Goal: Contribute content

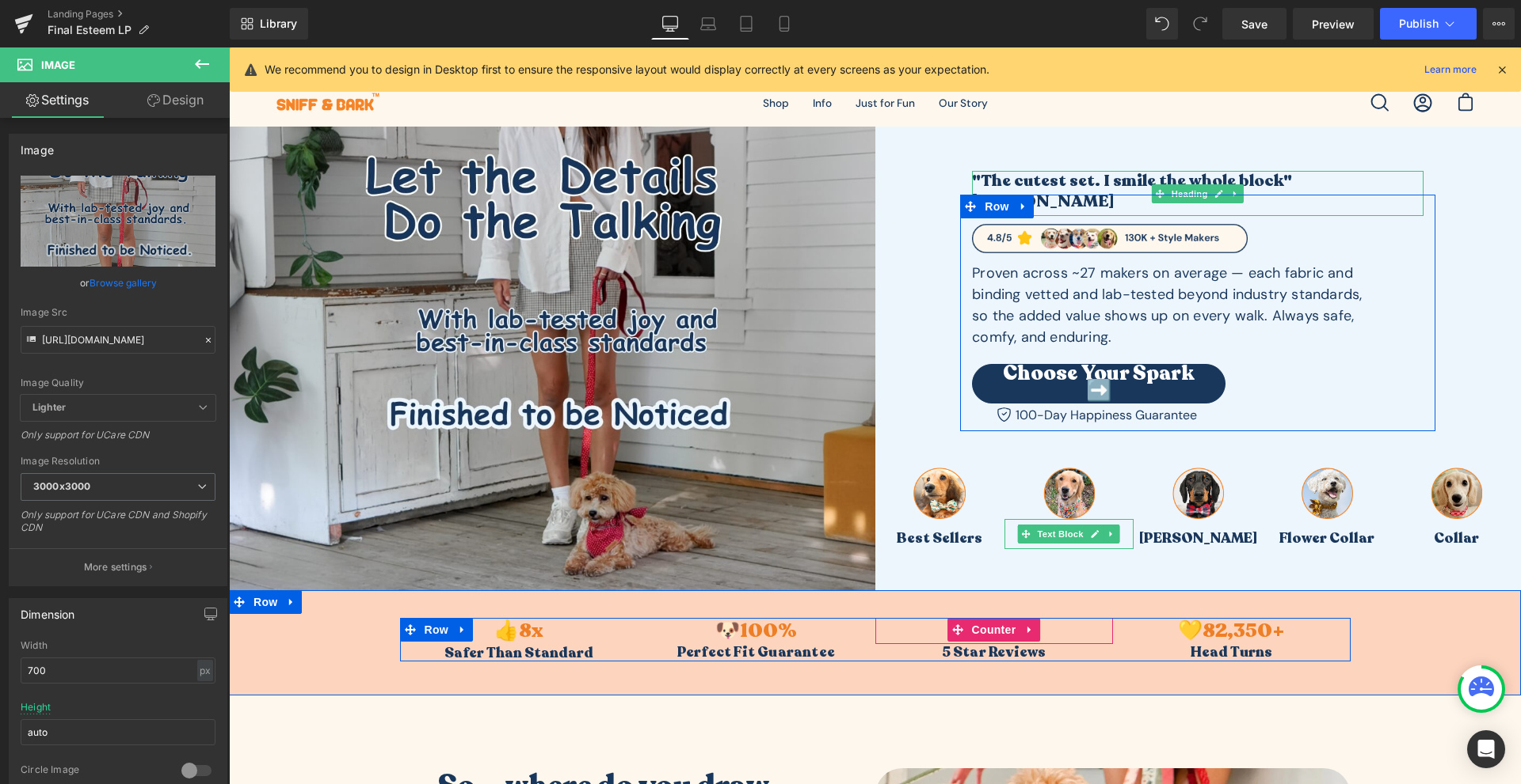
click at [1051, 186] on h1 ""The cutest set. I smile the whole block" [PERSON_NAME]" at bounding box center [1197, 192] width 451 height 42
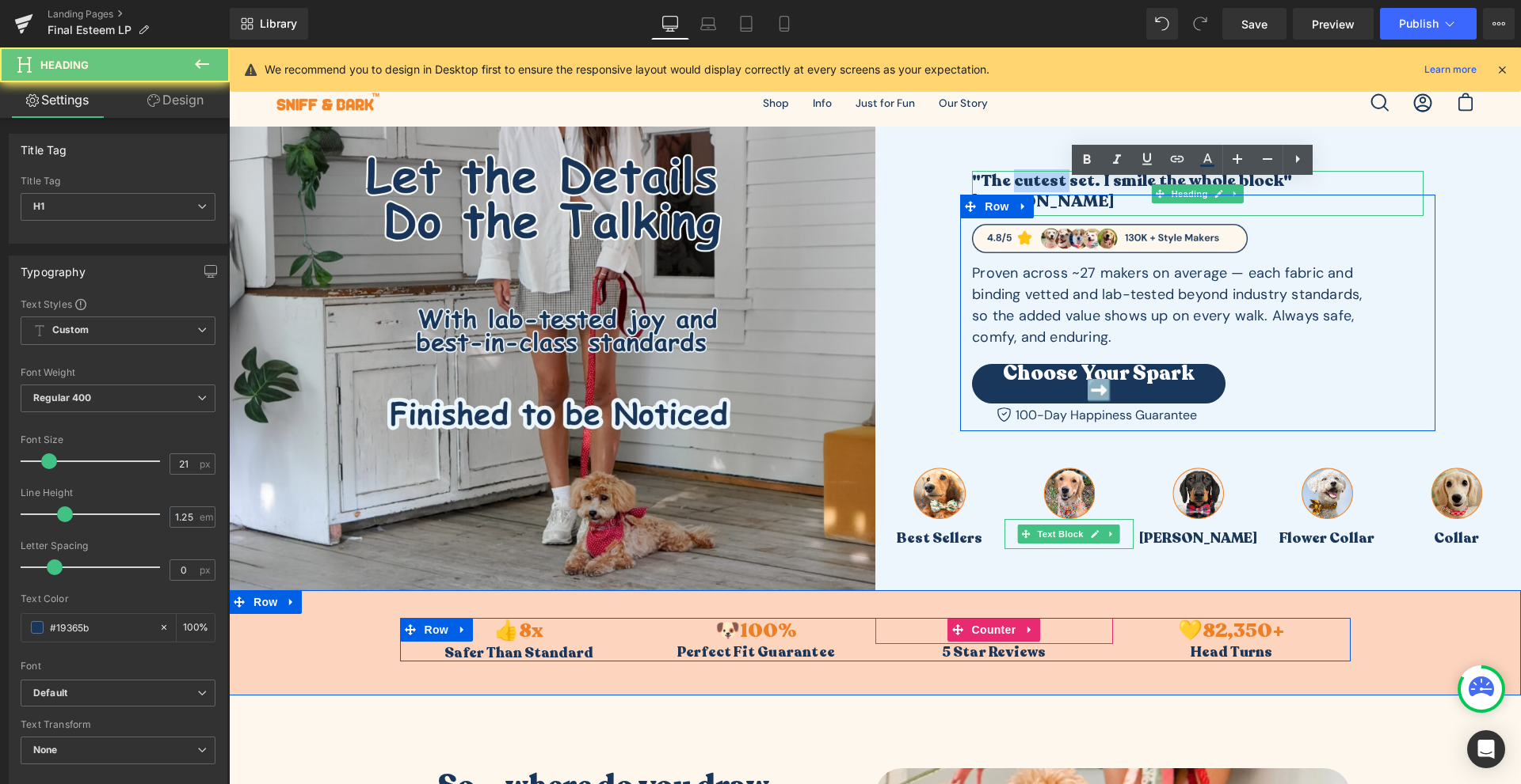
click at [1051, 186] on h1 ""The cutest set. I smile the whole block" [PERSON_NAME]" at bounding box center [1197, 192] width 451 height 42
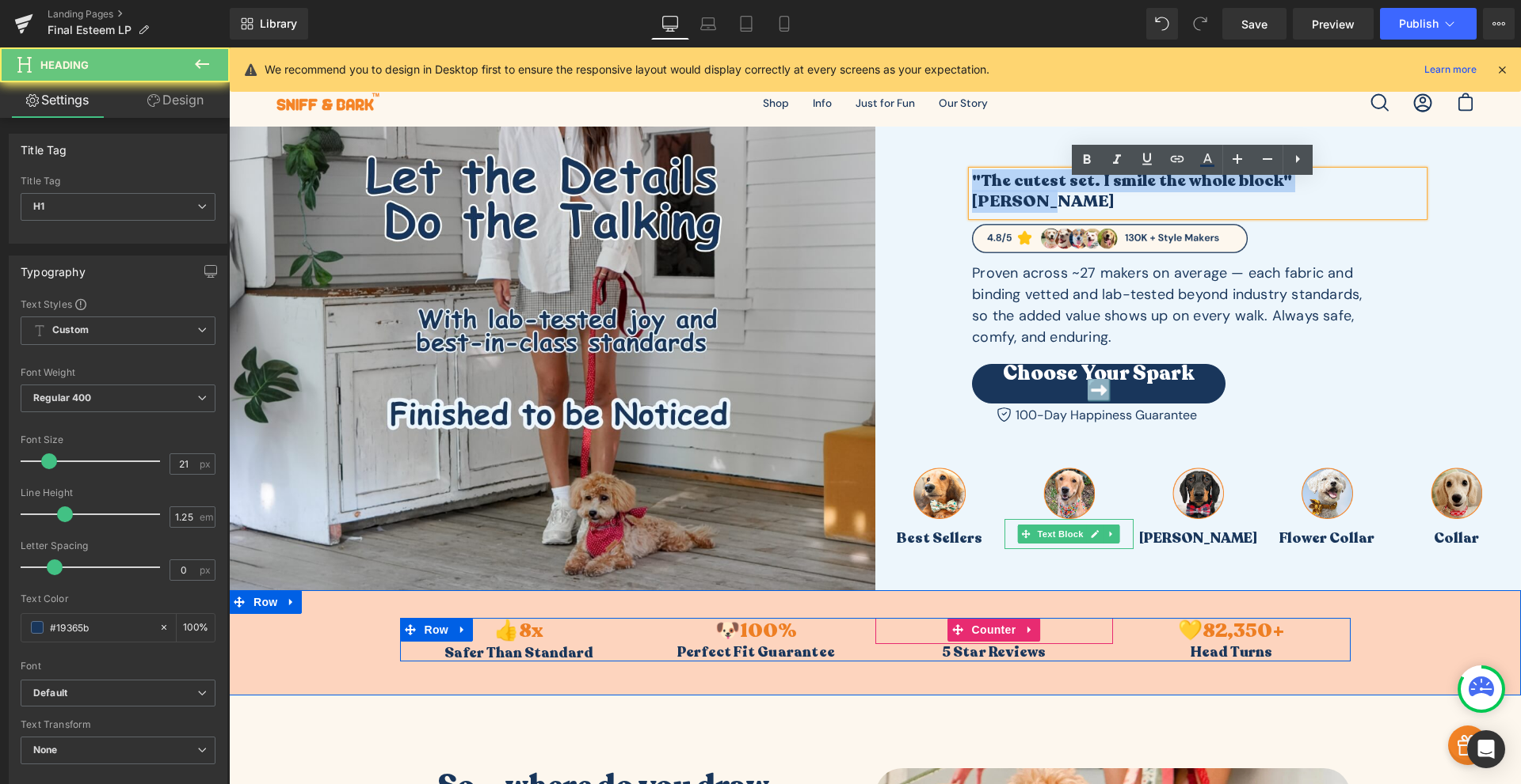
click at [1051, 186] on h1 ""The cutest set. I smile the whole block" [PERSON_NAME]" at bounding box center [1197, 192] width 451 height 42
paste div
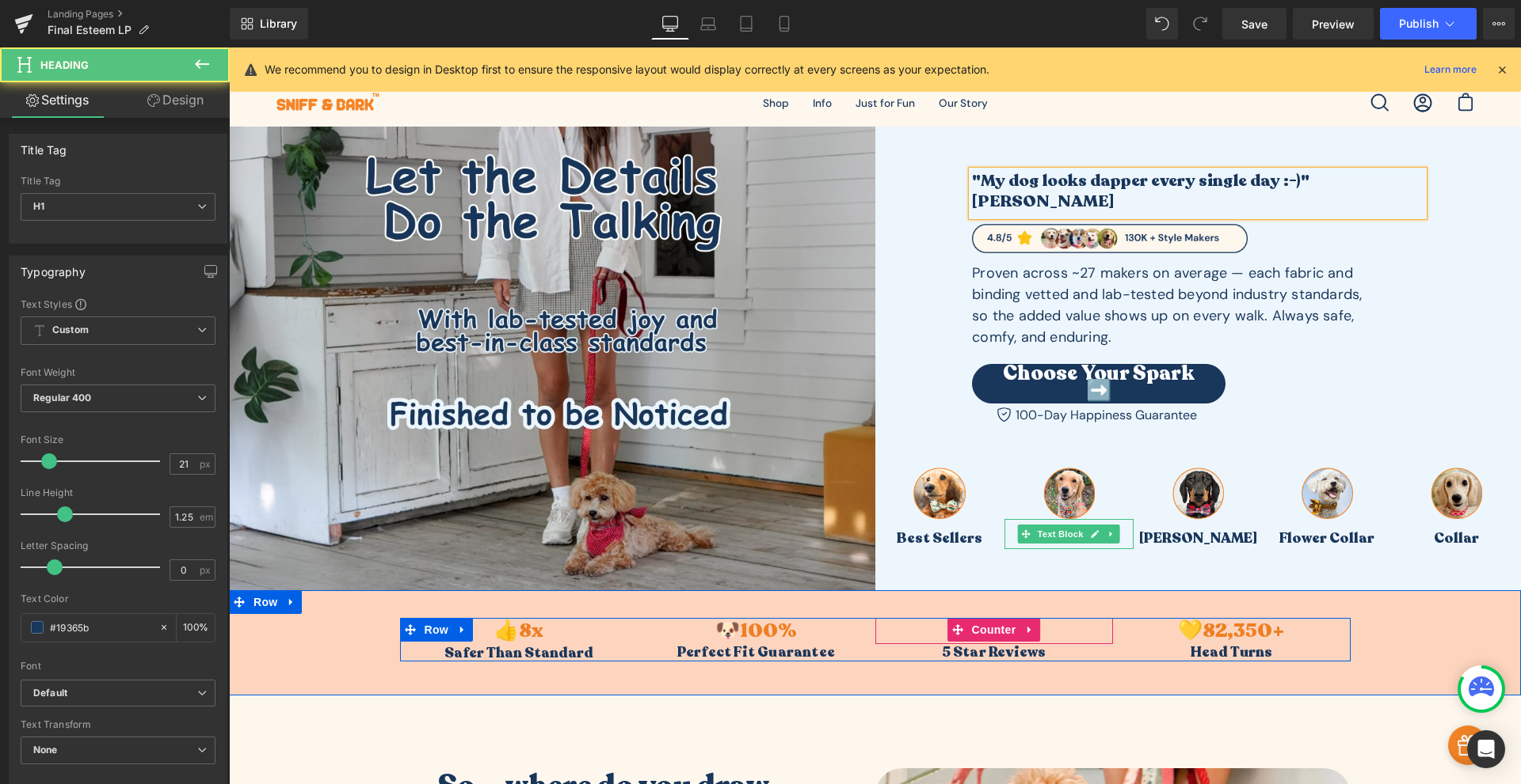
click at [1293, 194] on h1 ""My dog looks dapper every single day :-)" [PERSON_NAME]" at bounding box center [1197, 192] width 451 height 42
click at [1281, 190] on h1 ""My dog looks dapper every single day :-)" [PERSON_NAME]" at bounding box center [1197, 192] width 451 height 42
click at [1178, 191] on h1 ""My dog looks dapper every single day!" [PERSON_NAME]" at bounding box center [1197, 192] width 451 height 42
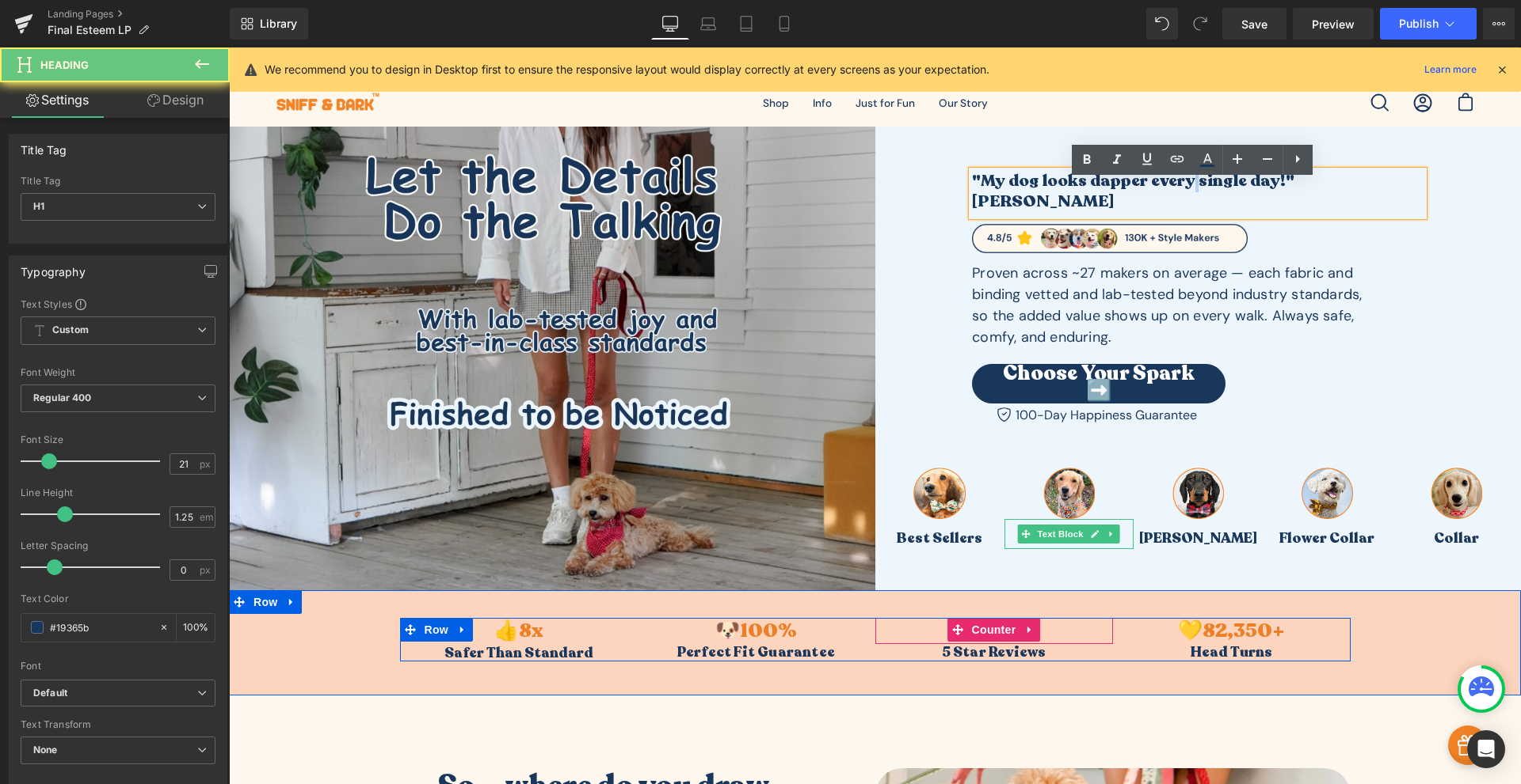
click at [1178, 191] on h1 ""My dog looks dapper every single day!" [PERSON_NAME]" at bounding box center [1197, 192] width 451 height 42
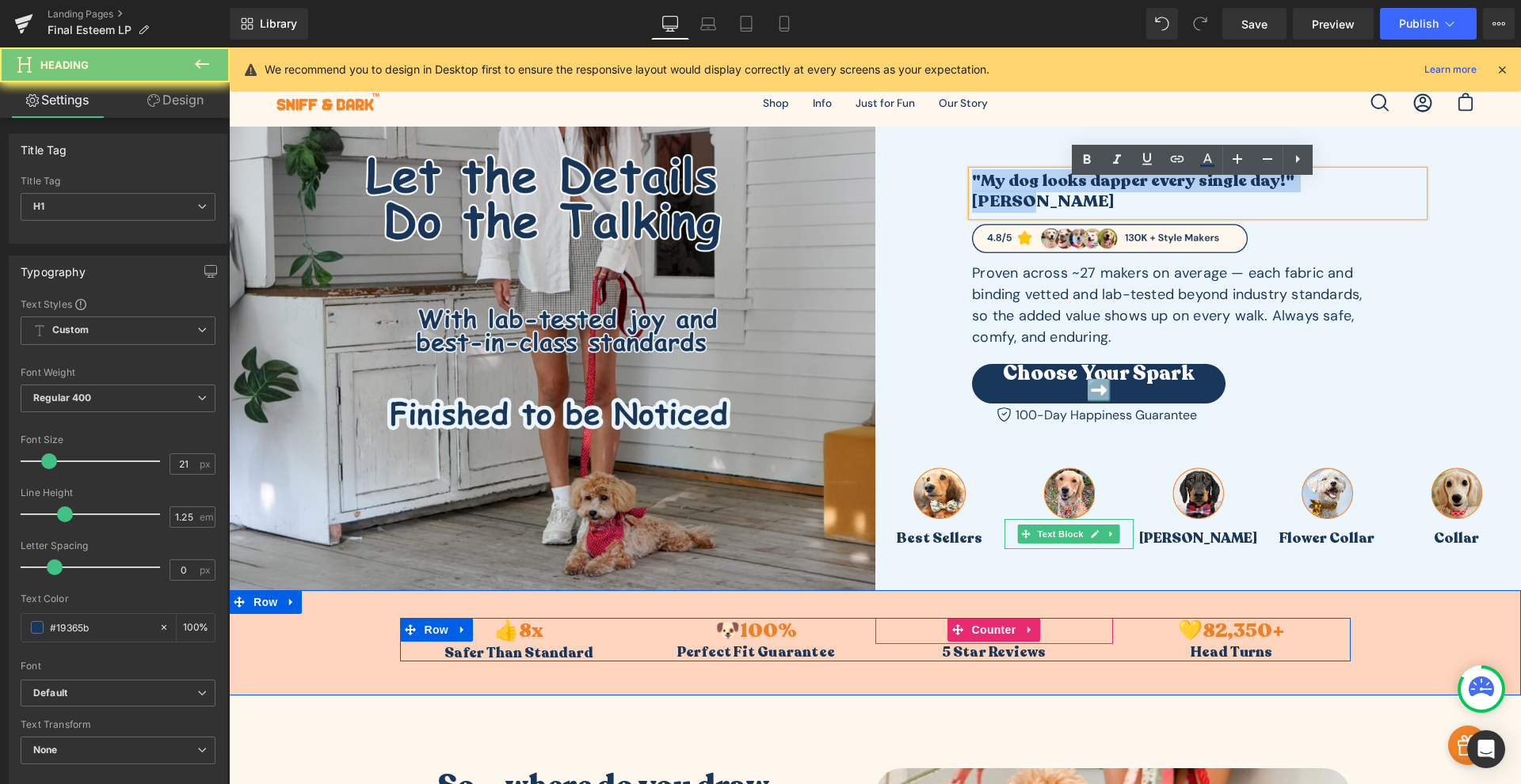
click at [1178, 191] on h1 ""My dog looks dapper every single day!" [PERSON_NAME]" at bounding box center [1197, 192] width 451 height 42
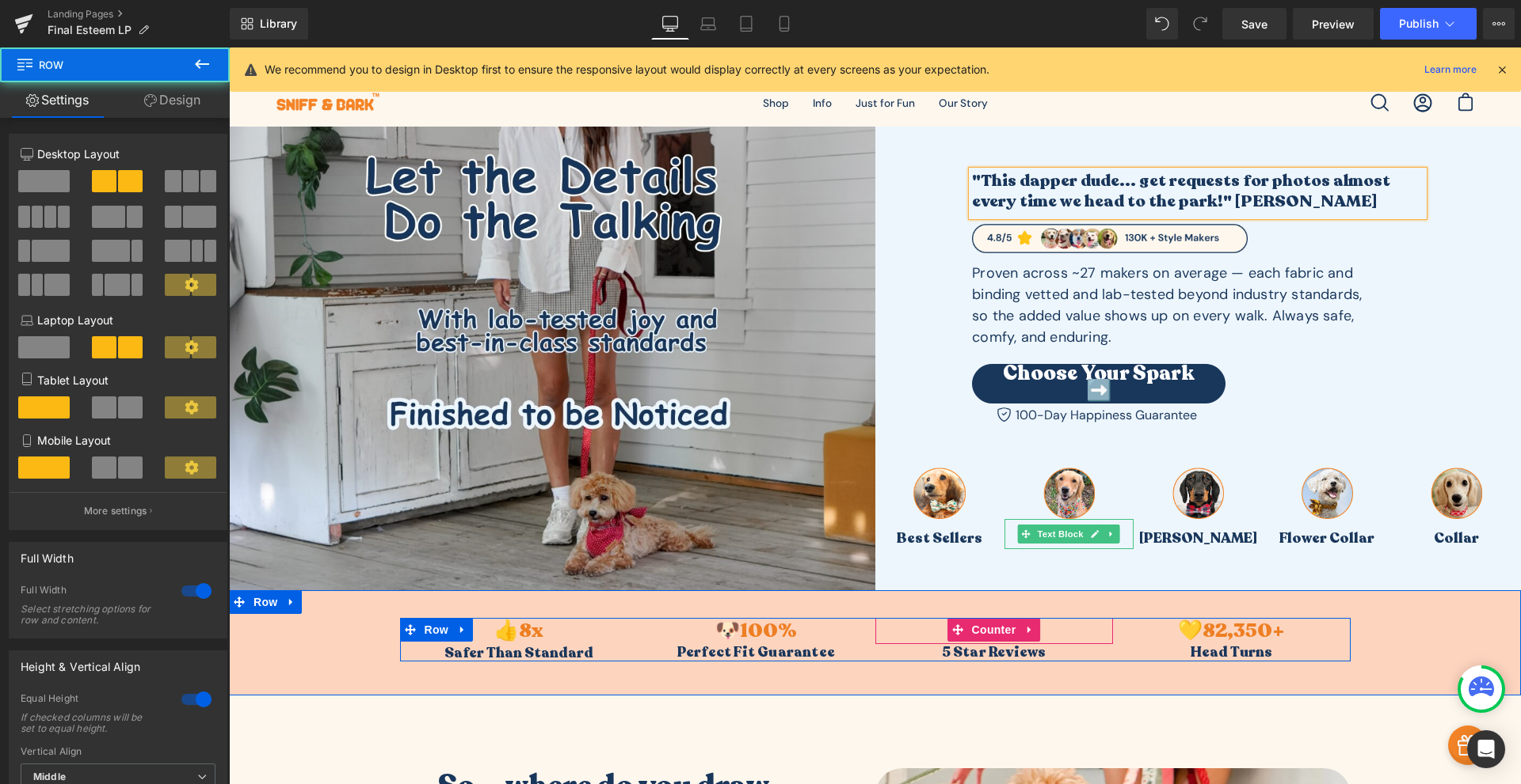
click at [1443, 268] on div ""This dapper dude... get requests for photos almost every time we head to the p…" at bounding box center [1198, 358] width 647 height 464
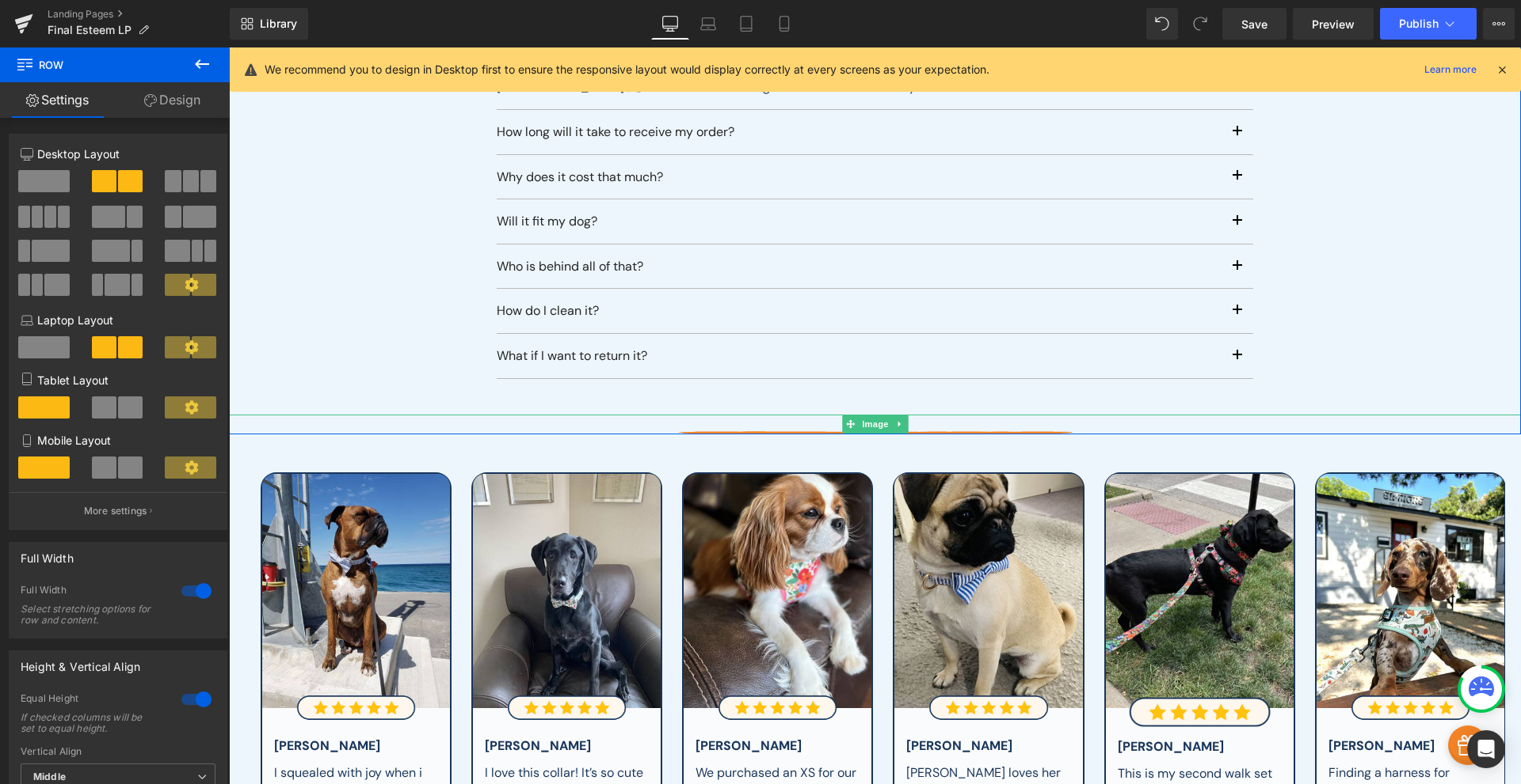
scroll to position [5416, 0]
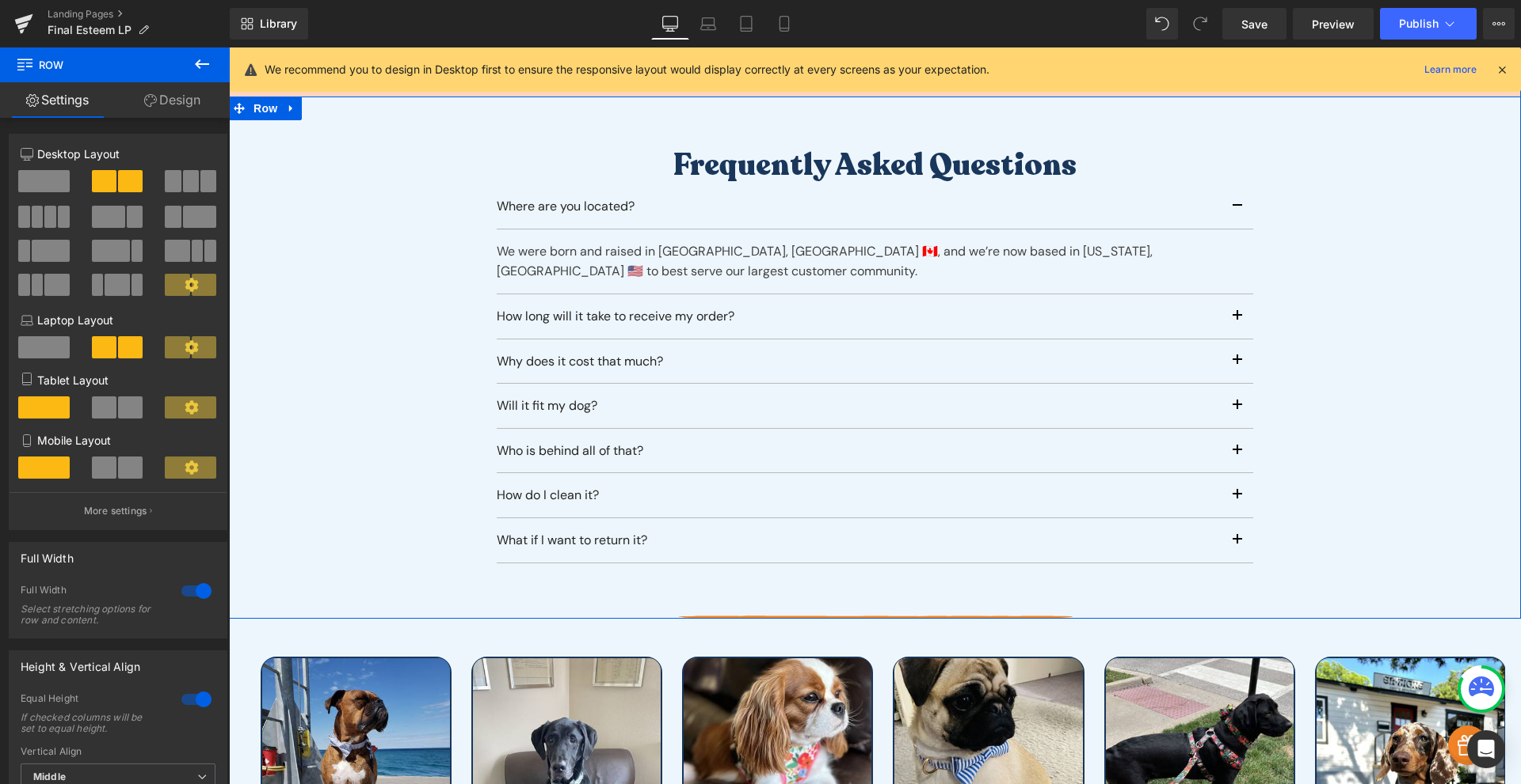
click at [1237, 479] on button "button" at bounding box center [1237, 496] width 32 height 44
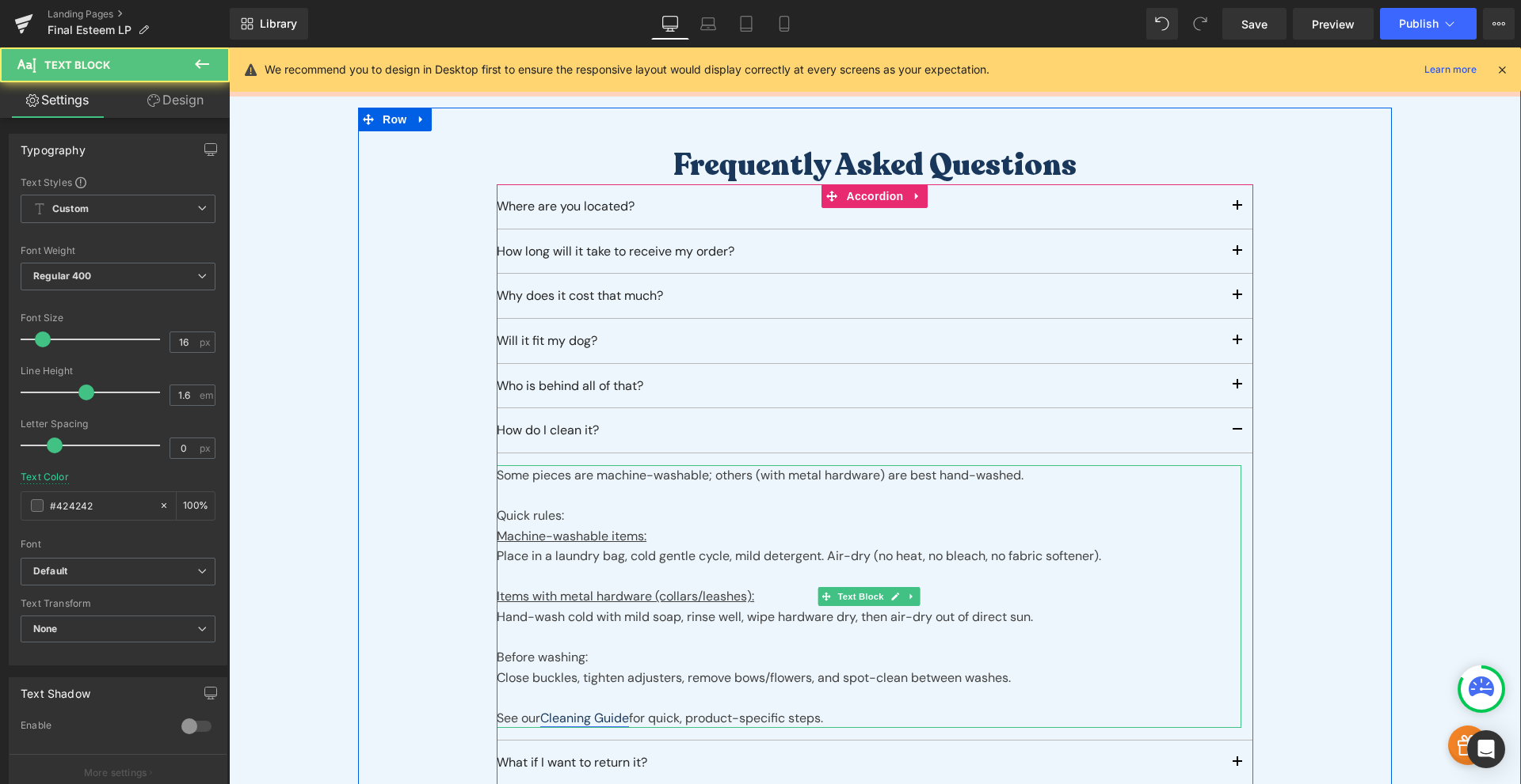
click at [591, 710] on link "Cleaning Guide" at bounding box center [584, 718] width 89 height 16
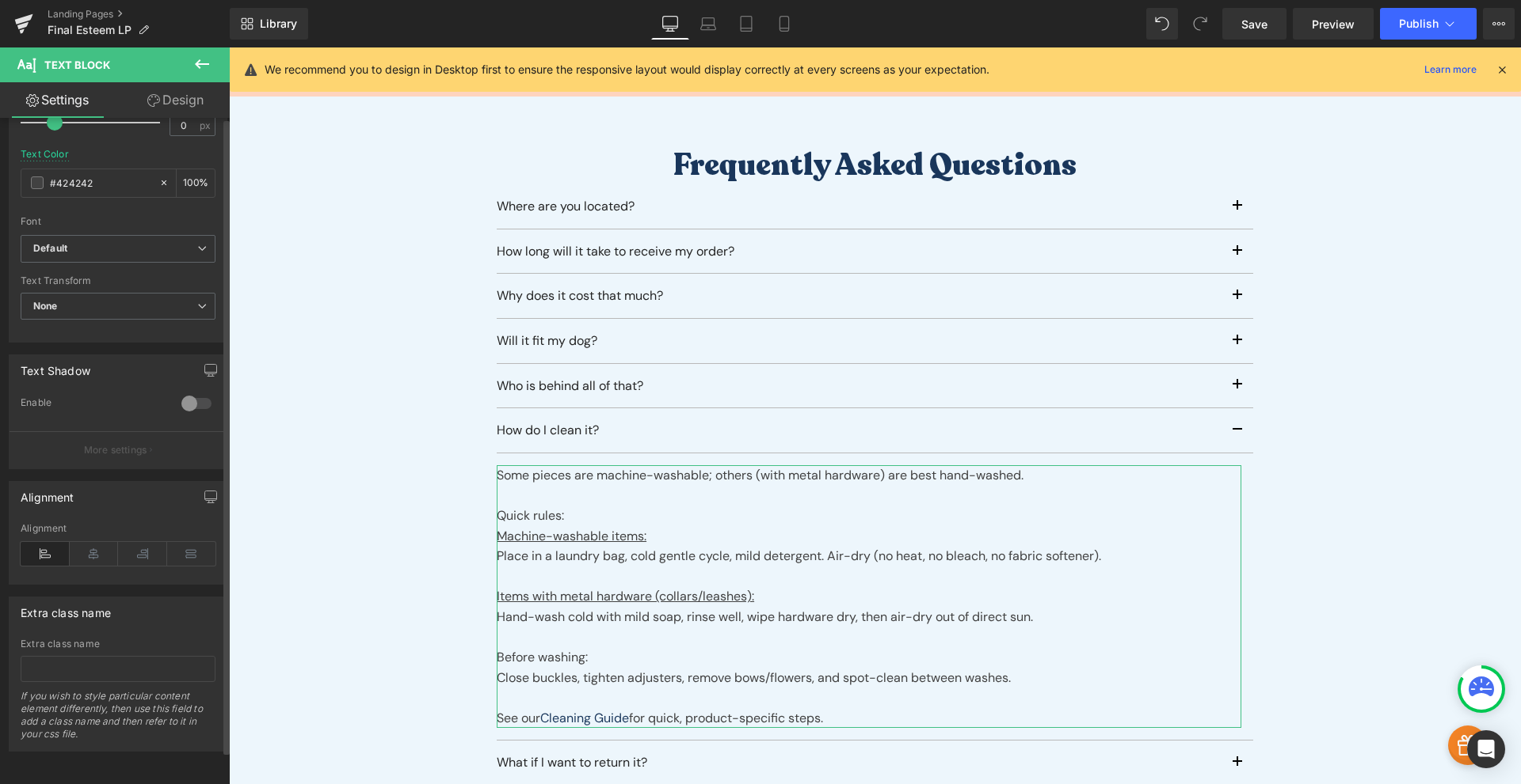
scroll to position [0, 0]
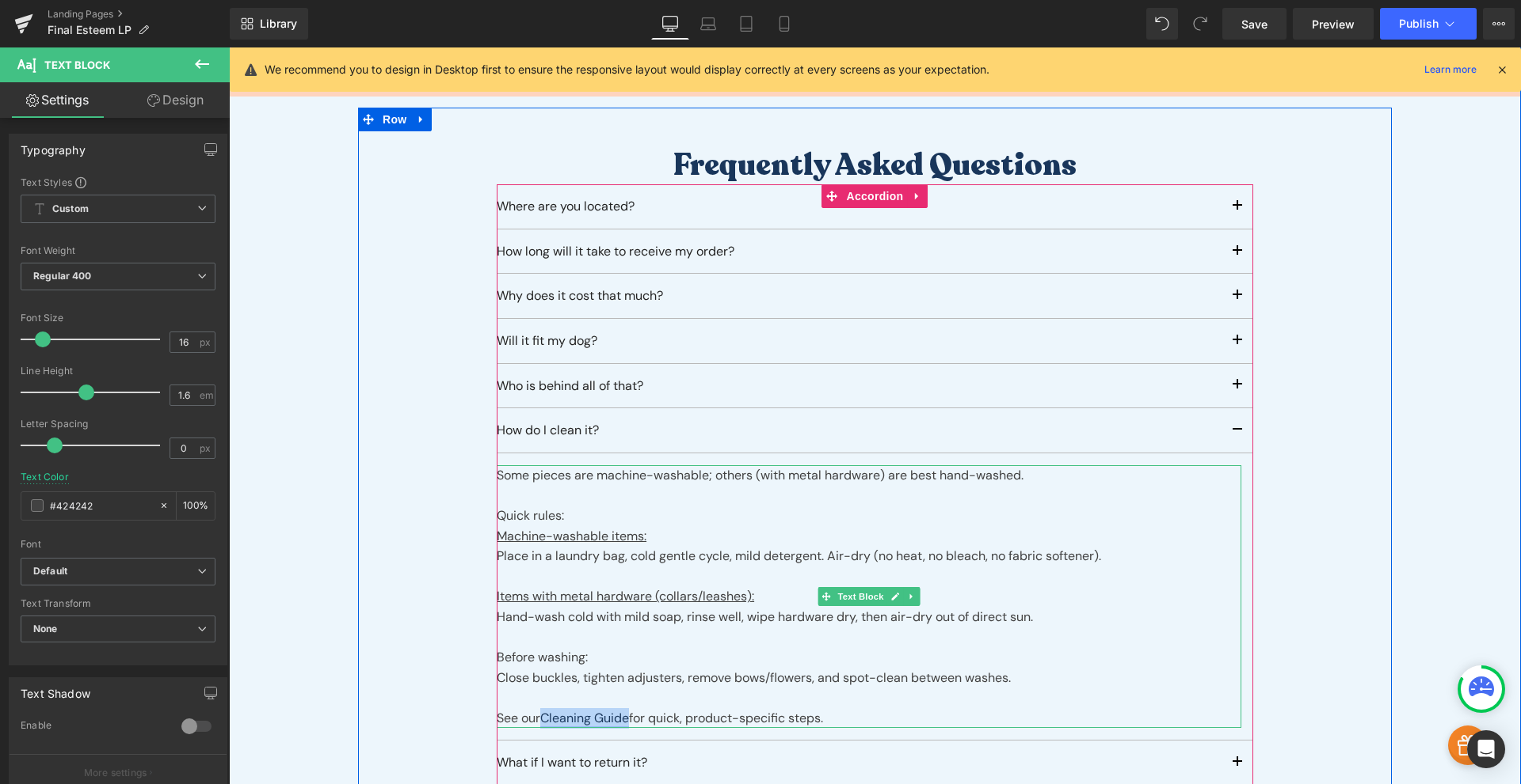
drag, startPoint x: 626, startPoint y: 695, endPoint x: 539, endPoint y: 695, distance: 87.0
click at [539, 708] on div "See our Cleaning Guide for quick, product-specific steps." at bounding box center [868, 719] width 744 height 21
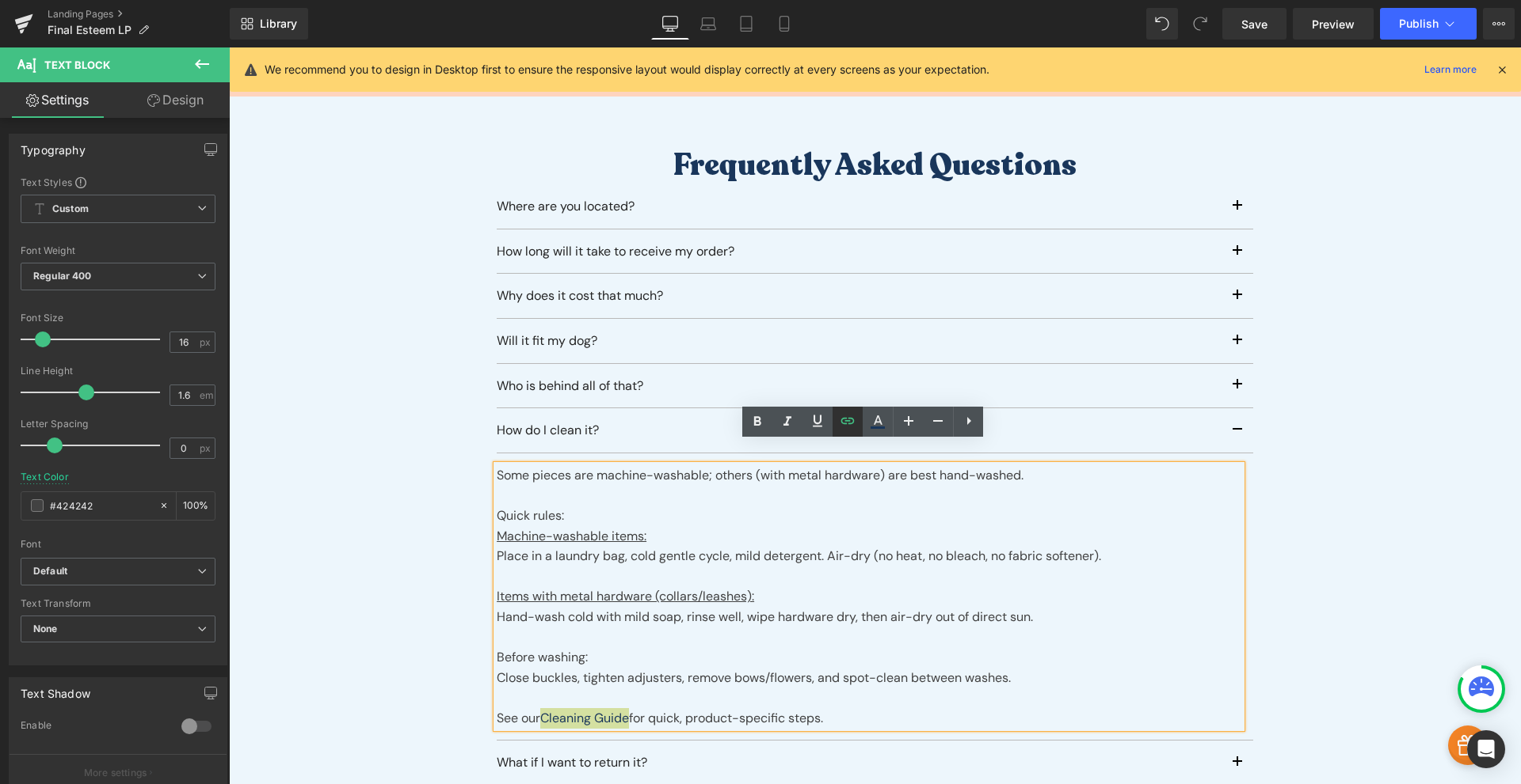
click at [852, 427] on icon at bounding box center [848, 421] width 19 height 19
drag, startPoint x: 708, startPoint y: 728, endPoint x: 770, endPoint y: 739, distance: 63.0
click at [770, 739] on div "[URL][DOMAIN_NAME]" at bounding box center [661, 730] width 317 height 39
click at [927, 668] on div "Close buckles, tighten adjusters, remove bows/flowers, and spot-clean between w…" at bounding box center [868, 699] width 744 height 61
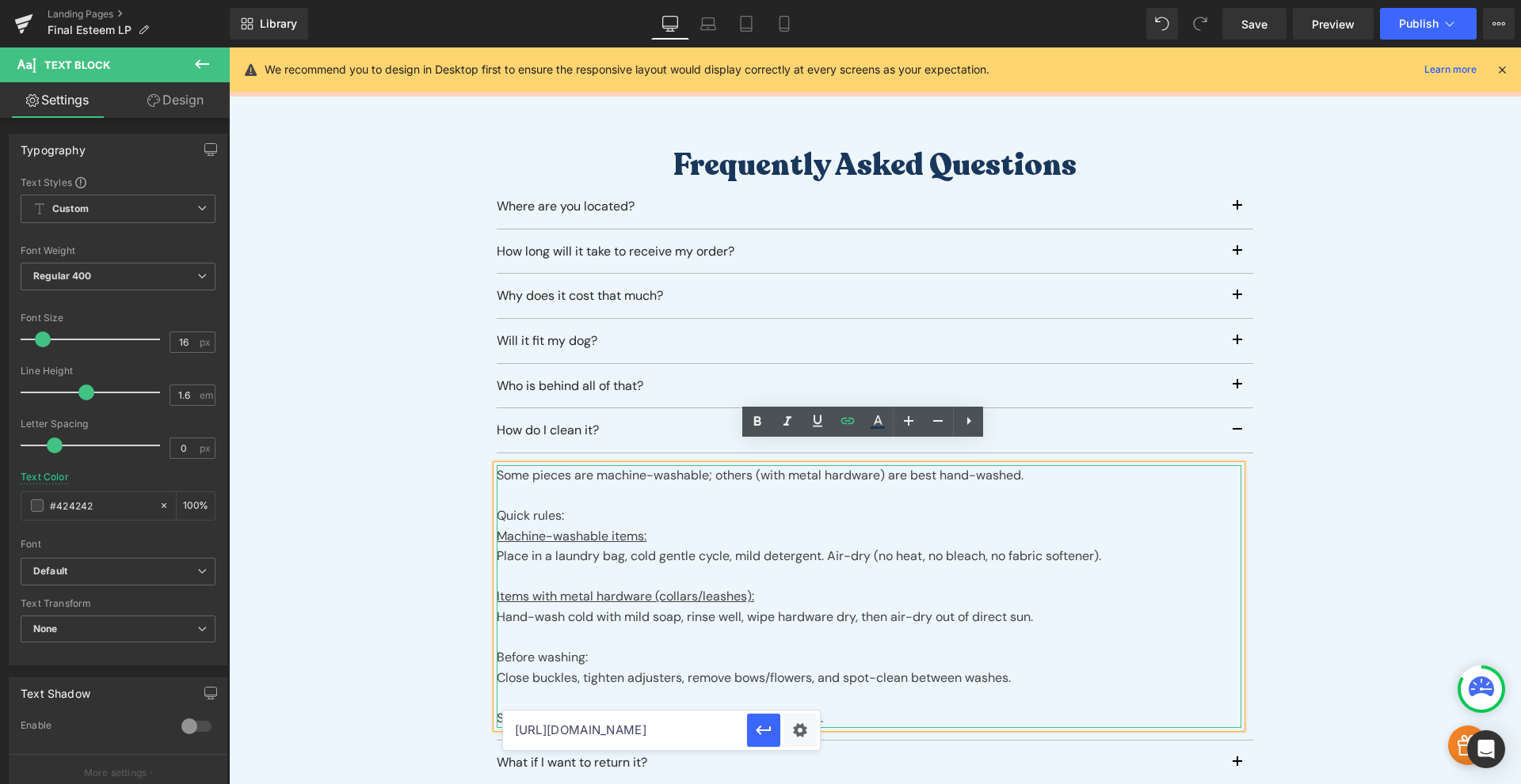
scroll to position [0, 0]
click at [595, 710] on link "Cleaning Guide" at bounding box center [584, 718] width 89 height 16
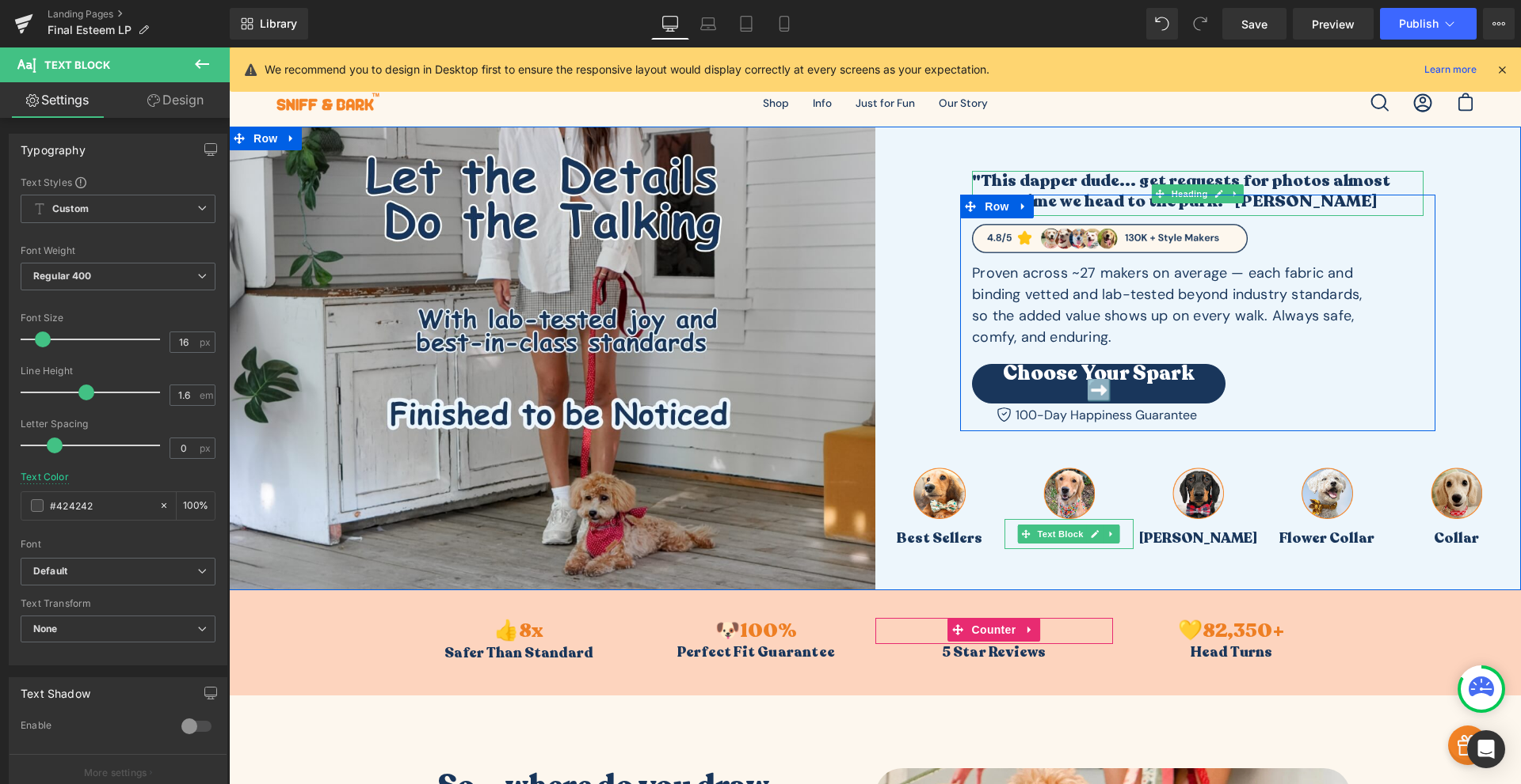
click at [1278, 184] on h1 ""This dapper dude... get requests for photos almost every time we head to the p…" at bounding box center [1197, 192] width 451 height 42
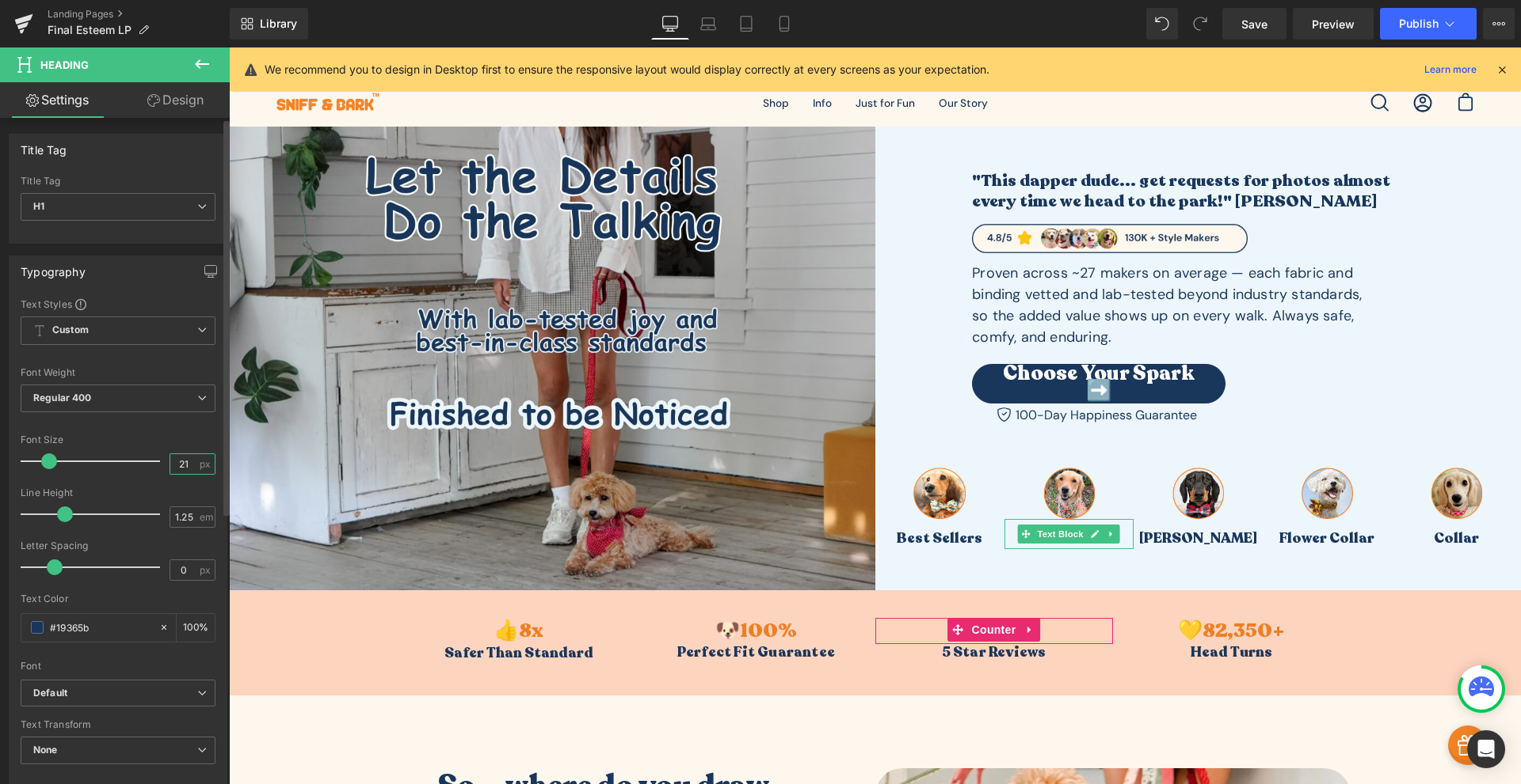
scroll to position [1, 0]
drag, startPoint x: 191, startPoint y: 464, endPoint x: 145, endPoint y: 474, distance: 47.1
click at [145, 474] on div "Font Size 21 px" at bounding box center [118, 460] width 194 height 53
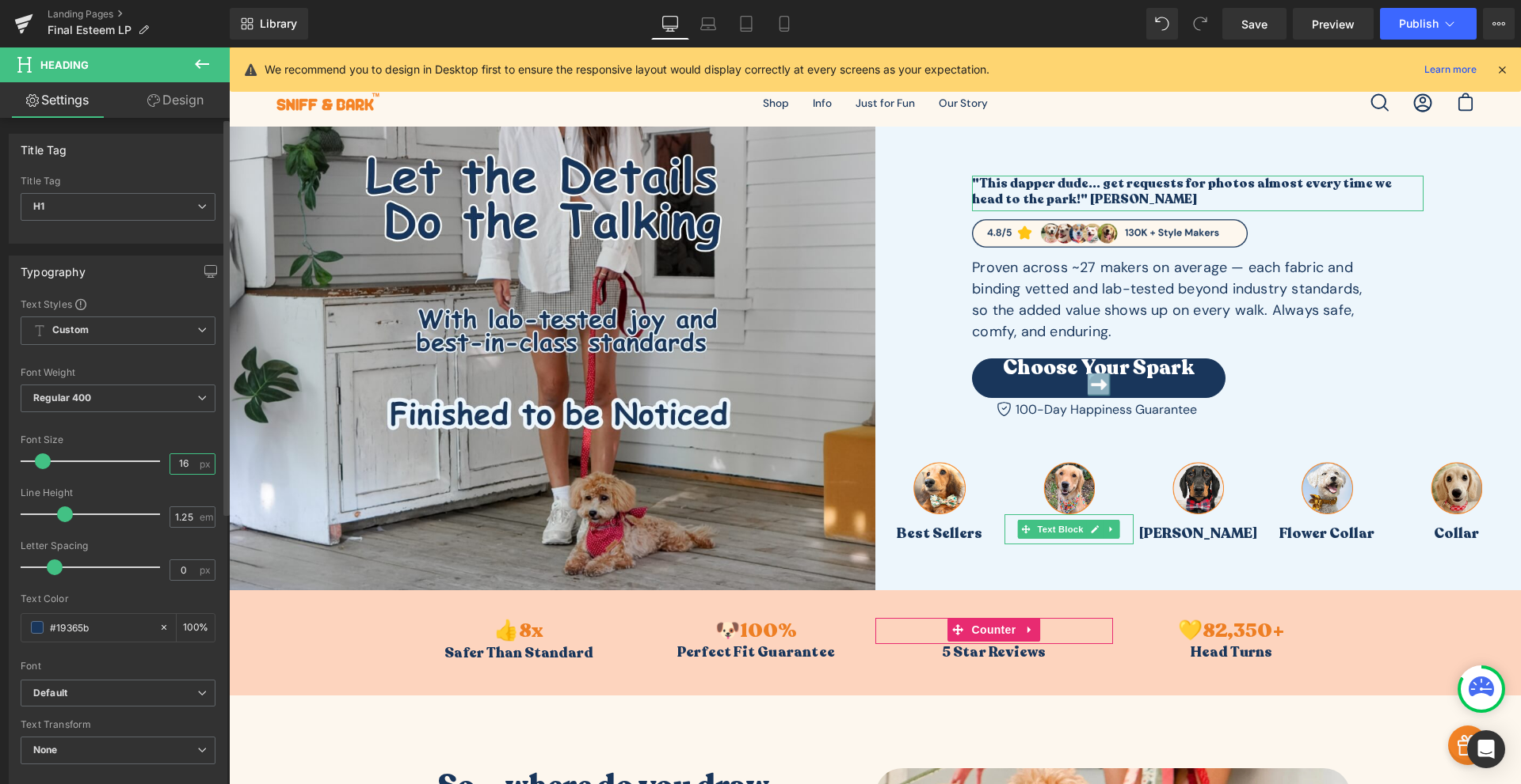
drag, startPoint x: 188, startPoint y: 463, endPoint x: 115, endPoint y: 478, distance: 74.5
click at [115, 478] on div "Font Size 16 px" at bounding box center [118, 460] width 194 height 53
type input "18"
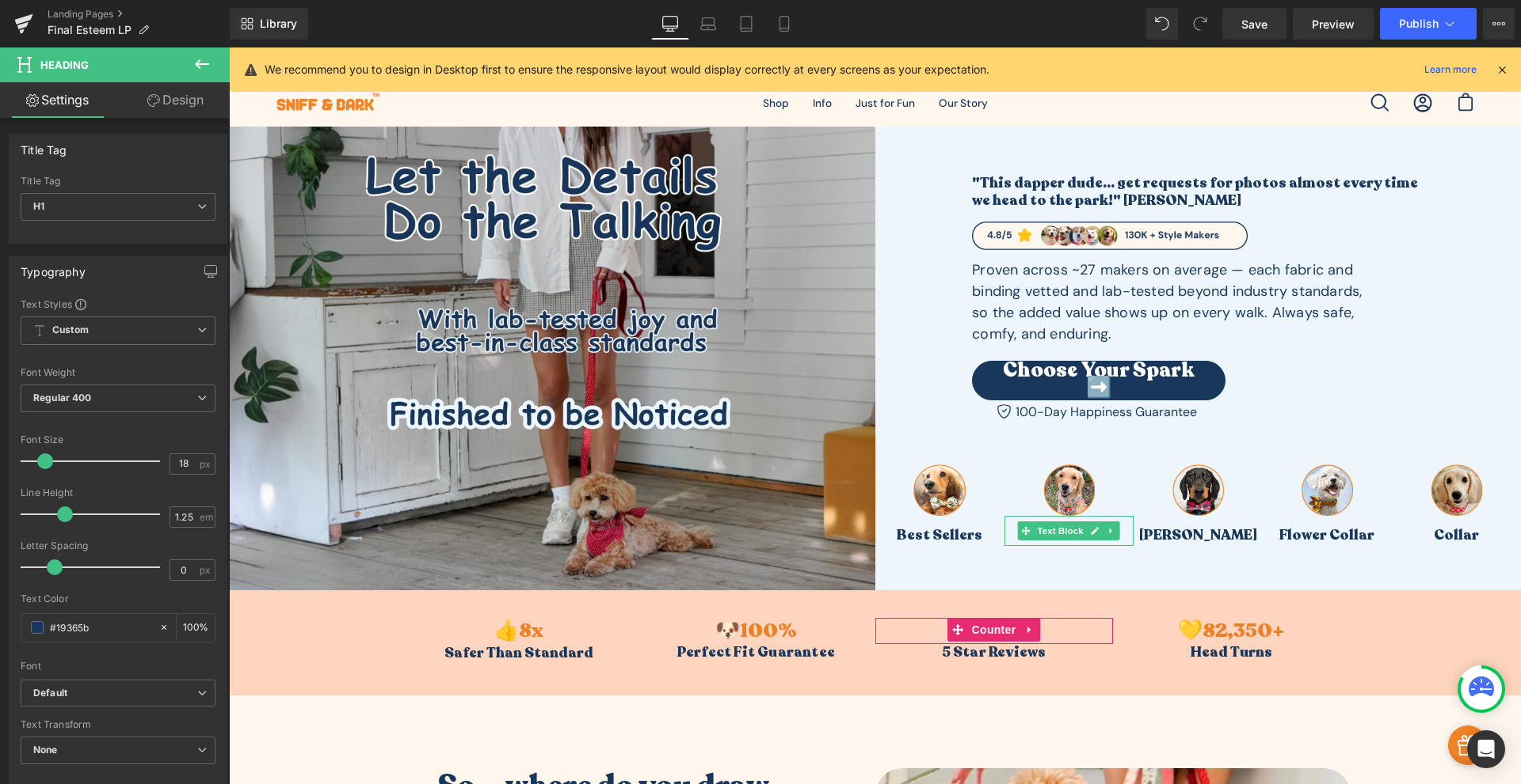
scroll to position [0, 0]
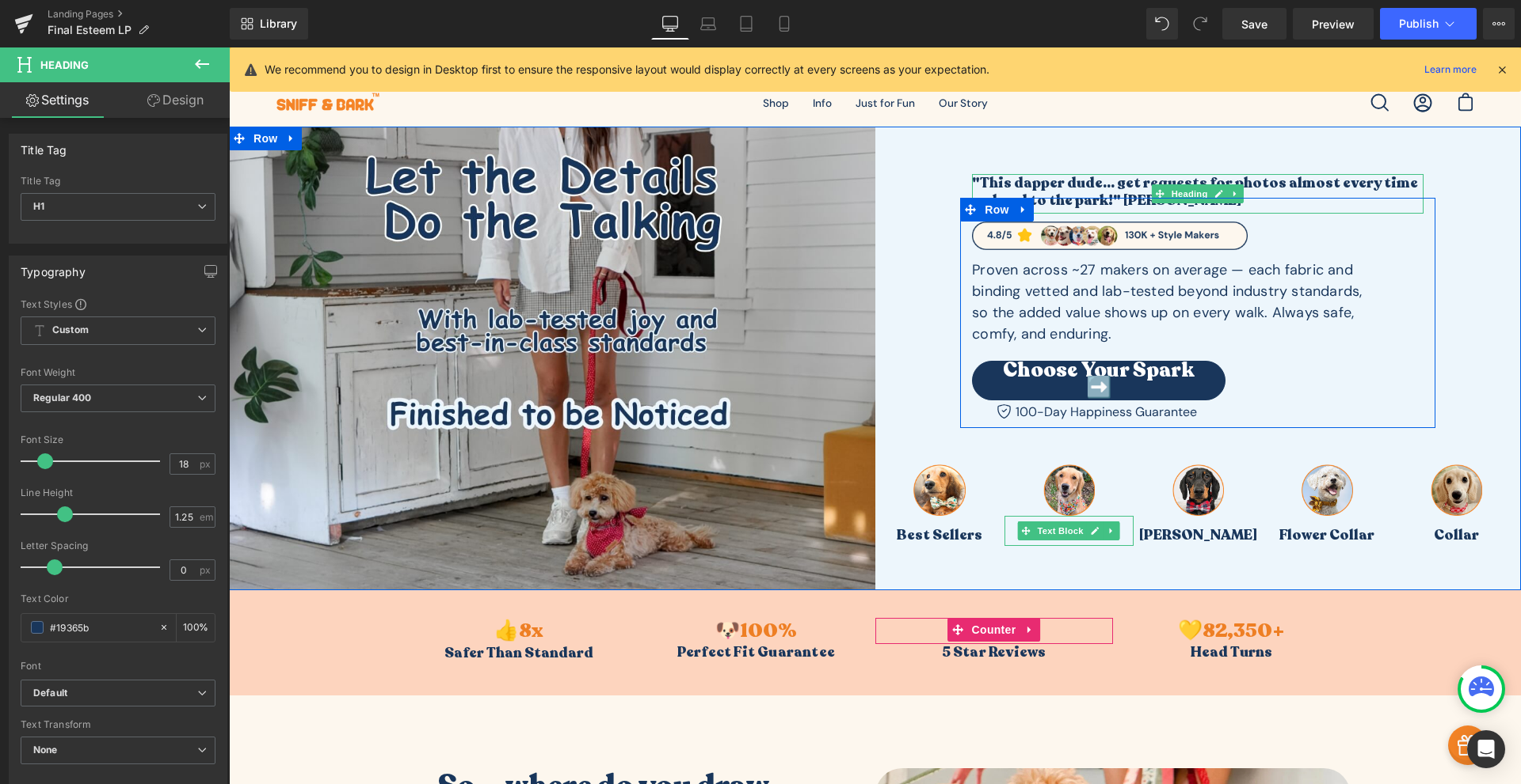
click at [1260, 182] on h1 ""This dapper dude... get requests for photos almost every time we head to the p…" at bounding box center [1197, 191] width 451 height 35
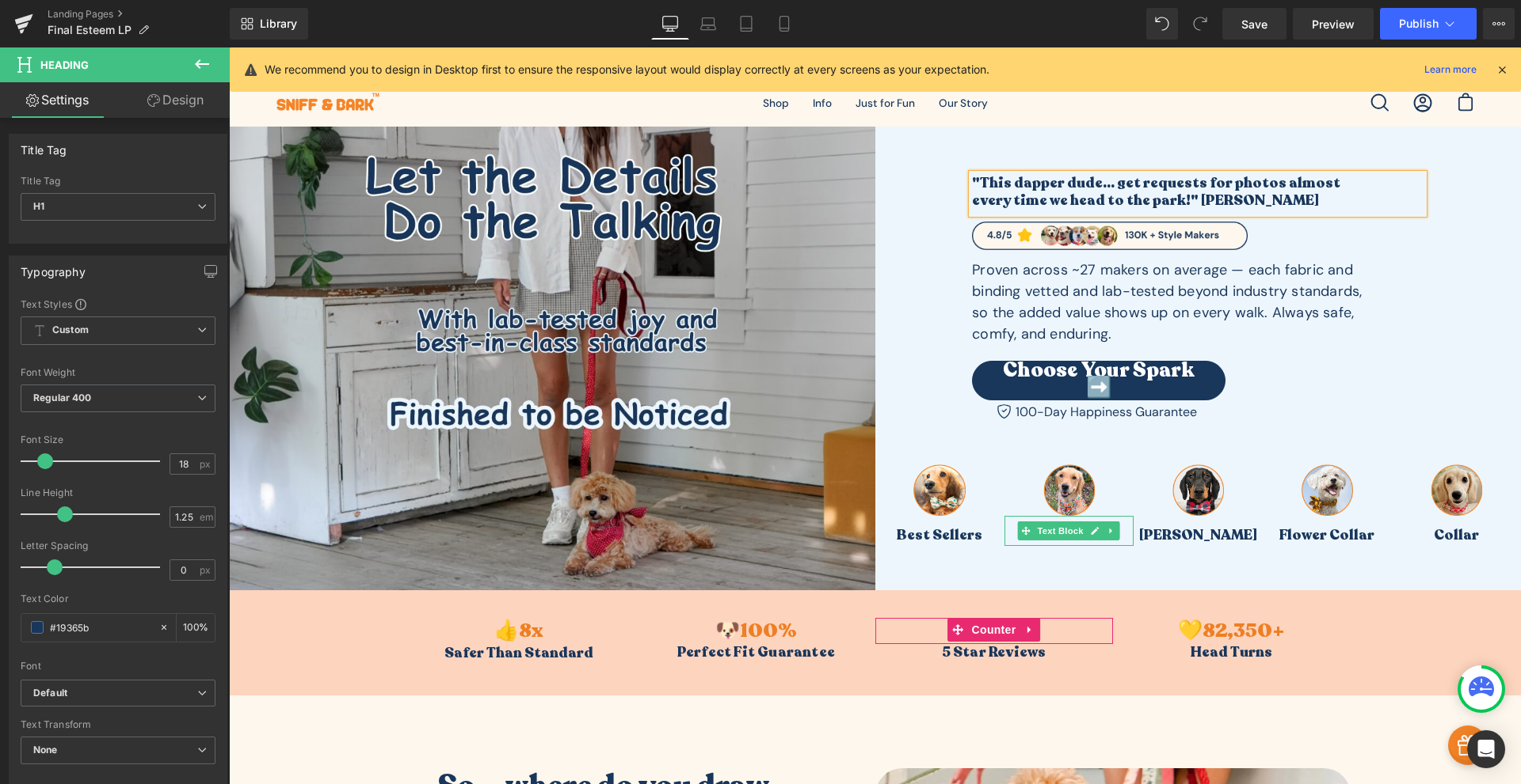
scroll to position [644, 0]
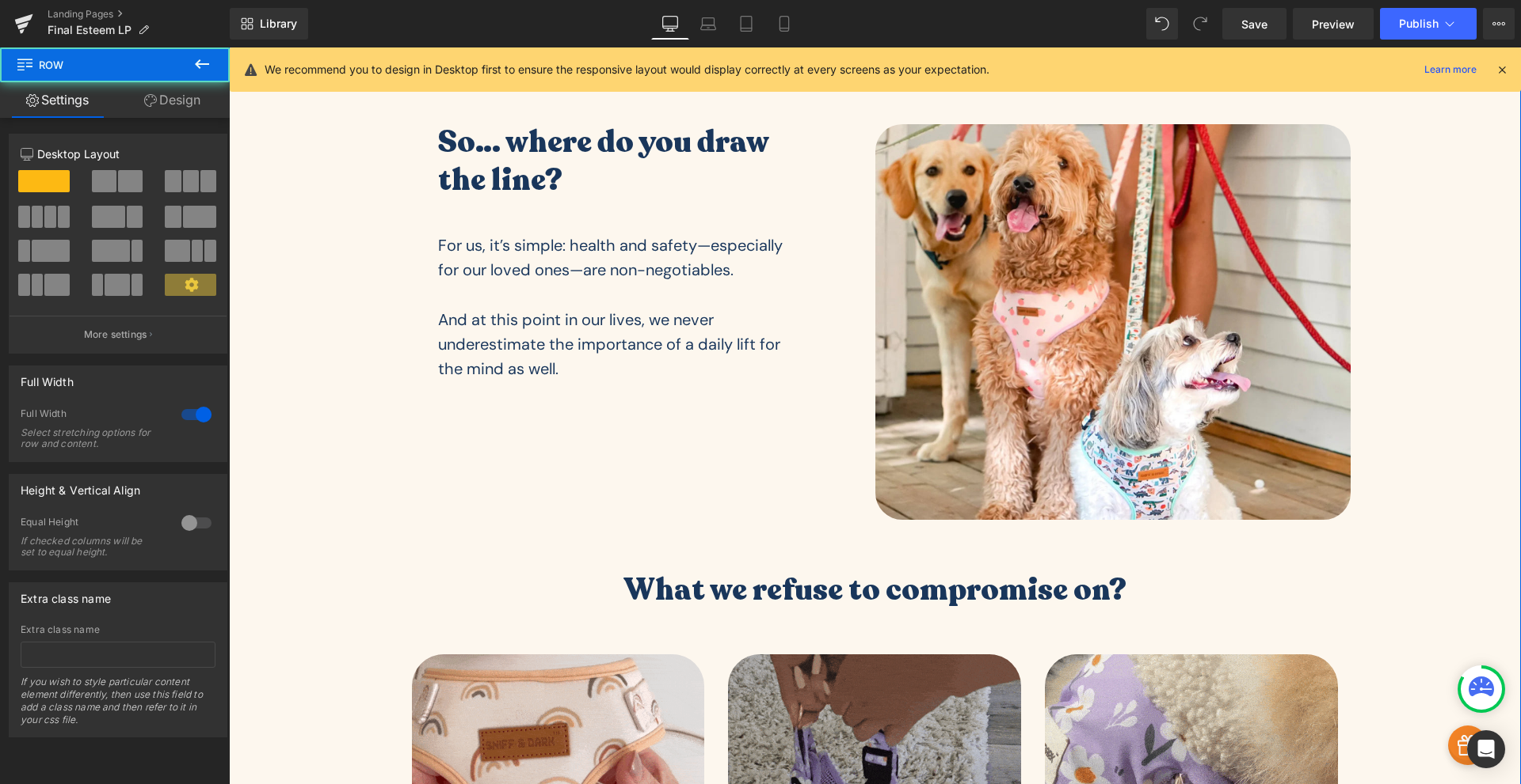
drag, startPoint x: 1476, startPoint y: 327, endPoint x: 1471, endPoint y: 295, distance: 32.4
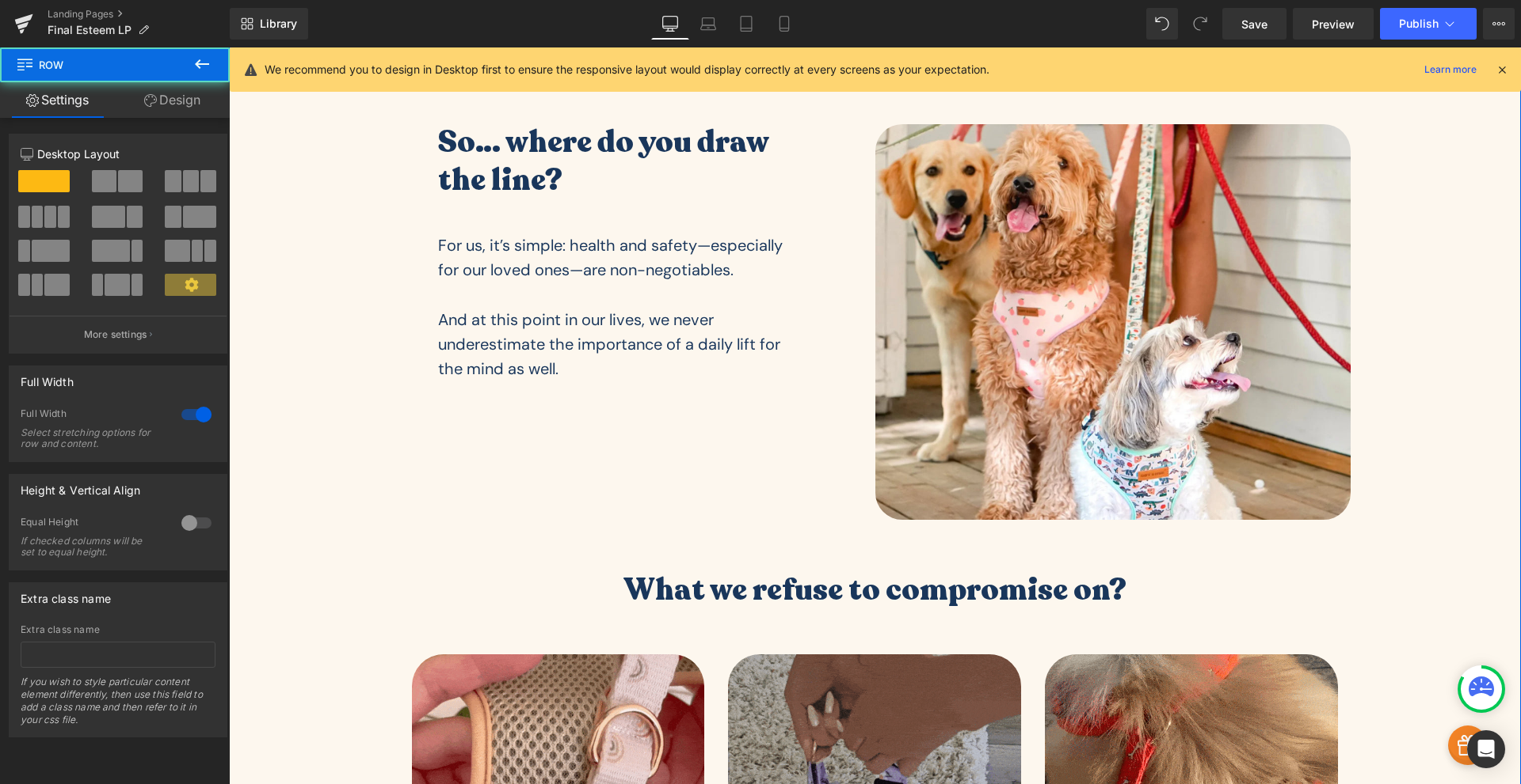
scroll to position [0, 0]
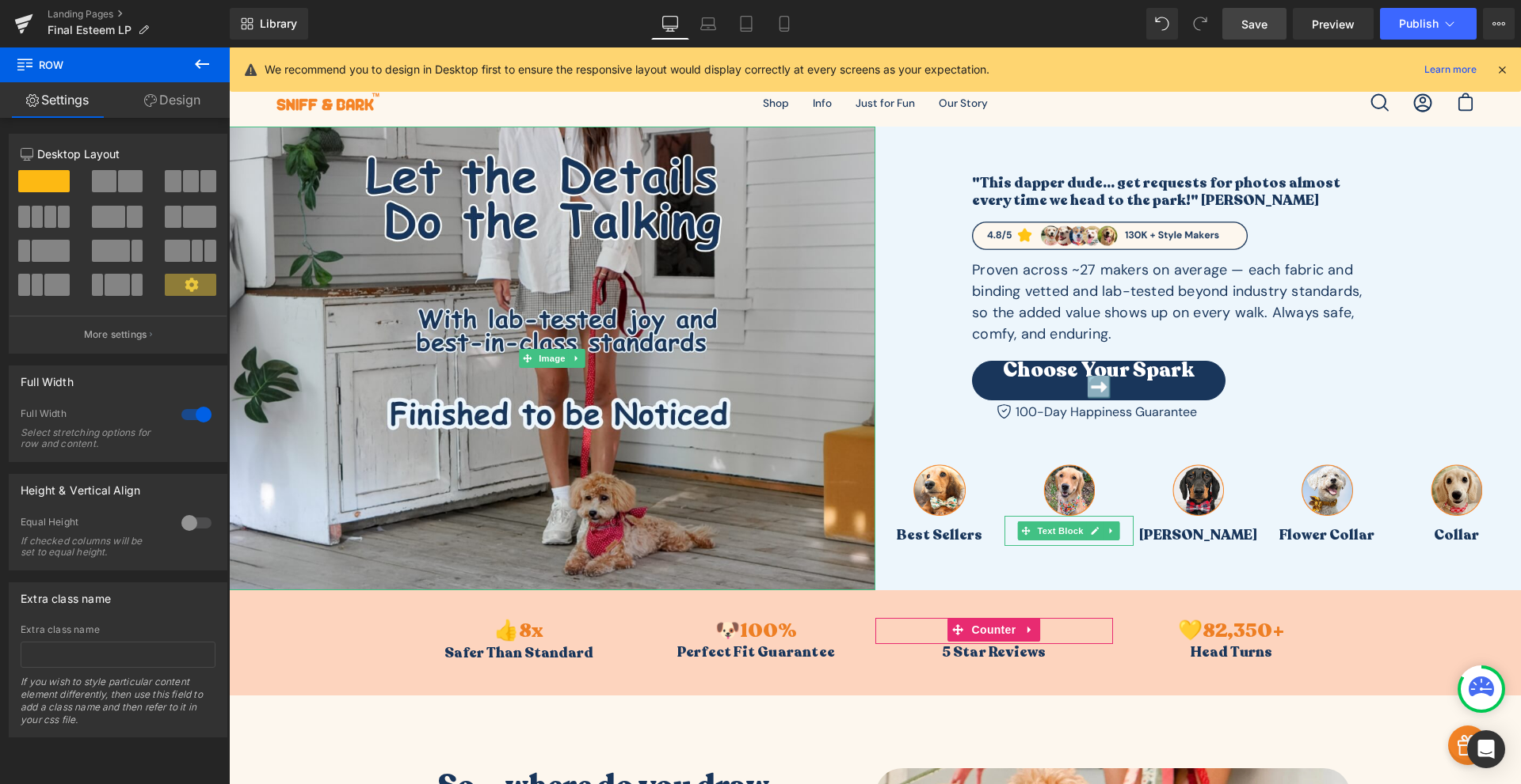
click at [1260, 17] on span "Save" at bounding box center [1254, 24] width 26 height 16
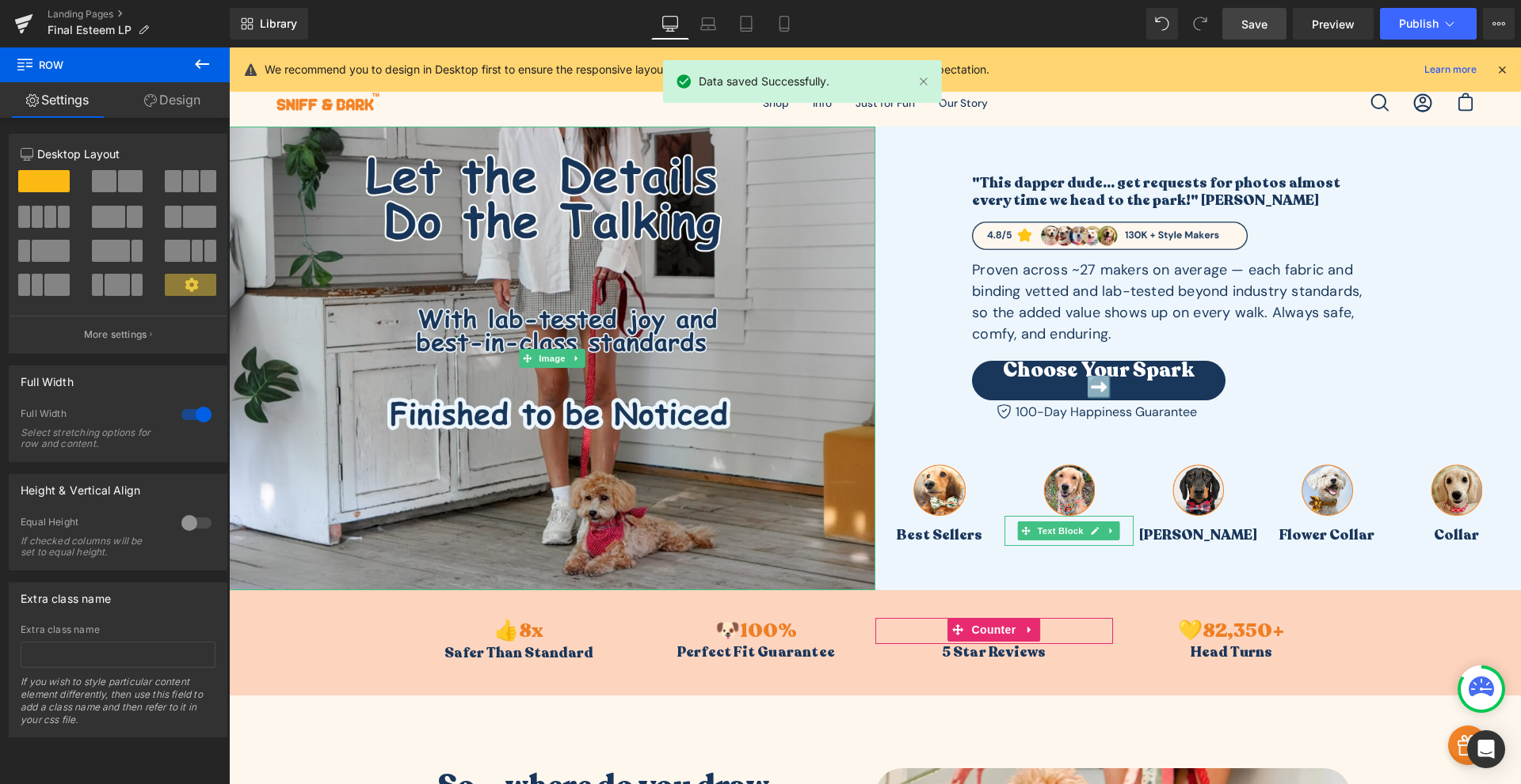
click at [1041, 194] on h1 "every time we head to the park!" [PERSON_NAME]" at bounding box center [1197, 200] width 451 height 18
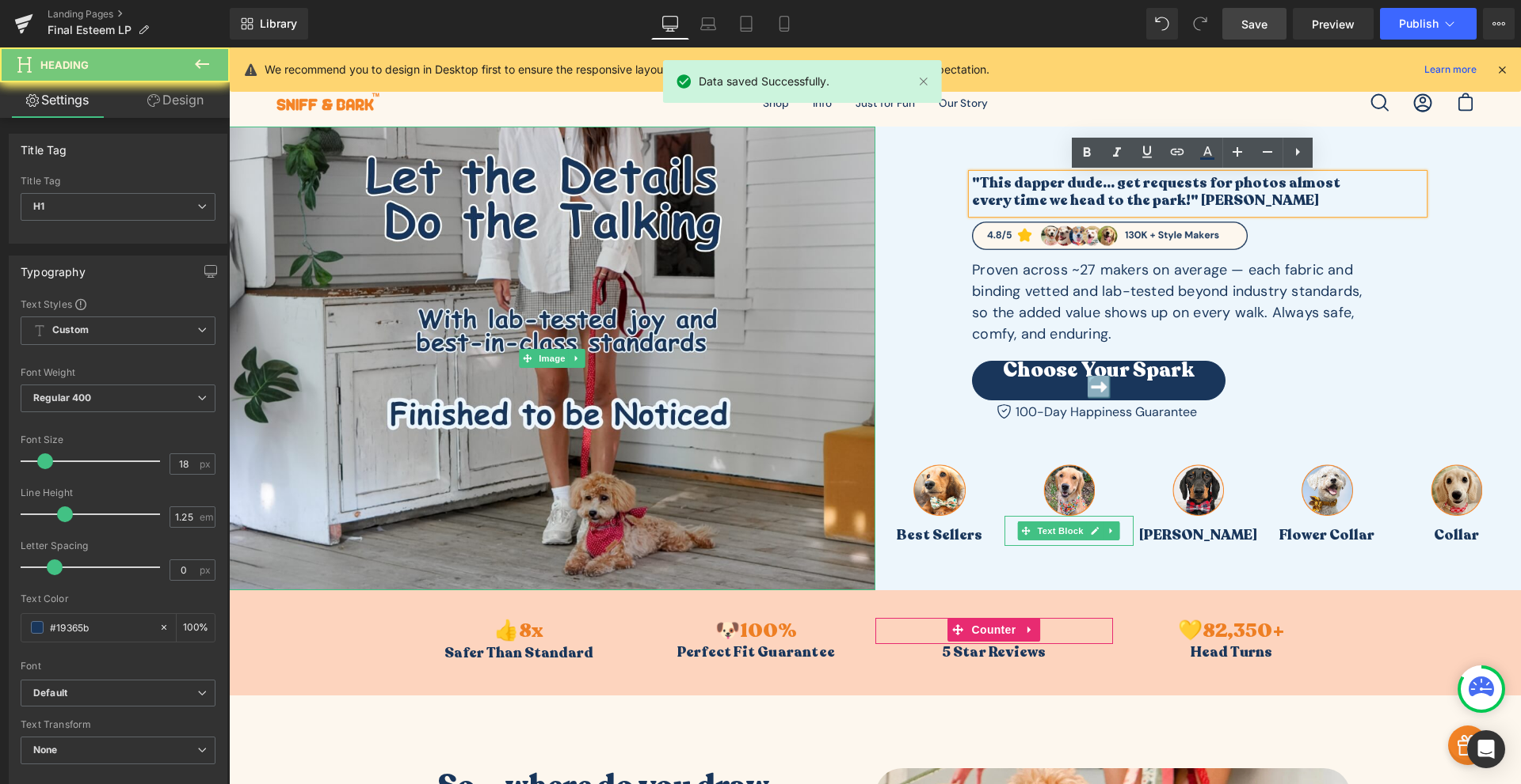
click at [1041, 194] on h1 "every time we head to the park!" [PERSON_NAME]" at bounding box center [1197, 200] width 451 height 18
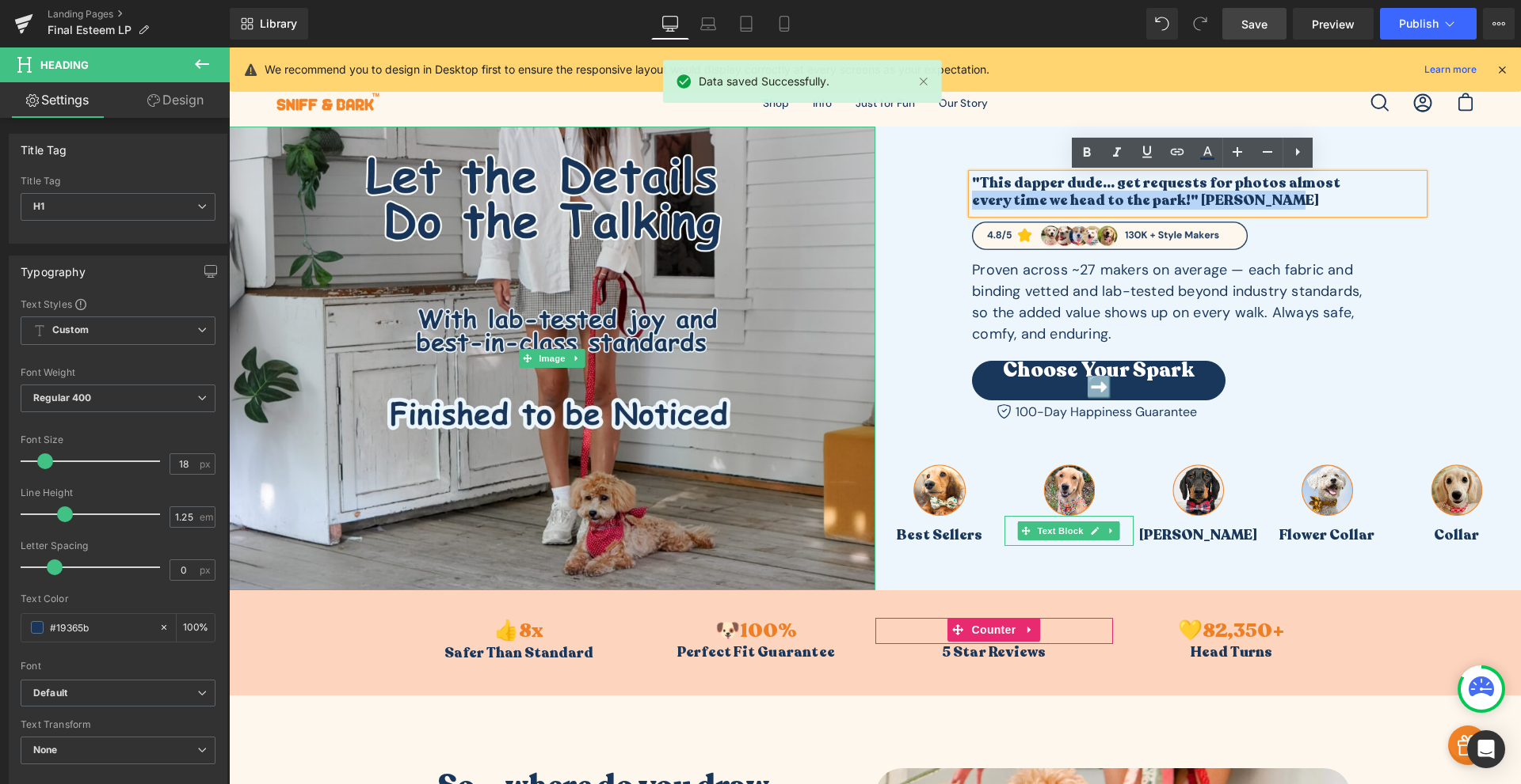
click at [1041, 194] on h1 "every time we head to the park!" [PERSON_NAME]" at bounding box center [1197, 200] width 451 height 18
click at [1055, 181] on h1 ""This dapper dude... get requests for photos almost" at bounding box center [1197, 183] width 451 height 18
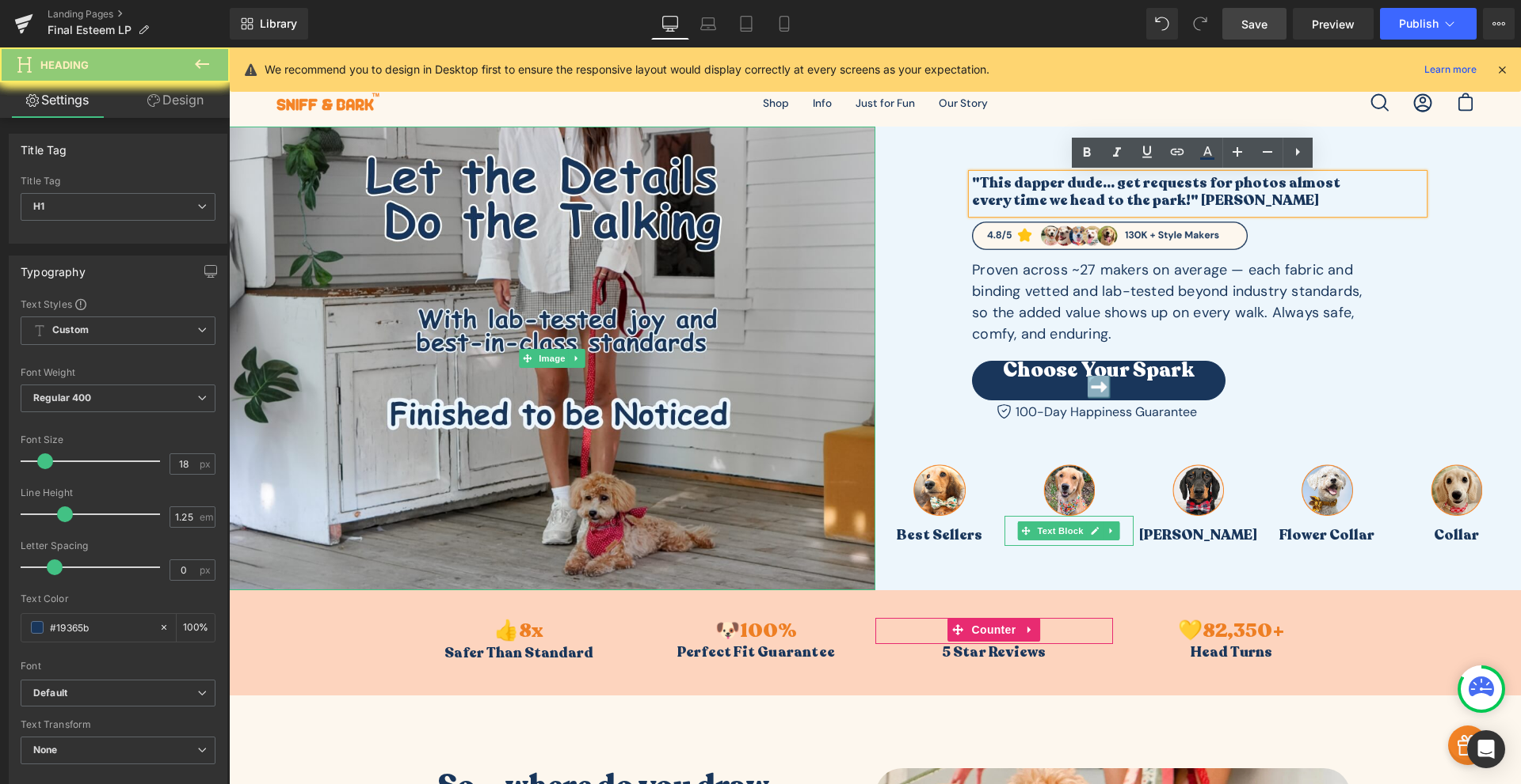
click at [1055, 181] on h1 ""This dapper dude... get requests for photos almost" at bounding box center [1197, 183] width 451 height 18
click at [1051, 185] on h1 ""This dapper dude... get requests for photos almost" at bounding box center [1197, 183] width 451 height 18
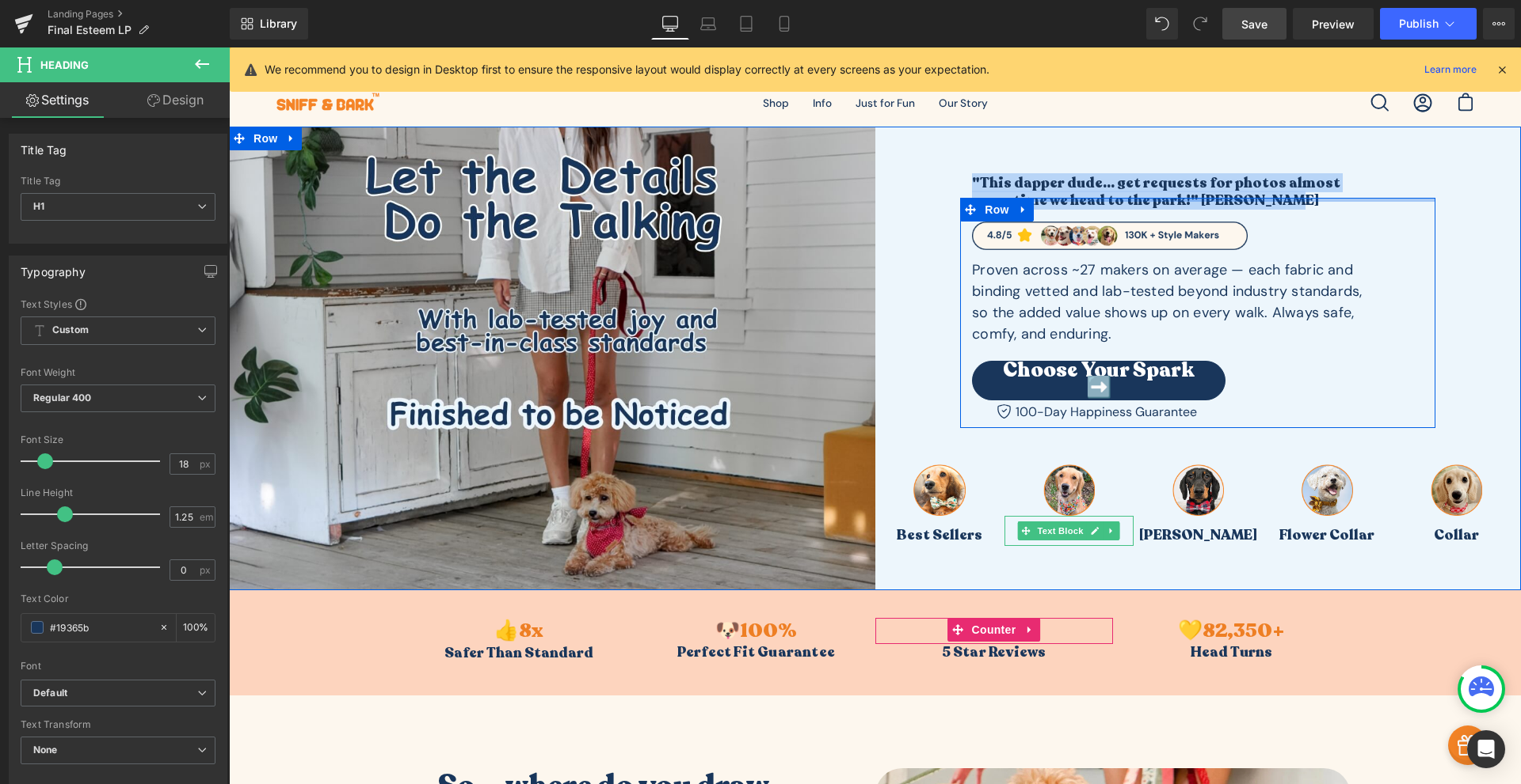
click at [1075, 198] on div at bounding box center [1197, 200] width 475 height 4
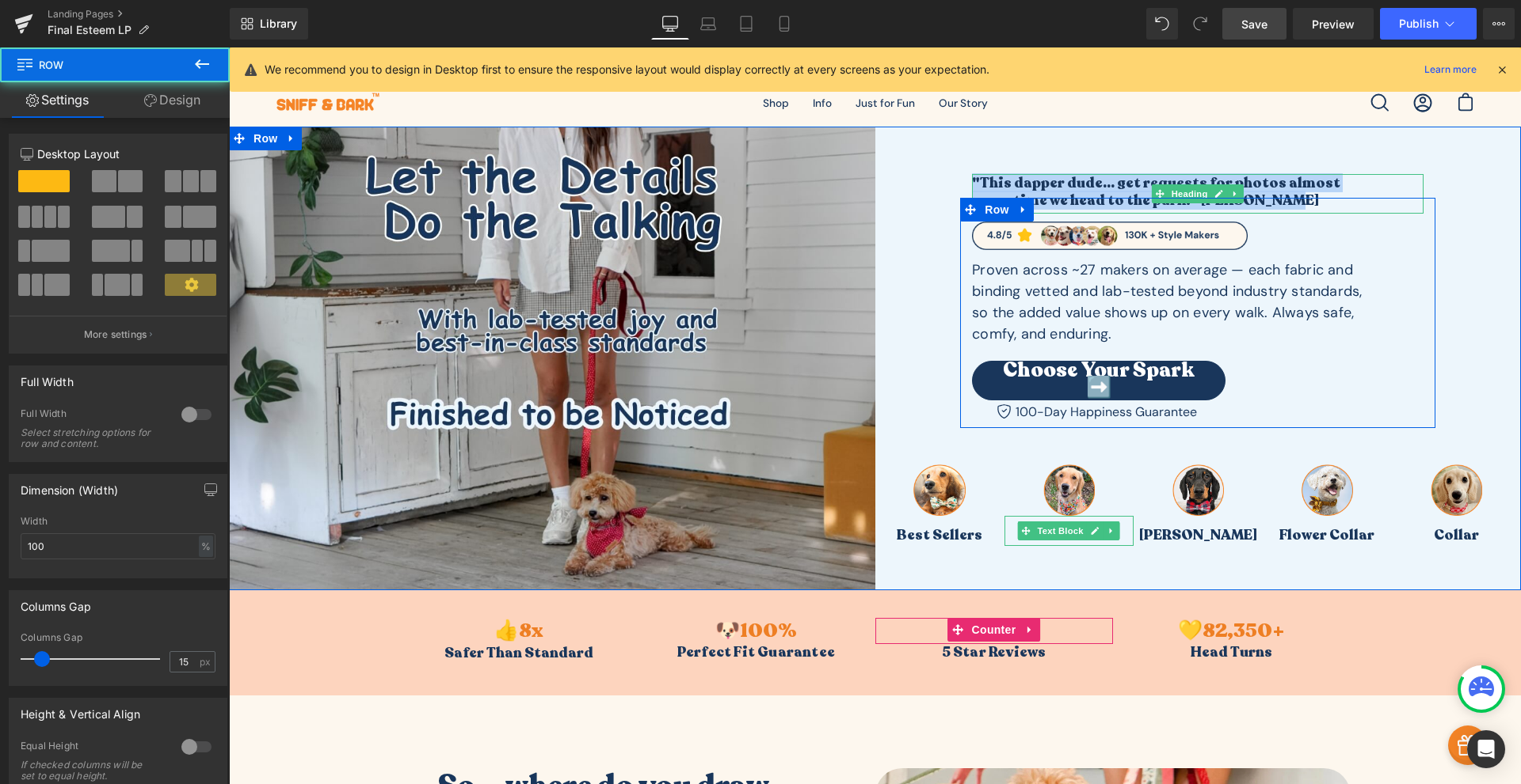
click at [1094, 188] on h1 ""This dapper dude... get requests for photos almost" at bounding box center [1197, 183] width 451 height 18
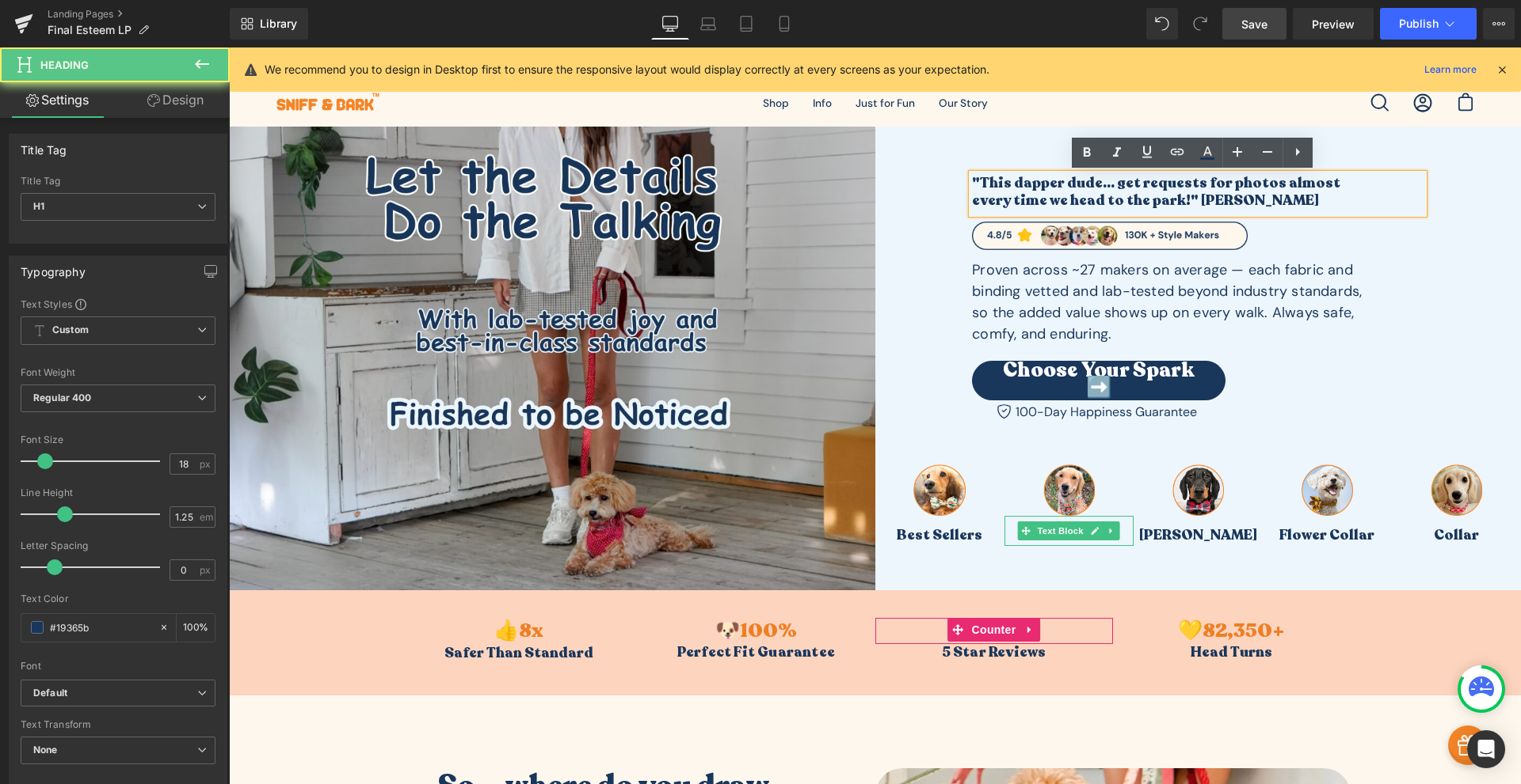
click at [1094, 188] on h1 ""This dapper dude... get requests for photos almost" at bounding box center [1197, 183] width 451 height 18
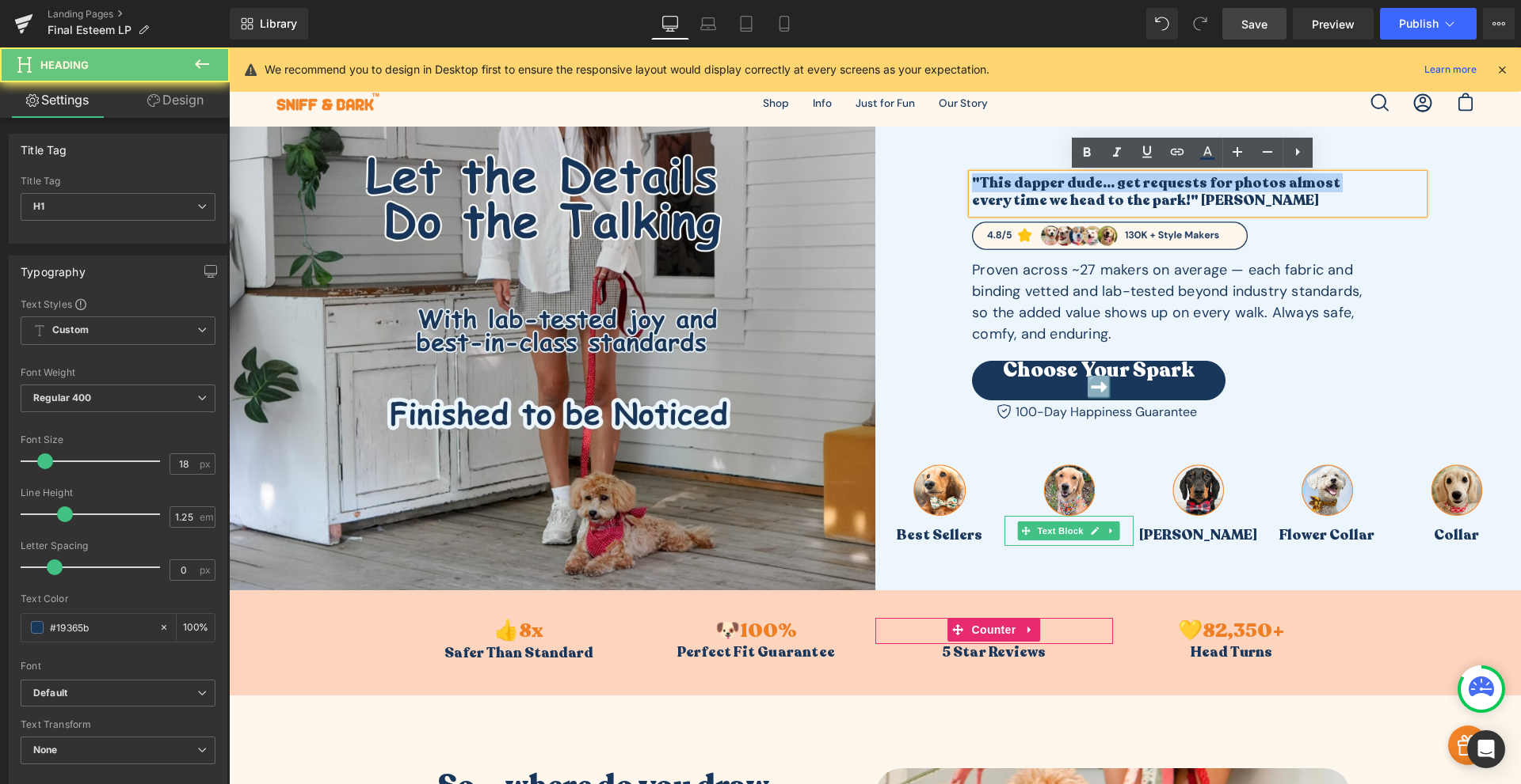
click at [1094, 188] on h1 ""This dapper dude... get requests for photos almost" at bounding box center [1197, 183] width 451 height 18
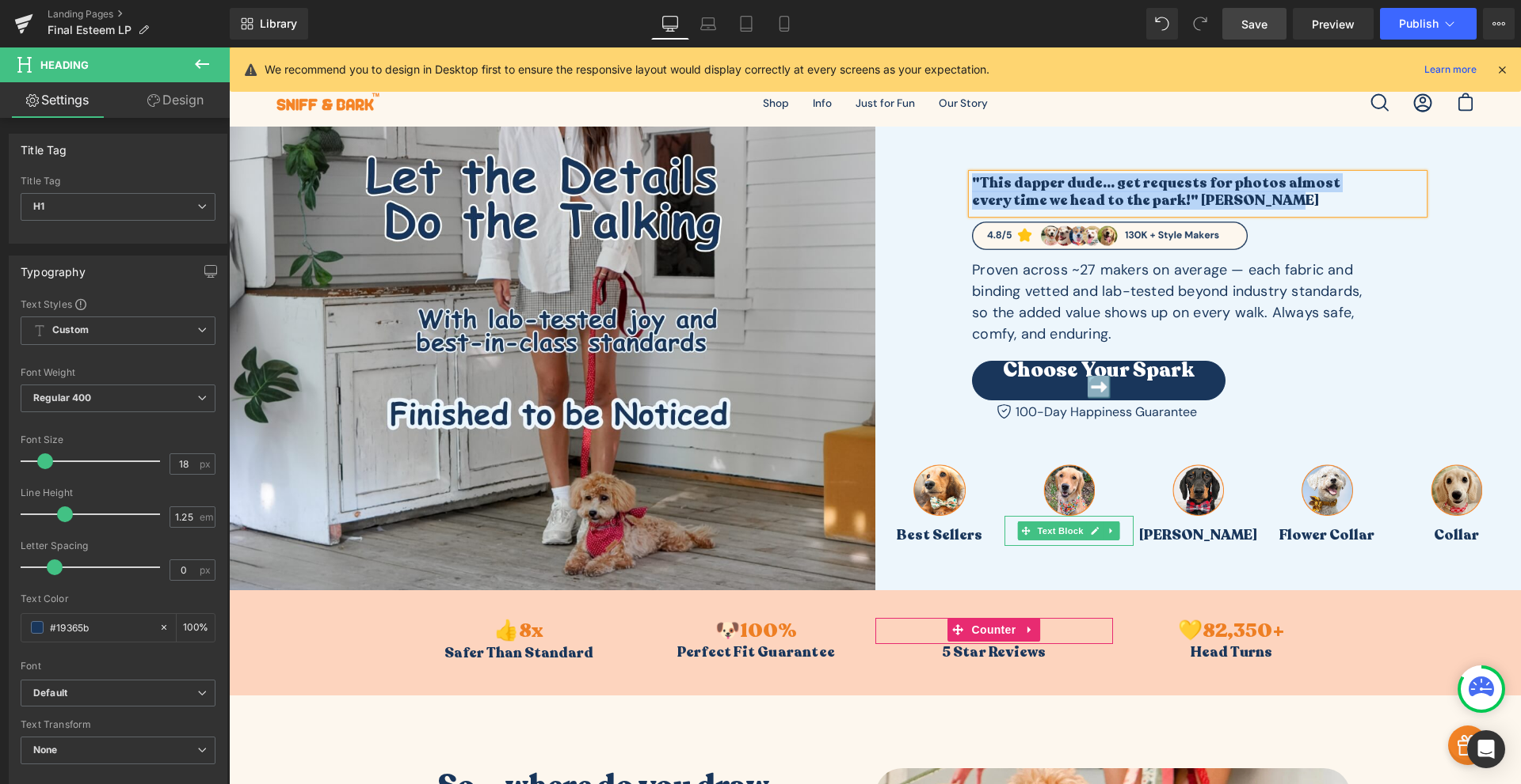
copy div ""This dapper dude... get requests for photos almost every time we head to the p…"
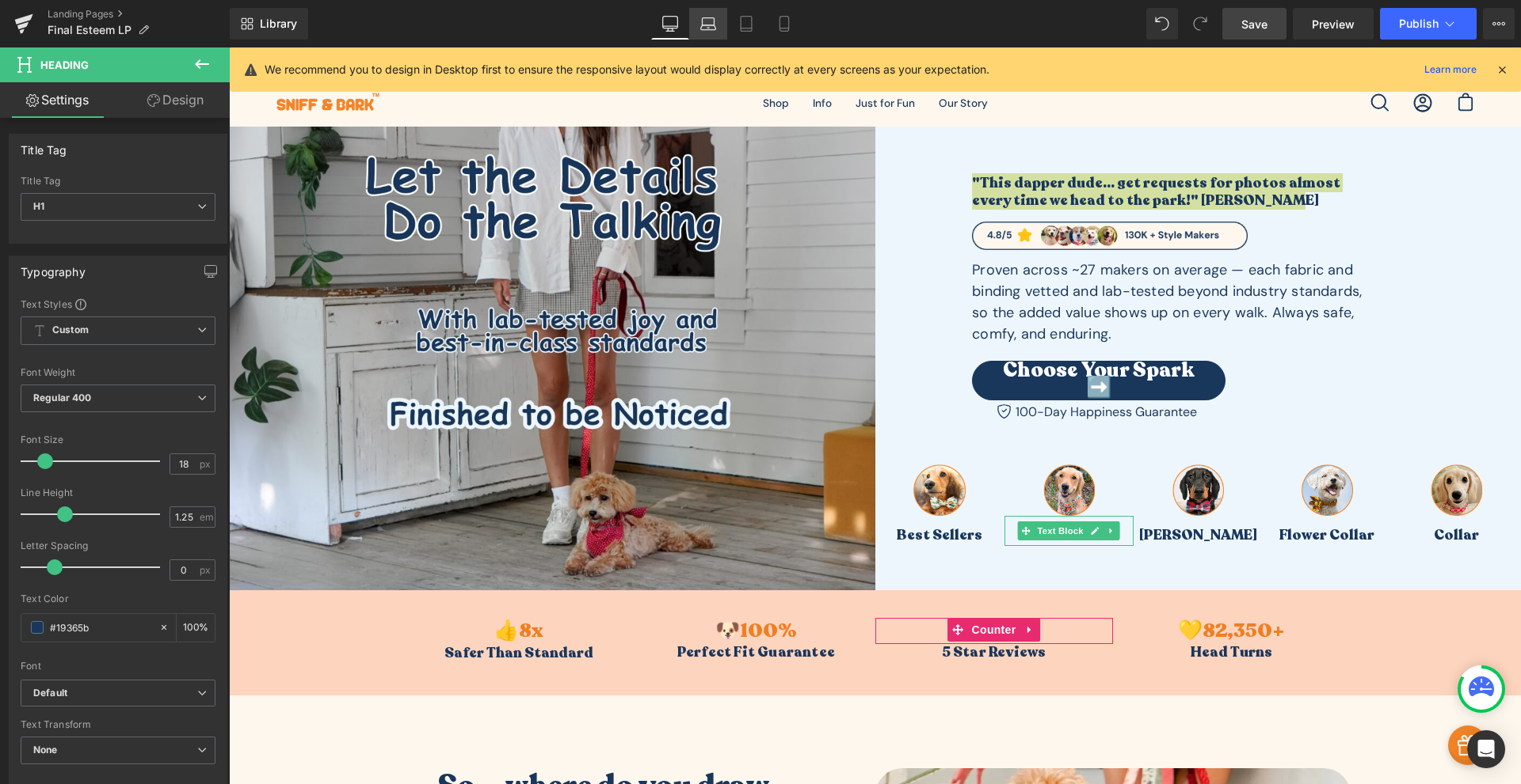
click at [717, 34] on link "Laptop" at bounding box center [708, 23] width 38 height 32
type input "100"
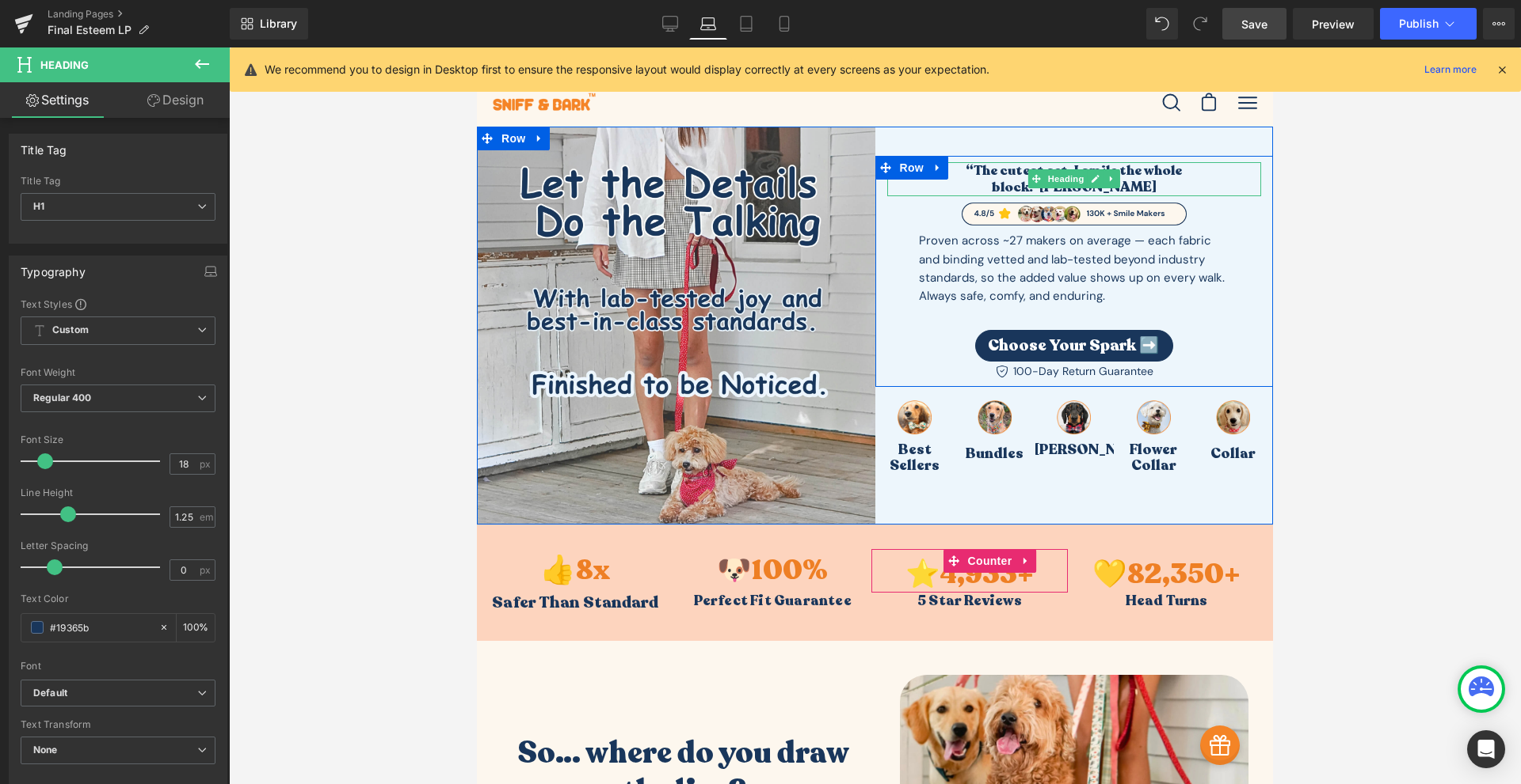
click at [999, 181] on h4 "“The cutest set. I smile the whole block.” [PERSON_NAME]" at bounding box center [1074, 180] width 375 height 34
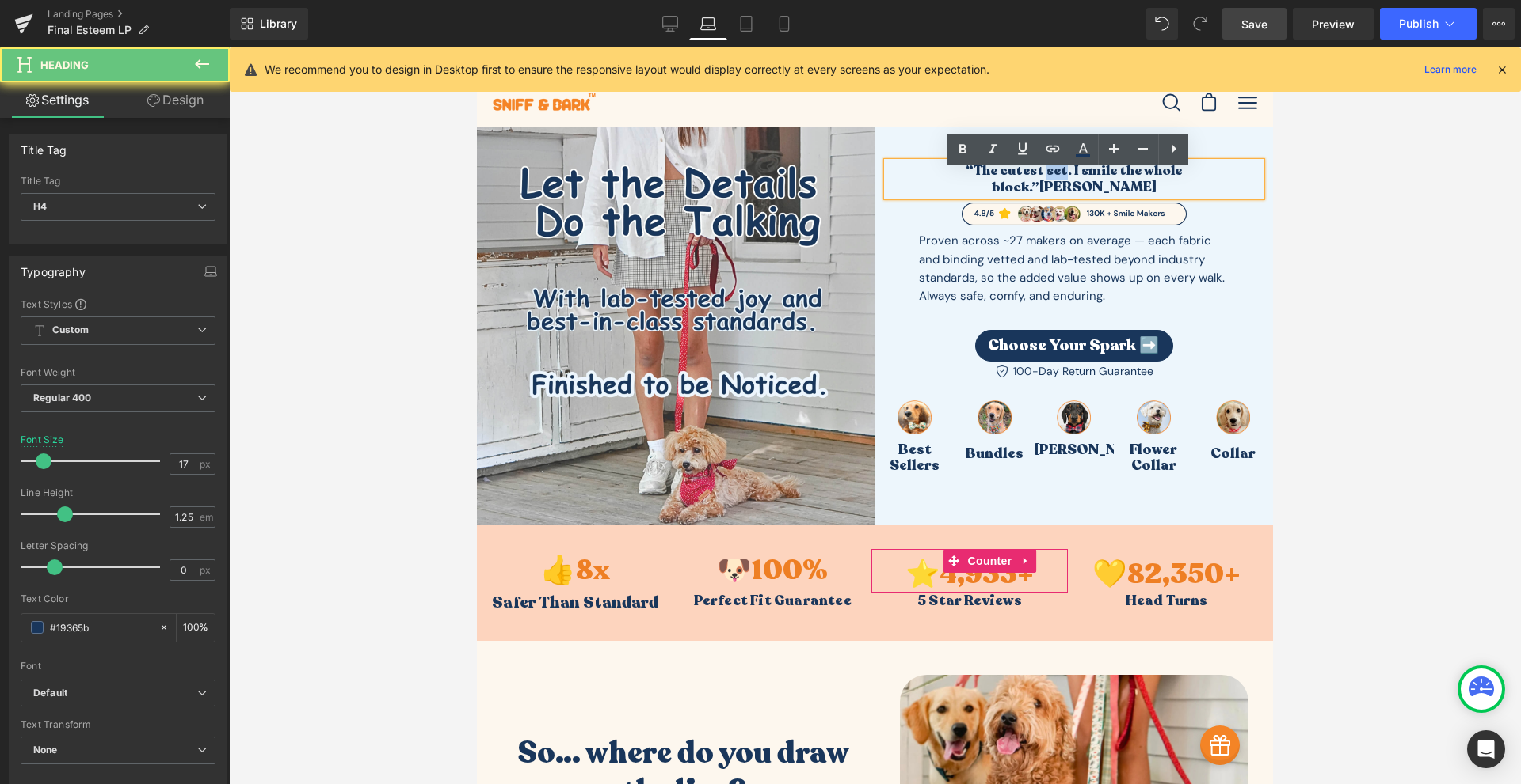
click at [999, 181] on h4 "“The cutest set. I smile the whole block.” [PERSON_NAME]" at bounding box center [1074, 180] width 375 height 34
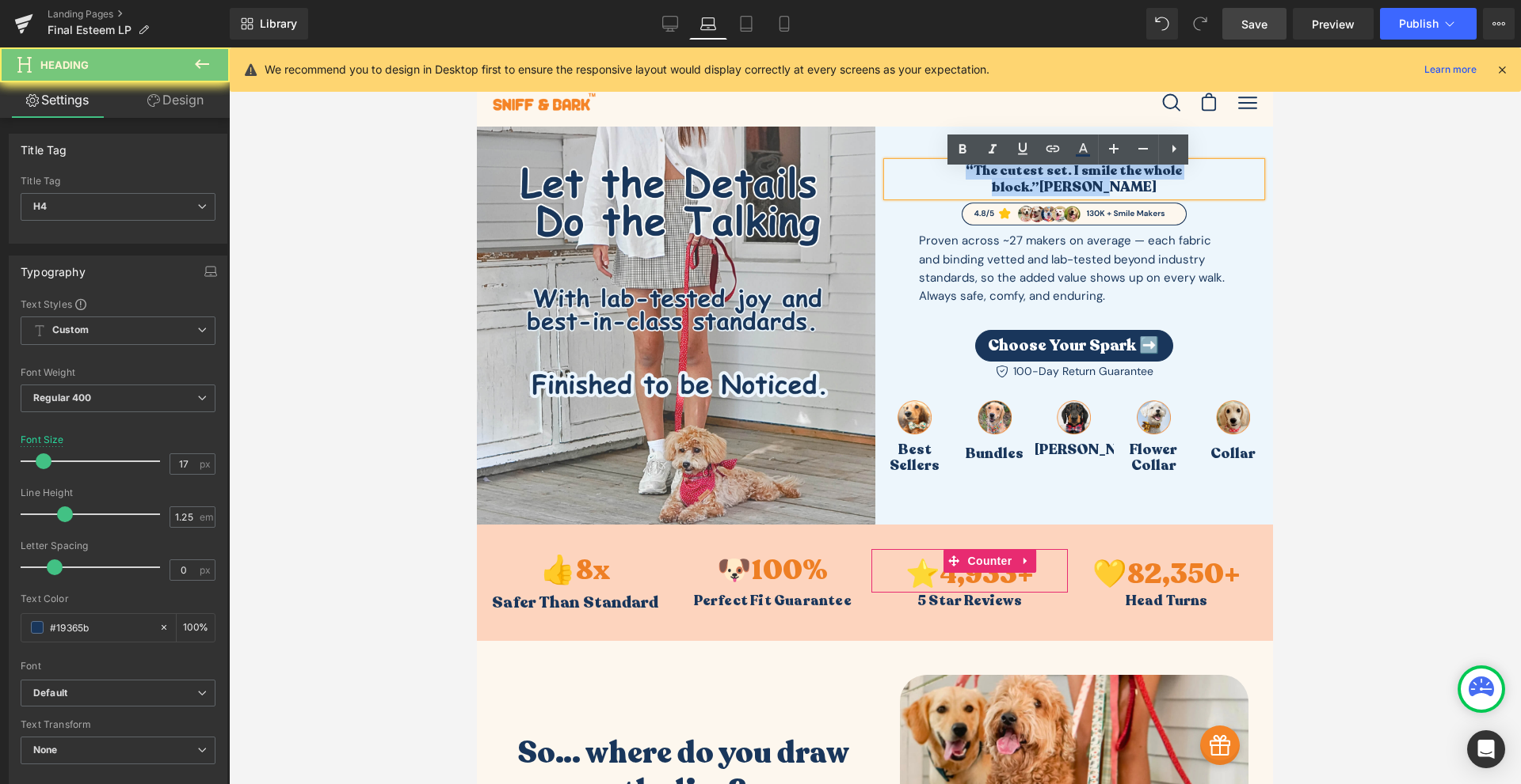
paste div "To enrich screen reader interactions, please activate Accessibility in Grammarl…"
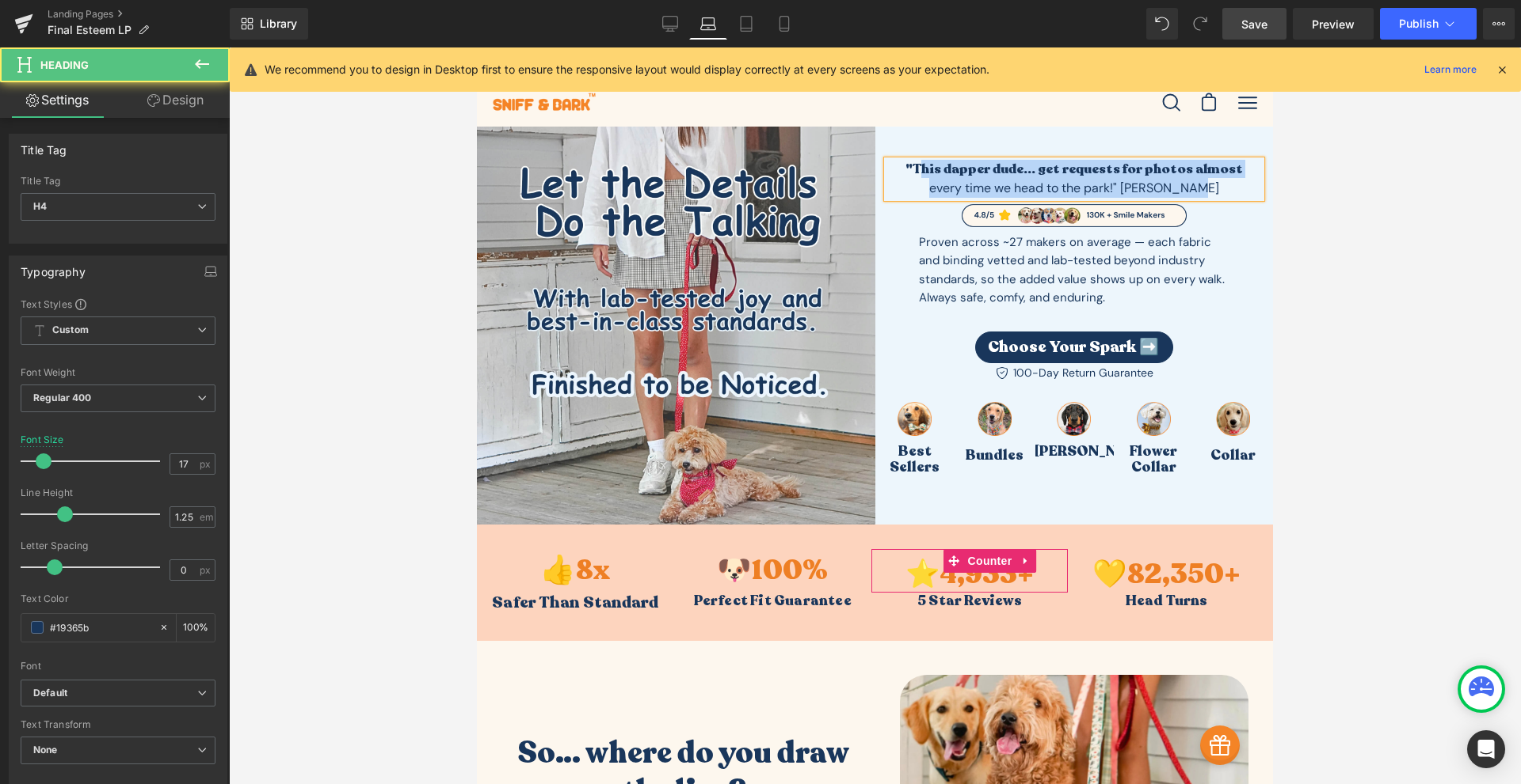
drag, startPoint x: 1193, startPoint y: 181, endPoint x: 952, endPoint y: 168, distance: 241.4
click at [929, 172] on div ""This dapper dude... get requests for photos almost every time we head to the …" at bounding box center [1074, 179] width 375 height 36
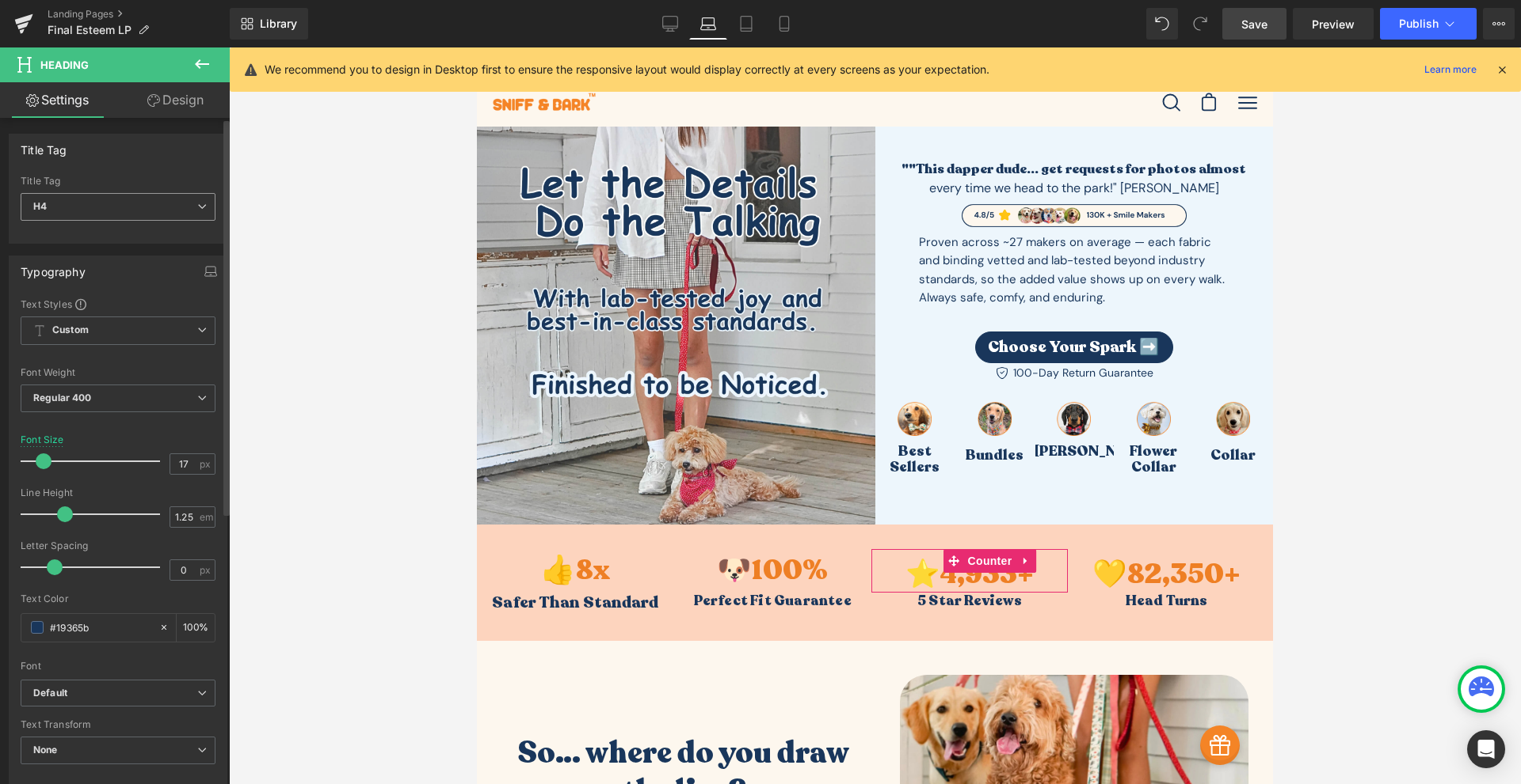
click at [138, 199] on span "H4" at bounding box center [118, 207] width 194 height 28
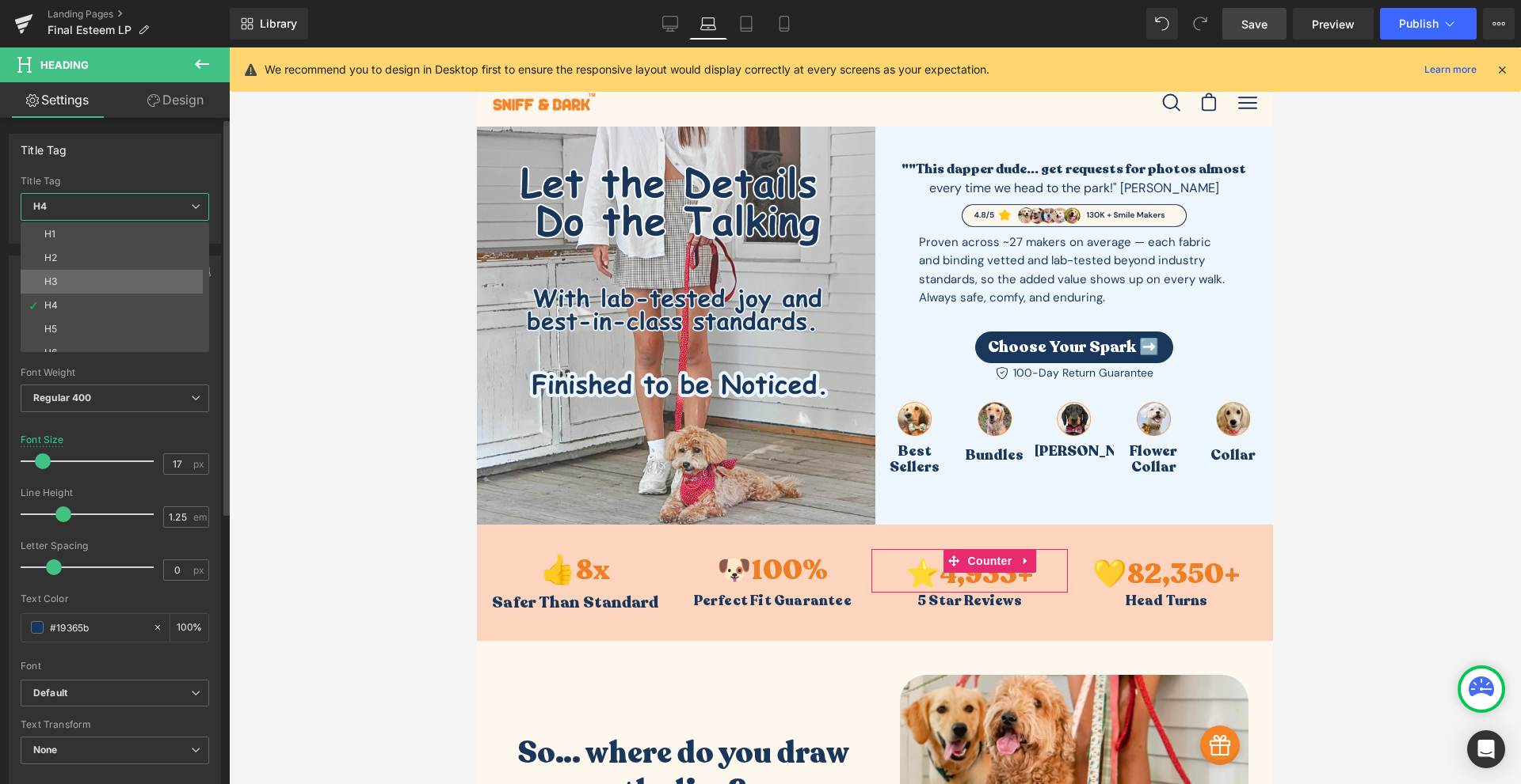
click at [71, 271] on li "H3" at bounding box center [119, 281] width 195 height 24
type input "20.4"
type input "100"
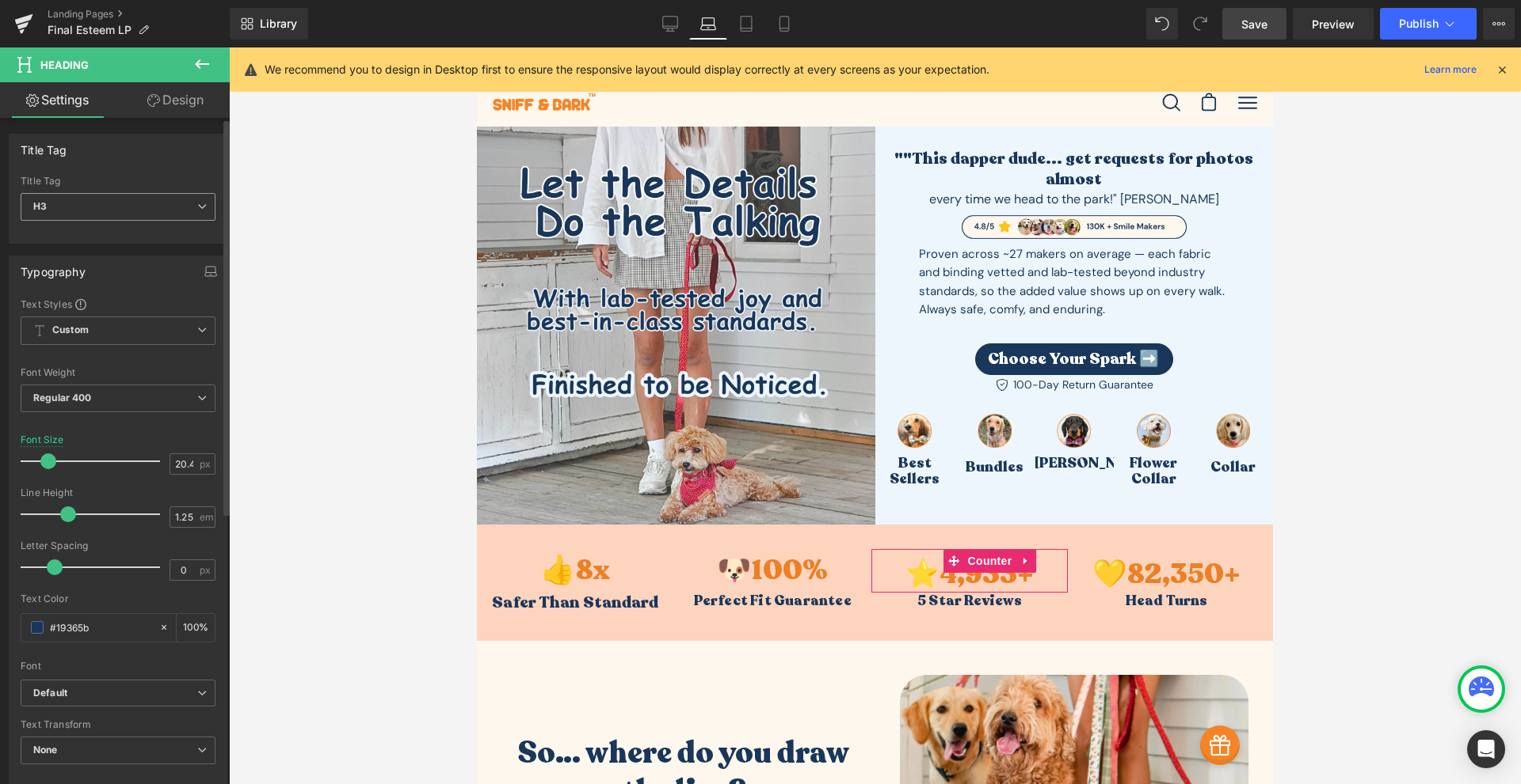
click at [136, 207] on span "H3" at bounding box center [118, 207] width 194 height 28
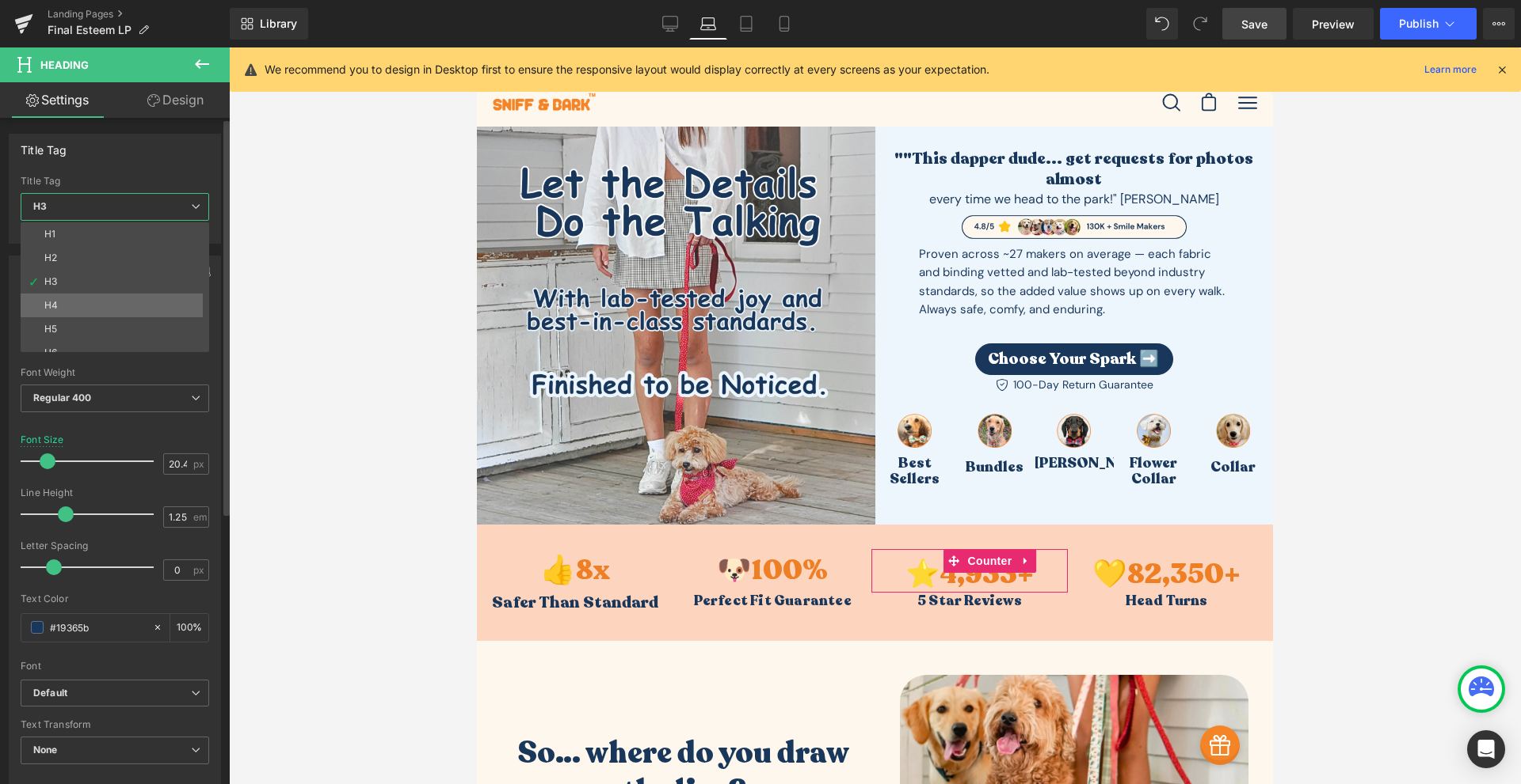
click at [69, 305] on li "H4" at bounding box center [119, 305] width 195 height 24
type input "17"
type input "100"
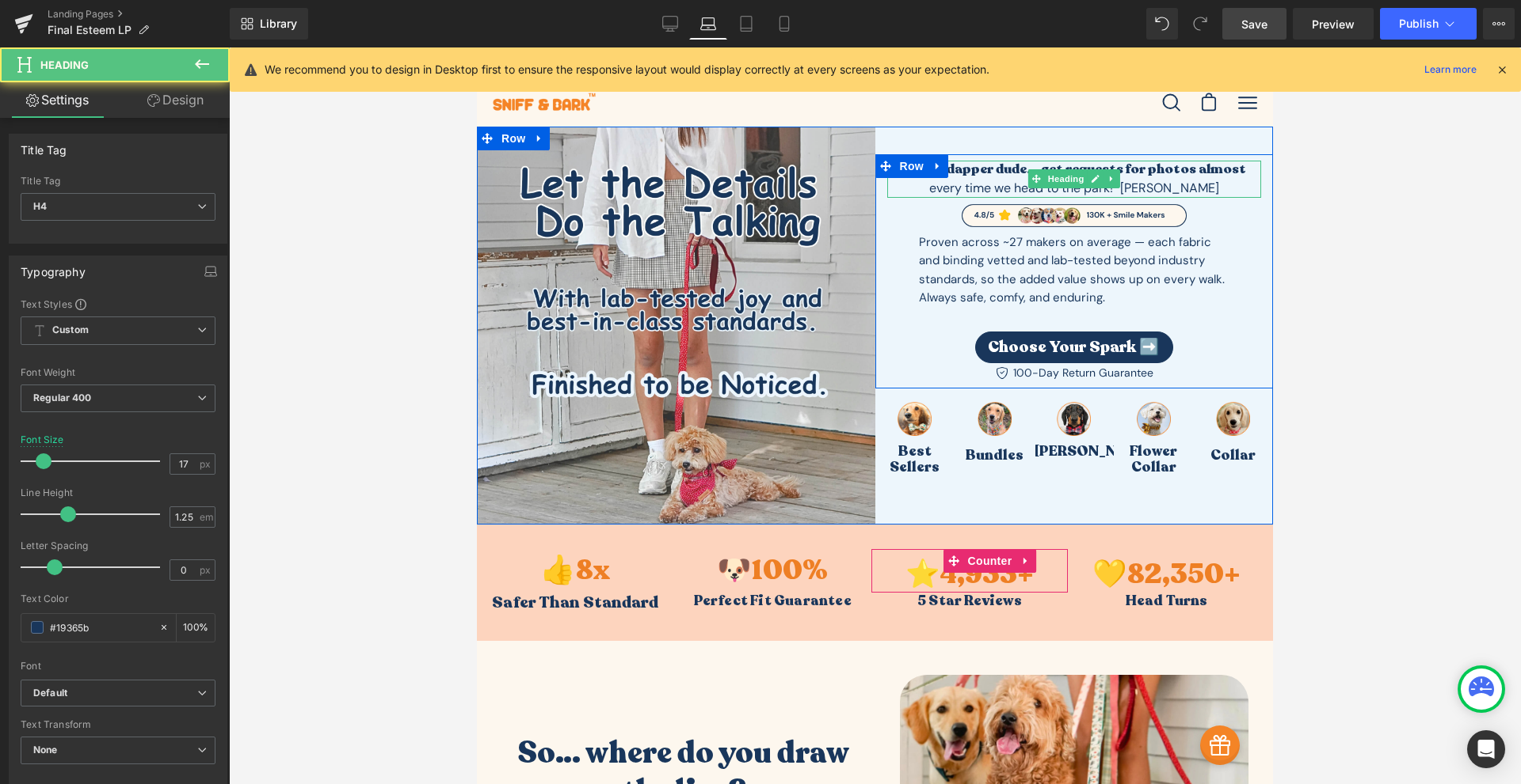
click at [1241, 168] on h4 """This dapper dude... get requests for photos almost" at bounding box center [1074, 168] width 375 height 16
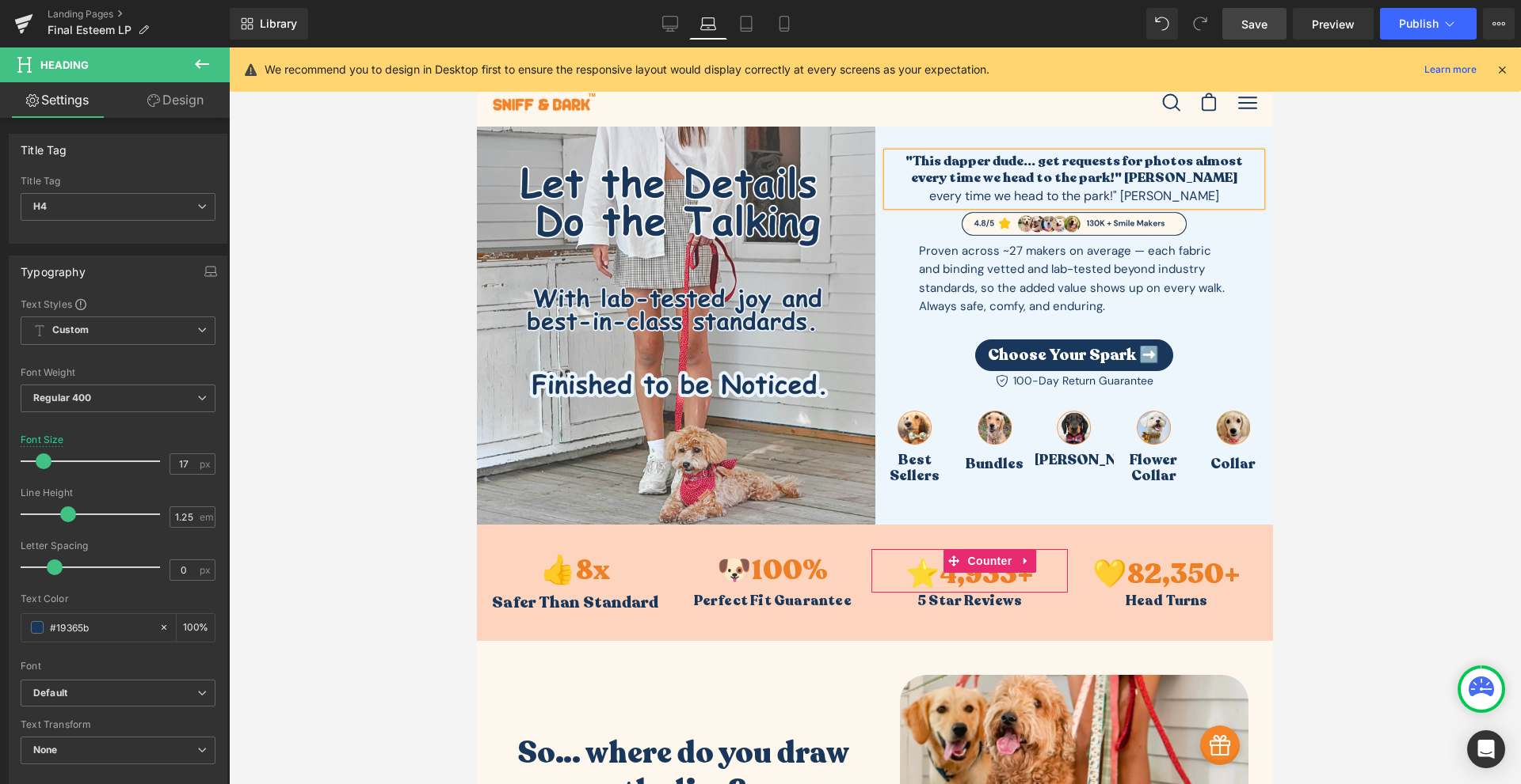
click at [1148, 202] on div "every time we head to the park!" [PERSON_NAME]" at bounding box center [1074, 195] width 375 height 20
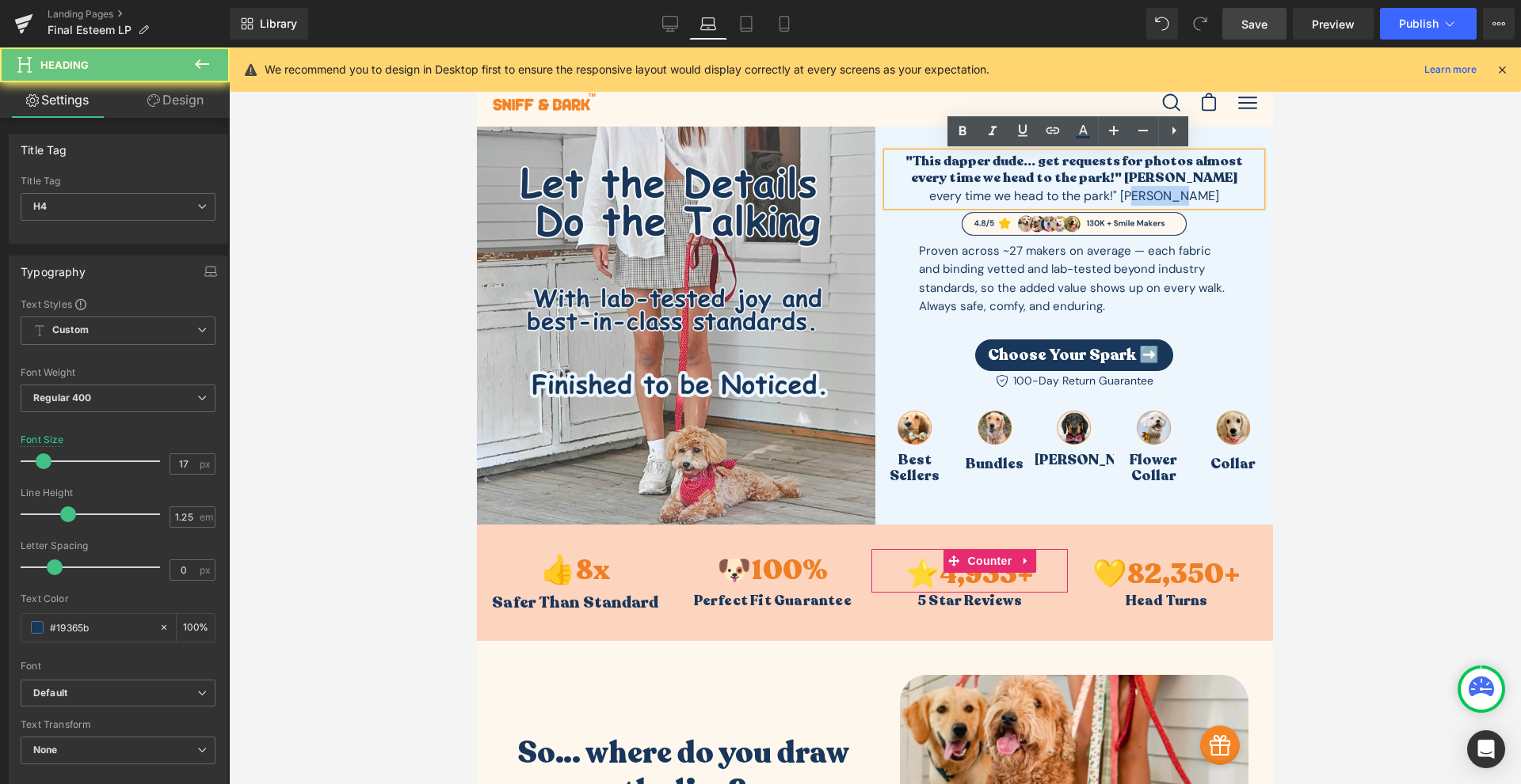
click at [1148, 202] on div "every time we head to the park!" [PERSON_NAME]" at bounding box center [1074, 195] width 375 height 20
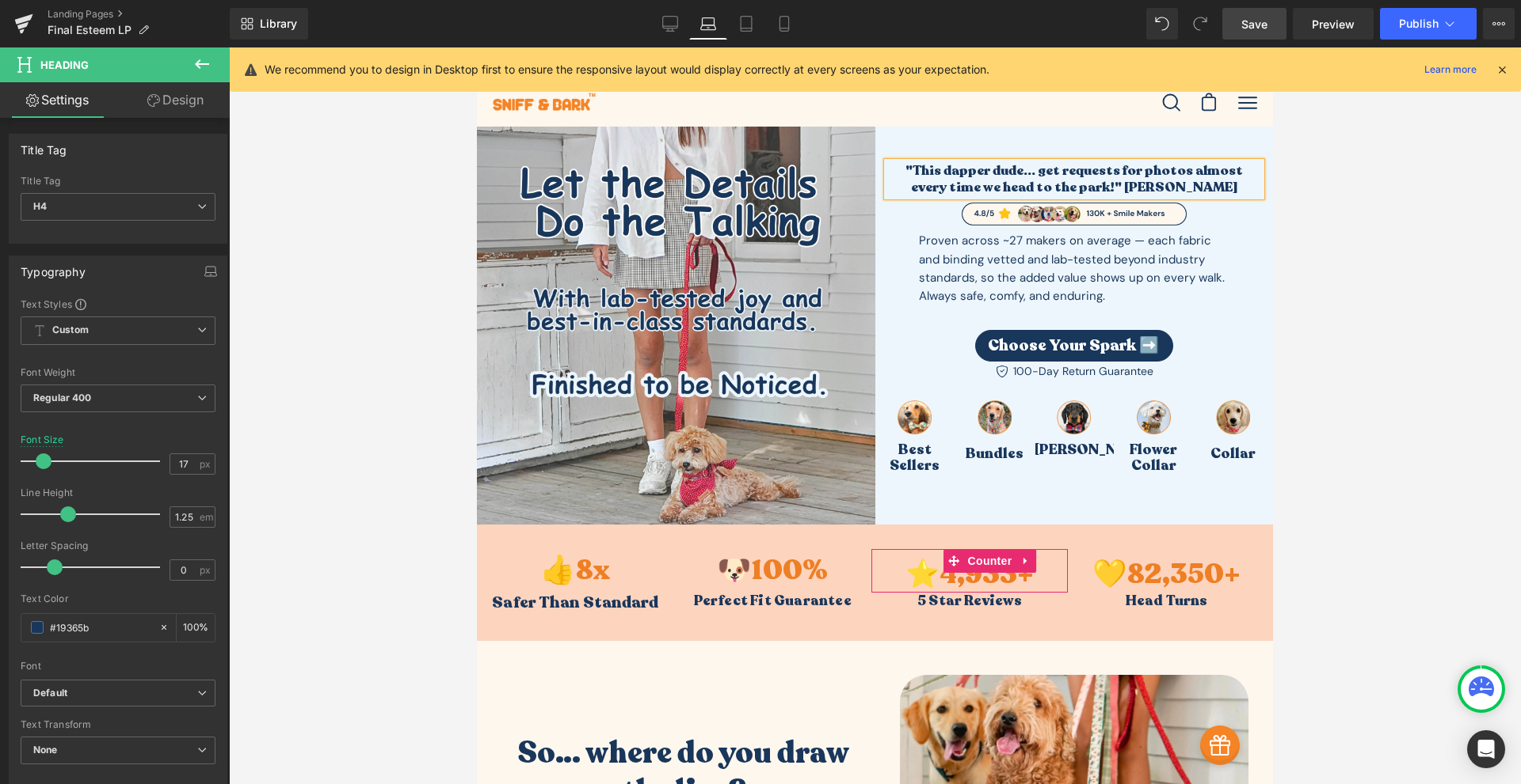
drag, startPoint x: 1116, startPoint y: 177, endPoint x: 1130, endPoint y: 174, distance: 14.3
click at [1117, 177] on h4 ""This dapper dude... get requests for photos almost every time we head to the p…" at bounding box center [1074, 180] width 375 height 34
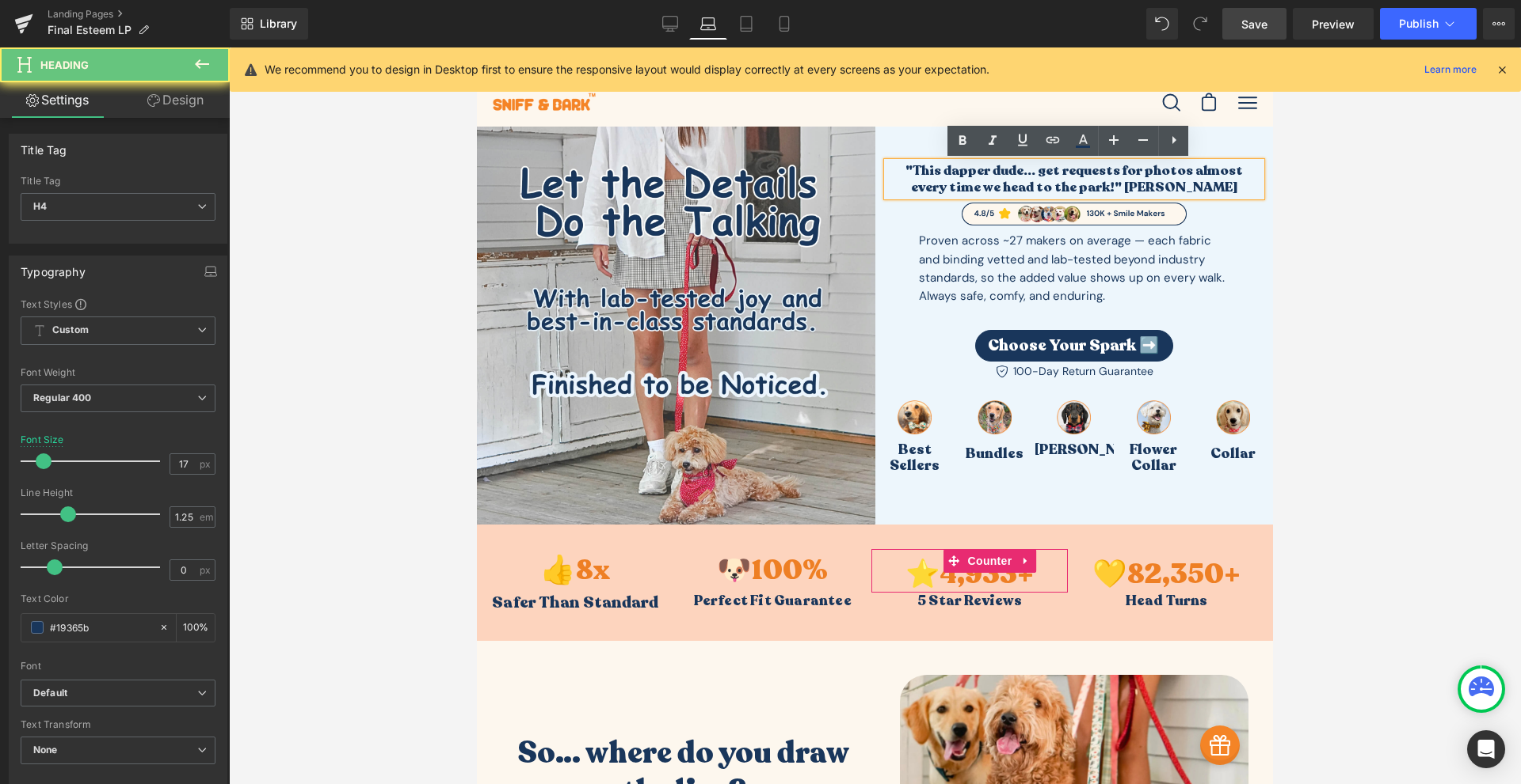
click at [1131, 174] on h4 ""This dapper dude... get requests for photos almost every time we head to the p…" at bounding box center [1074, 180] width 375 height 34
click at [1134, 172] on h4 ""This dapper dude... get requests for photos almost every time we head to the p…" at bounding box center [1074, 180] width 375 height 34
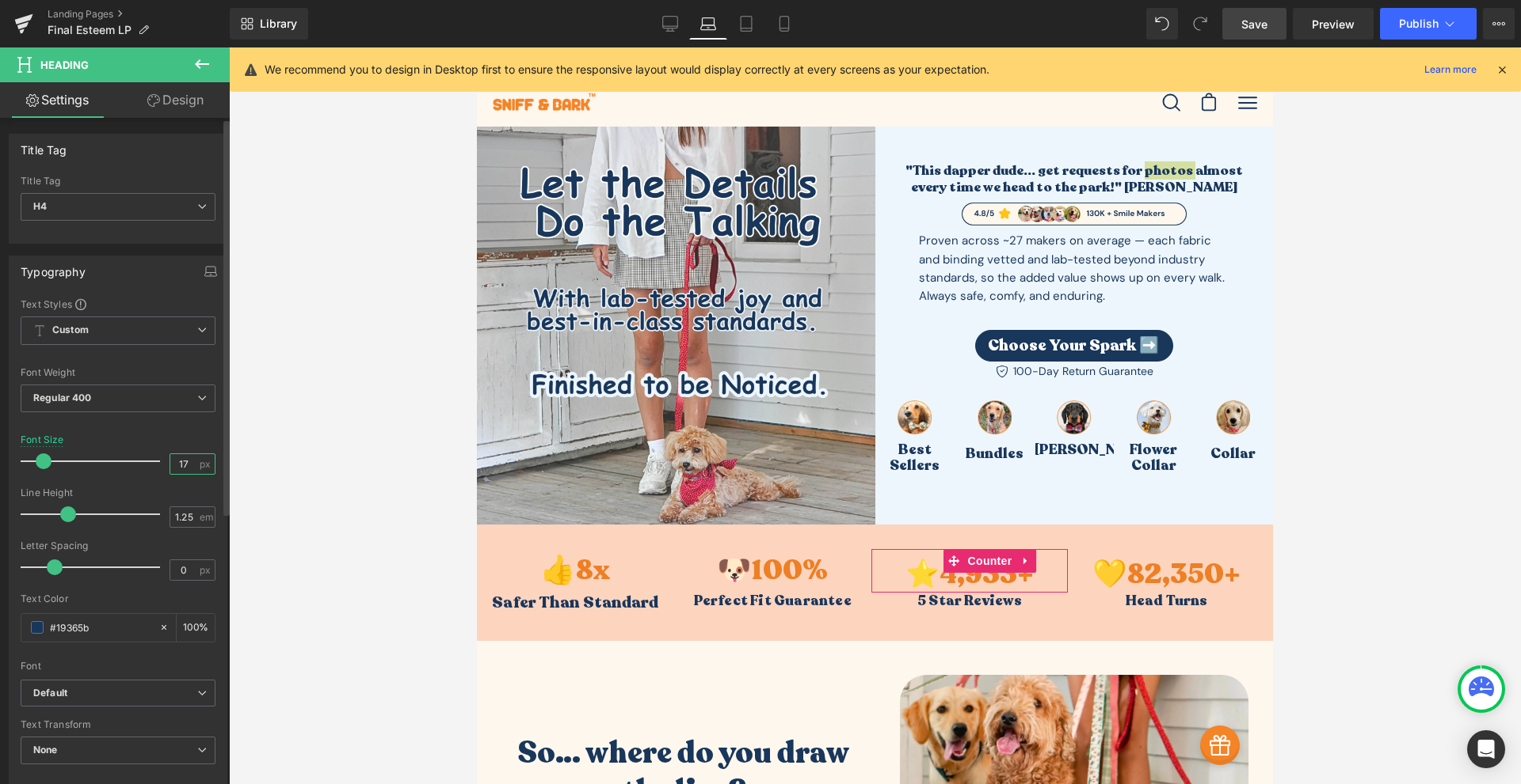
drag, startPoint x: 190, startPoint y: 464, endPoint x: 116, endPoint y: 461, distance: 74.1
click at [111, 474] on div "Font Size 17 px" at bounding box center [118, 460] width 194 height 53
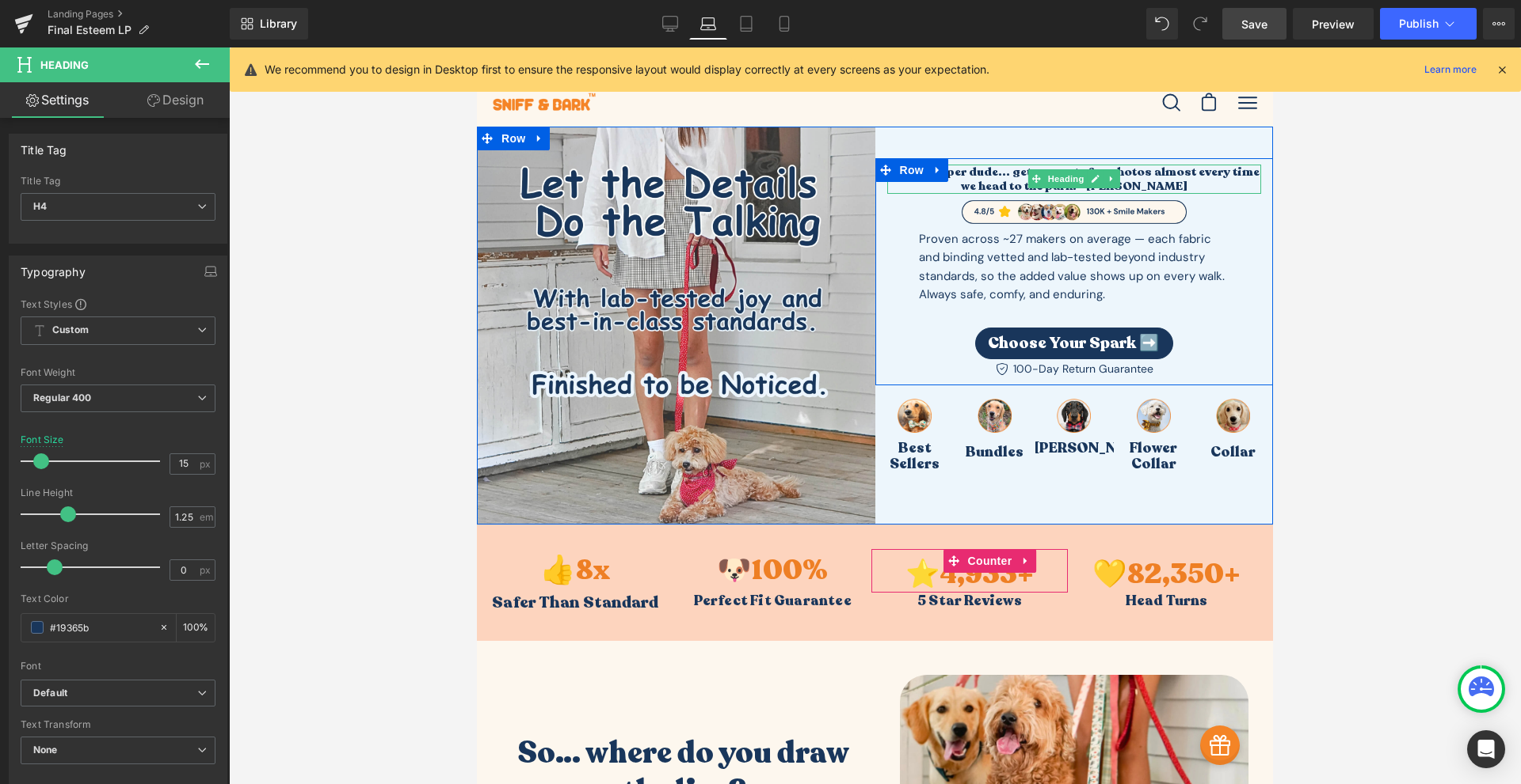
click at [1233, 175] on h4 ""This dapper dude... get requests for photos almost every time we head to the p…" at bounding box center [1074, 179] width 375 height 30
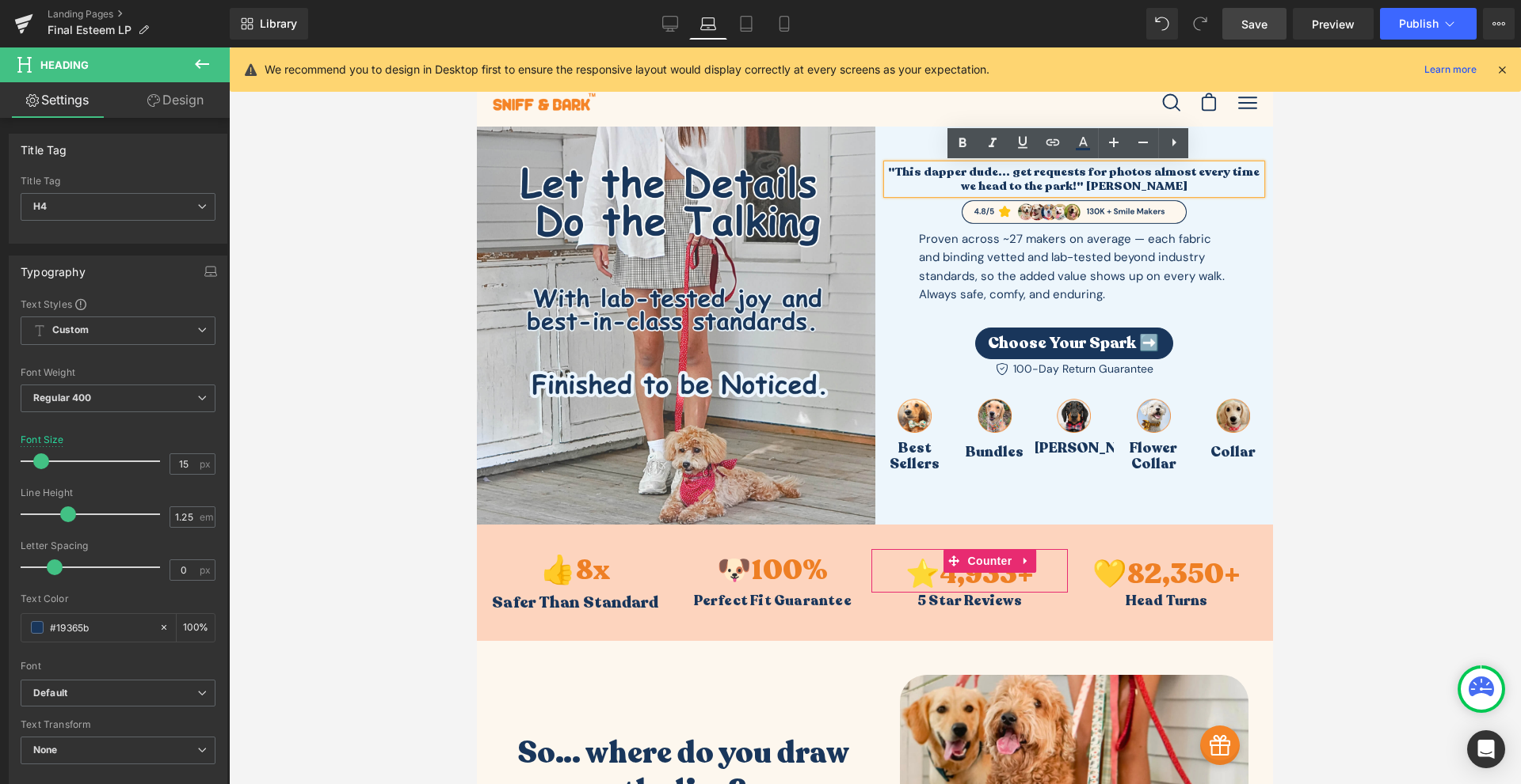
click at [1206, 171] on h4 ""This dapper dude... get requests for photos almost every time we head to the p…" at bounding box center [1074, 179] width 375 height 30
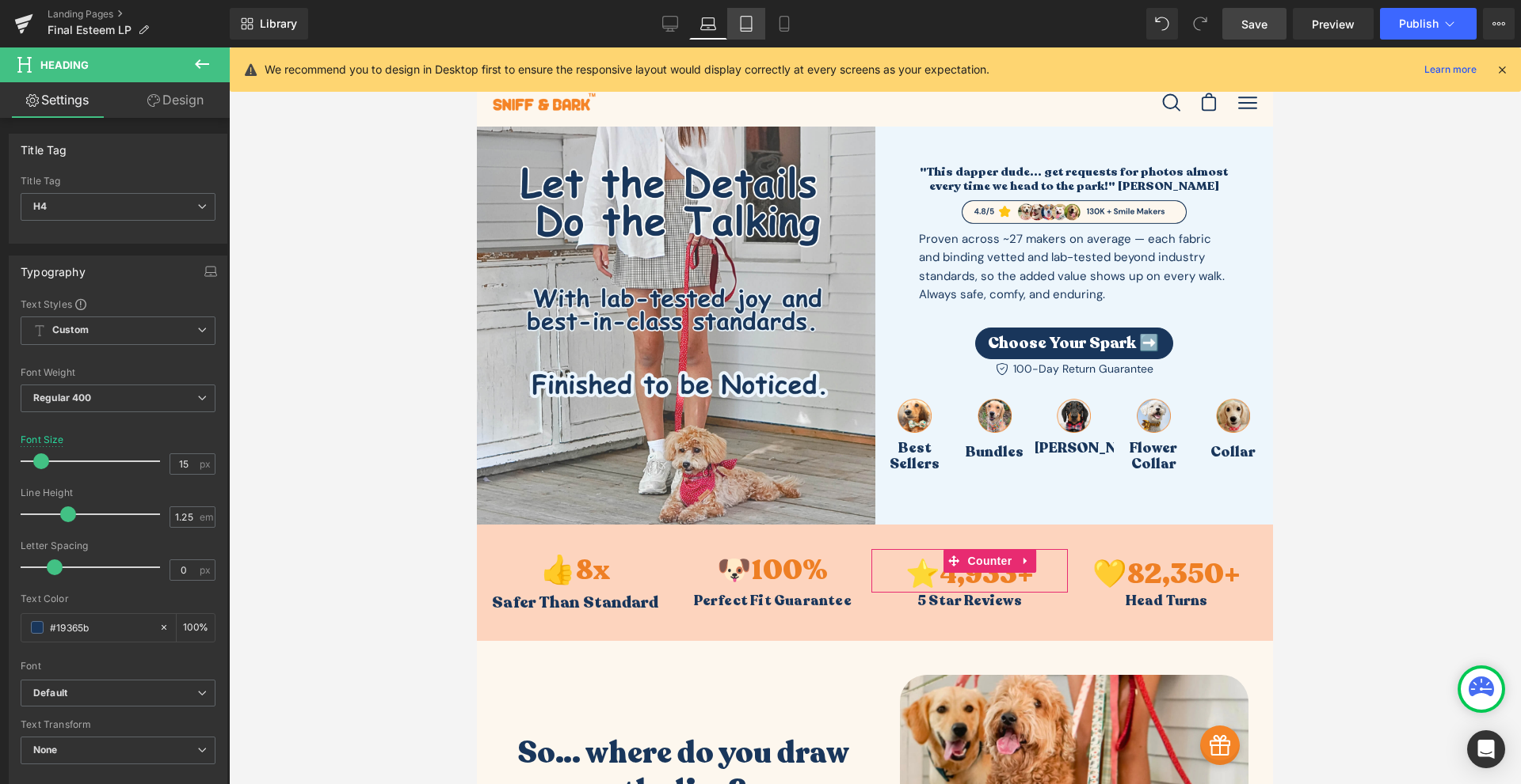
click at [744, 20] on icon at bounding box center [746, 24] width 16 height 16
type input "19.85"
type input "100"
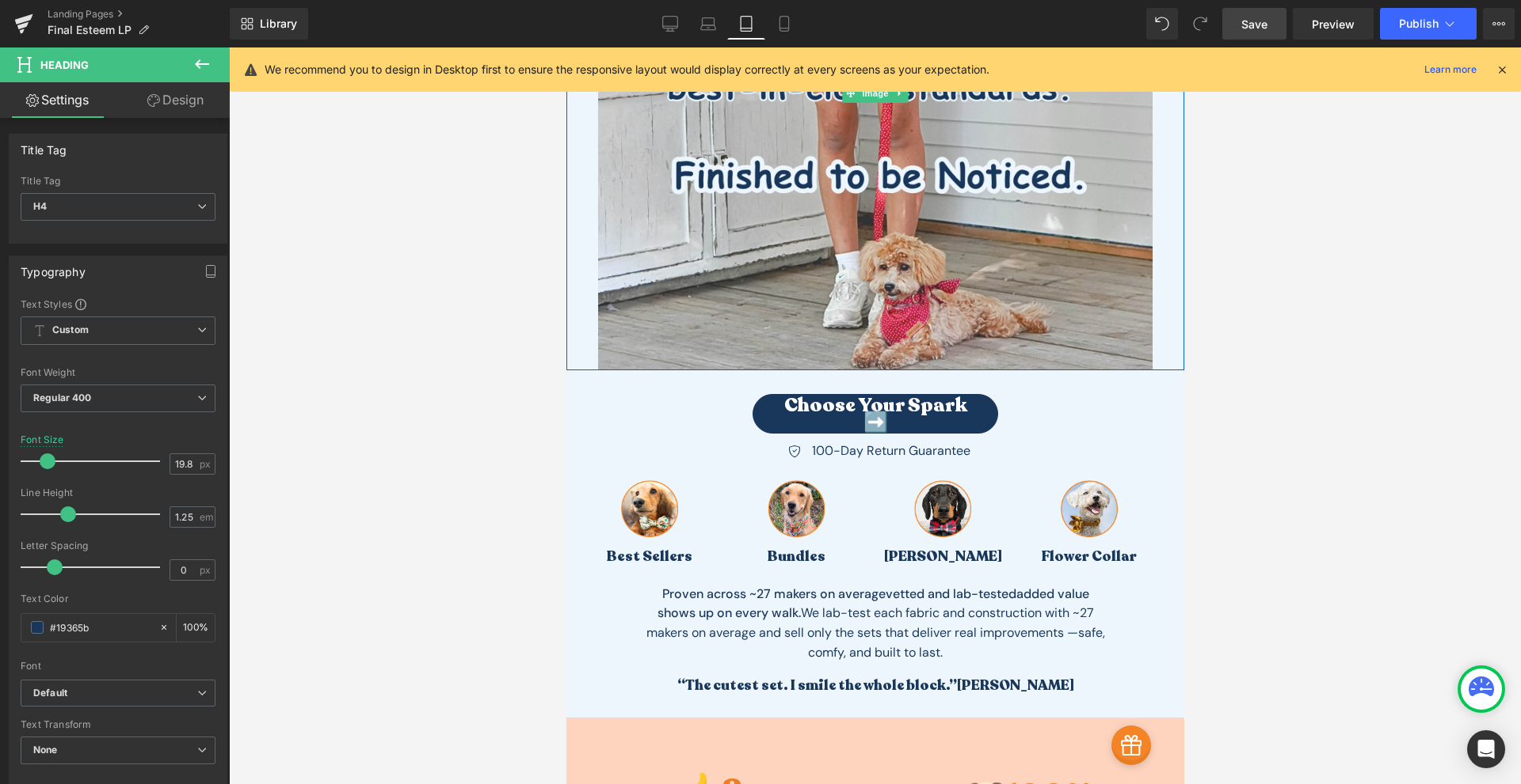
scroll to position [554, 0]
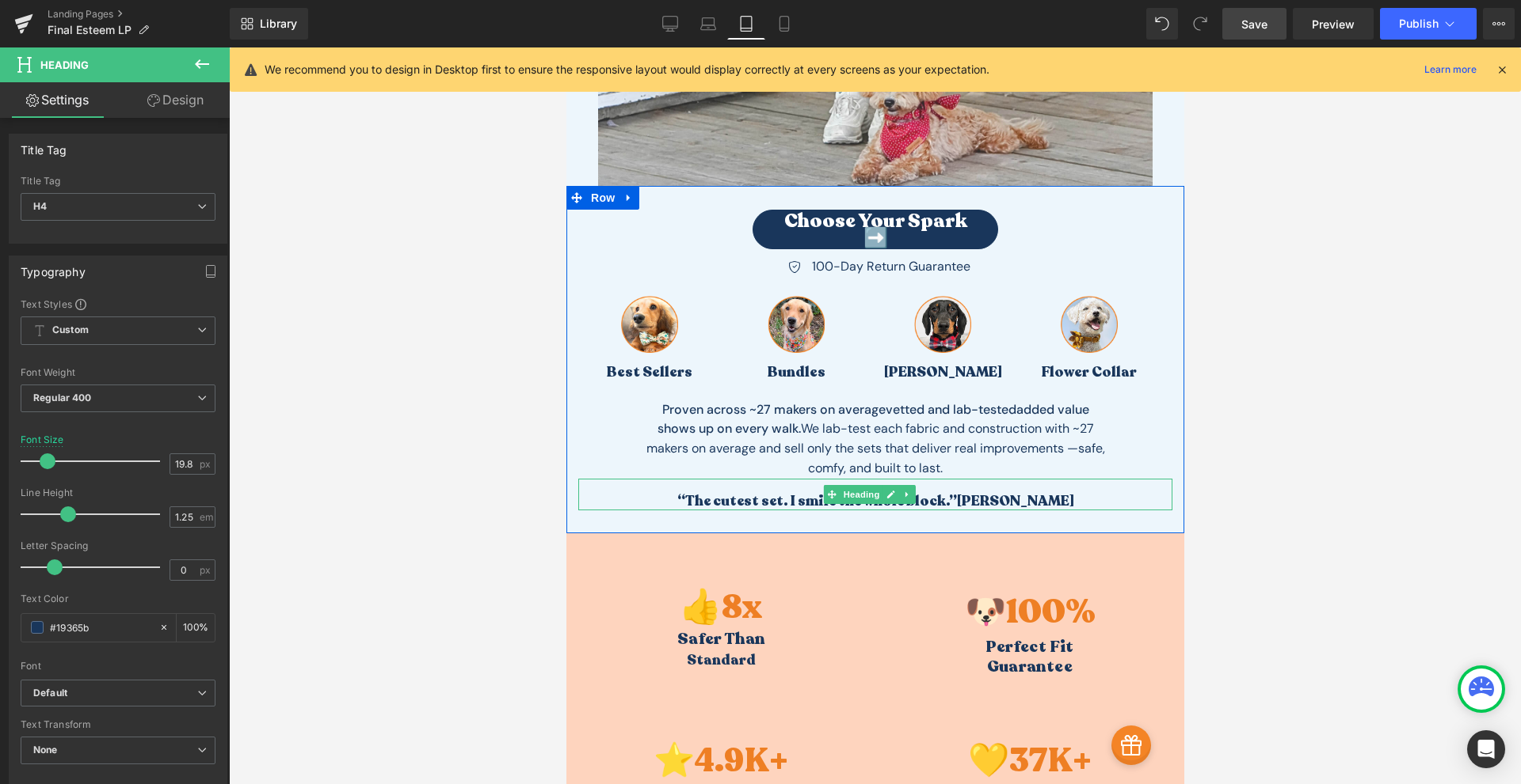
click at [939, 499] on strong "“The cutest set. I smile the whole block.” [PERSON_NAME]" at bounding box center [874, 502] width 397 height 19
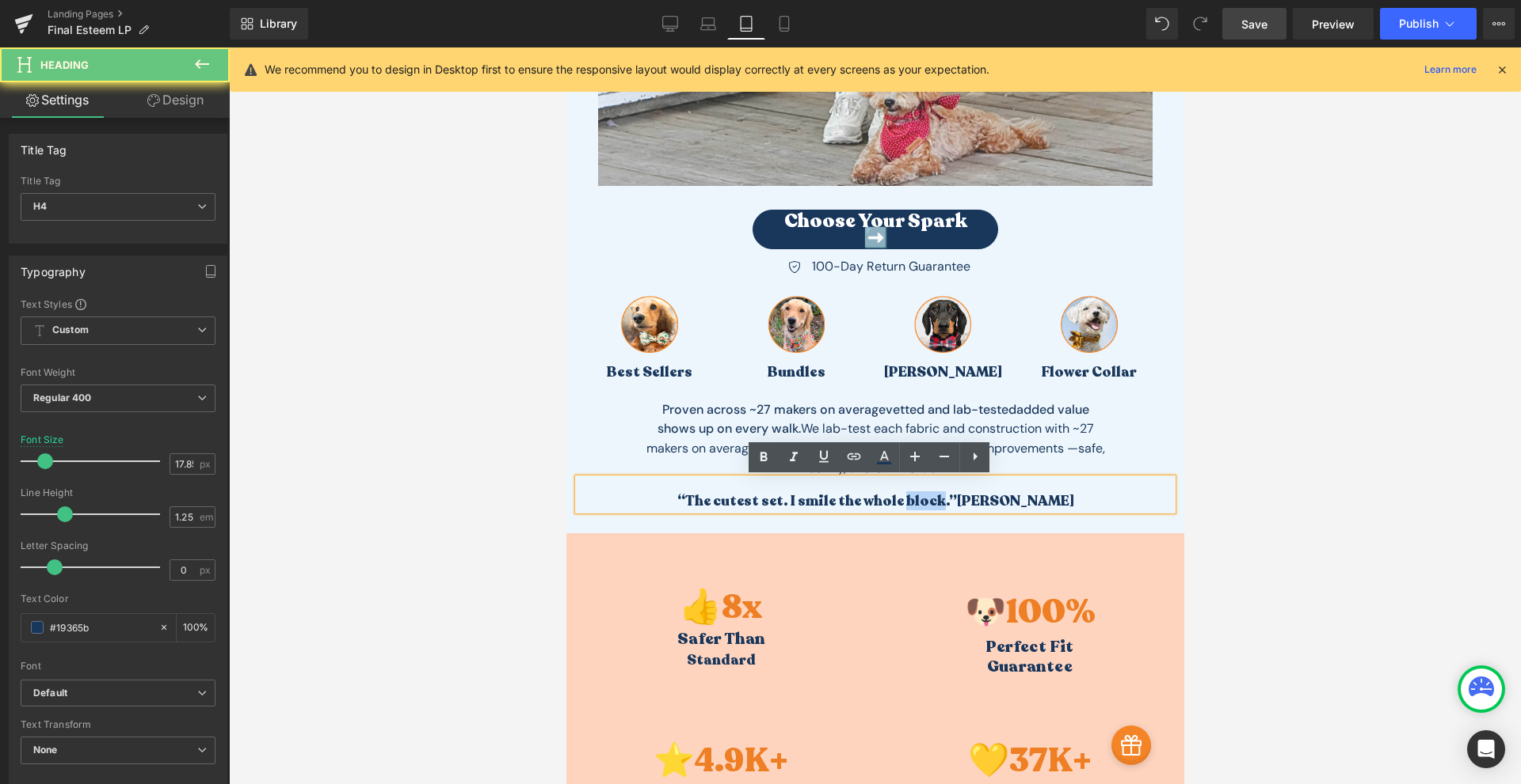
click at [939, 499] on strong "“The cutest set. I smile the whole block.” [PERSON_NAME]" at bounding box center [874, 502] width 397 height 19
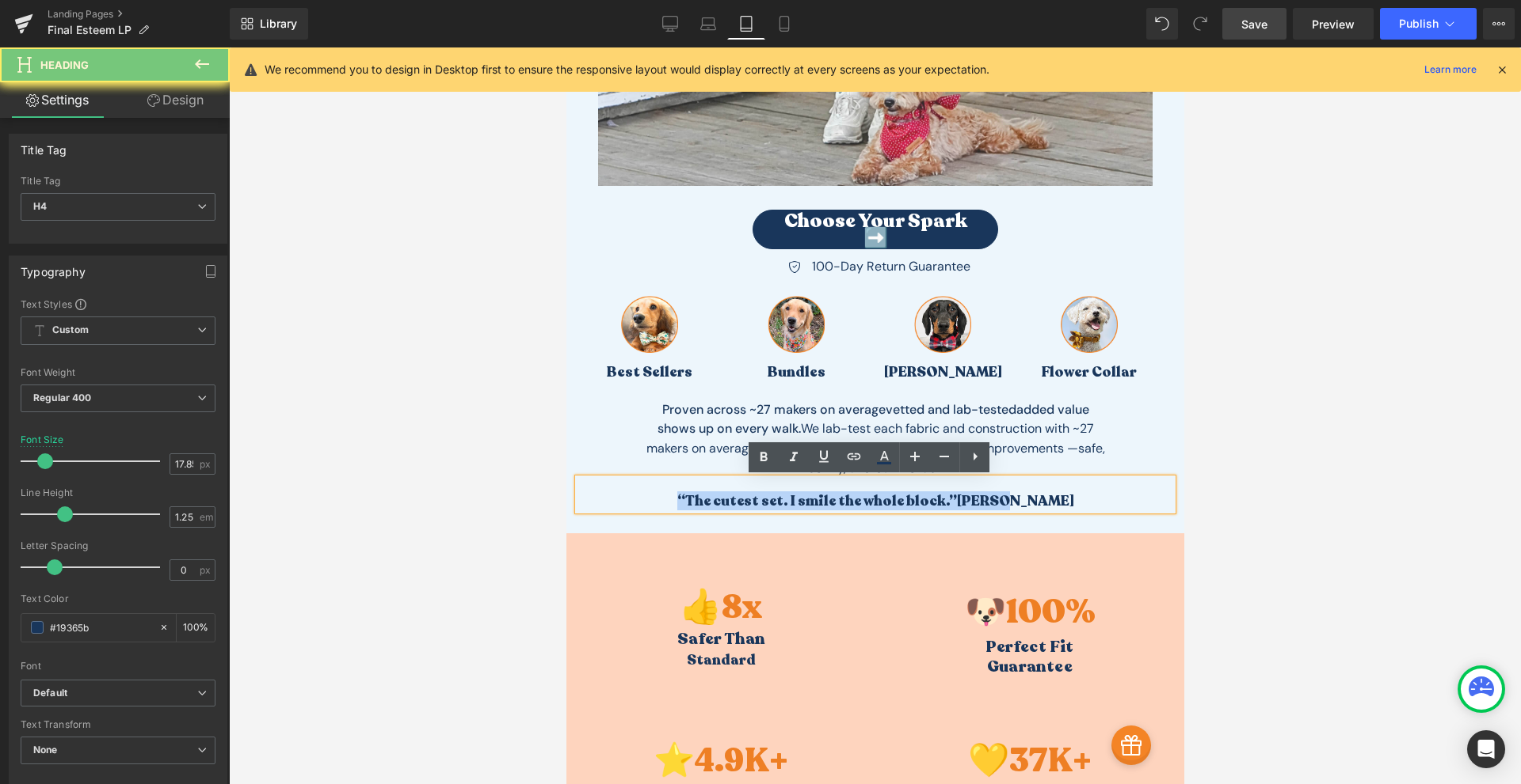
paste div "To enrich screen reader interactions, please activate Accessibility in Grammarl…"
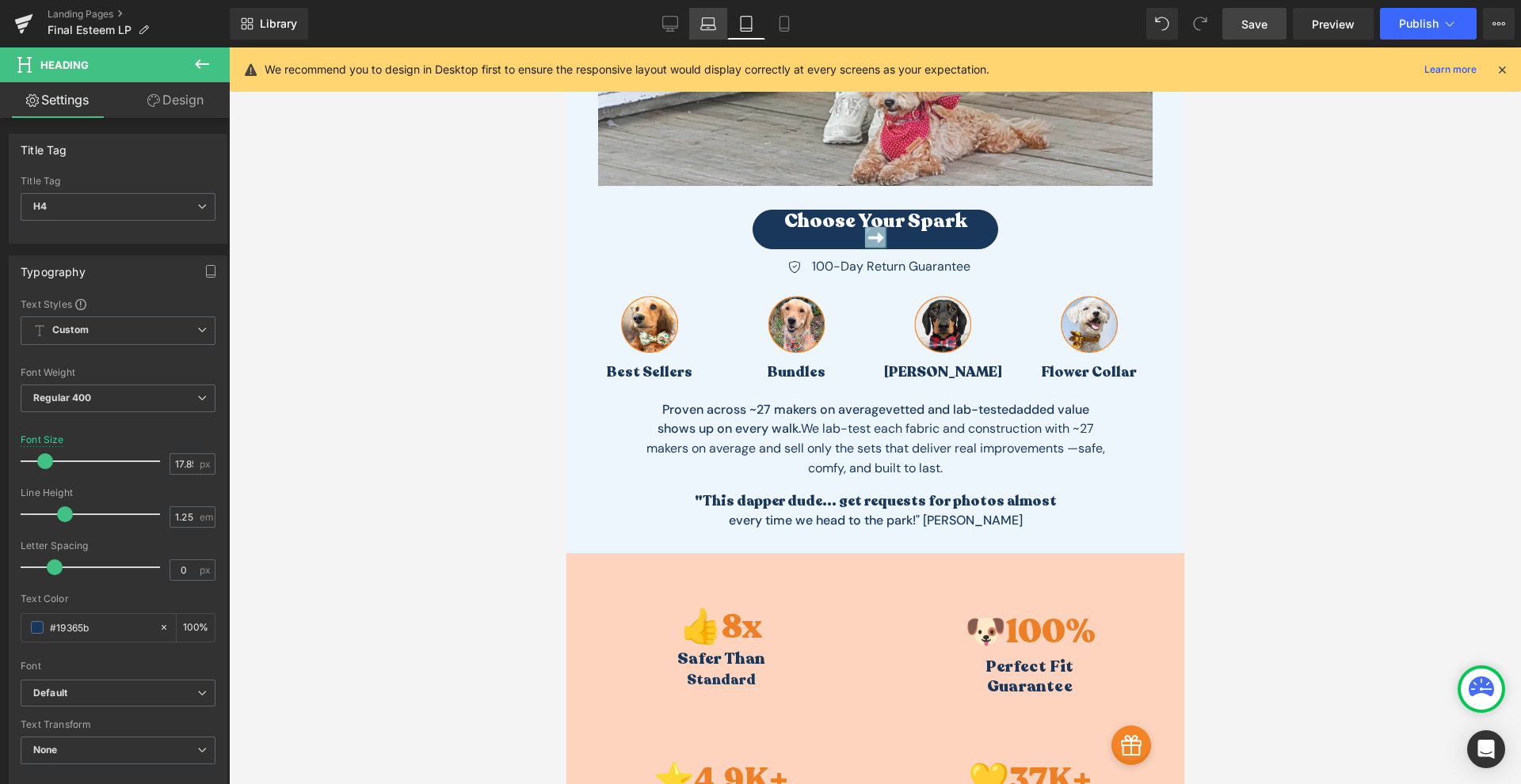
click at [705, 34] on link "Laptop" at bounding box center [708, 23] width 38 height 32
type input "100"
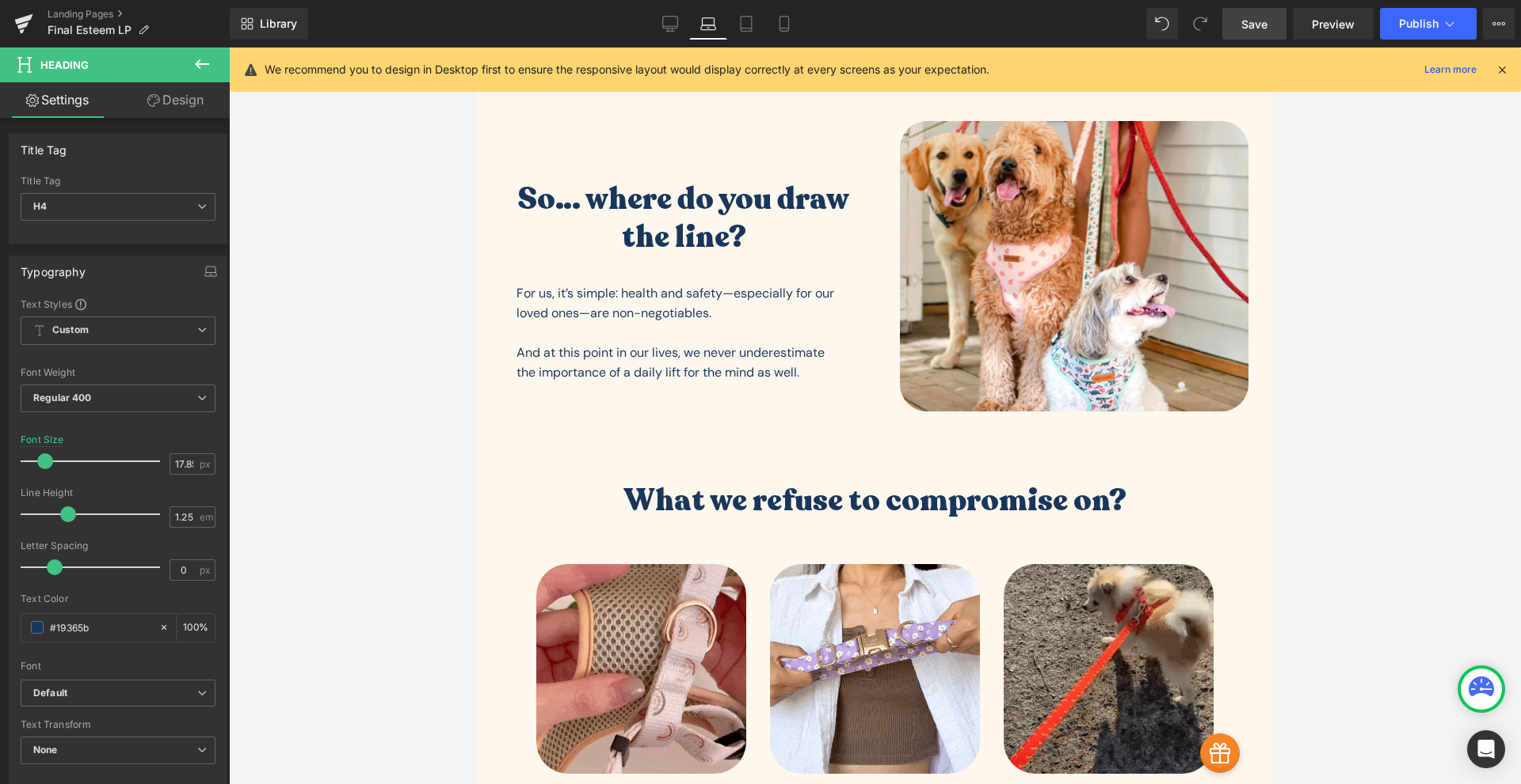
scroll to position [0, 0]
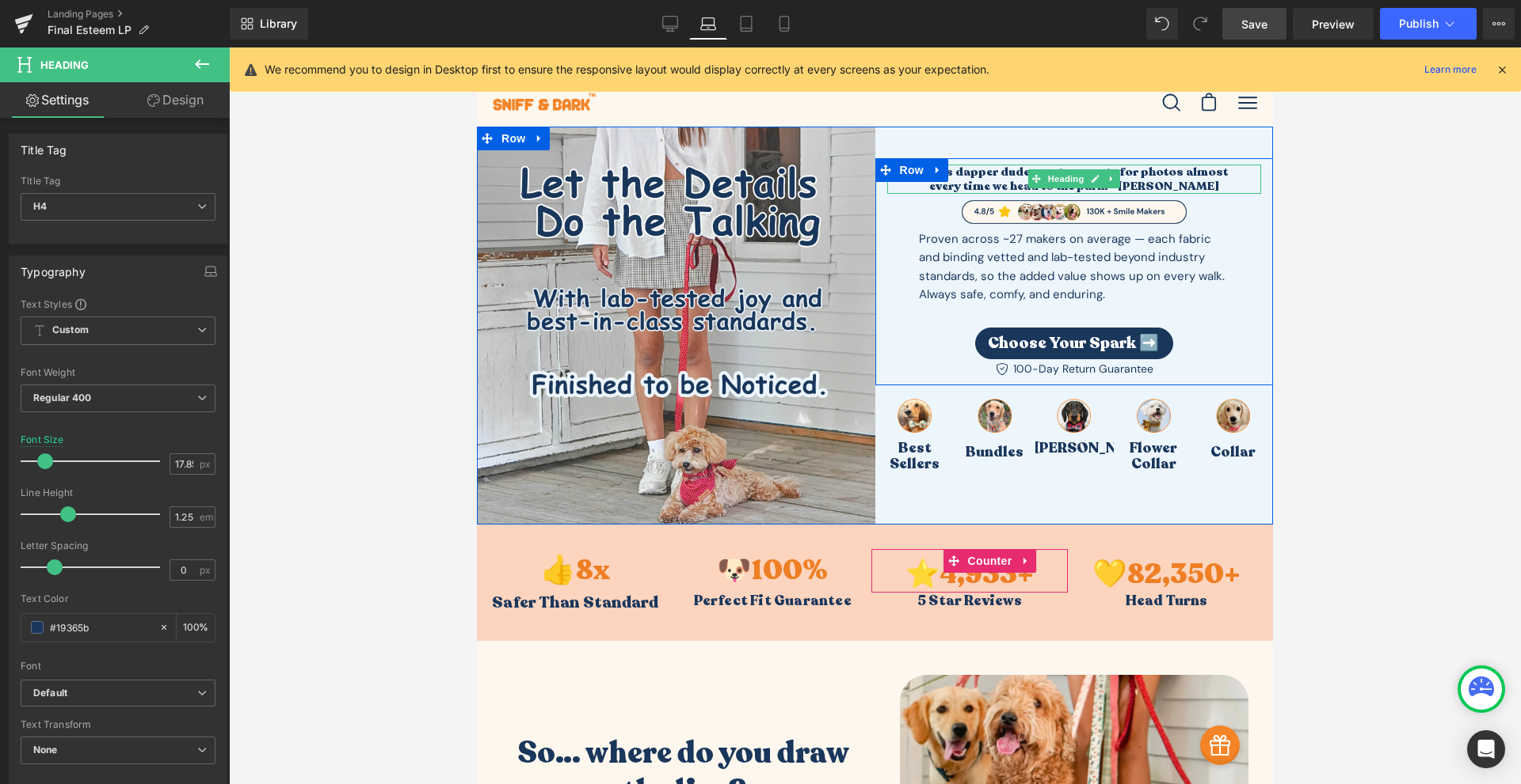
click at [1126, 182] on h4 "every time we head to the park!" [PERSON_NAME]" at bounding box center [1074, 187] width 375 height 15
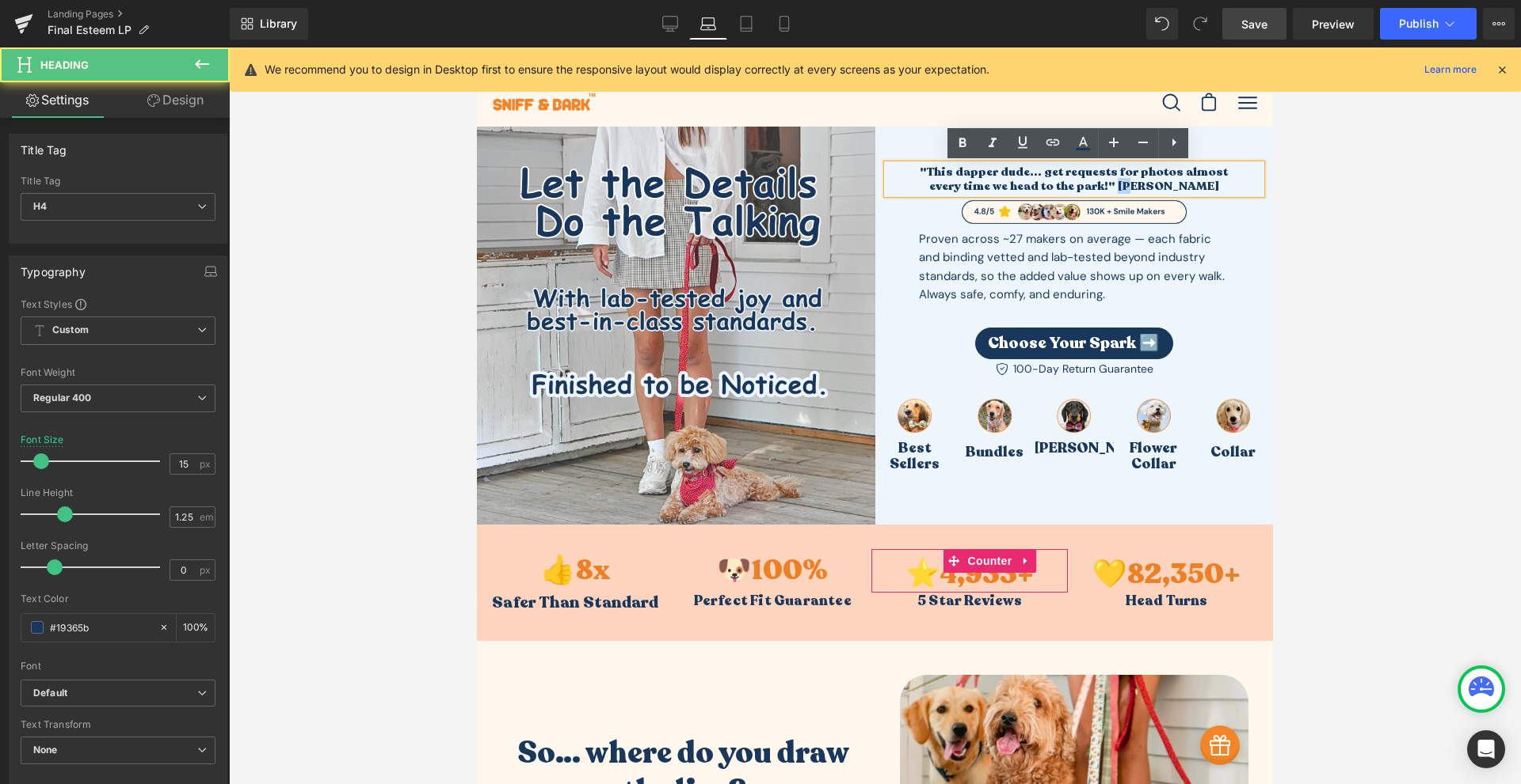
click at [1126, 182] on h4 "every time we head to the park!" [PERSON_NAME]" at bounding box center [1074, 187] width 375 height 15
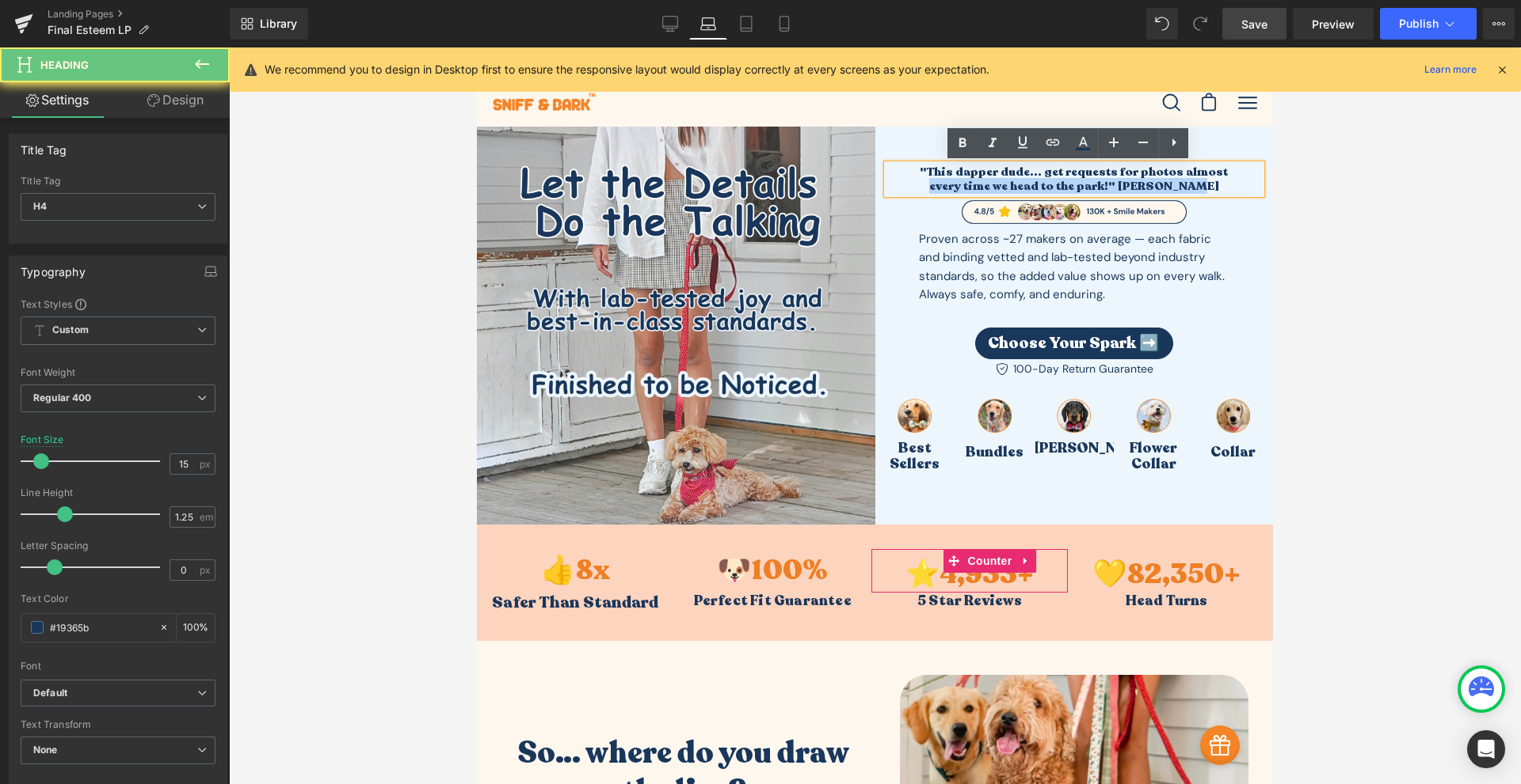
click at [1126, 182] on h4 "every time we head to the park!" [PERSON_NAME]" at bounding box center [1074, 187] width 375 height 15
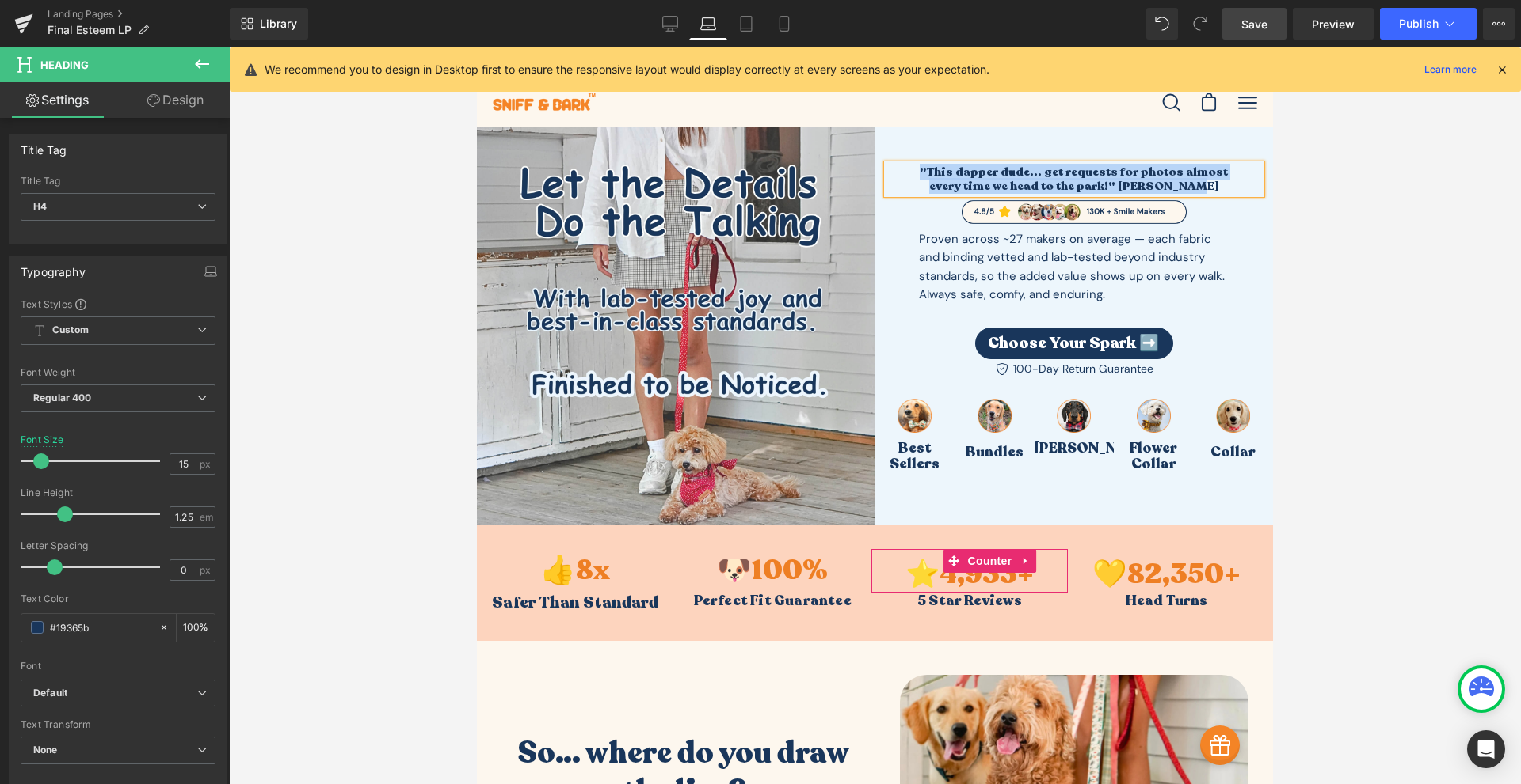
copy div ""This dapper dude... get requests for photos almost every time we head to the p…"
click at [758, 20] on link "Tablet" at bounding box center [746, 23] width 38 height 32
type input "19.85"
type input "100"
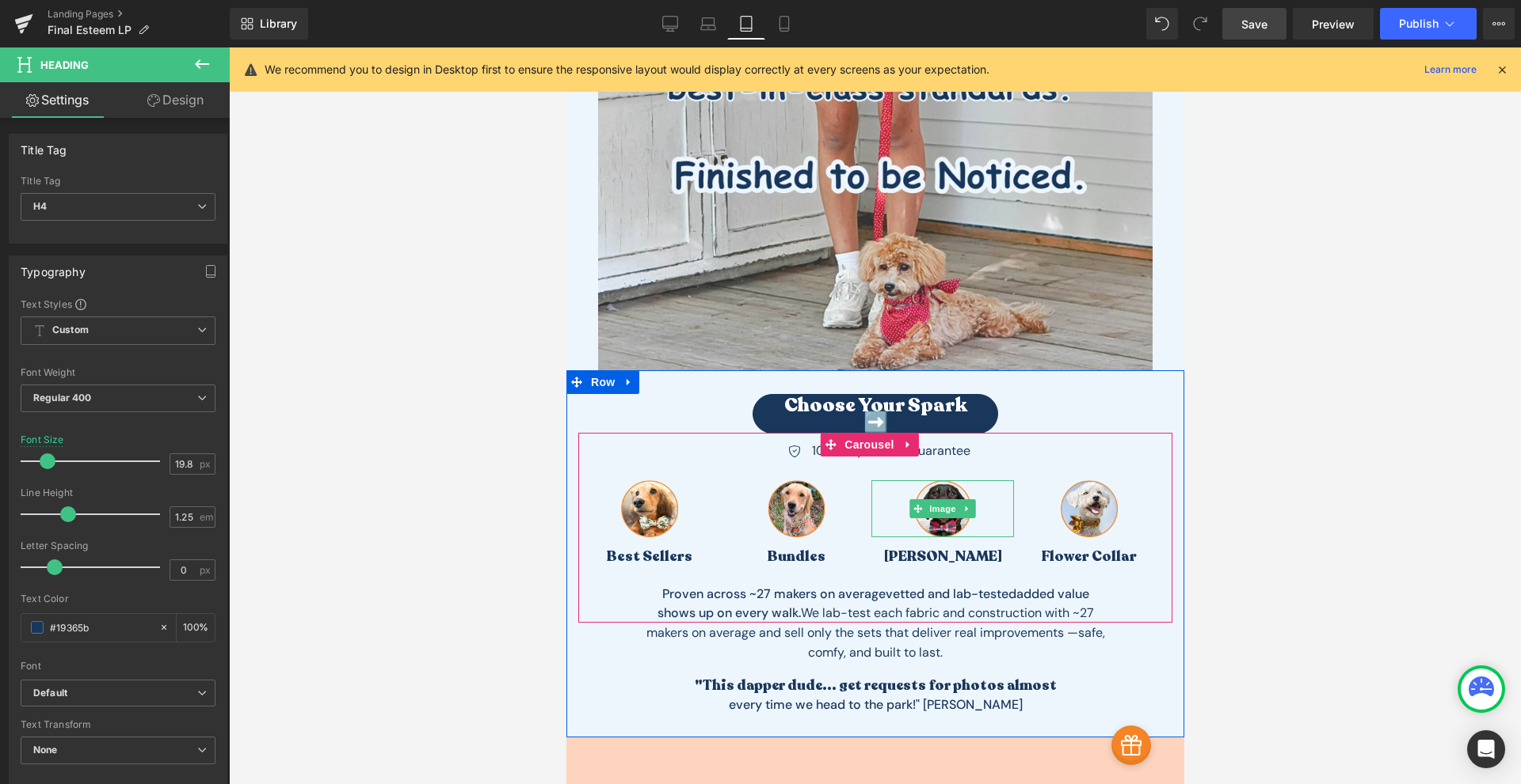
scroll to position [554, 0]
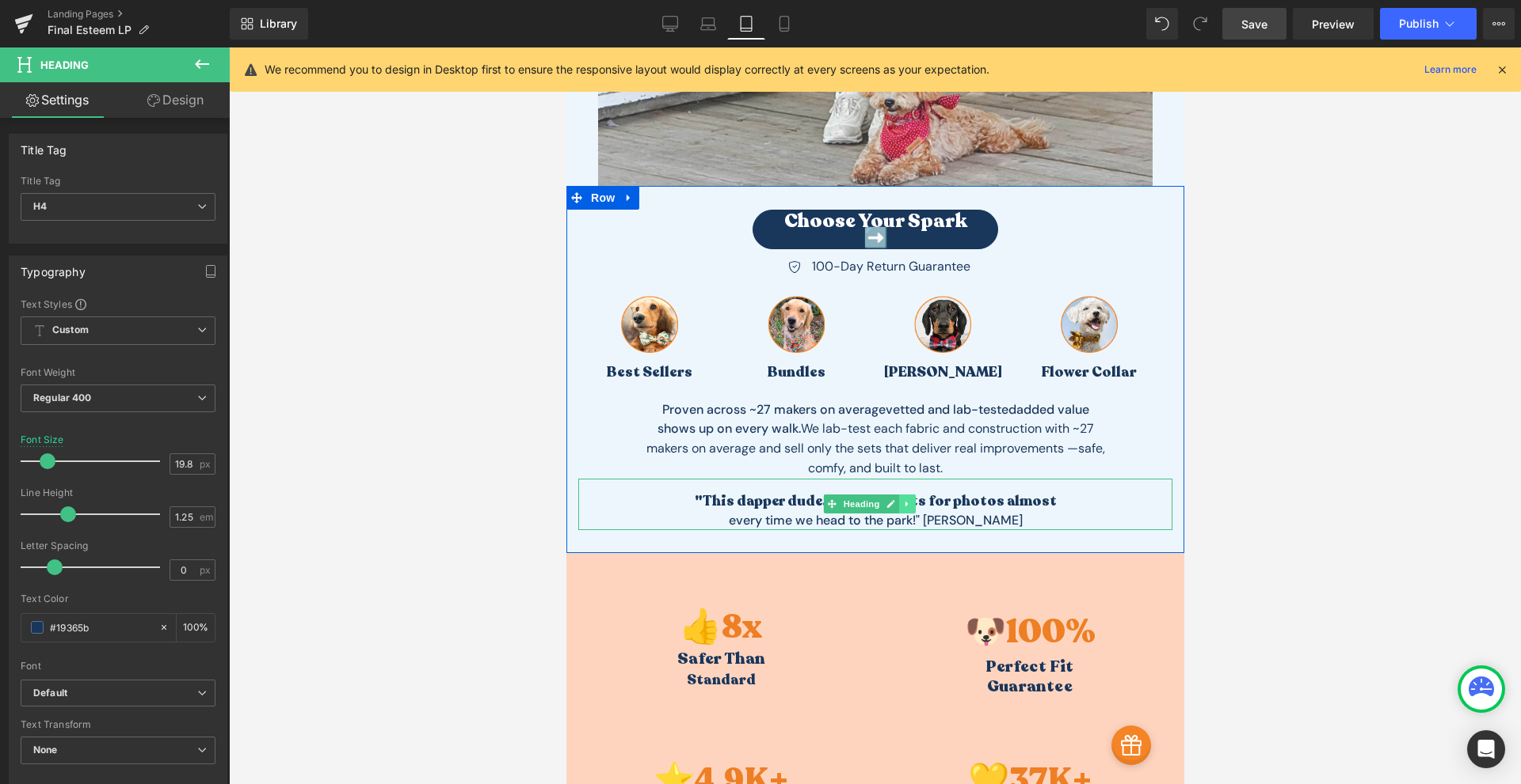
click at [909, 497] on link at bounding box center [906, 504] width 16 height 19
click at [565, 48] on link at bounding box center [565, 48] width 0 height 0
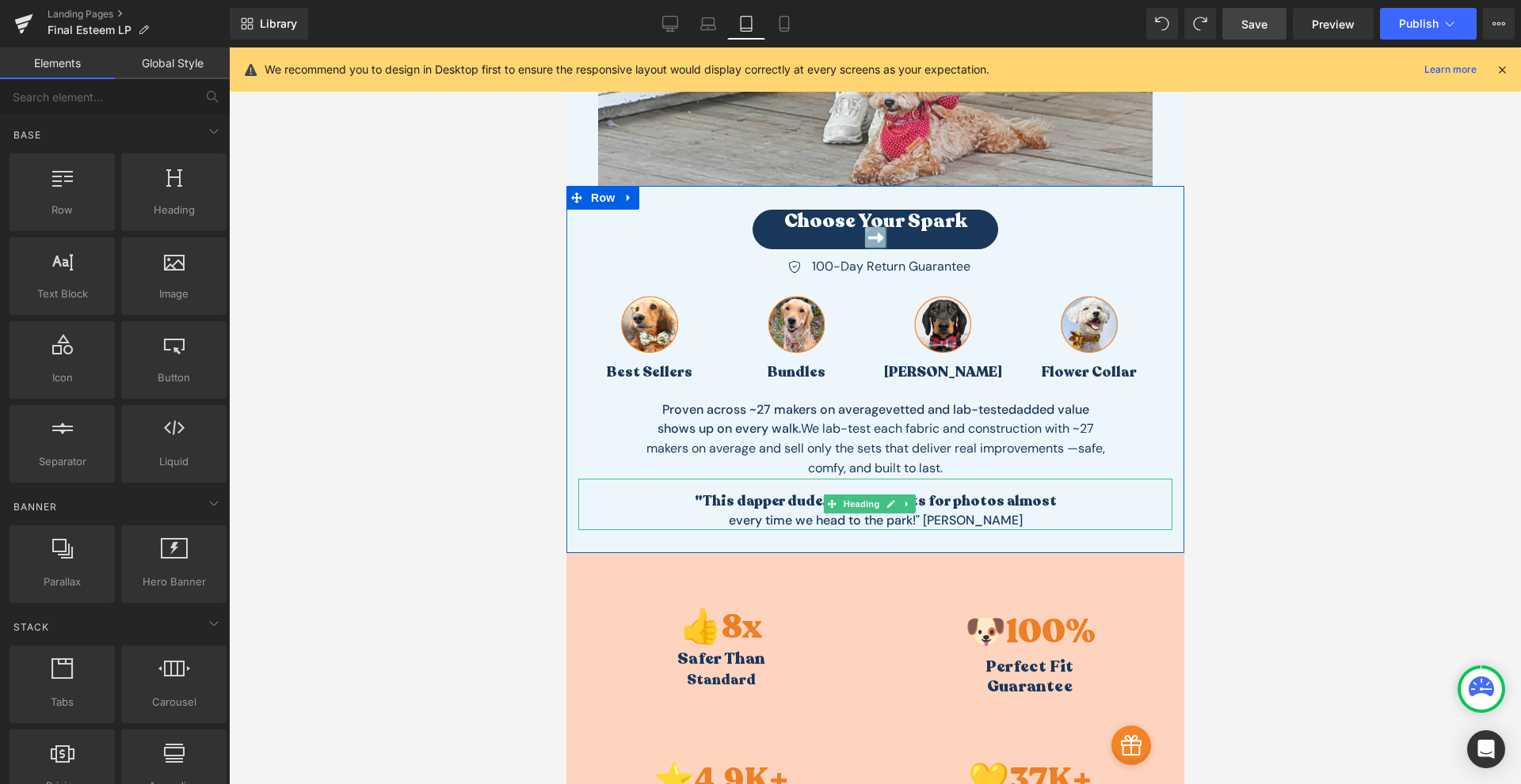
click at [983, 505] on b ""This dapper dude... get requests for photos almost" at bounding box center [874, 502] width 362 height 19
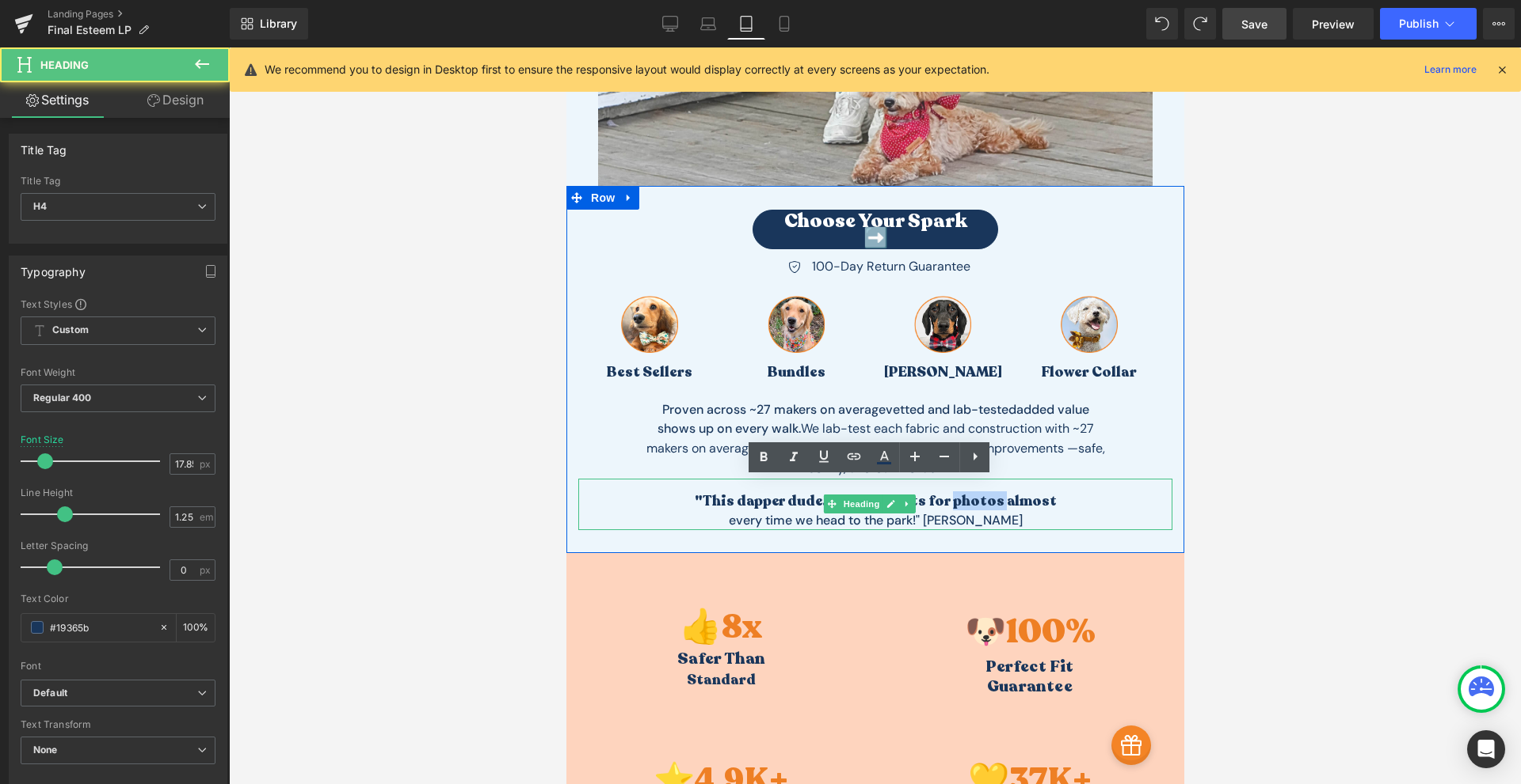
click at [983, 505] on b ""This dapper dude... get requests for photos almost" at bounding box center [874, 502] width 362 height 19
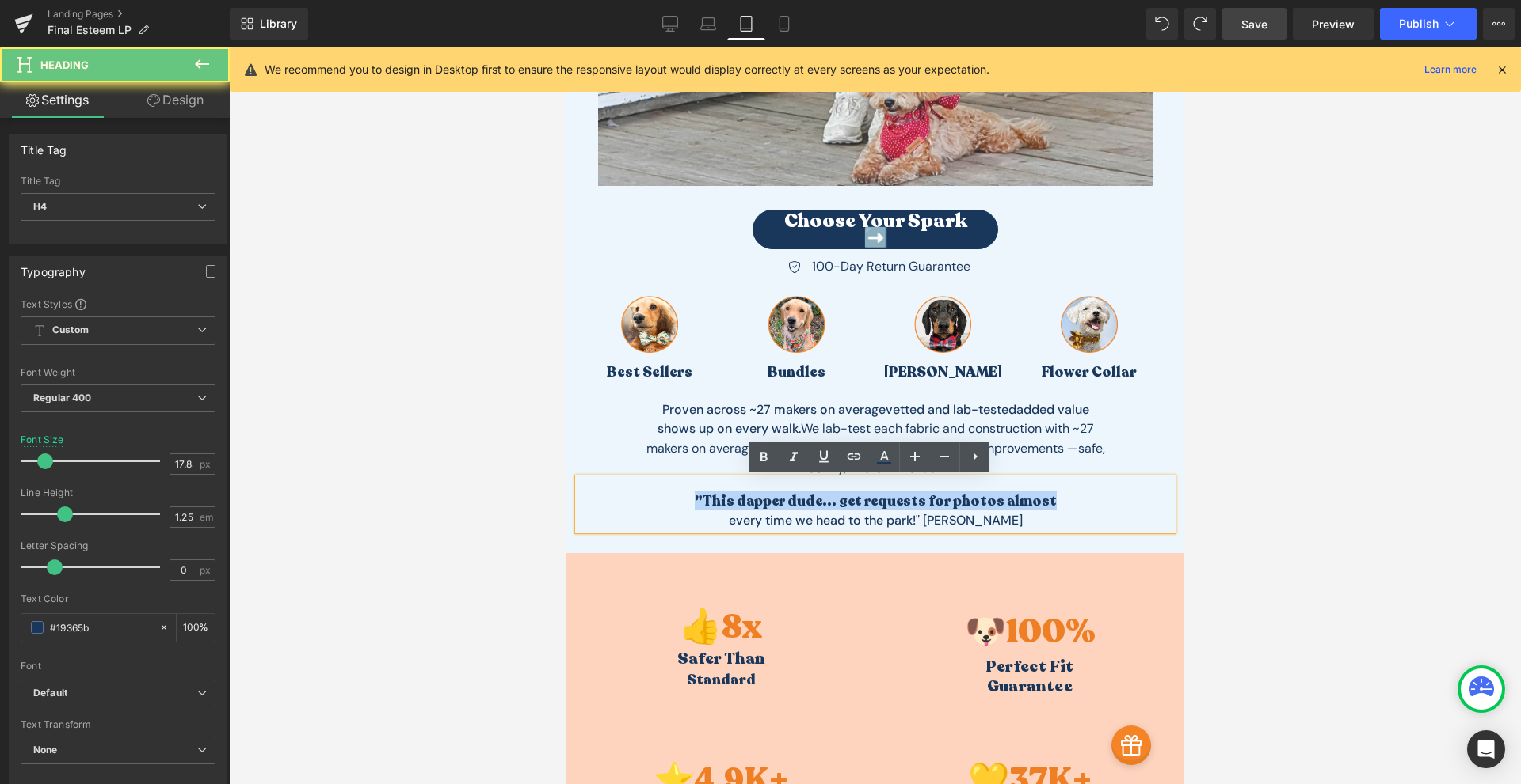
click at [983, 505] on b ""This dapper dude... get requests for photos almost" at bounding box center [874, 502] width 362 height 19
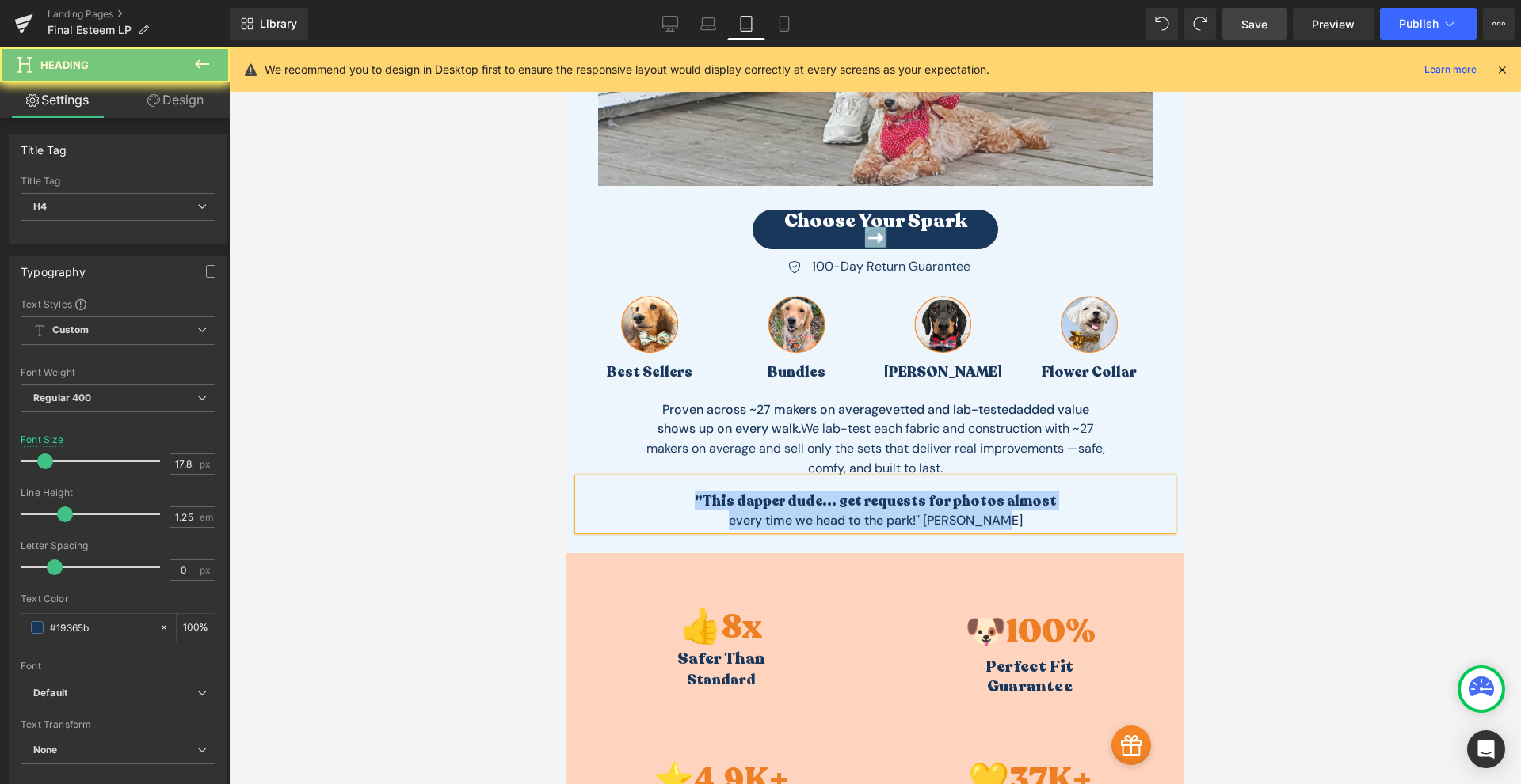
paste div "To enrich screen reader interactions, please activate Accessibility in Grammarl…"
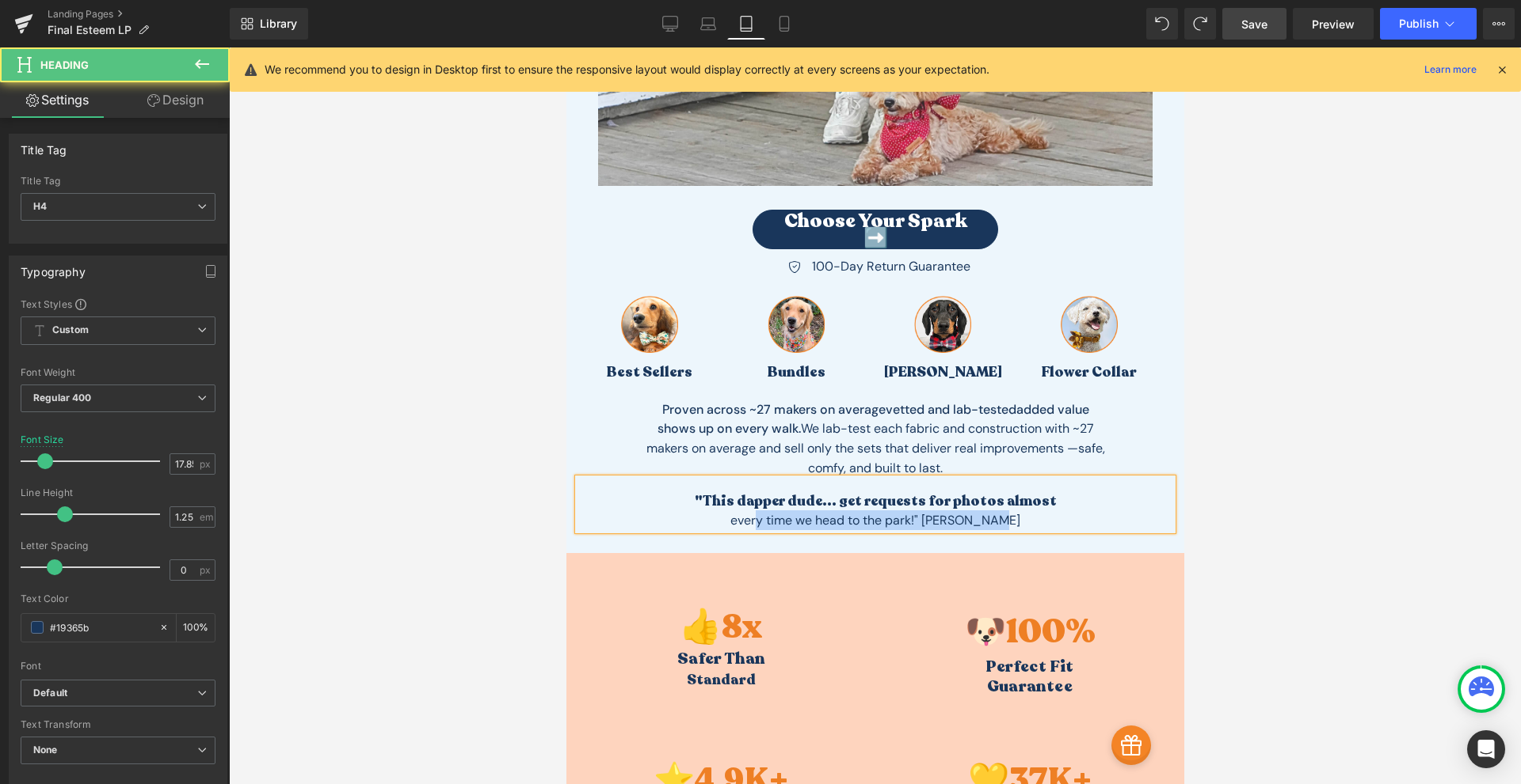
drag, startPoint x: 1017, startPoint y: 512, endPoint x: 770, endPoint y: 523, distance: 247.2
click at [766, 524] on div "every time we head to the park!" [PERSON_NAME]" at bounding box center [874, 520] width 594 height 20
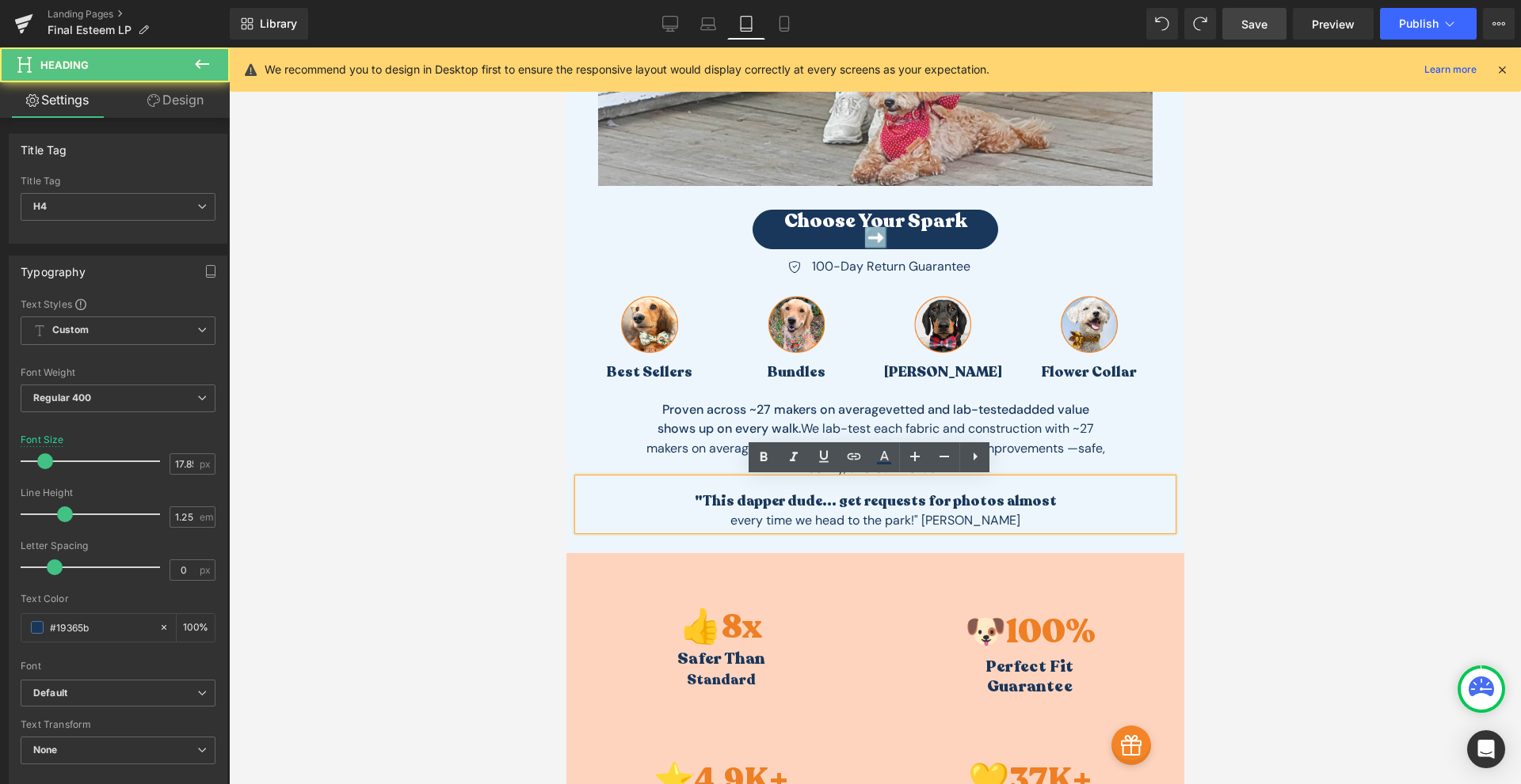
click at [1076, 507] on h4 ""This dapper dude... get requests for photos almost" at bounding box center [874, 501] width 594 height 17
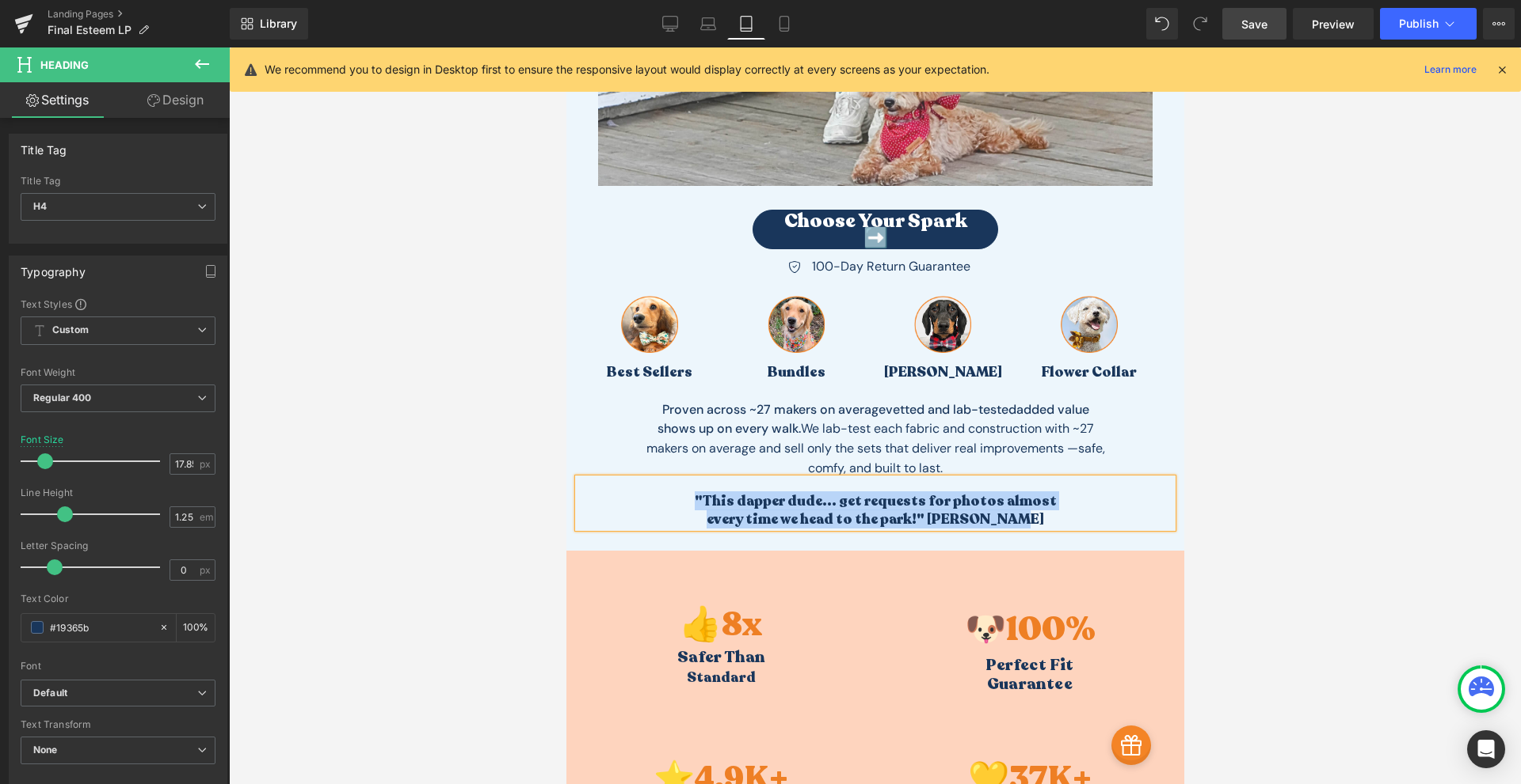
copy div ""This dapper dude... get requests for photos almost every time we head to the p…"
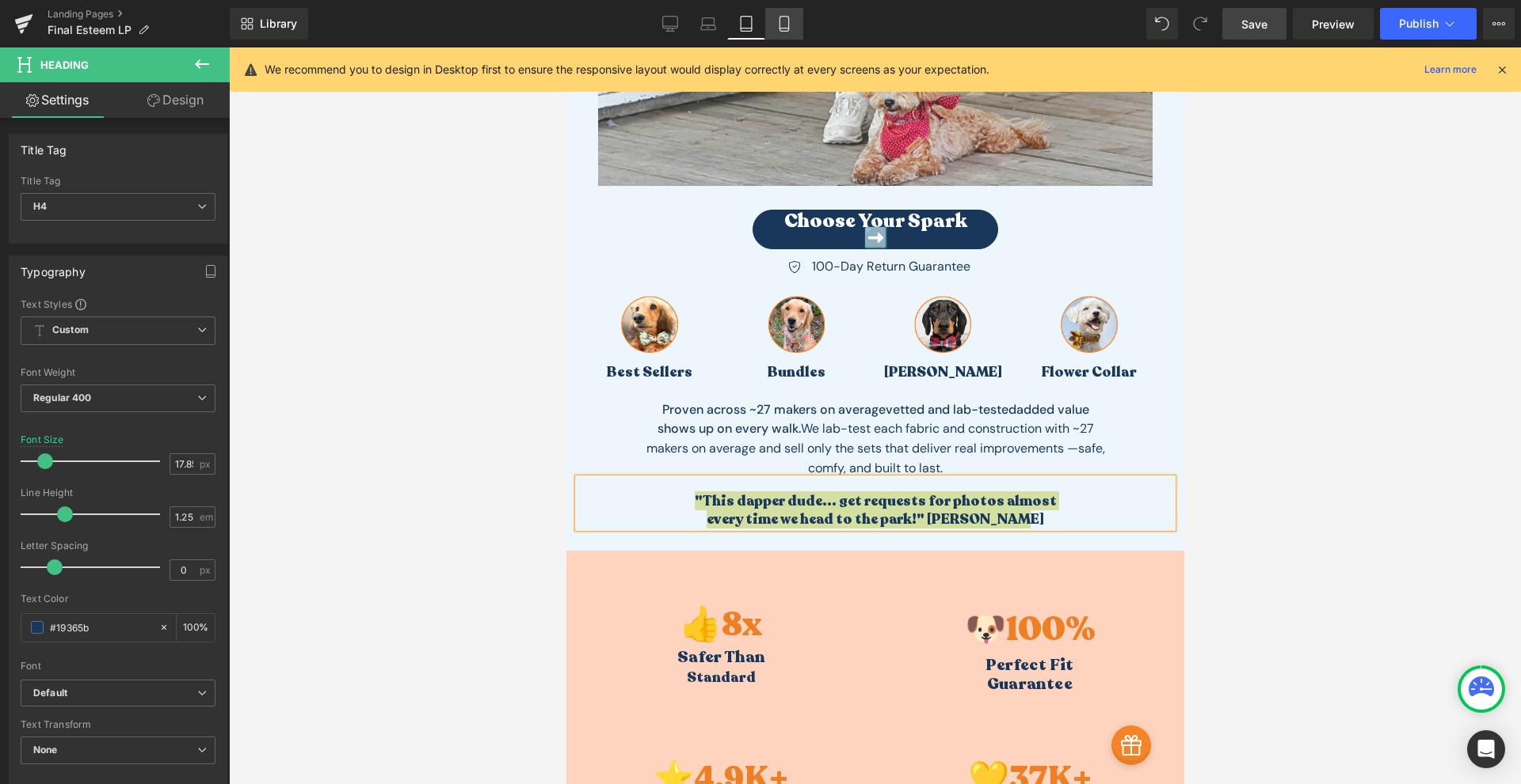
click at [788, 30] on icon at bounding box center [783, 24] width 9 height 15
type input "15.85"
type input "100"
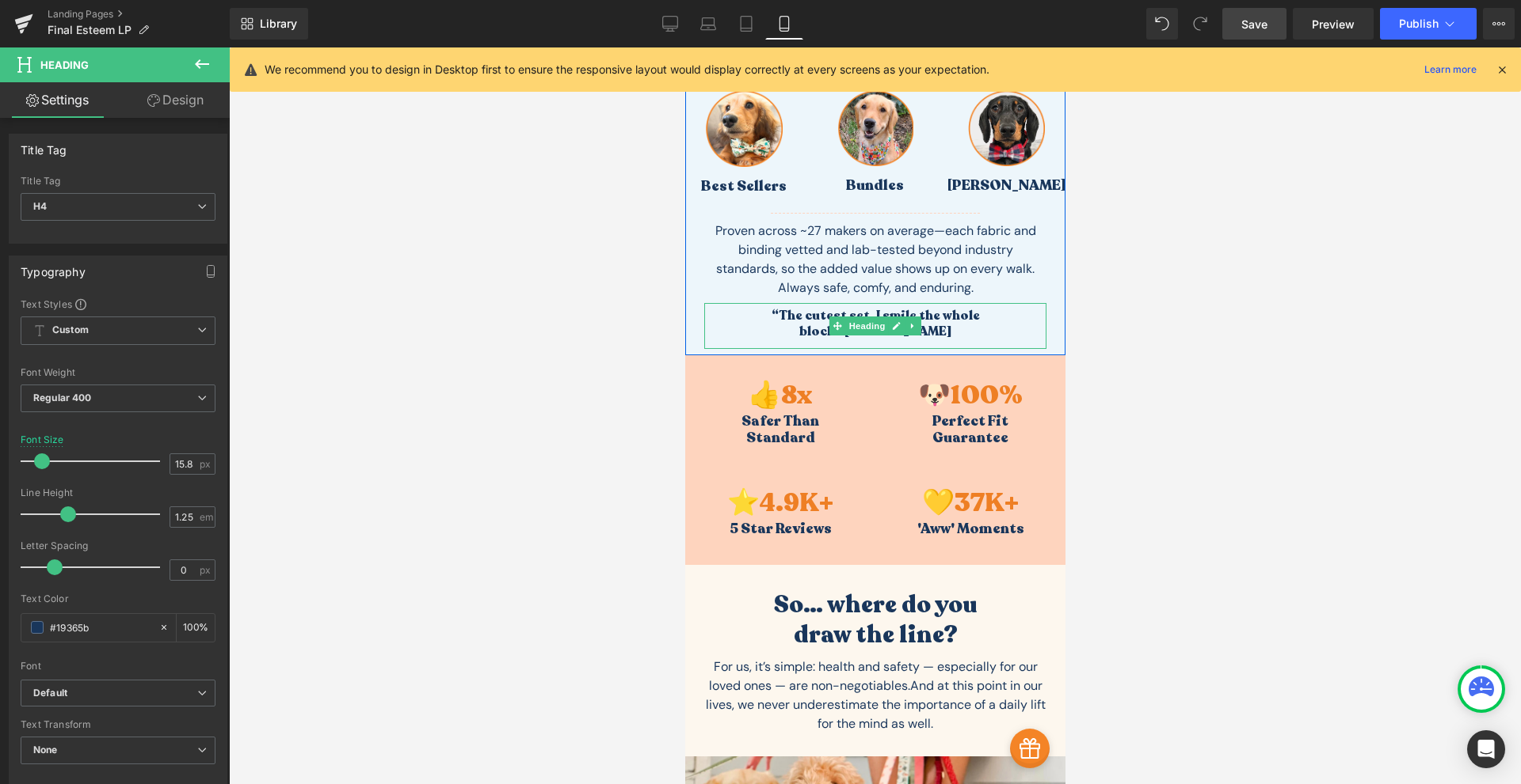
click at [930, 315] on strong "“The cutest set. I smile the whole block.” [PERSON_NAME]" at bounding box center [874, 324] width 208 height 34
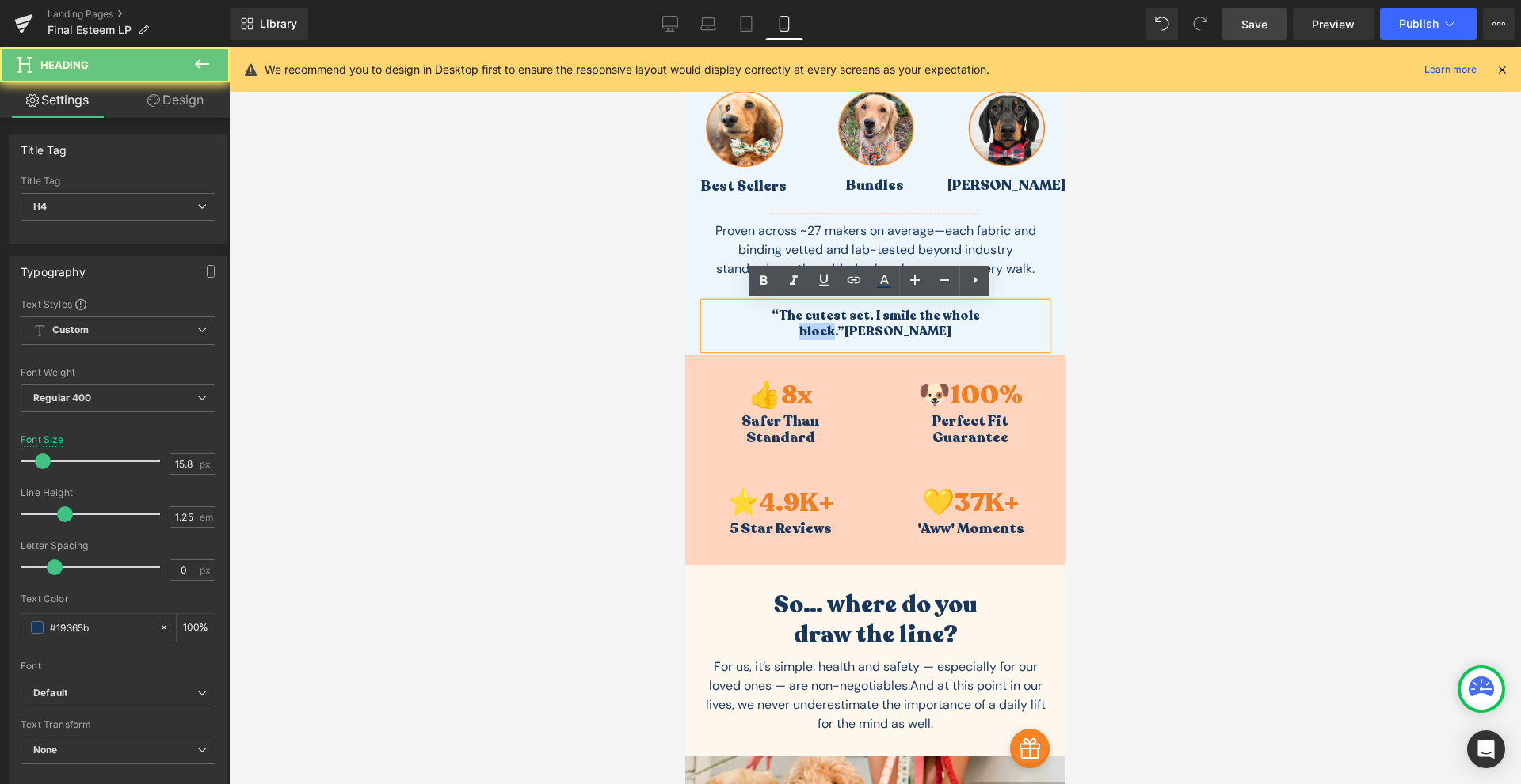
click at [930, 315] on strong "“The cutest set. I smile the whole block.” [PERSON_NAME]" at bounding box center [874, 324] width 208 height 34
click at [928, 318] on strong "“The cutest set. I smile the whole block.” [PERSON_NAME]" at bounding box center [874, 324] width 208 height 34
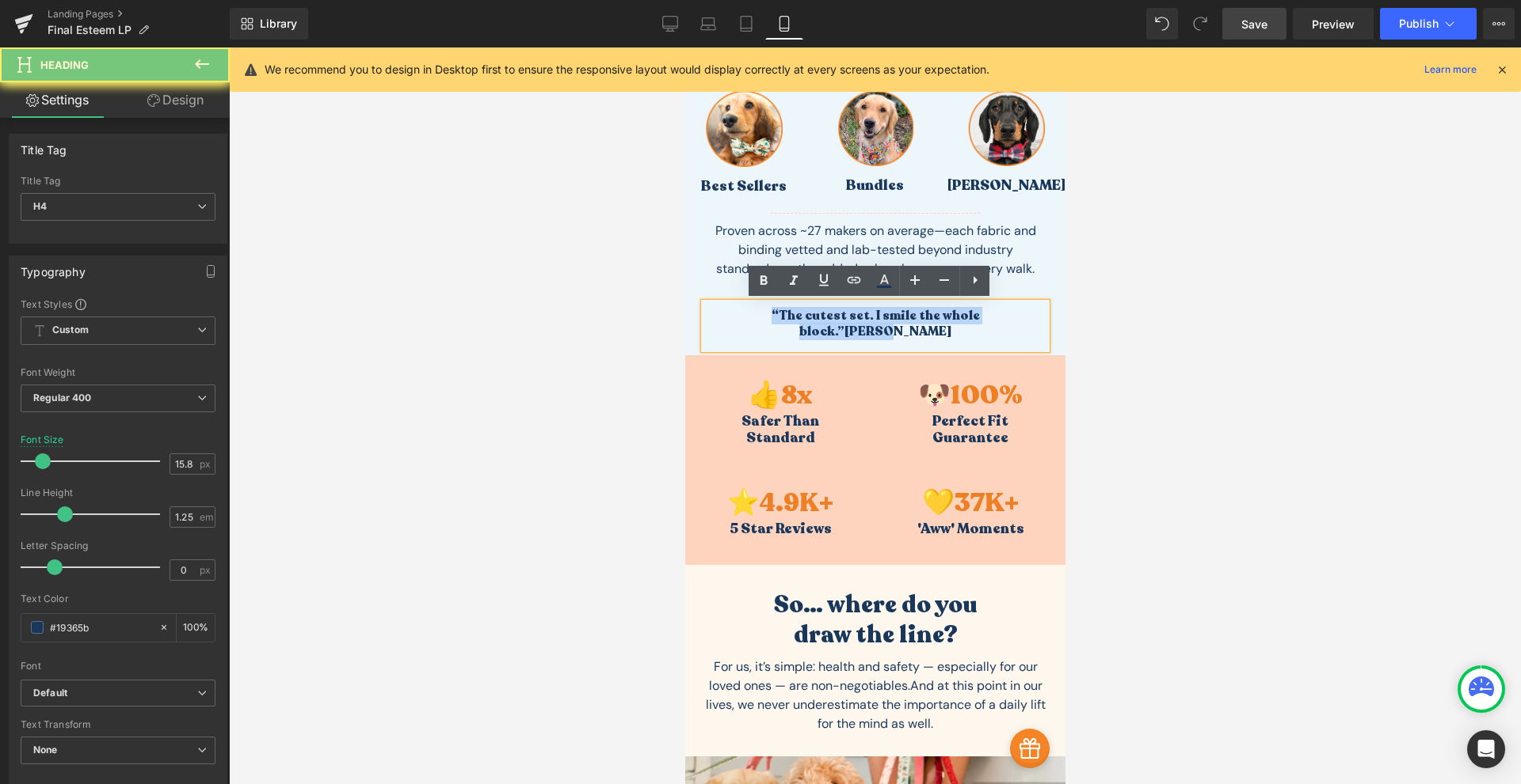
paste div "To enrich screen reader interactions, please activate Accessibility in Grammarl…"
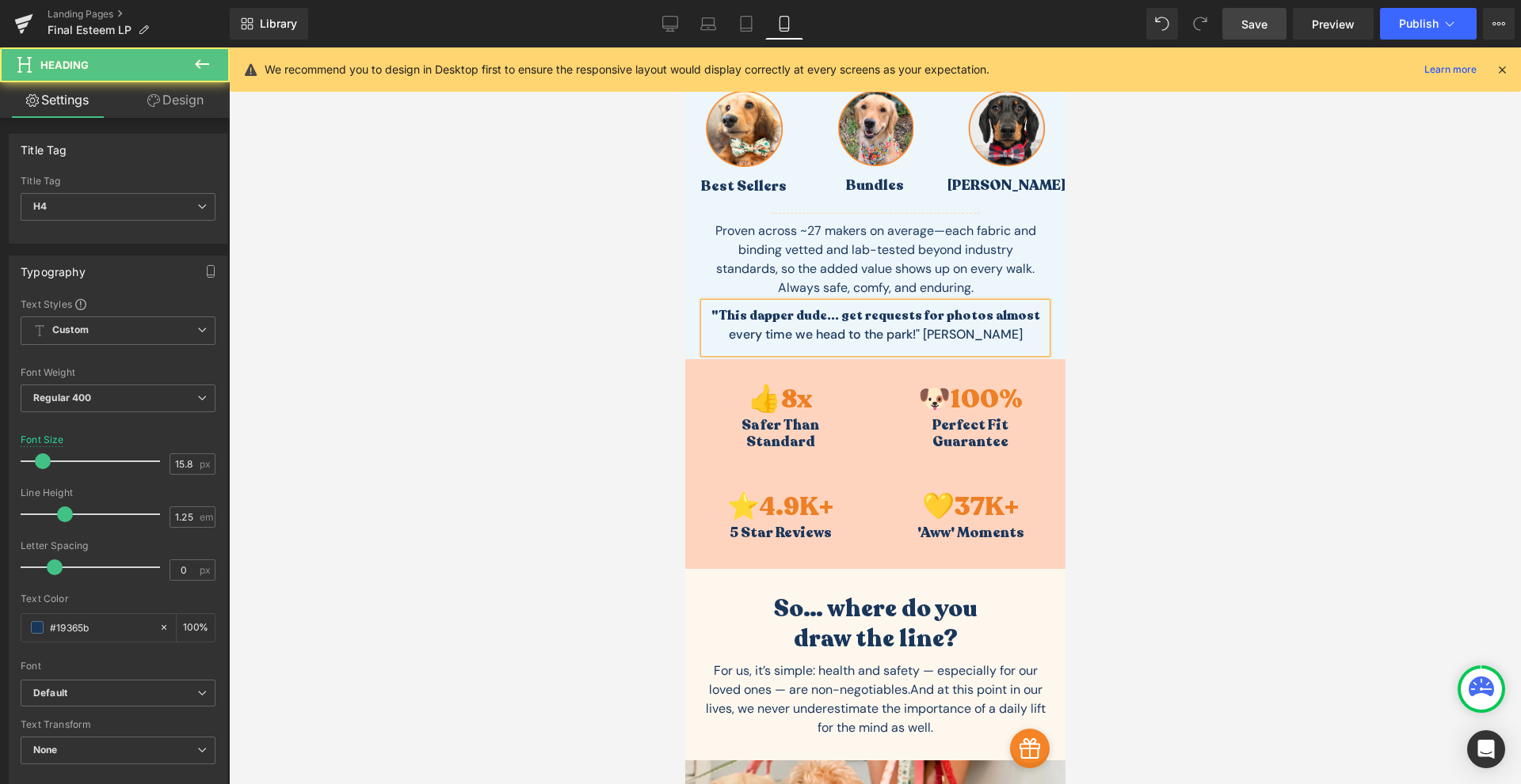
drag, startPoint x: 1018, startPoint y: 331, endPoint x: 1033, endPoint y: 310, distance: 25.8
click at [1033, 310] on div ""This dapper dude... get requests for photos almost every time we head to the …" at bounding box center [874, 328] width 342 height 50
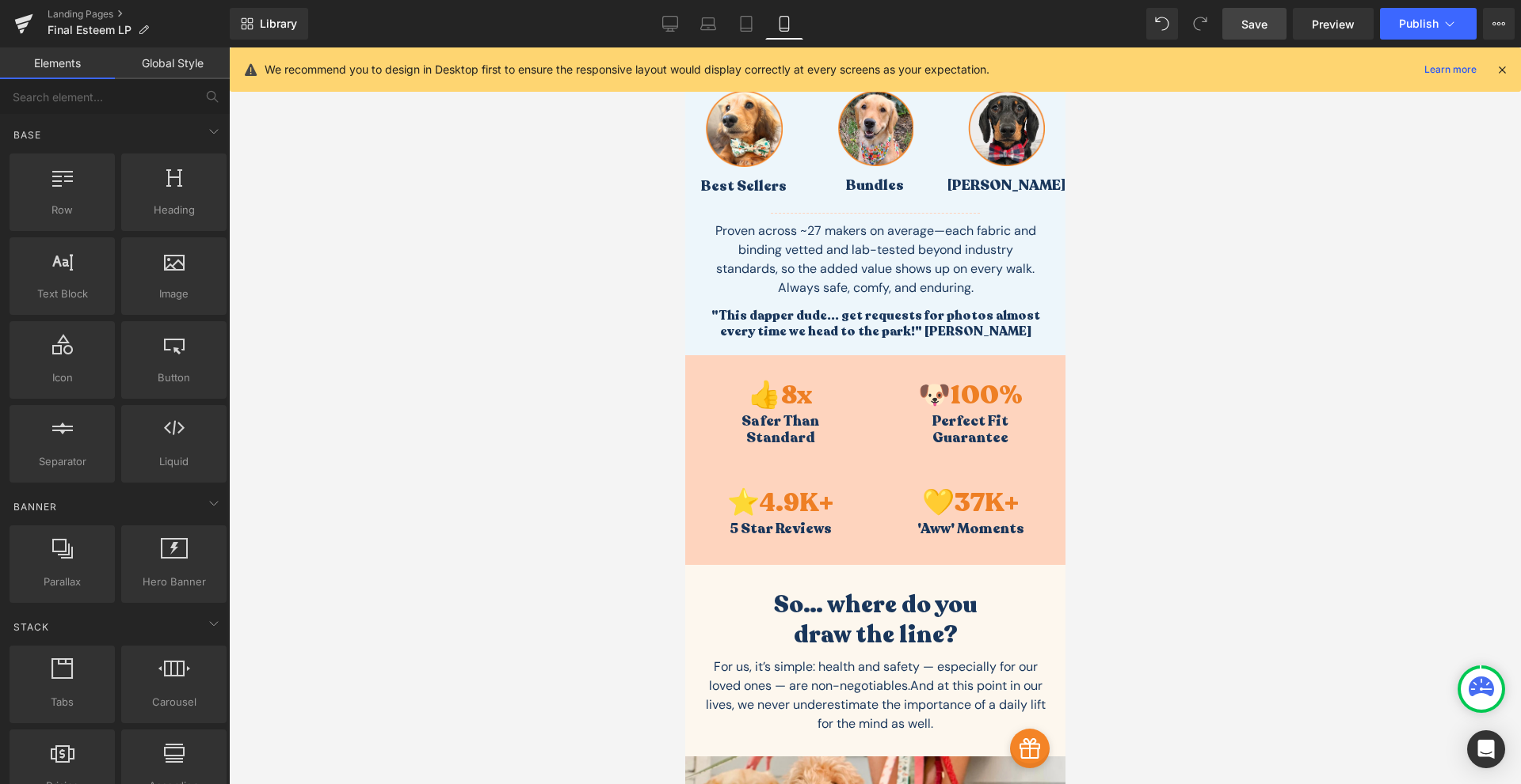
click at [1149, 408] on div at bounding box center [874, 416] width 1292 height 737
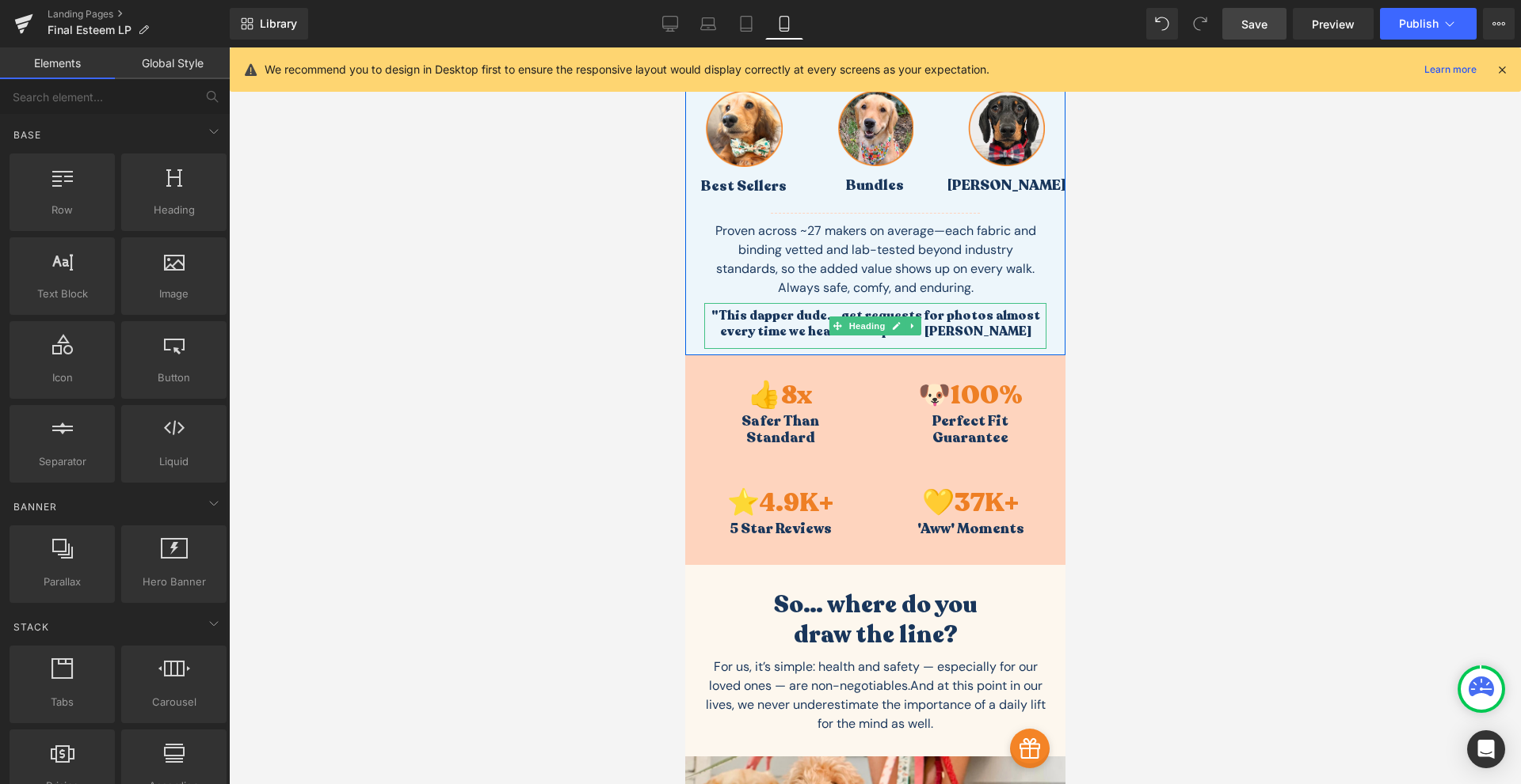
drag, startPoint x: 937, startPoint y: 313, endPoint x: 953, endPoint y: 314, distance: 16.0
click at [942, 313] on b ""This dapper dude... get requests for photos almost every time we head to the p…" at bounding box center [874, 324] width 329 height 34
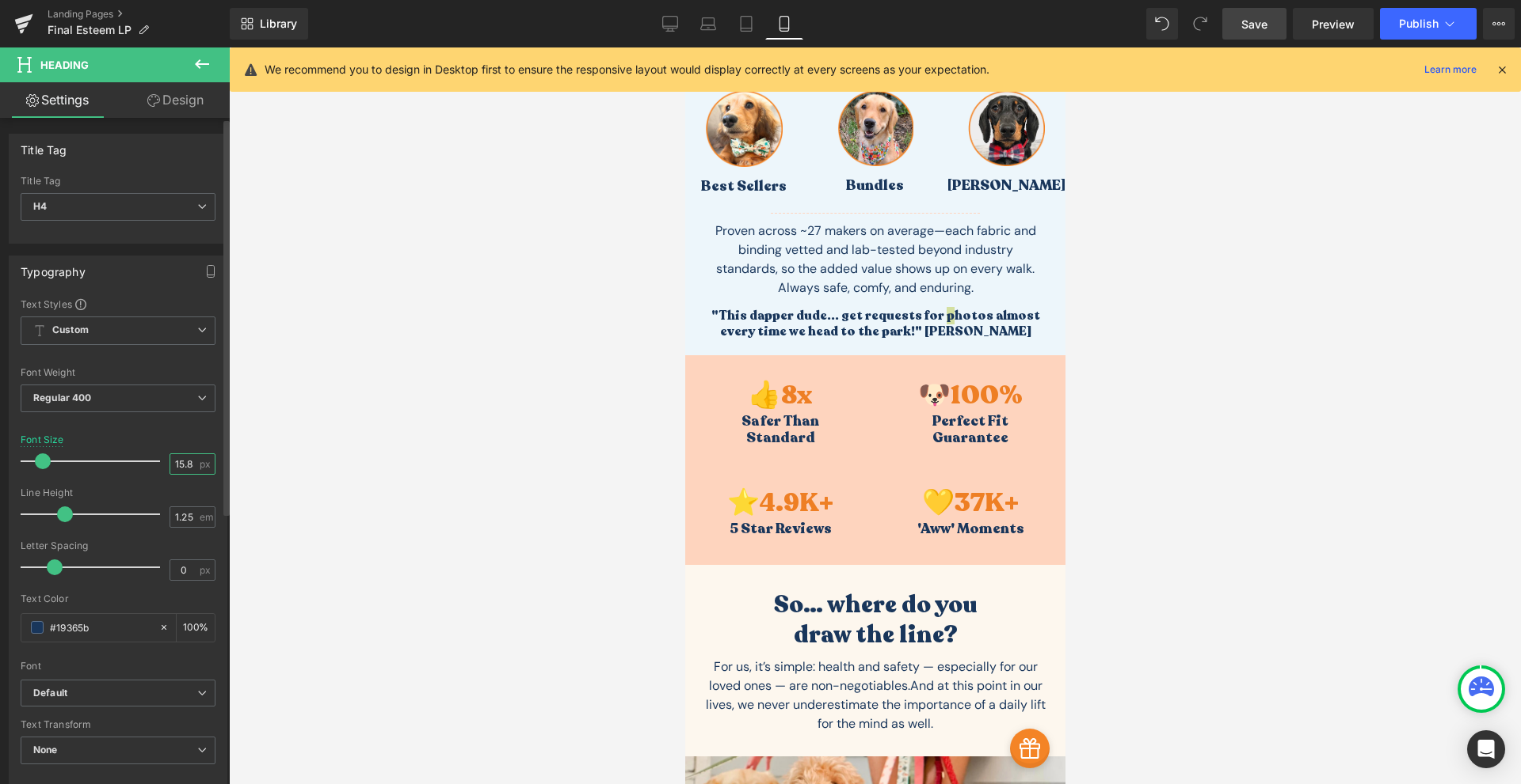
click at [173, 464] on input "15.85" at bounding box center [184, 464] width 28 height 20
click at [174, 464] on input "15.85" at bounding box center [184, 464] width 28 height 20
click at [178, 463] on input "15.85" at bounding box center [184, 464] width 28 height 20
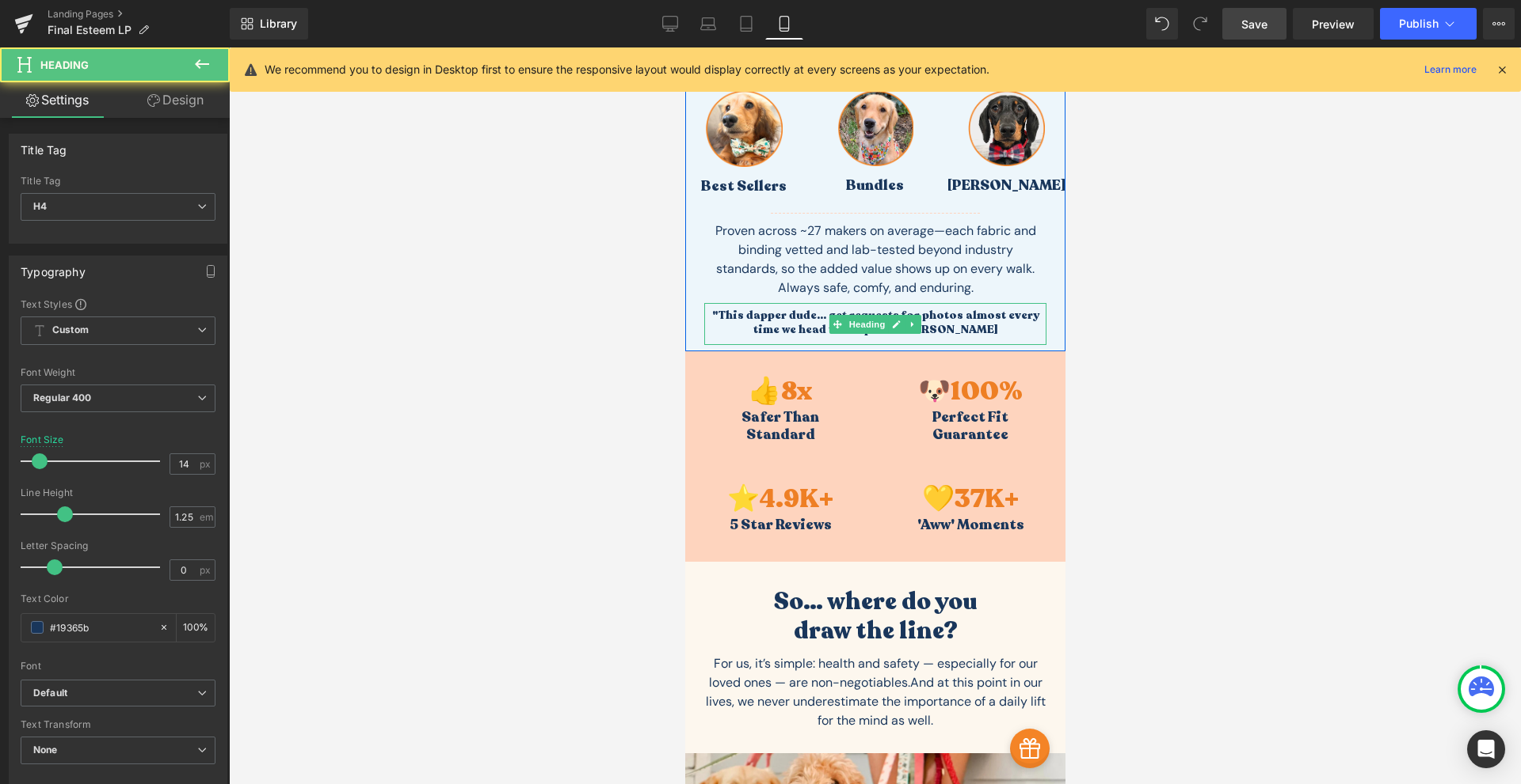
click at [973, 319] on b ""This dapper dude... get requests for photos almost every time we head to the p…" at bounding box center [875, 323] width 328 height 30
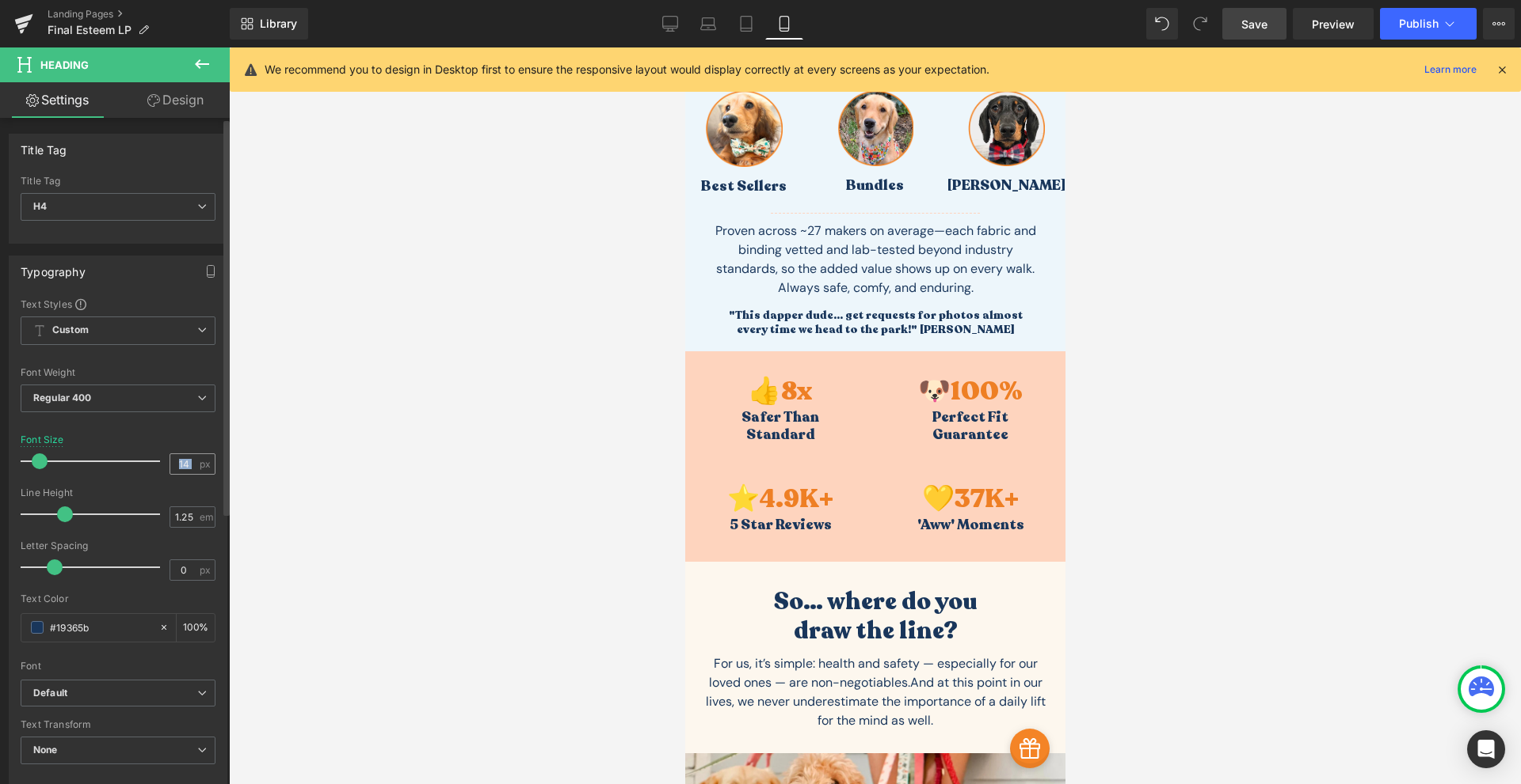
click at [193, 471] on div "14 px" at bounding box center [193, 464] width 46 height 21
drag, startPoint x: 190, startPoint y: 466, endPoint x: 146, endPoint y: 475, distance: 44.9
click at [146, 475] on div "Font Size 14 px" at bounding box center [118, 460] width 194 height 53
type input "15"
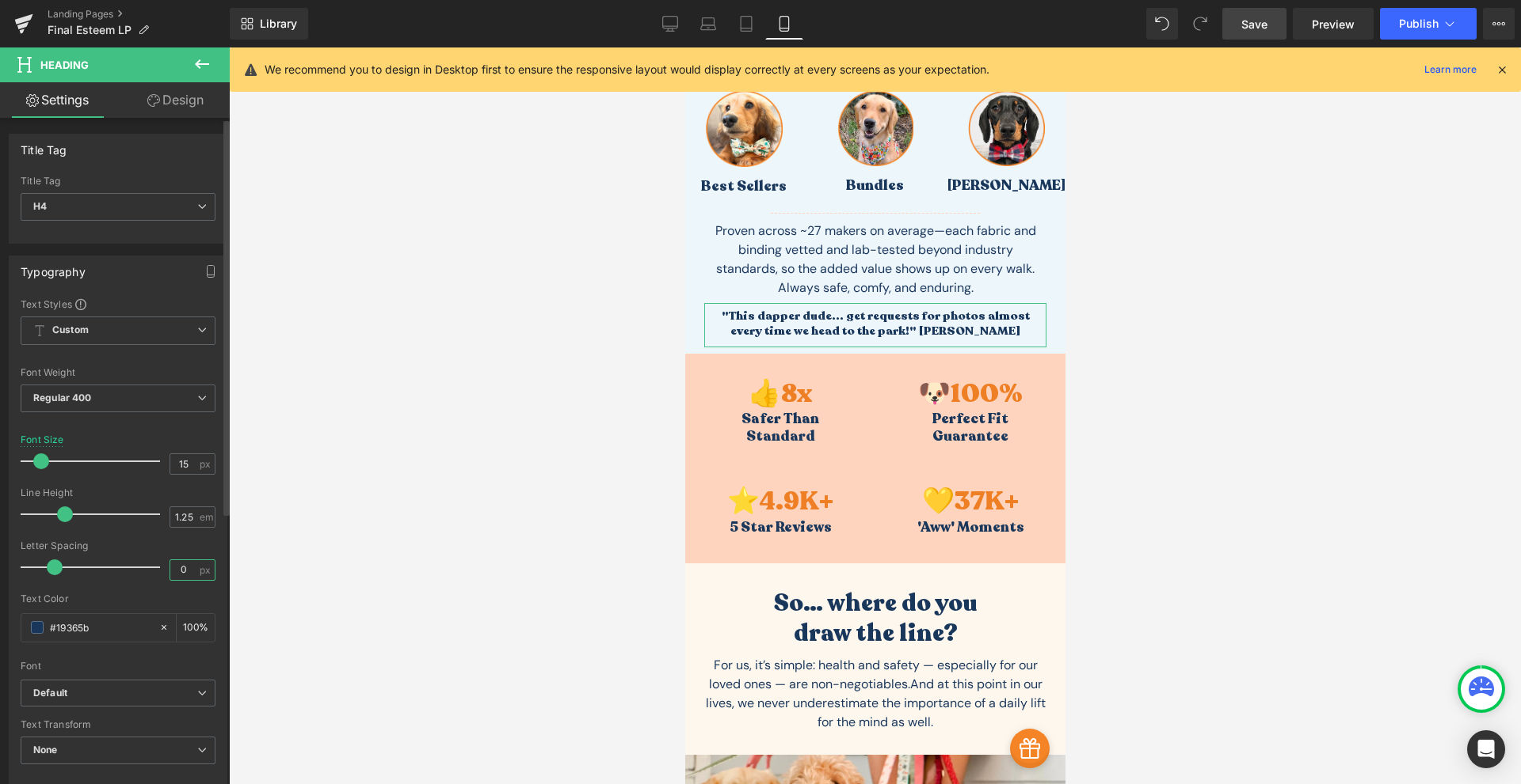
drag, startPoint x: 185, startPoint y: 574, endPoint x: 158, endPoint y: 583, distance: 28.5
click at [158, 583] on div "Letter Spacing 0 px" at bounding box center [118, 567] width 194 height 53
type input "0.2"
click at [744, 12] on link "Tablet" at bounding box center [746, 23] width 38 height 32
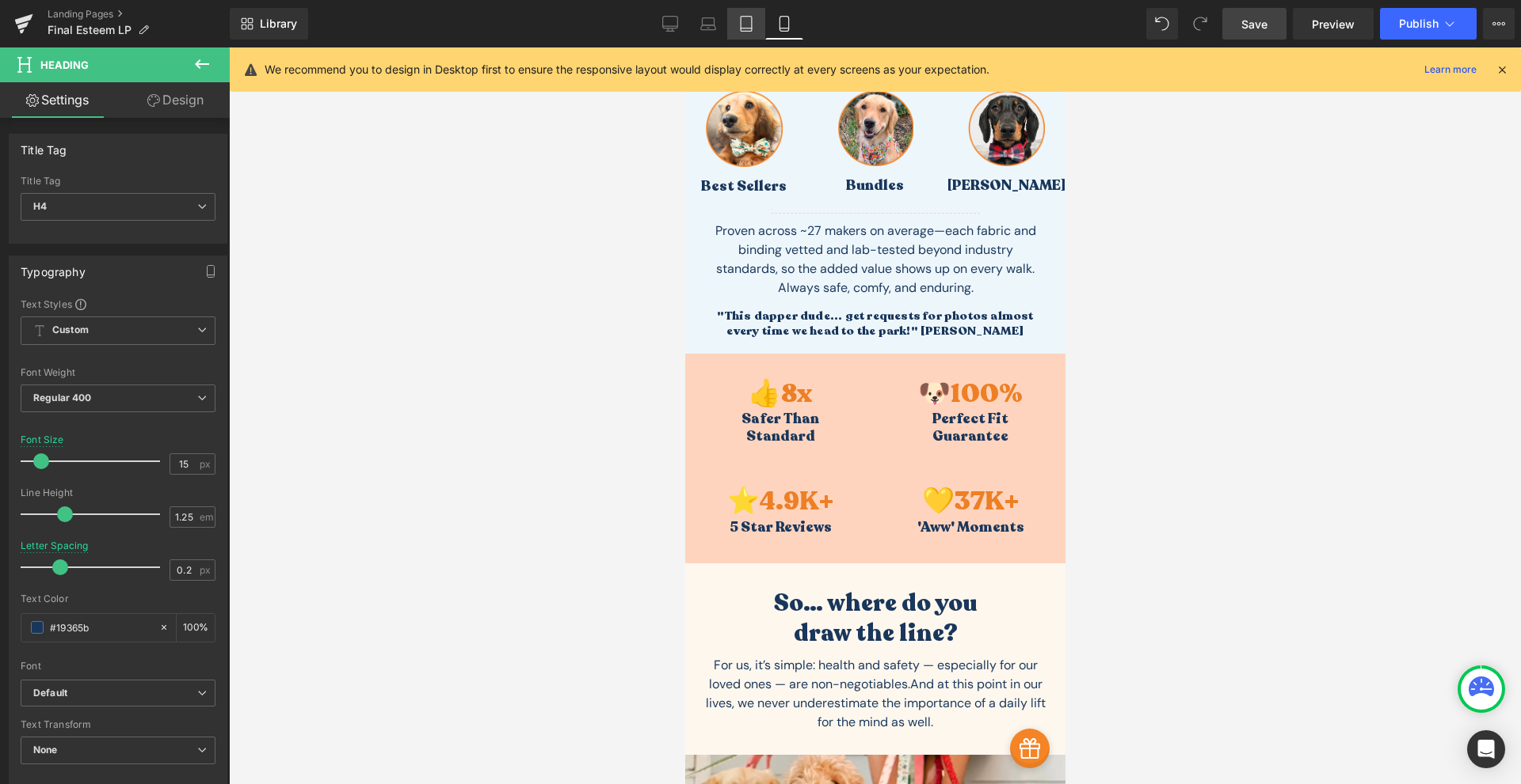
type input "17.85"
type input "0"
type input "100"
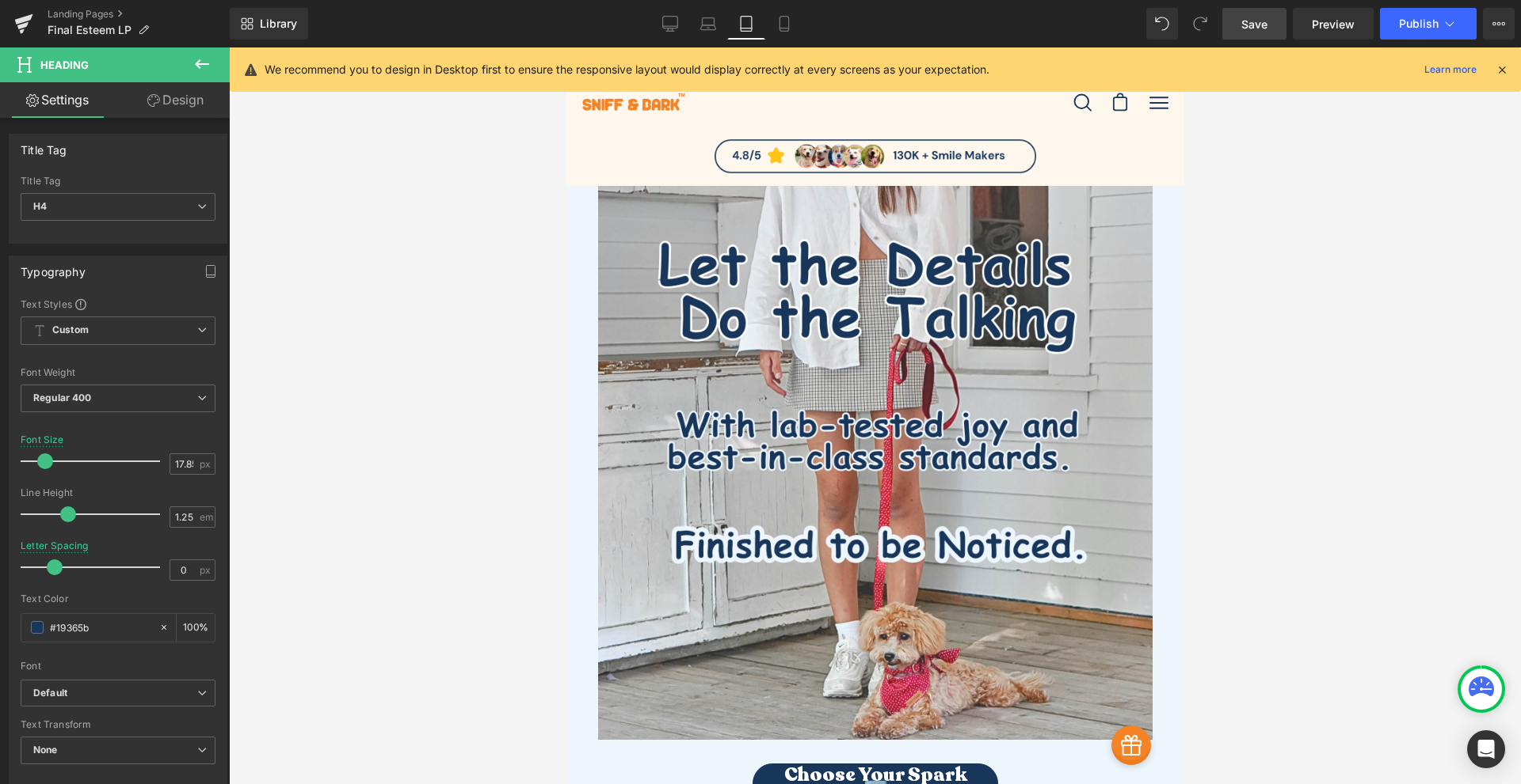
scroll to position [554, 0]
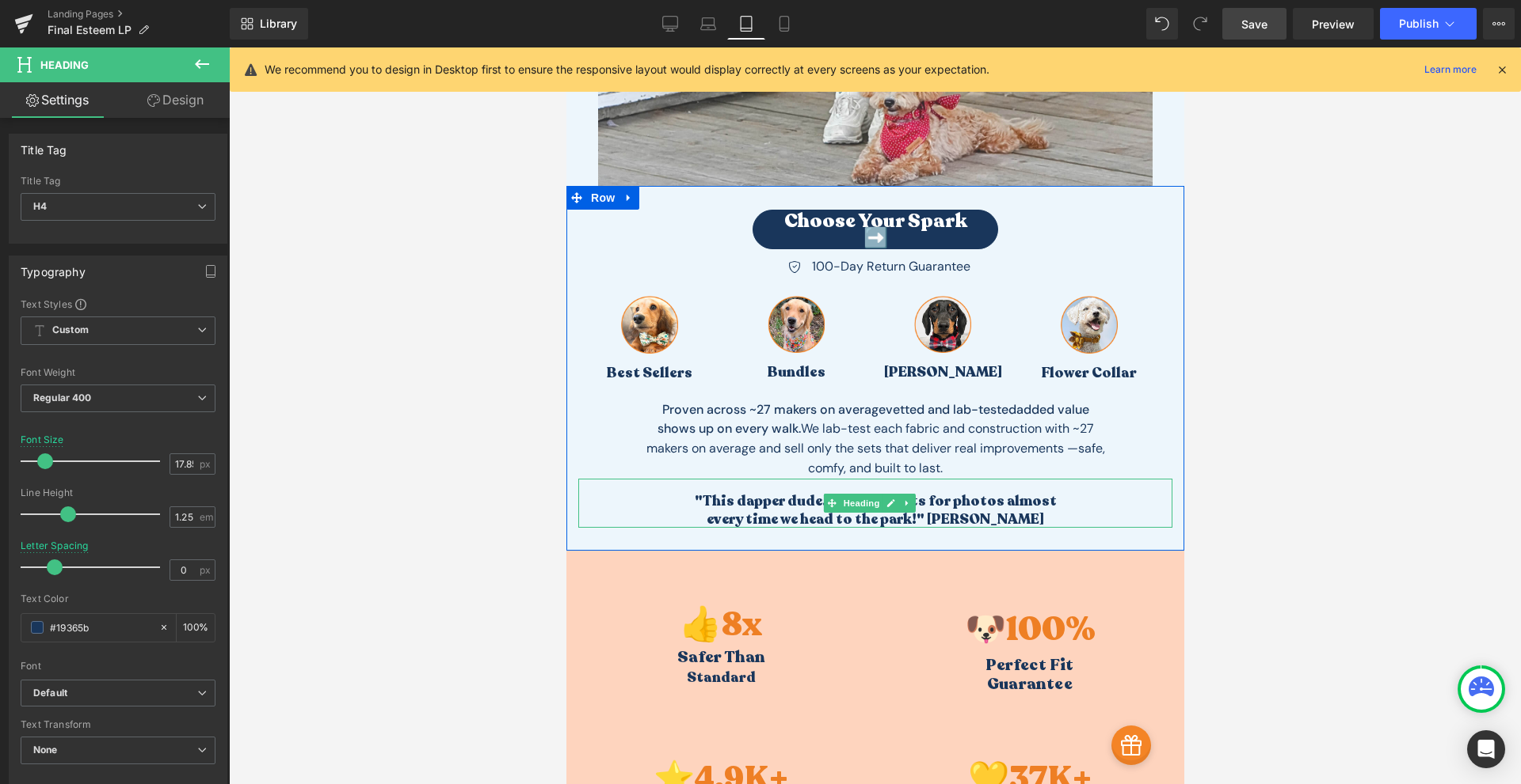
click at [963, 515] on h4 "every time we head to the park!" [PERSON_NAME]" at bounding box center [874, 519] width 594 height 17
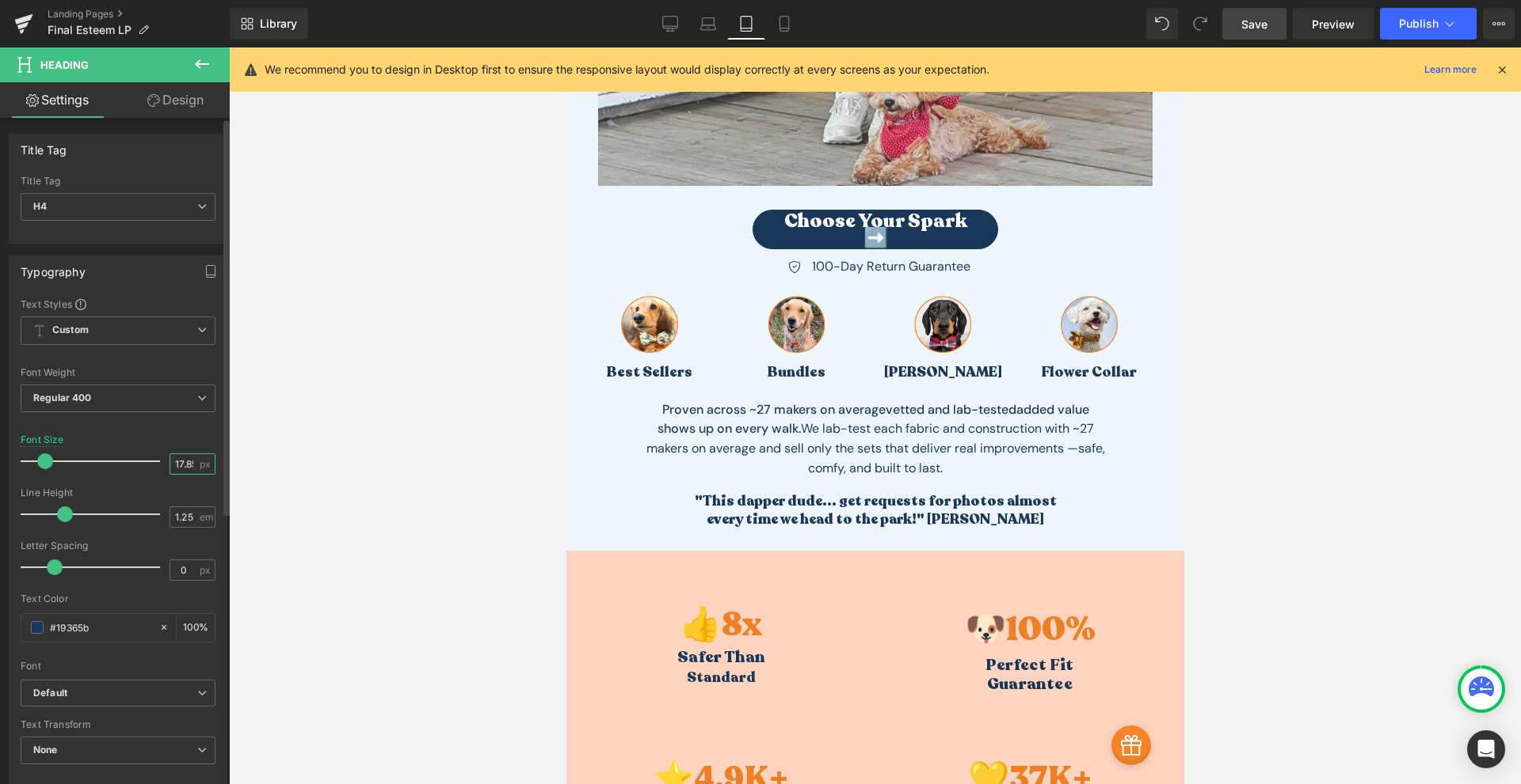
click at [181, 469] on input "17.85" at bounding box center [184, 464] width 28 height 20
click at [182, 469] on input "17.85" at bounding box center [184, 464] width 28 height 20
type input "17"
drag, startPoint x: 179, startPoint y: 573, endPoint x: 158, endPoint y: 579, distance: 21.8
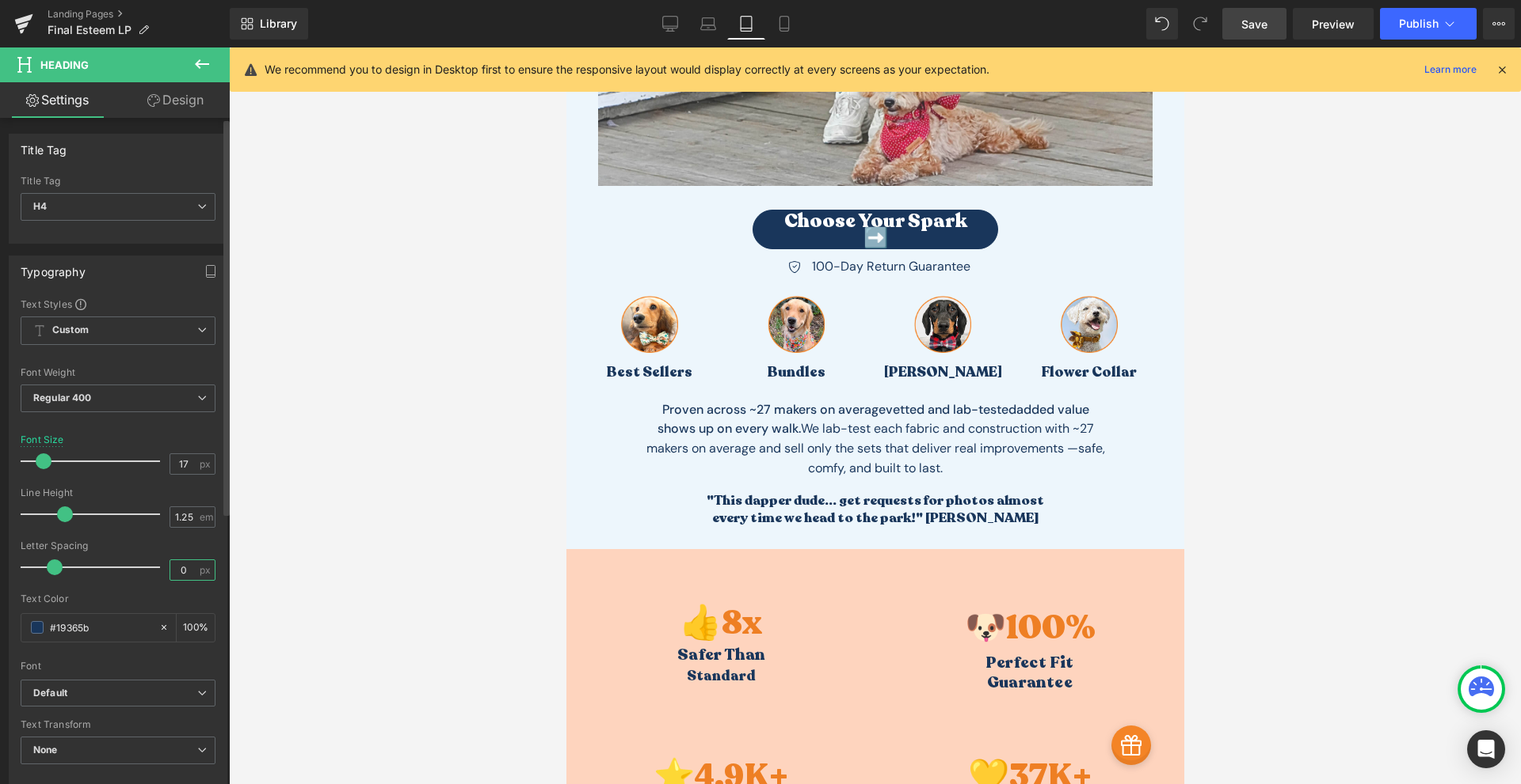
click at [158, 579] on div "Letter Spacing 0 px" at bounding box center [118, 567] width 194 height 53
type input "0.5"
click at [789, 31] on icon at bounding box center [783, 24] width 16 height 16
type input "15.85"
type input "0"
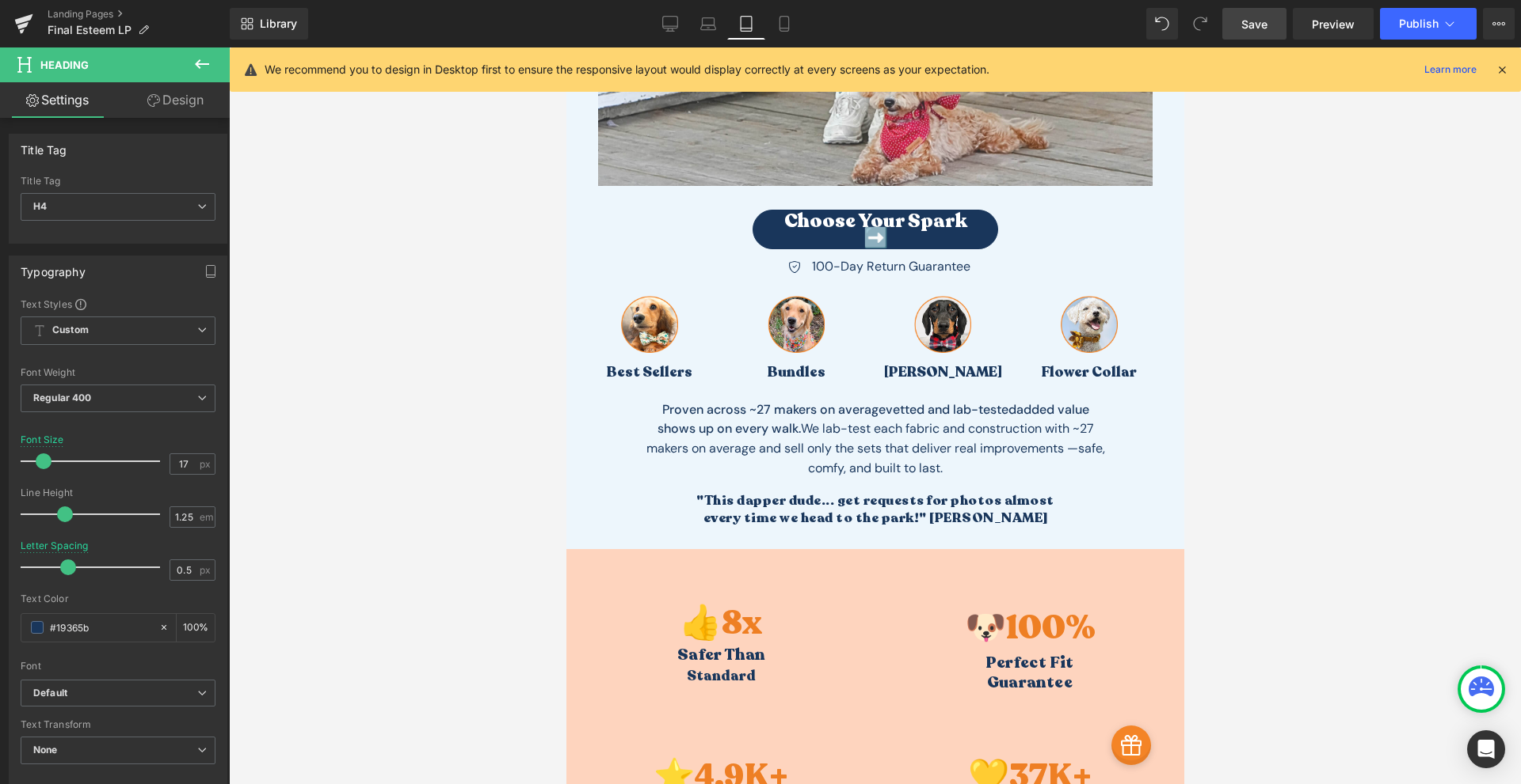
type input "100"
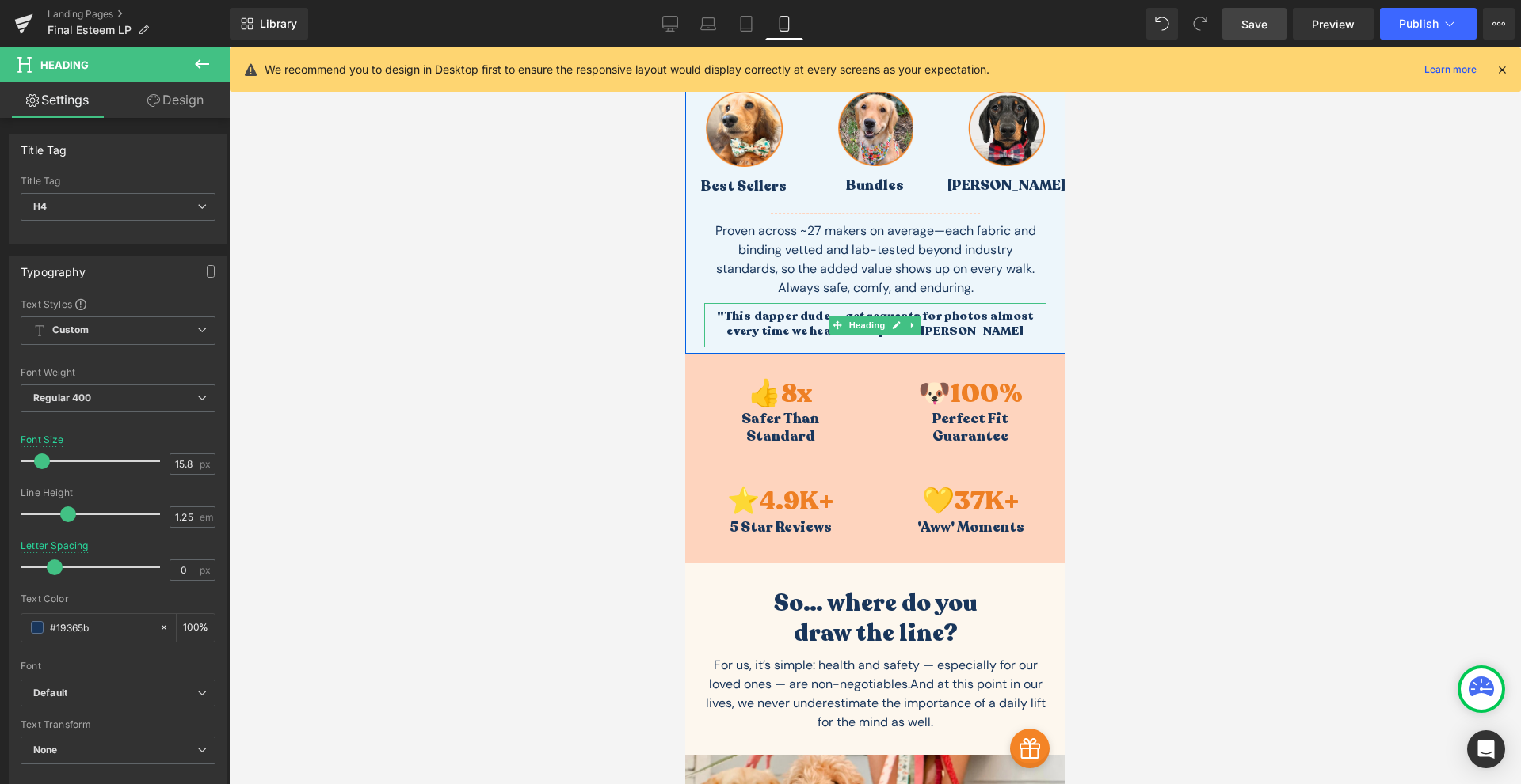
click at [946, 325] on b "every time we head to the park!" [PERSON_NAME]" at bounding box center [874, 330] width 297 height 16
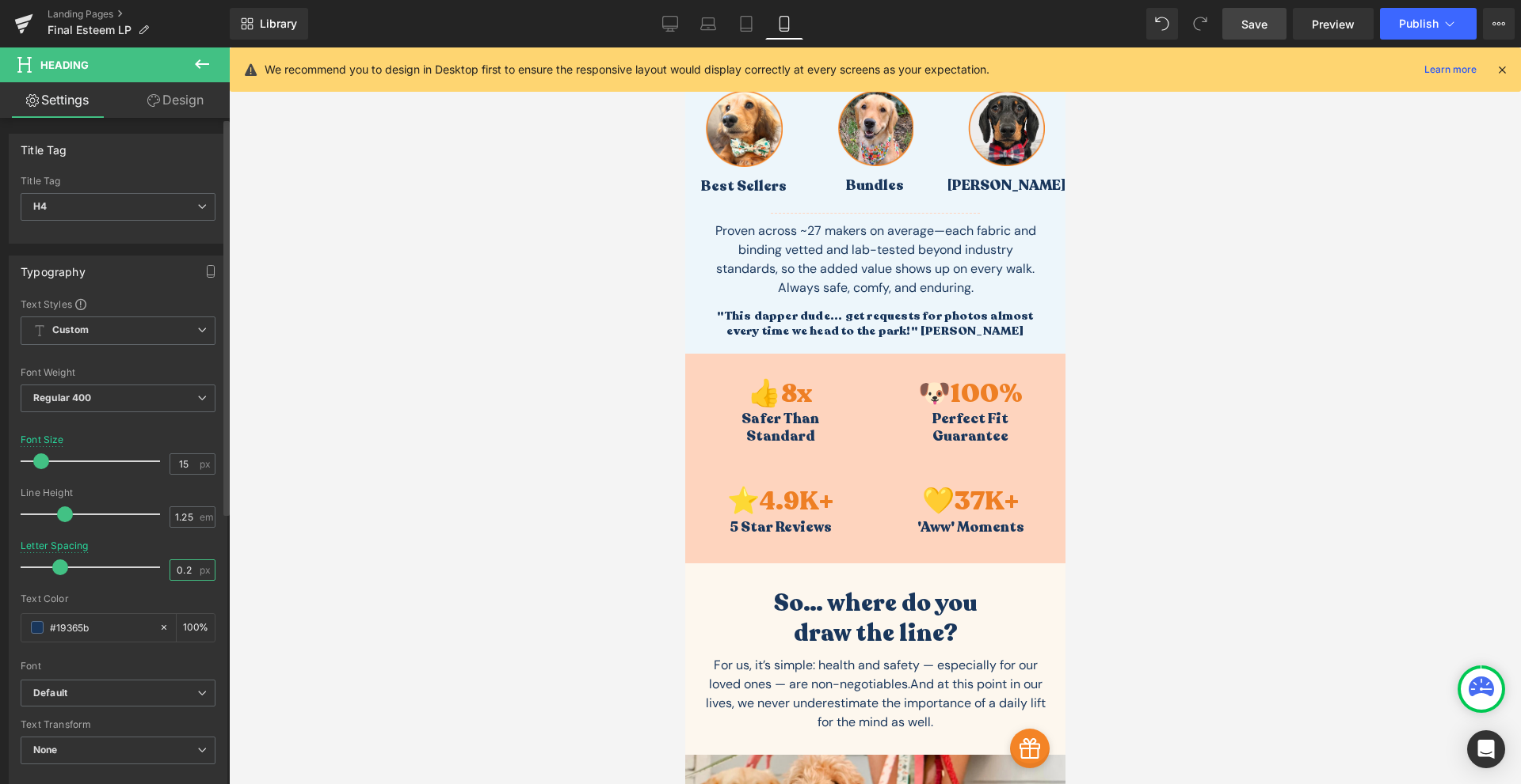
click at [189, 572] on input "0.2" at bounding box center [184, 570] width 28 height 20
type input "0.4"
click at [712, 34] on link "Laptop" at bounding box center [708, 23] width 38 height 32
type input "17.85"
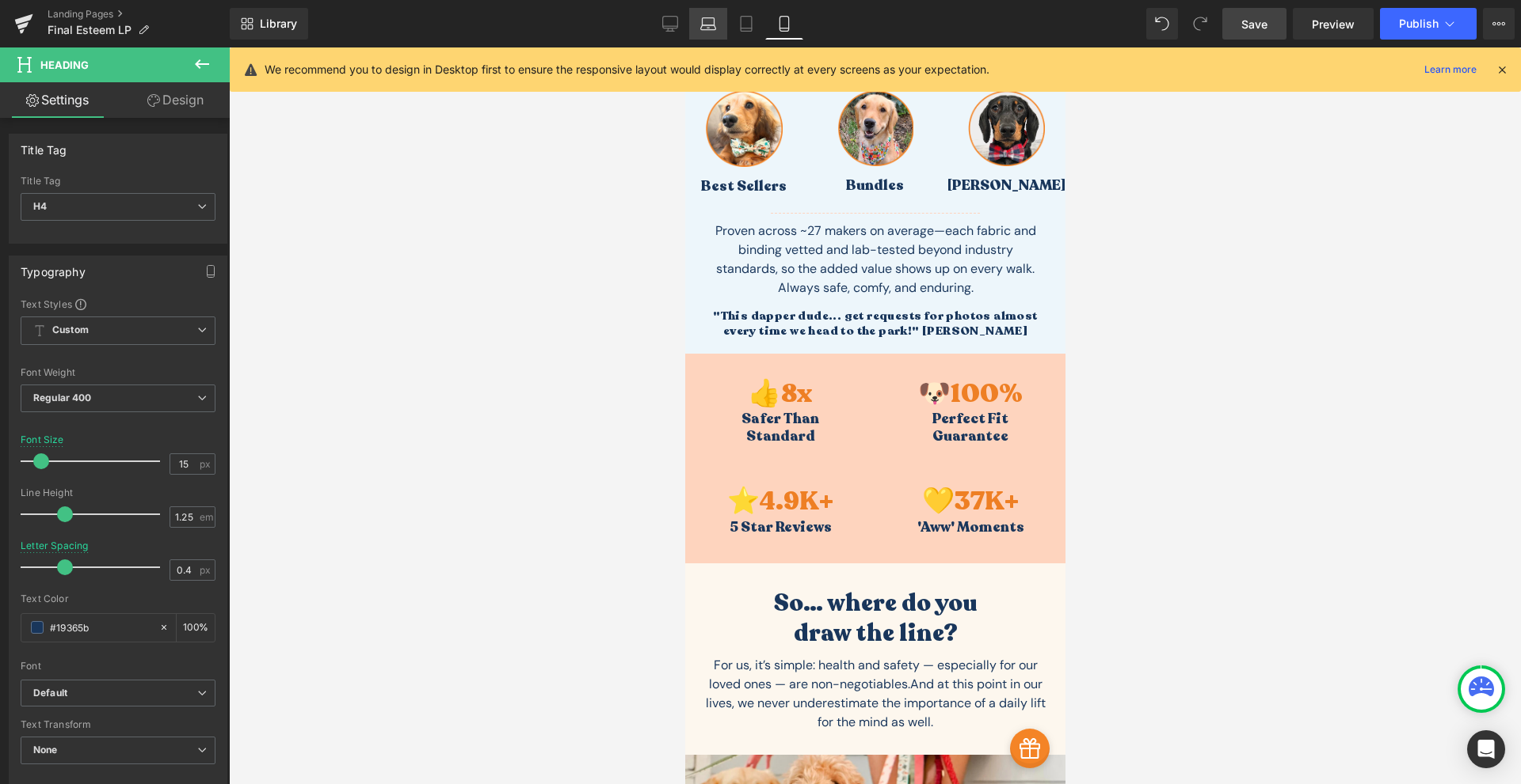
type input "0"
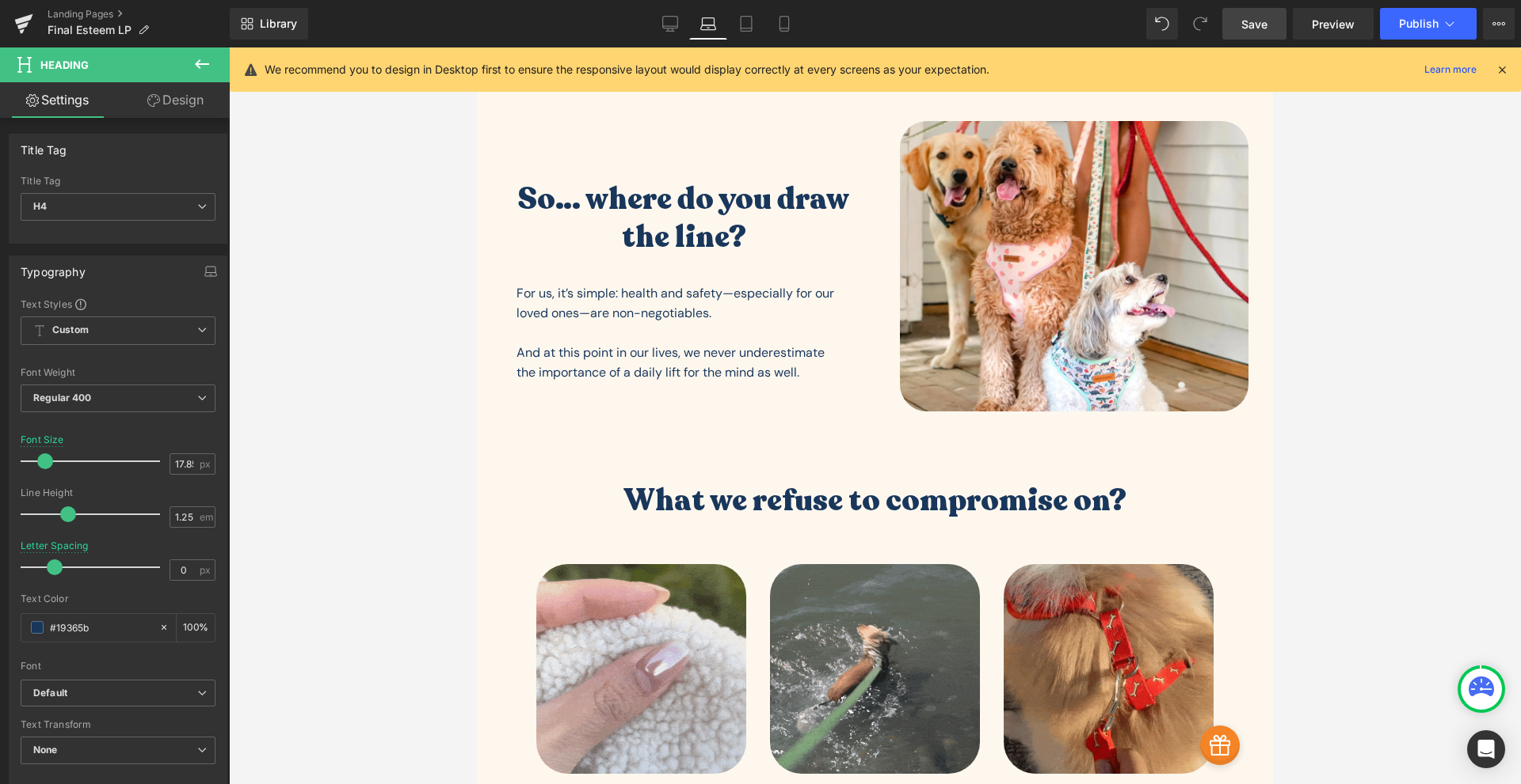
scroll to position [0, 0]
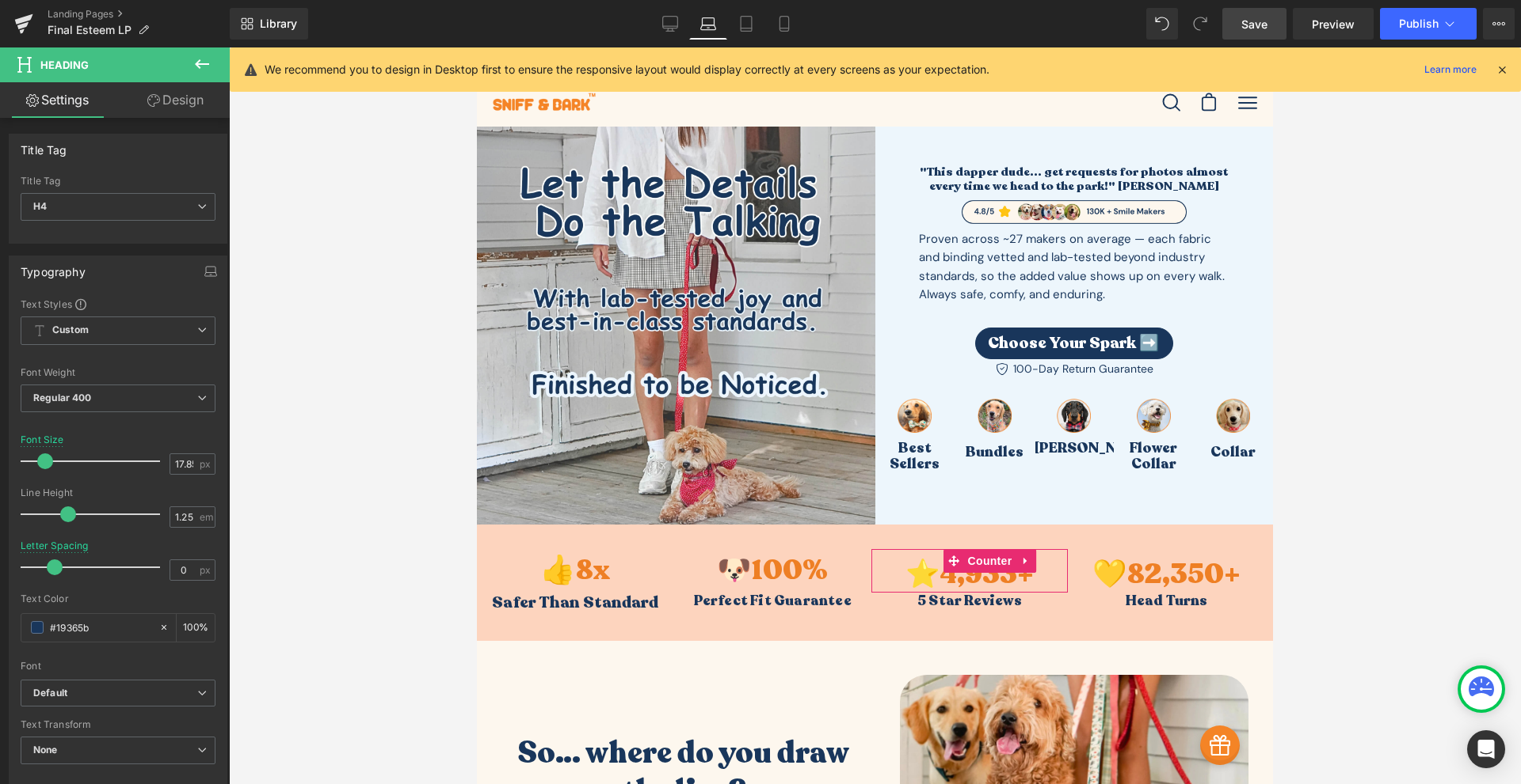
click at [667, 43] on div "Library Laptop Desktop Laptop Tablet Mobile Save Preview Publish Scheduled View…" at bounding box center [875, 24] width 1291 height 48
click at [671, 35] on link "Desktop" at bounding box center [670, 23] width 38 height 32
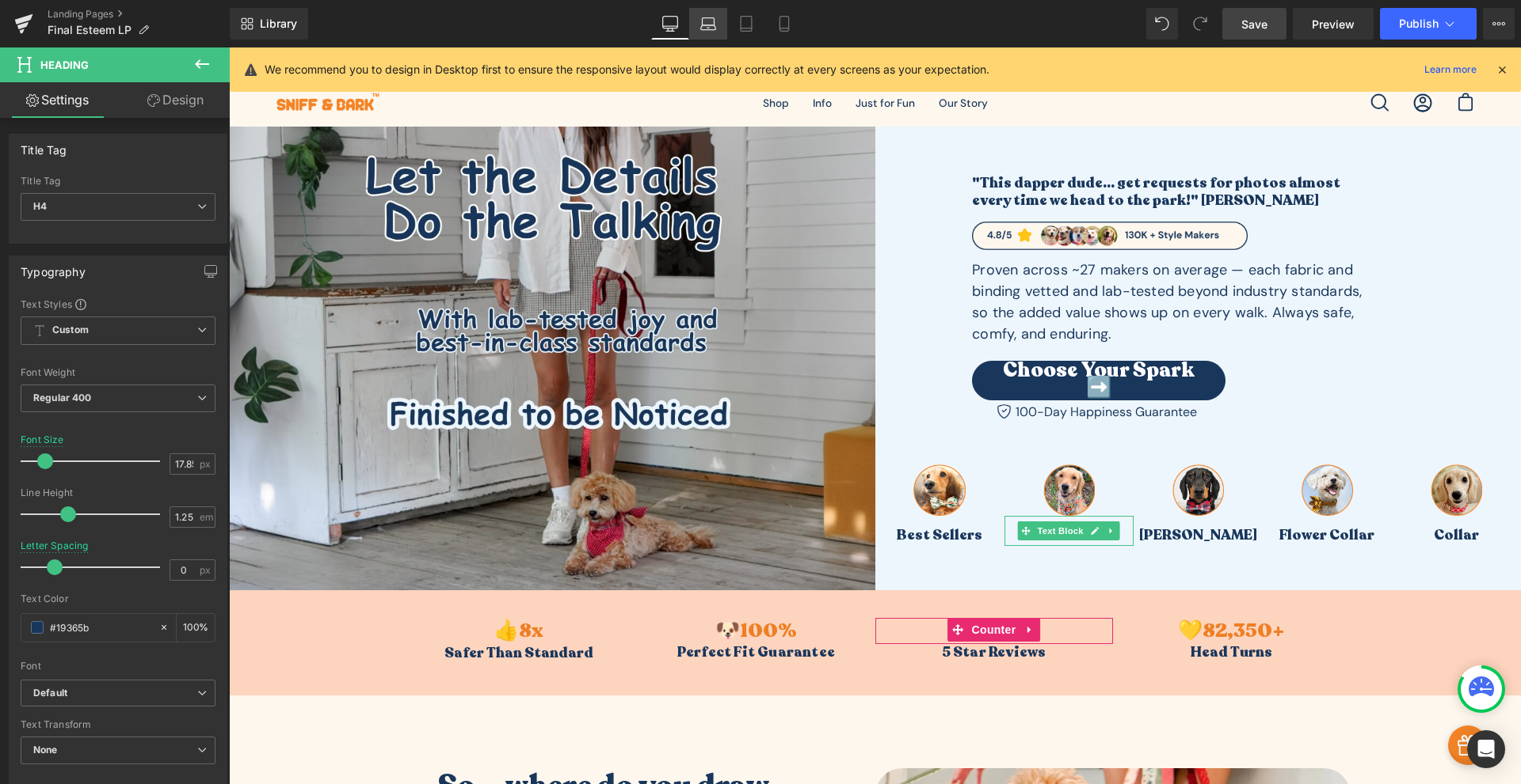
click at [705, 38] on link "Laptop" at bounding box center [708, 23] width 38 height 32
type input "100"
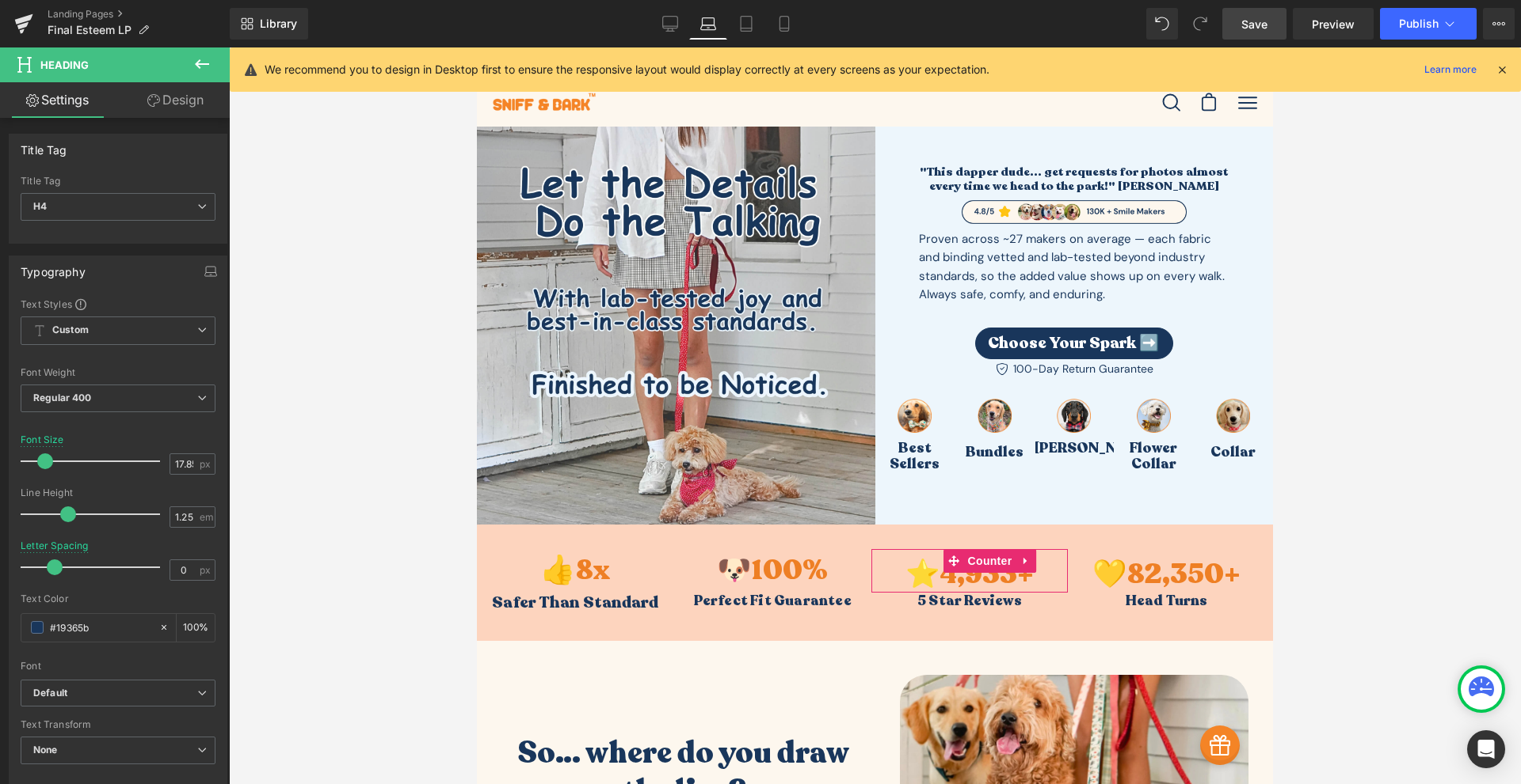
click at [1260, 30] on span "Save" at bounding box center [1254, 24] width 26 height 16
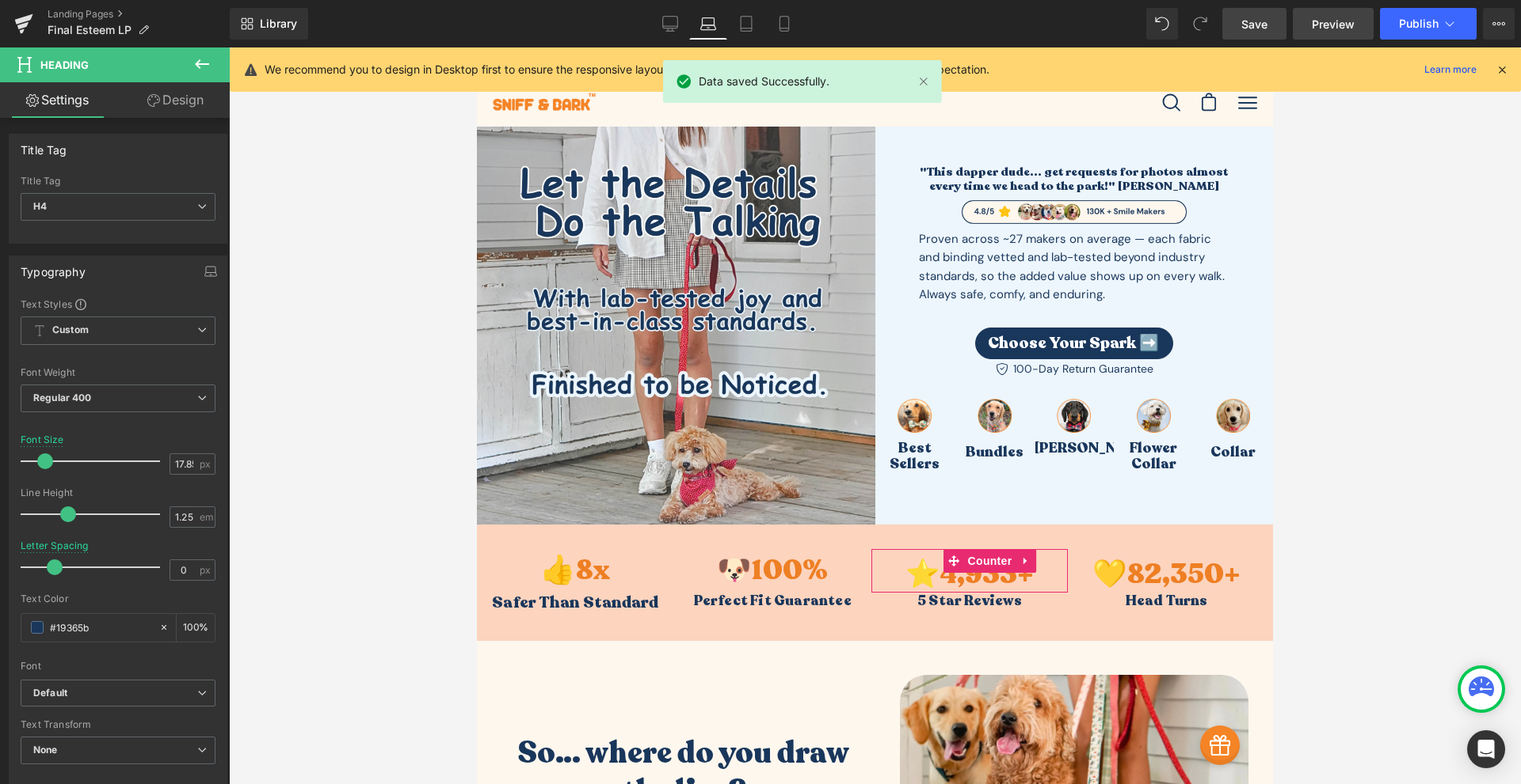
click at [1338, 25] on span "Preview" at bounding box center [1332, 24] width 43 height 16
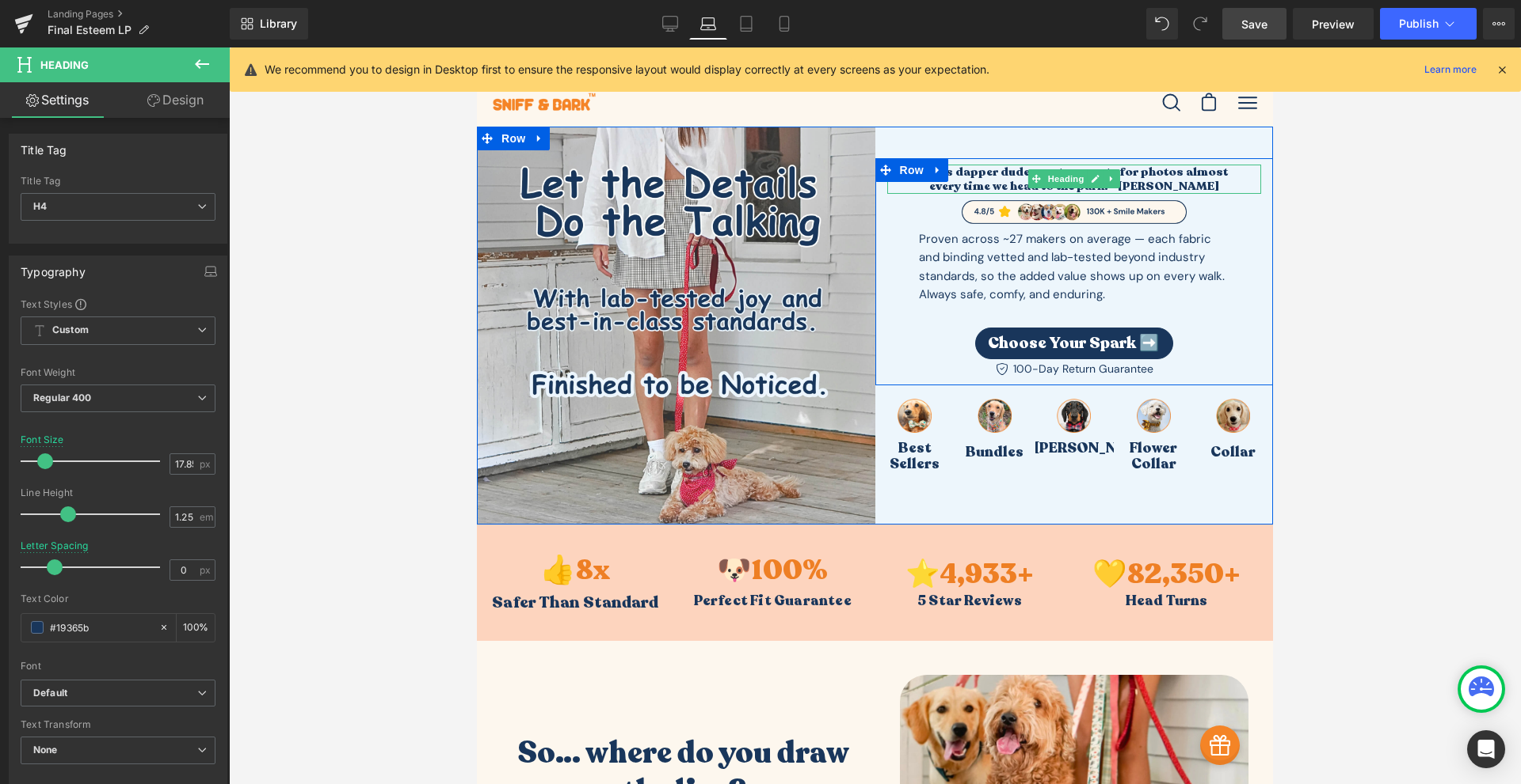
click at [1002, 182] on h4 "every time we head to the park!" [PERSON_NAME]" at bounding box center [1074, 187] width 375 height 15
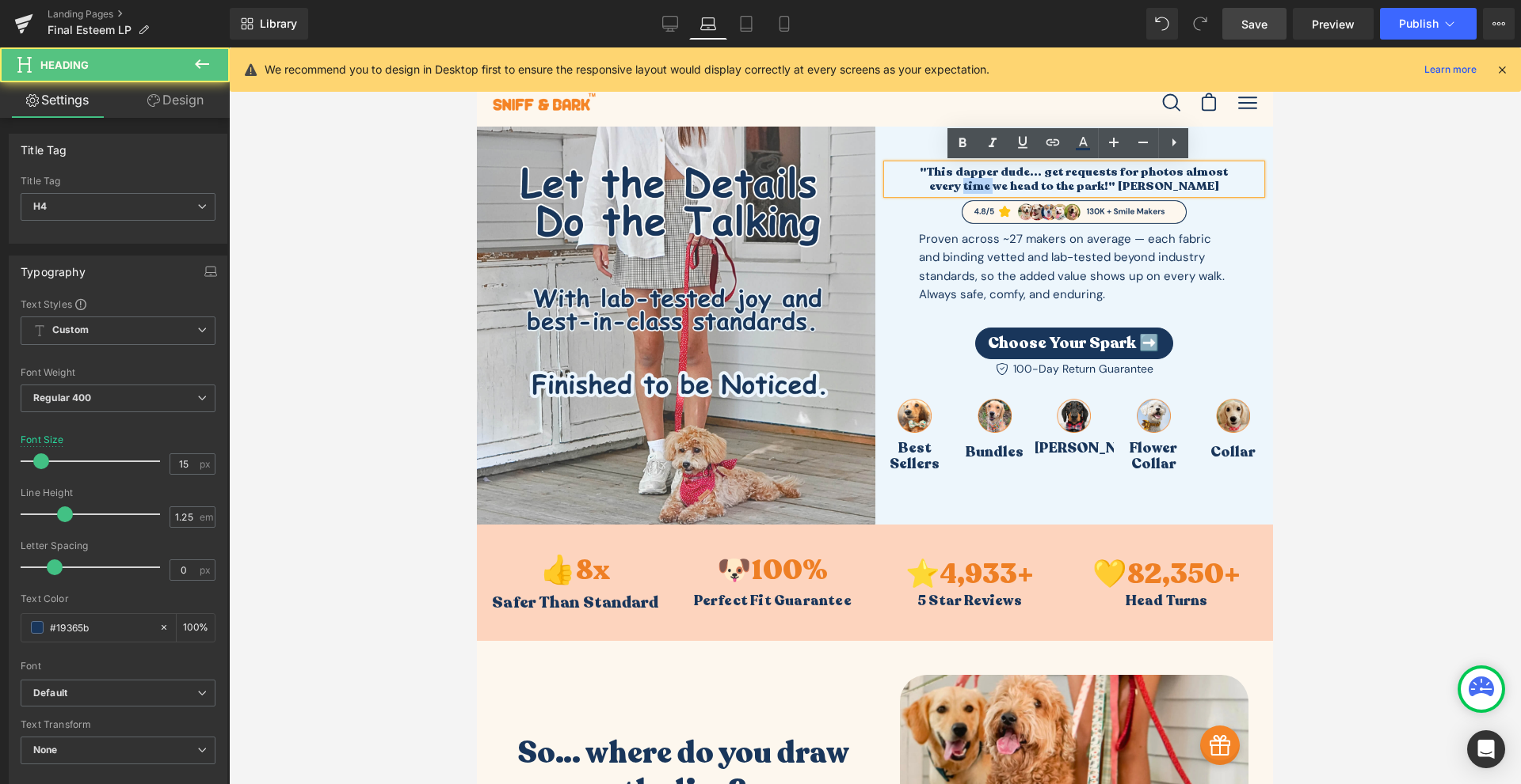
click at [1002, 183] on h4 "every time we head to the park!" [PERSON_NAME]" at bounding box center [1074, 187] width 375 height 15
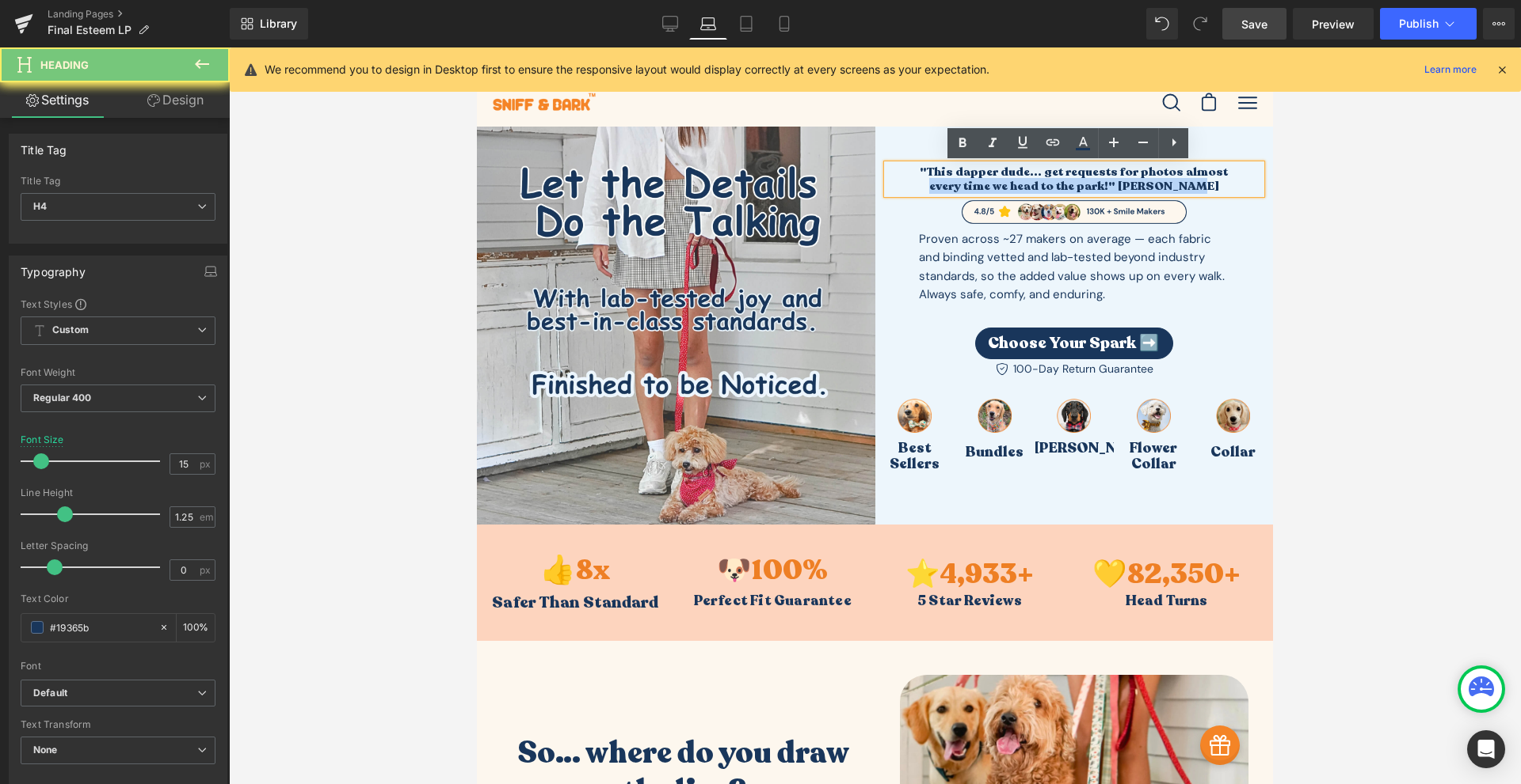
click at [1002, 183] on h4 "every time we head to the park!" [PERSON_NAME]" at bounding box center [1074, 187] width 375 height 15
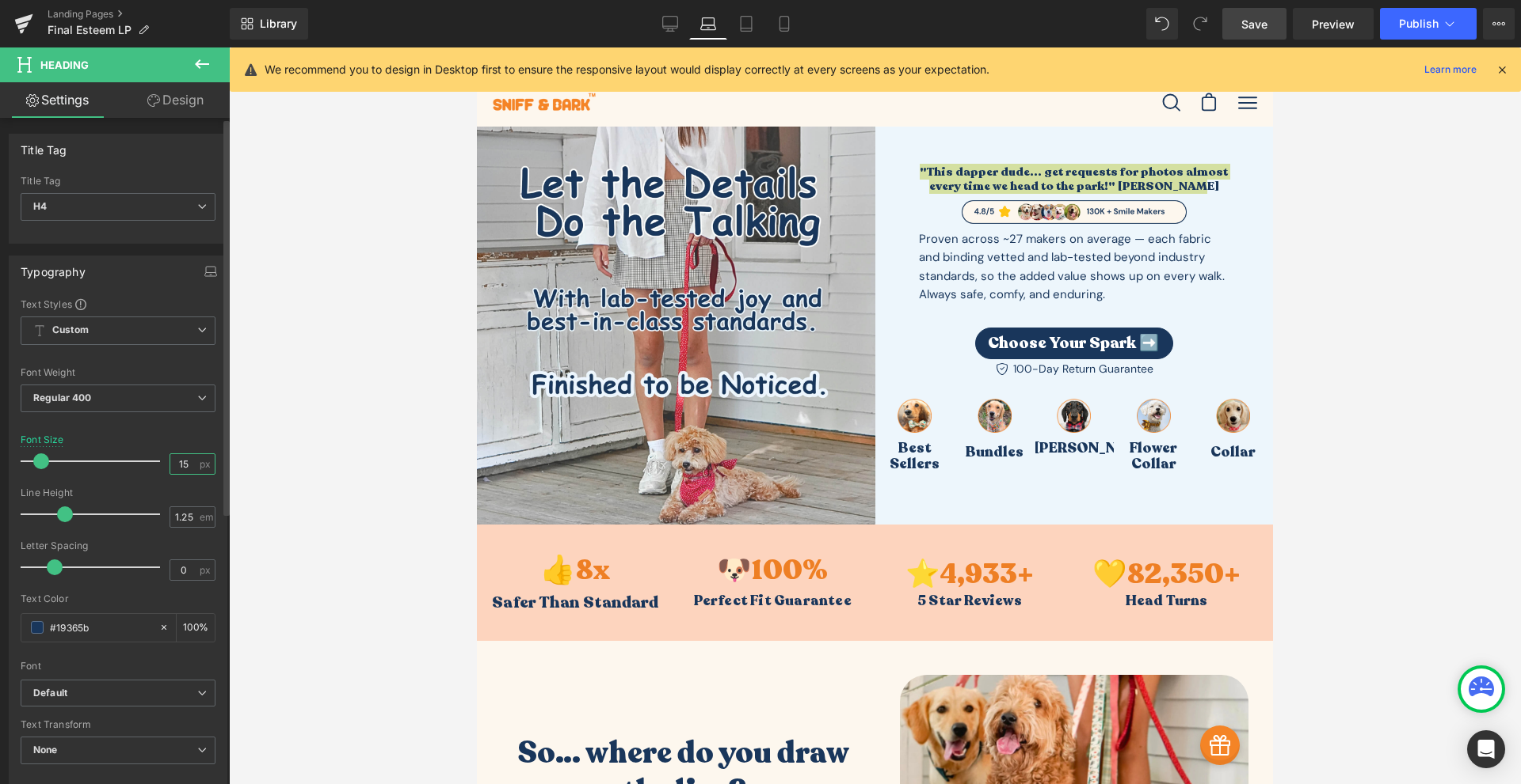
click at [186, 466] on input "15" at bounding box center [184, 464] width 28 height 20
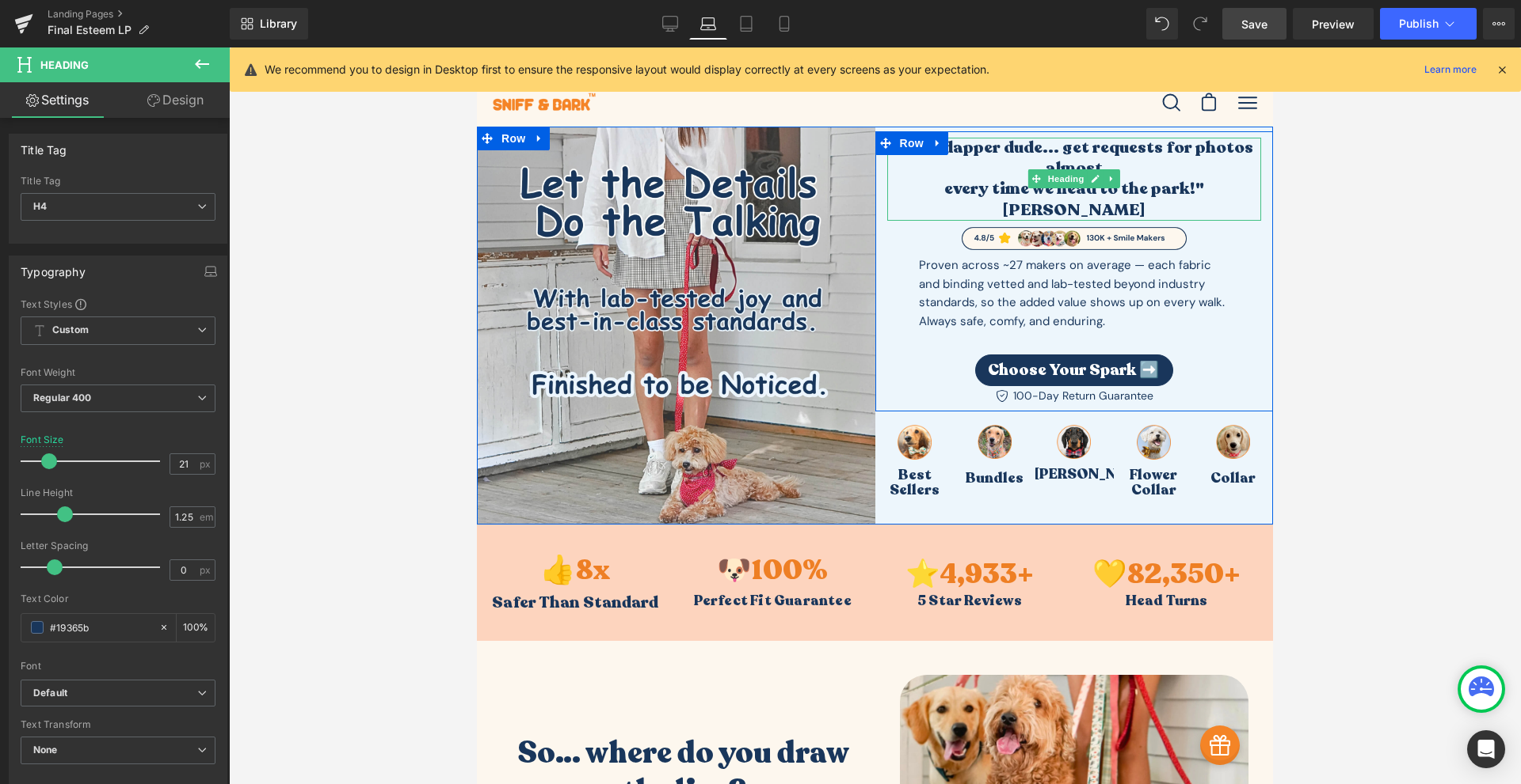
click at [1142, 194] on h4 "every time we head to the park!" [PERSON_NAME]" at bounding box center [1074, 200] width 375 height 42
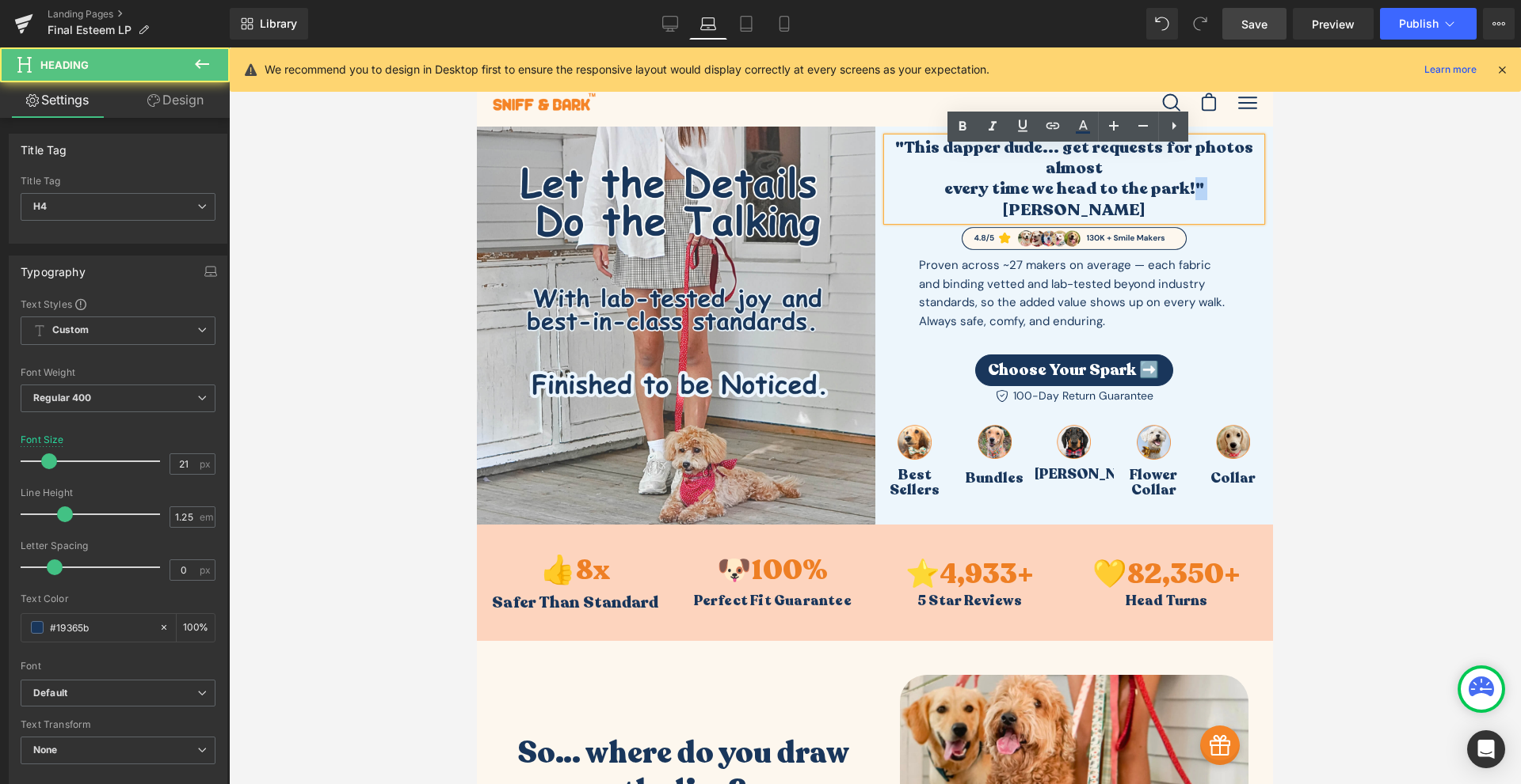
click at [1142, 194] on h4 "every time we head to the park!" [PERSON_NAME]" at bounding box center [1074, 200] width 375 height 42
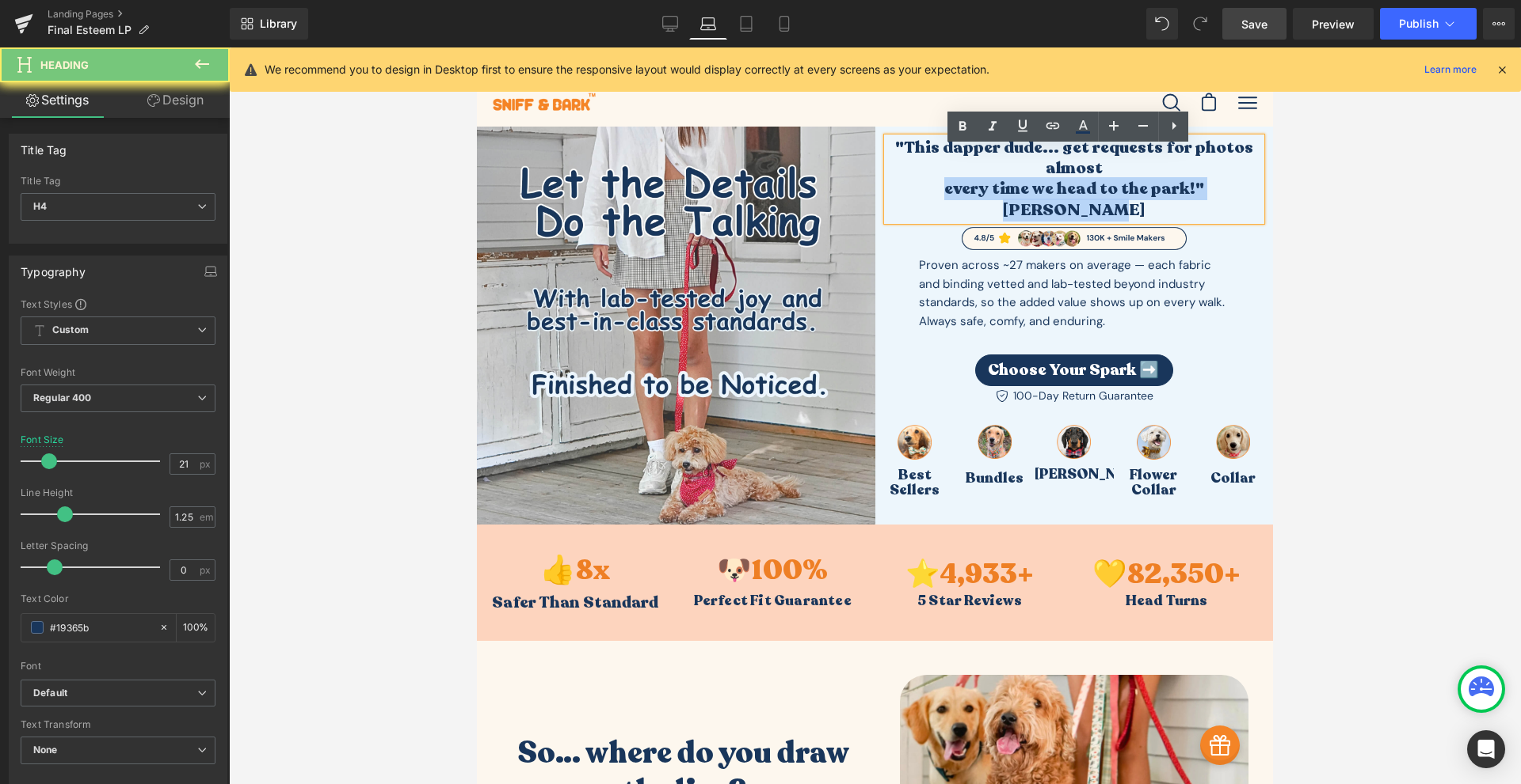
click at [1142, 194] on h4 "every time we head to the park!" [PERSON_NAME]" at bounding box center [1074, 200] width 375 height 42
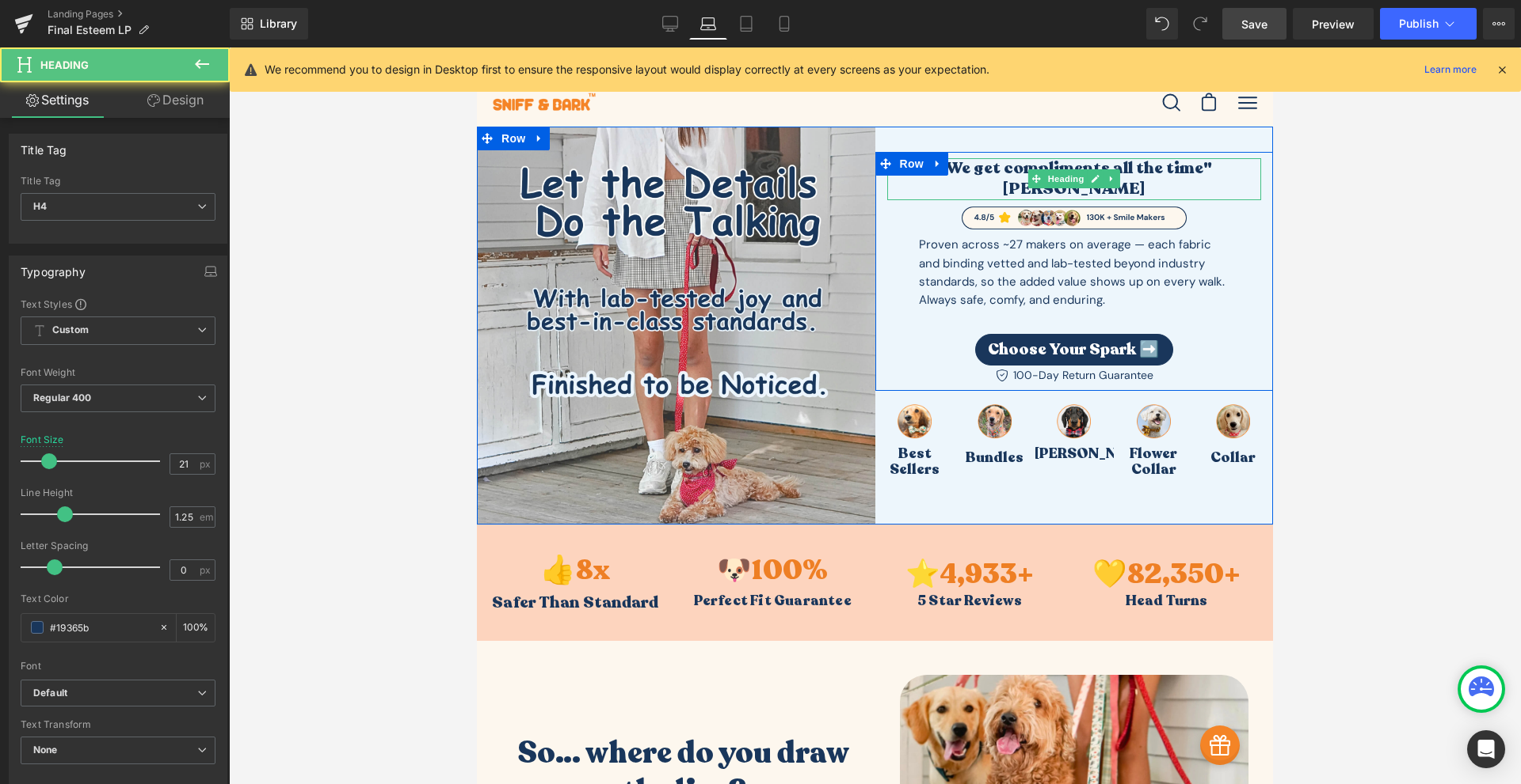
click at [974, 181] on h4 ""We get compliments all the time" [PERSON_NAME]" at bounding box center [1074, 179] width 375 height 42
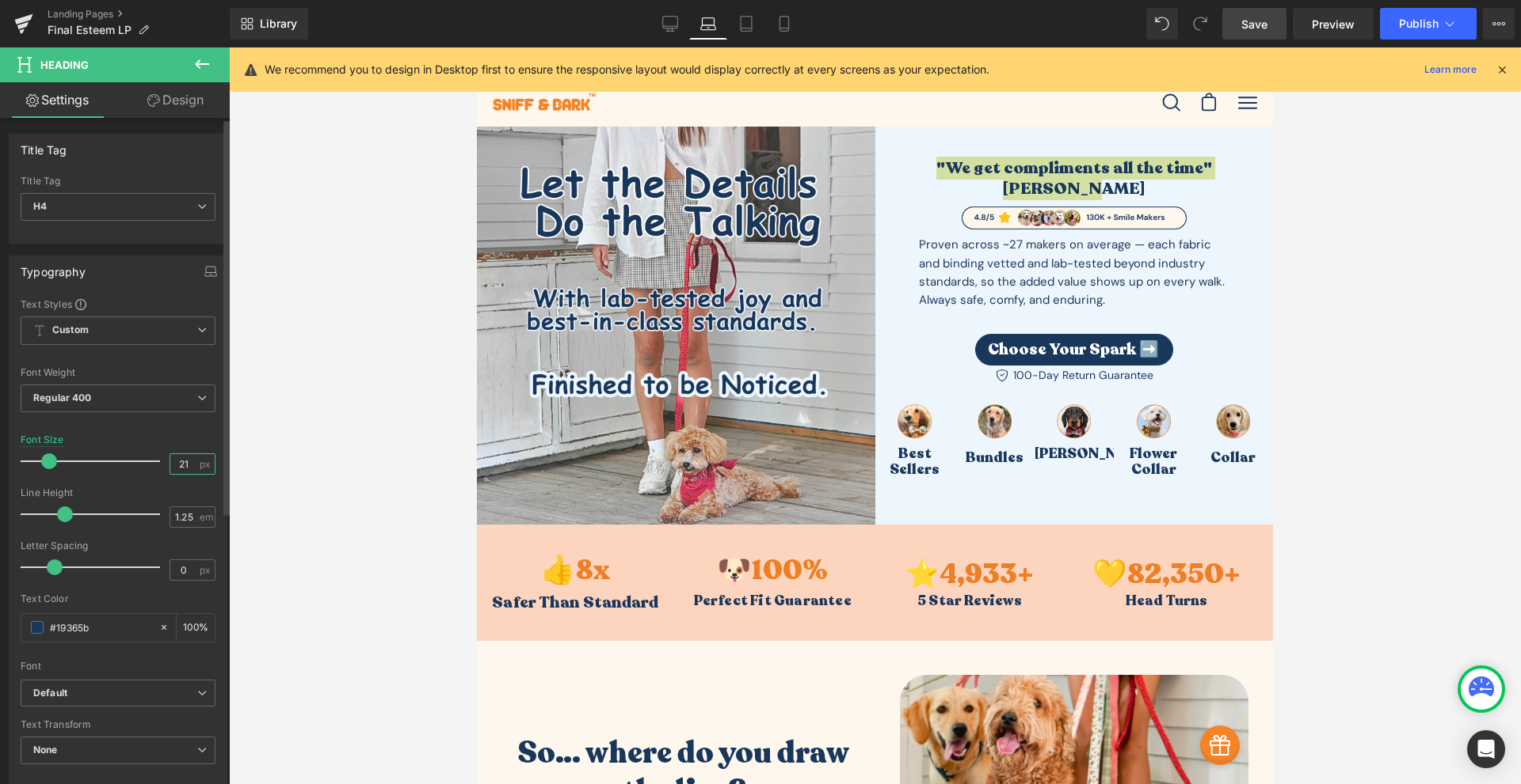
click at [183, 457] on input "21" at bounding box center [184, 464] width 28 height 20
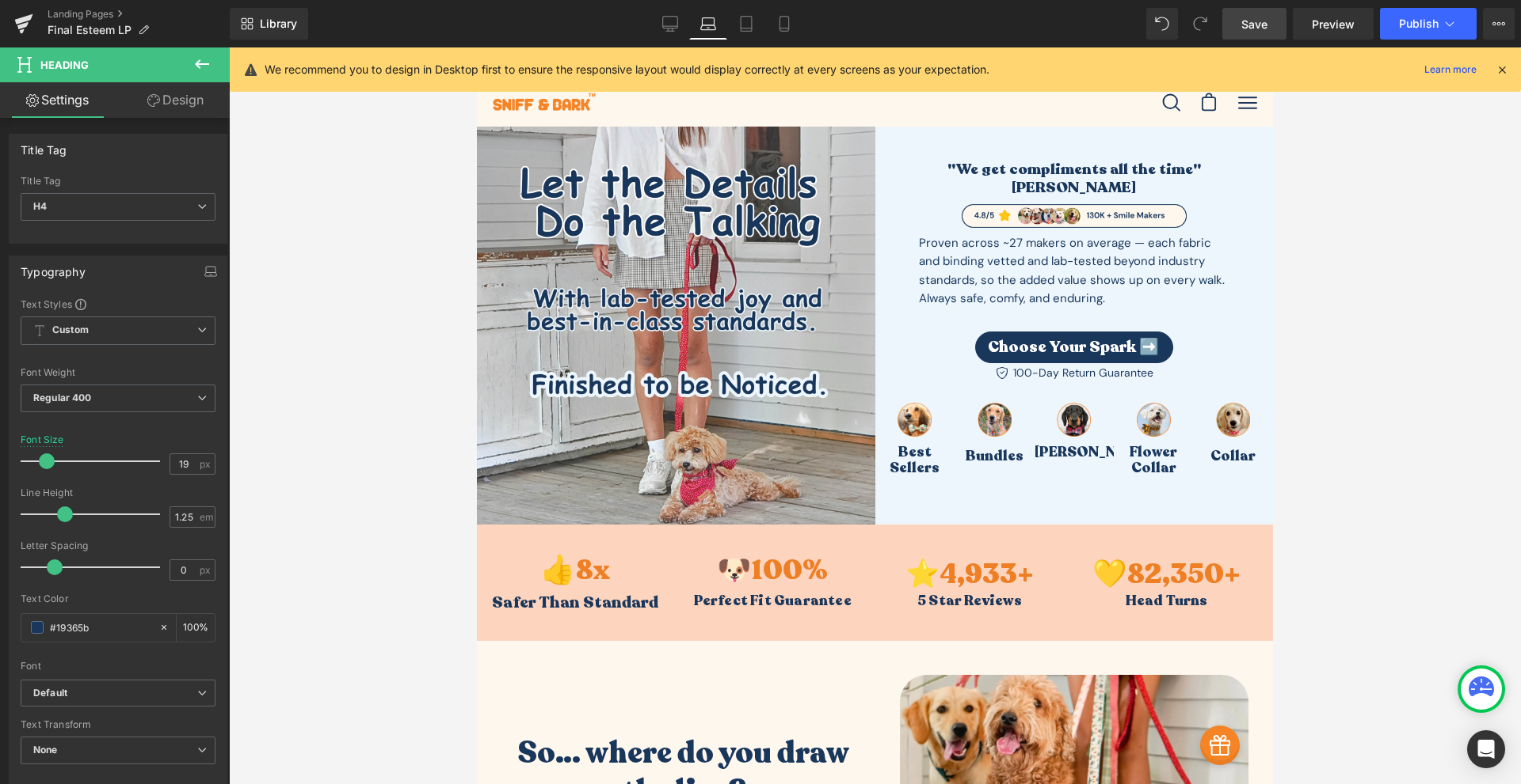
click at [675, 21] on icon at bounding box center [670, 24] width 16 height 16
type input "20"
type input "100"
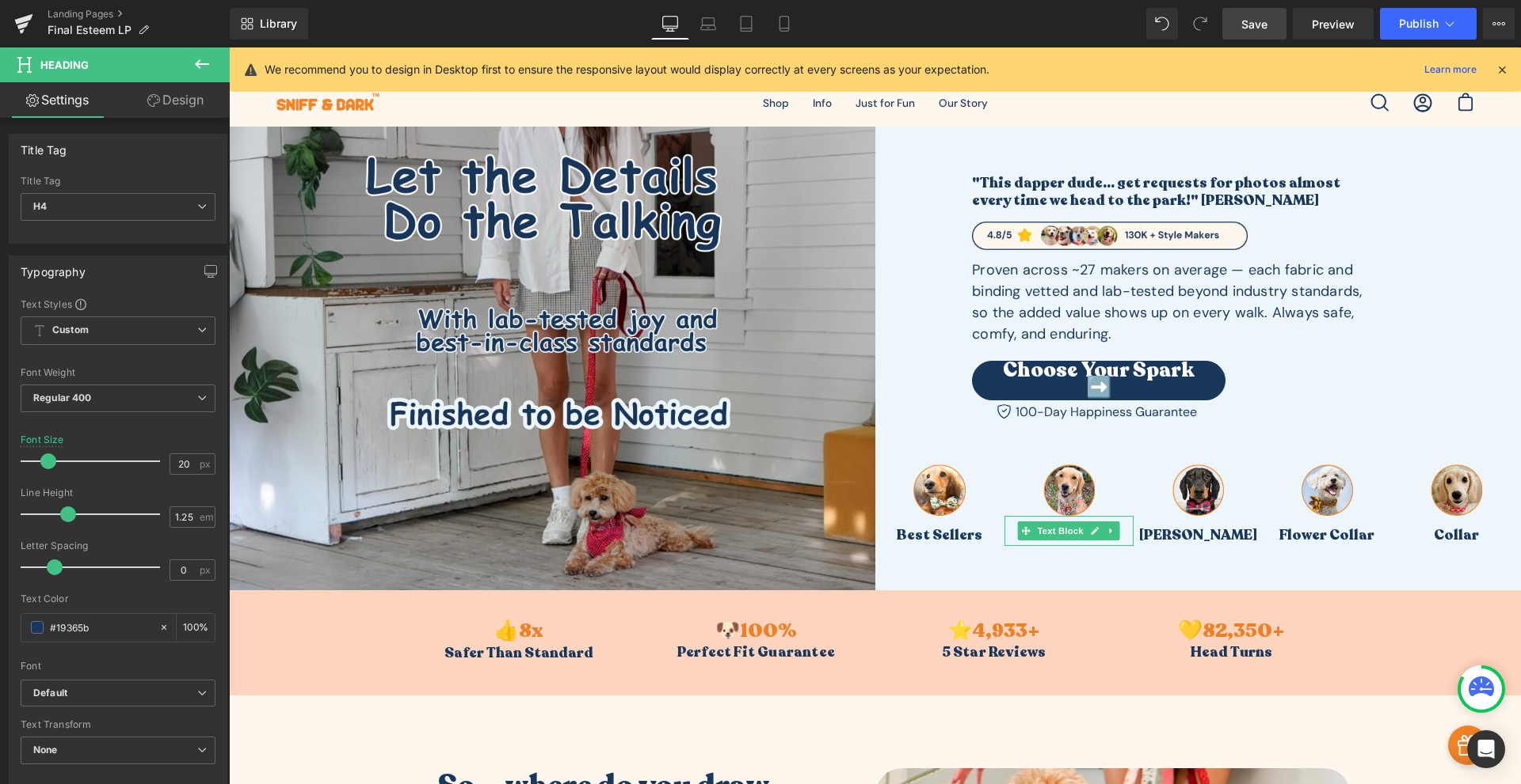
click at [1502, 65] on icon at bounding box center [1501, 69] width 14 height 14
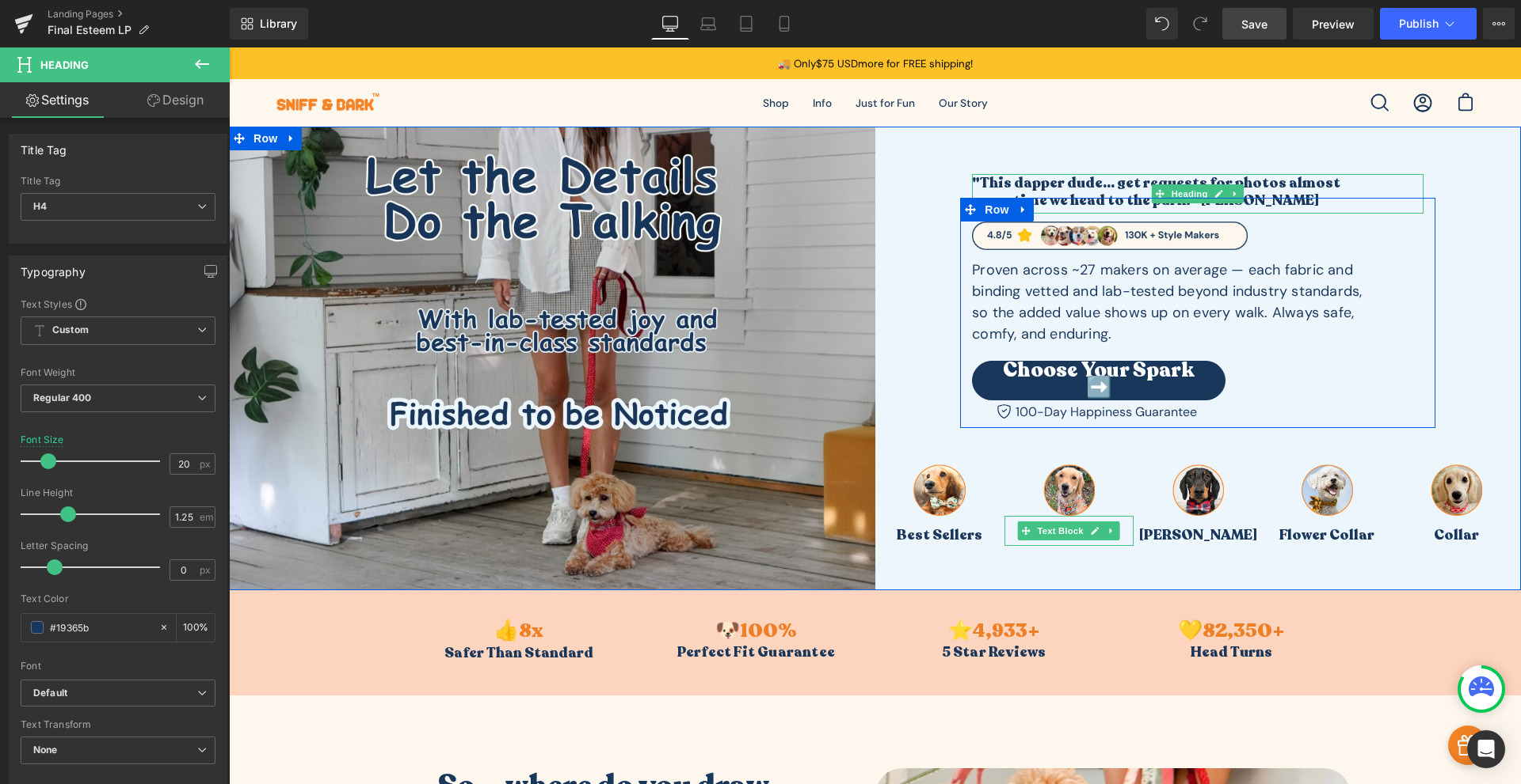
click at [1119, 183] on h1 ""This dapper dude... get requests for photos almost" at bounding box center [1197, 183] width 451 height 18
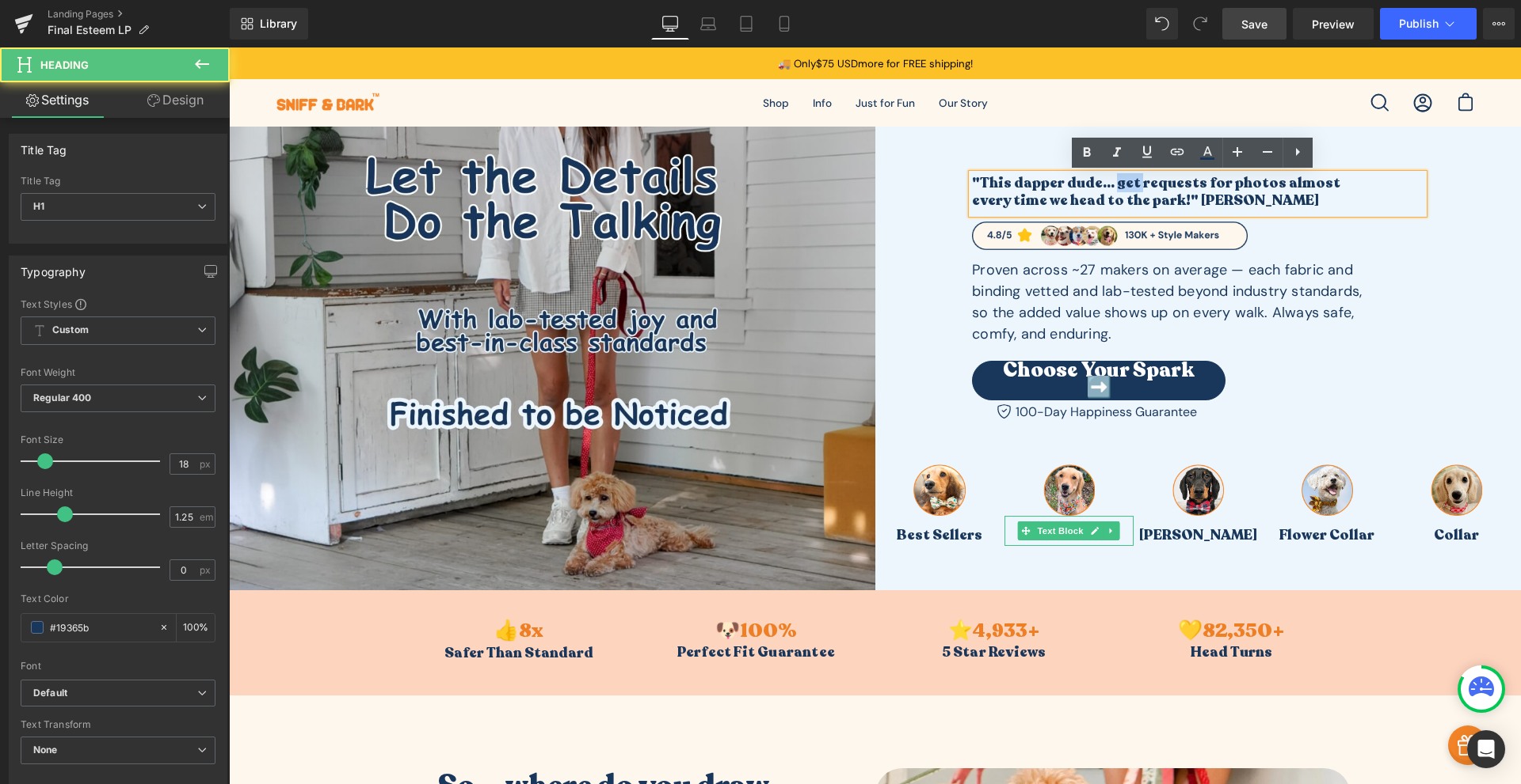
click at [1119, 183] on h1 ""This dapper dude... get requests for photos almost" at bounding box center [1197, 183] width 451 height 18
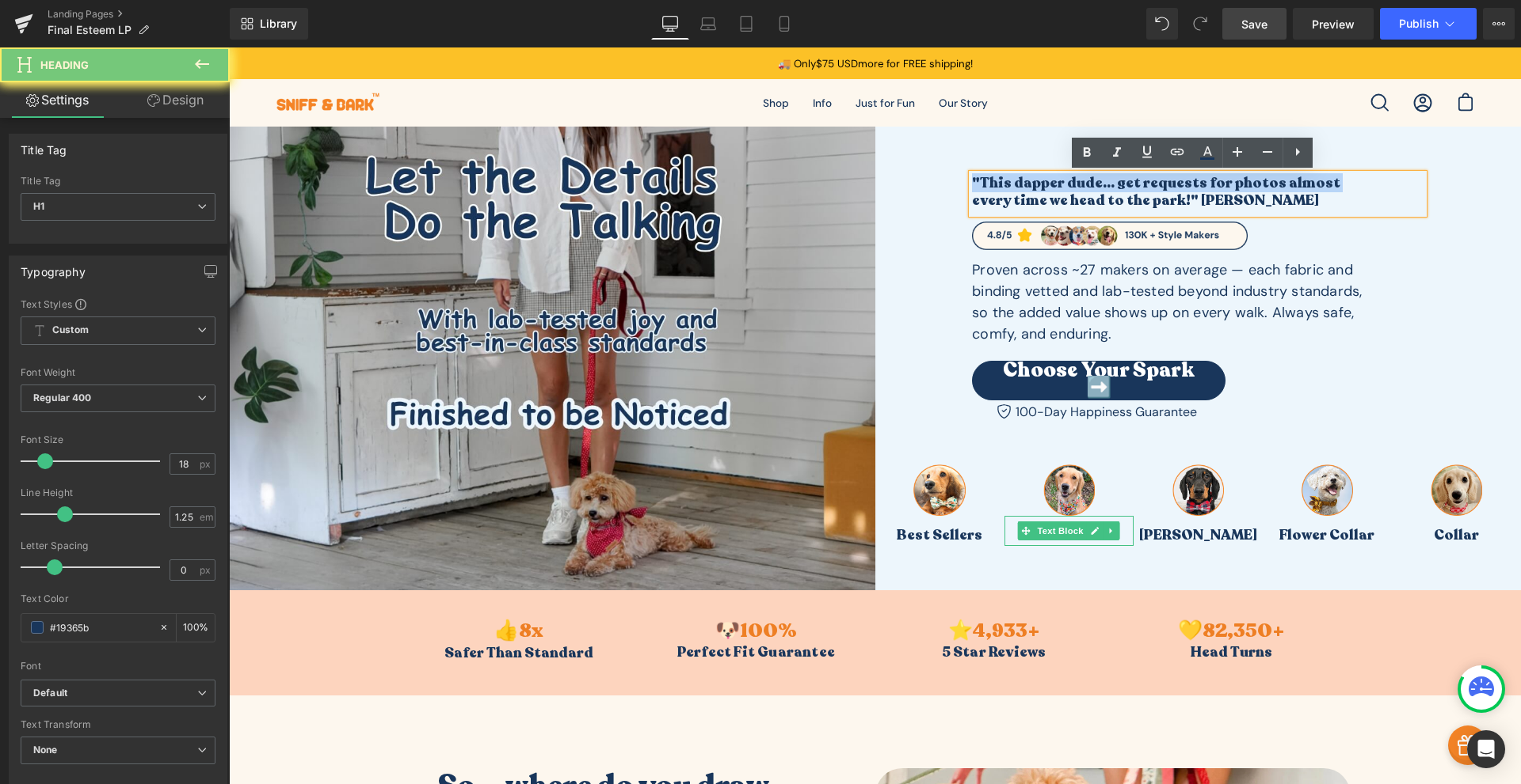
click at [1119, 183] on h1 ""This dapper dude... get requests for photos almost" at bounding box center [1197, 183] width 451 height 18
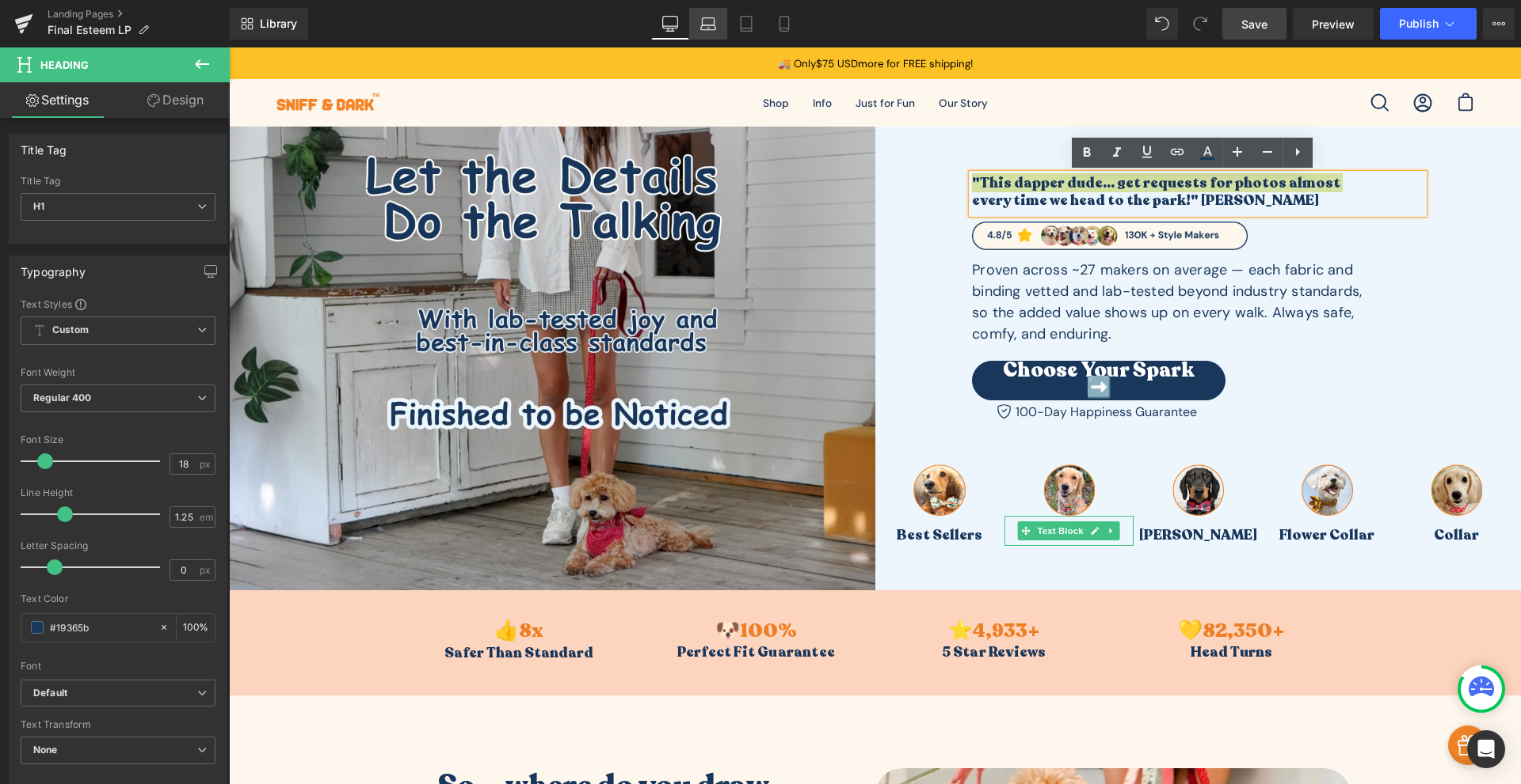
click at [707, 27] on icon at bounding box center [708, 24] width 16 height 16
type input "100"
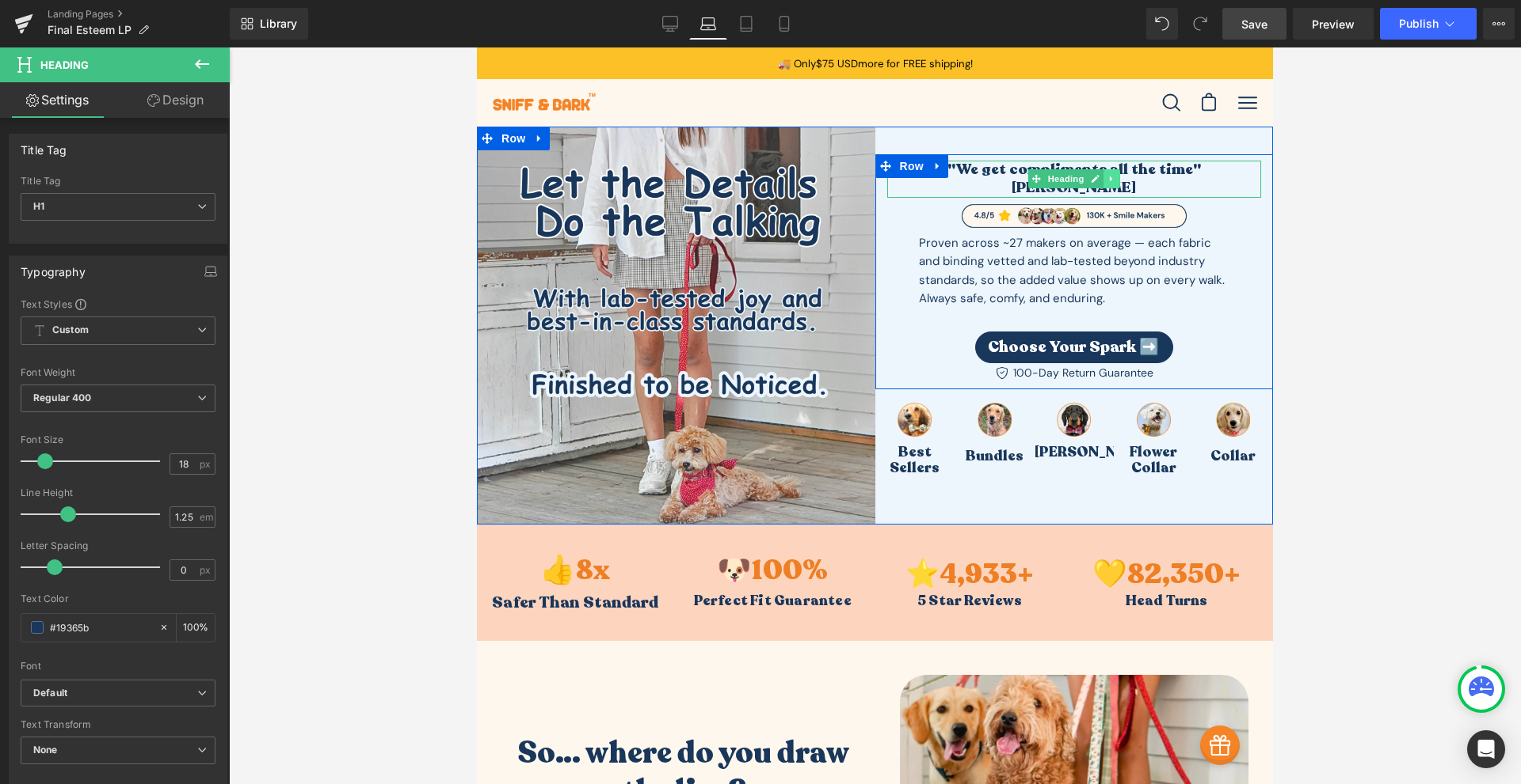
click at [1103, 176] on link at bounding box center [1111, 179] width 16 height 19
click at [1170, 180] on h4 ""We get compliments all the time" [PERSON_NAME]" at bounding box center [1074, 180] width 375 height 38
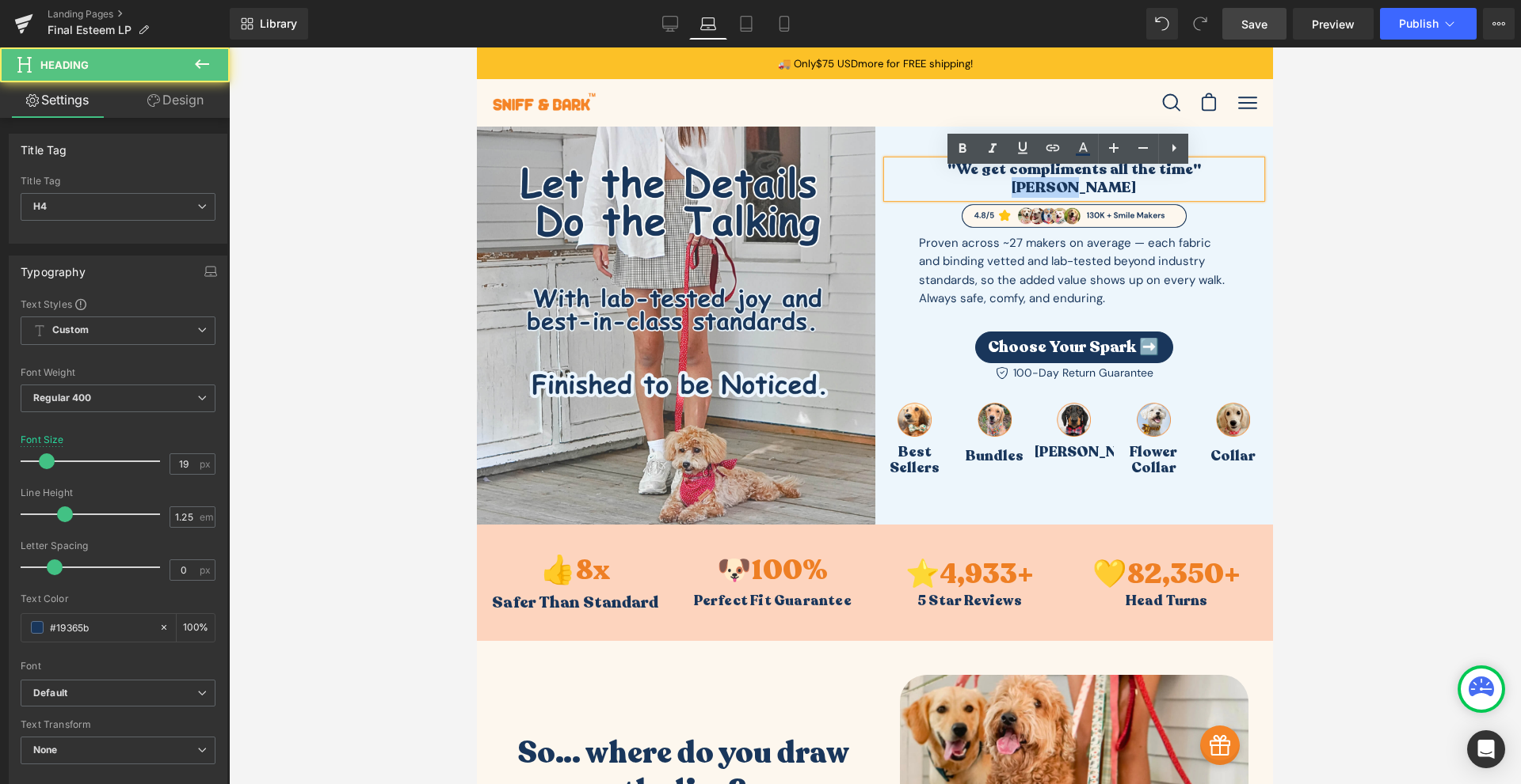
click at [1170, 180] on h4 ""We get compliments all the time" [PERSON_NAME]" at bounding box center [1074, 180] width 375 height 38
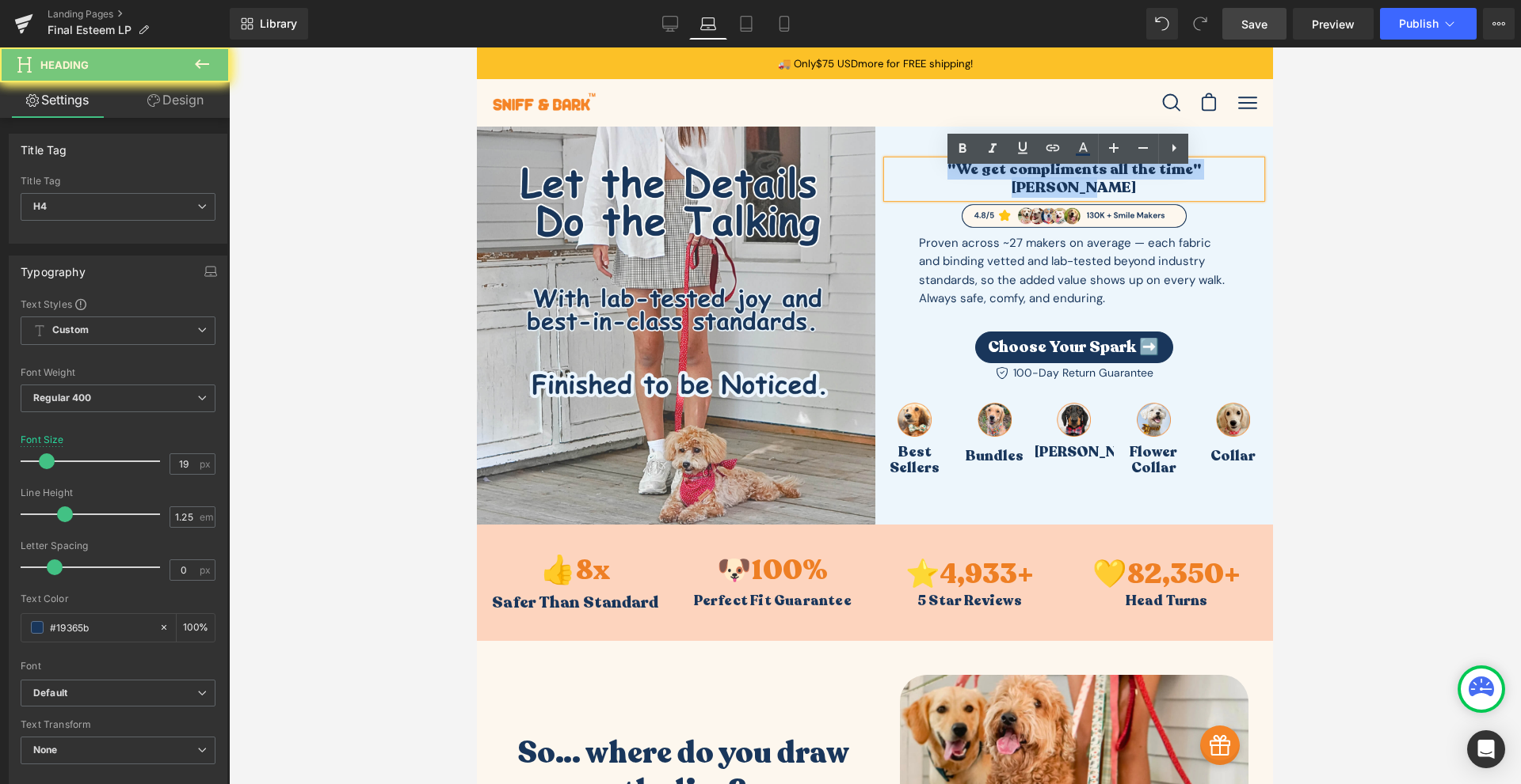
click at [1170, 180] on h4 ""We get compliments all the time" [PERSON_NAME]" at bounding box center [1074, 180] width 375 height 38
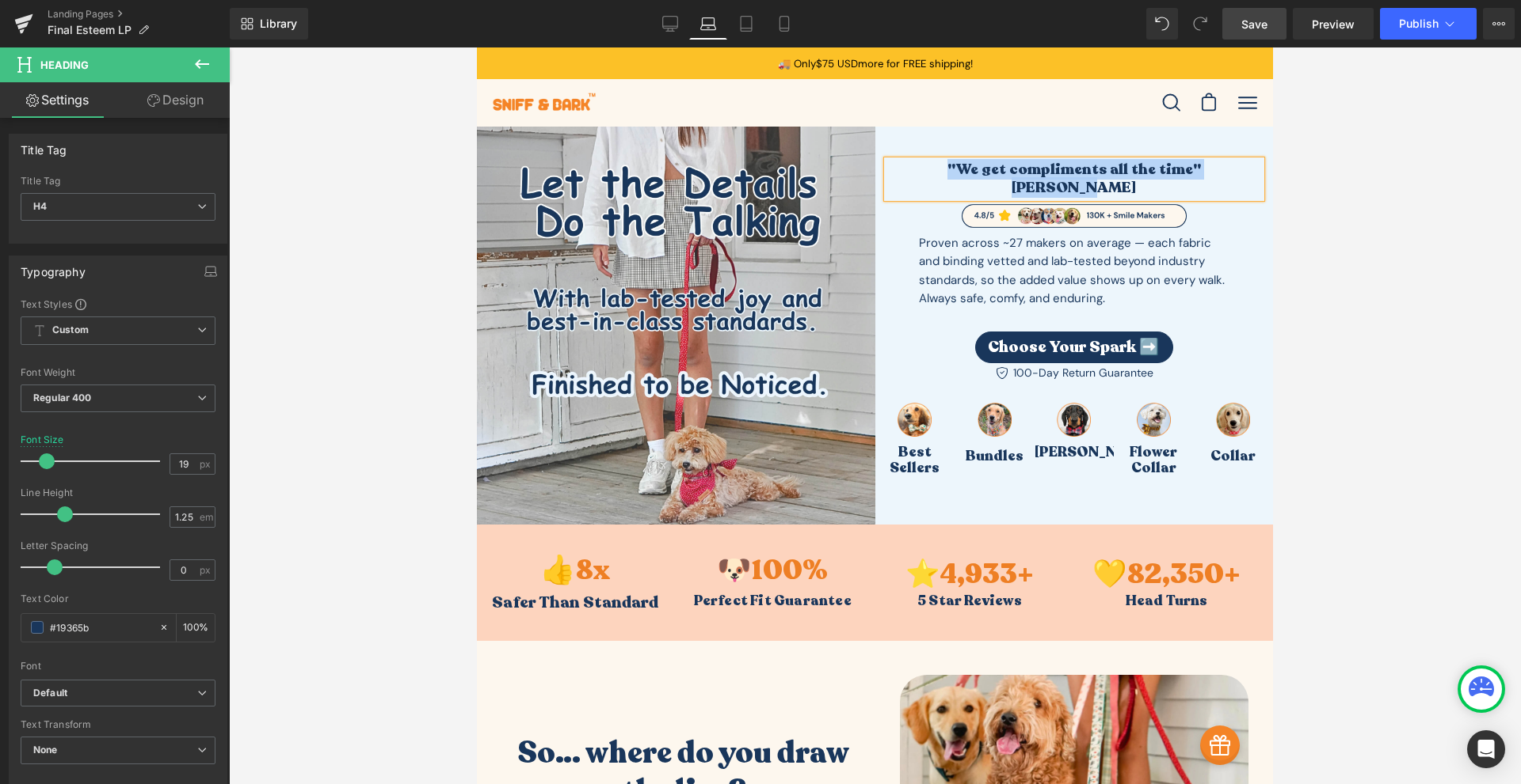
copy h4 ""We get compliments all the time" [PERSON_NAME]"
click at [673, 21] on icon at bounding box center [670, 24] width 16 height 16
type input "20"
type input "100"
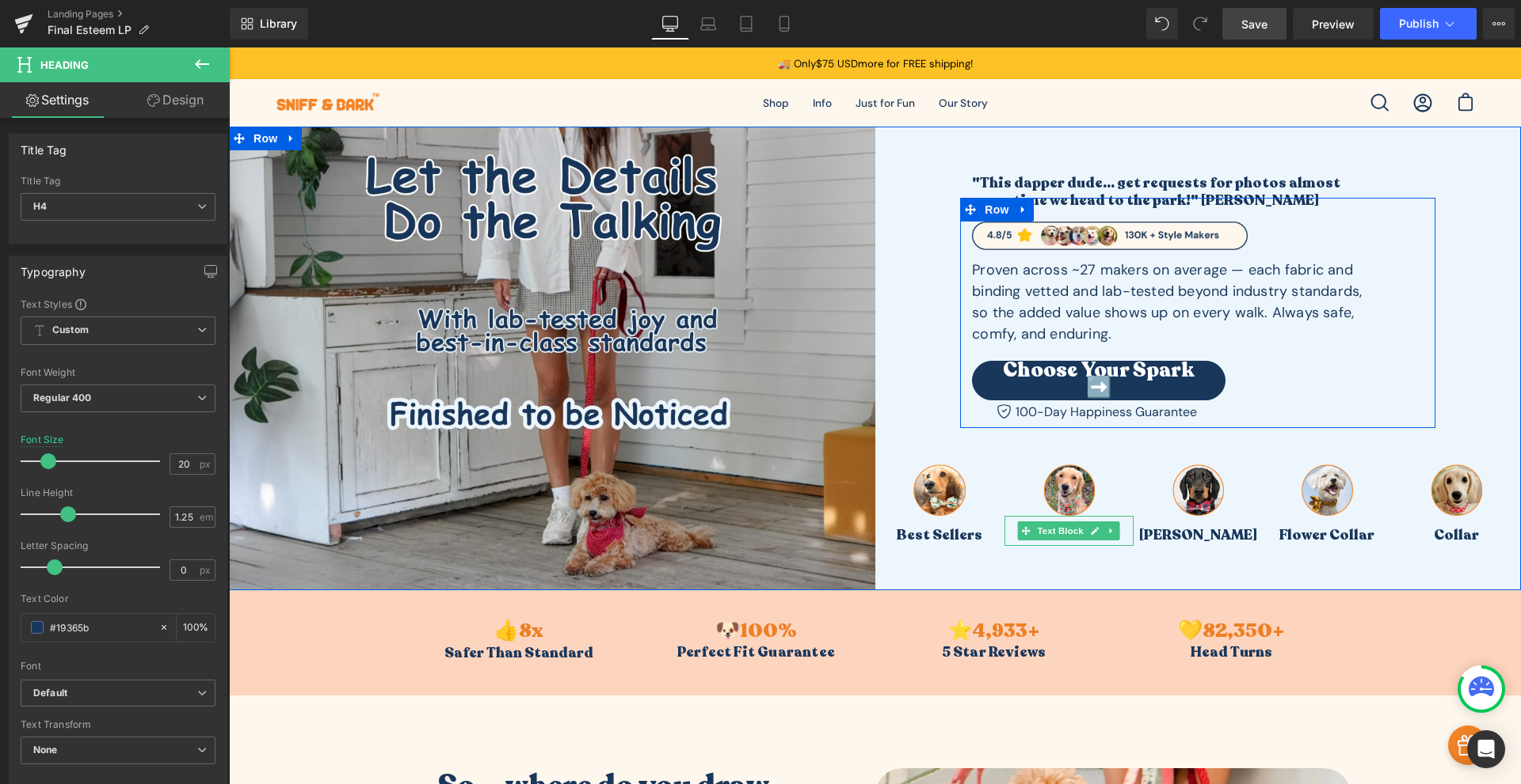
click at [1013, 203] on link at bounding box center [1024, 210] width 21 height 24
click at [1043, 186] on h1 ""This dapper dude... get requests for photos almost" at bounding box center [1197, 183] width 451 height 18
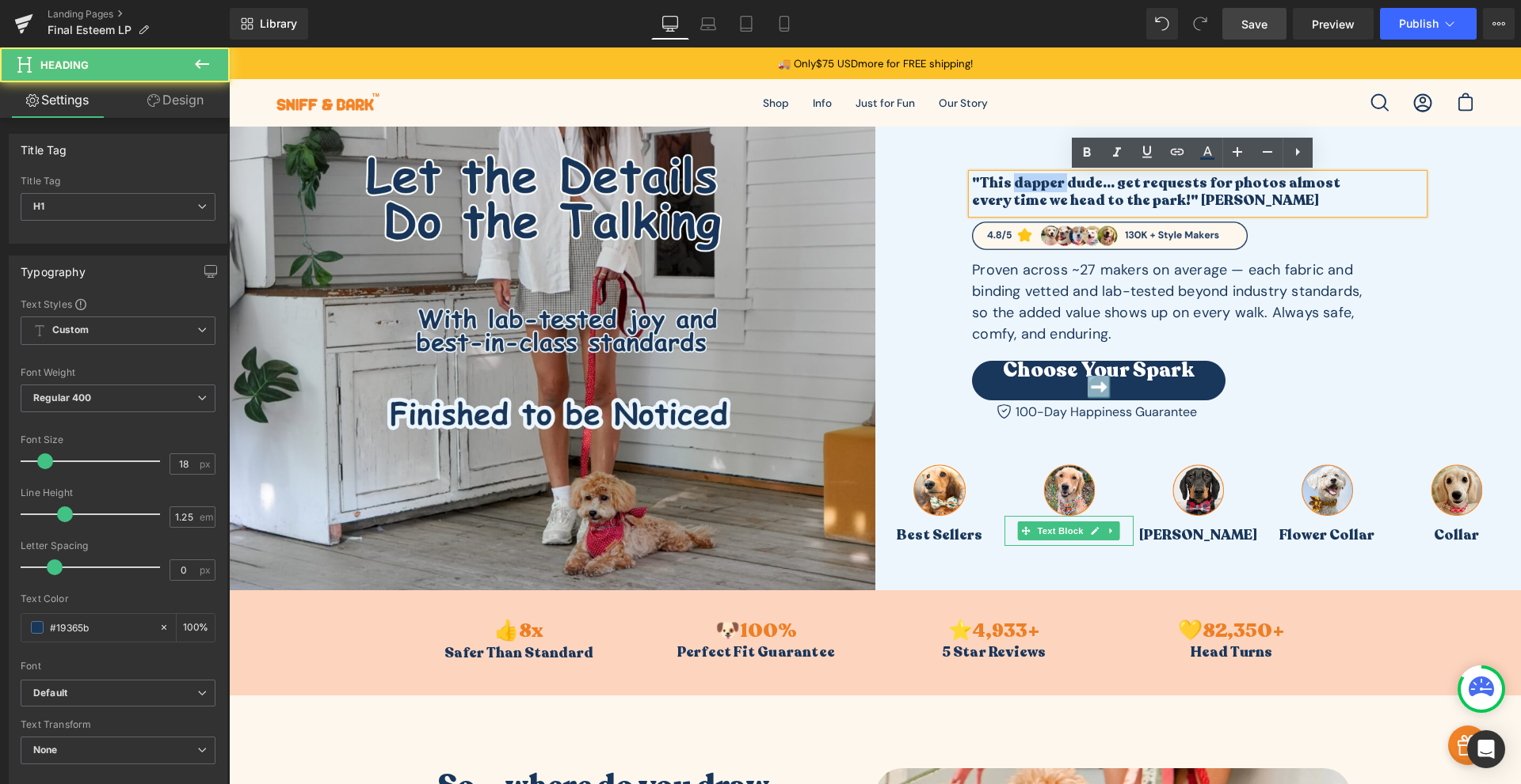
click at [1043, 186] on h1 ""This dapper dude... get requests for photos almost" at bounding box center [1197, 183] width 451 height 18
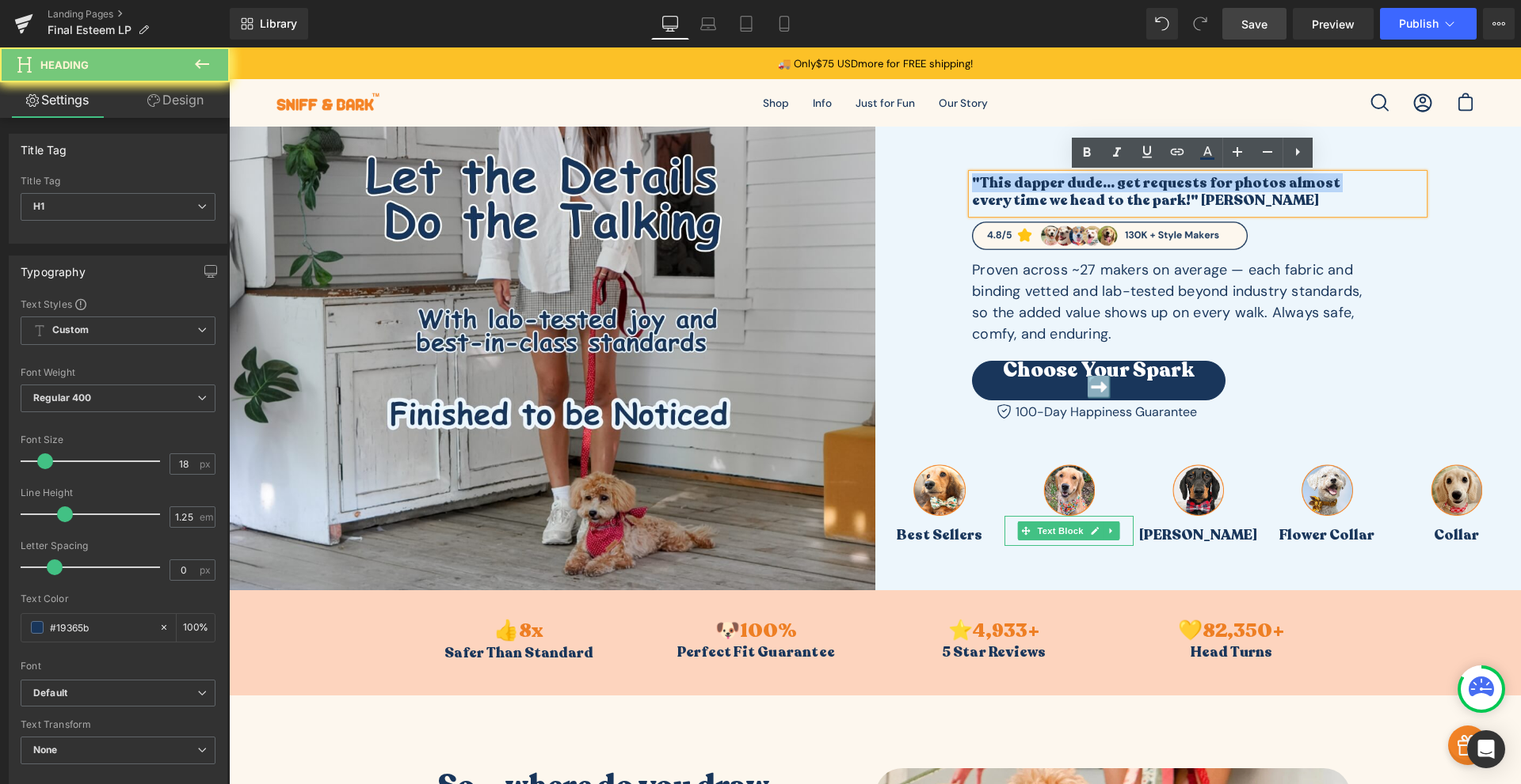
click at [1043, 186] on h1 ""This dapper dude... get requests for photos almost" at bounding box center [1197, 183] width 451 height 18
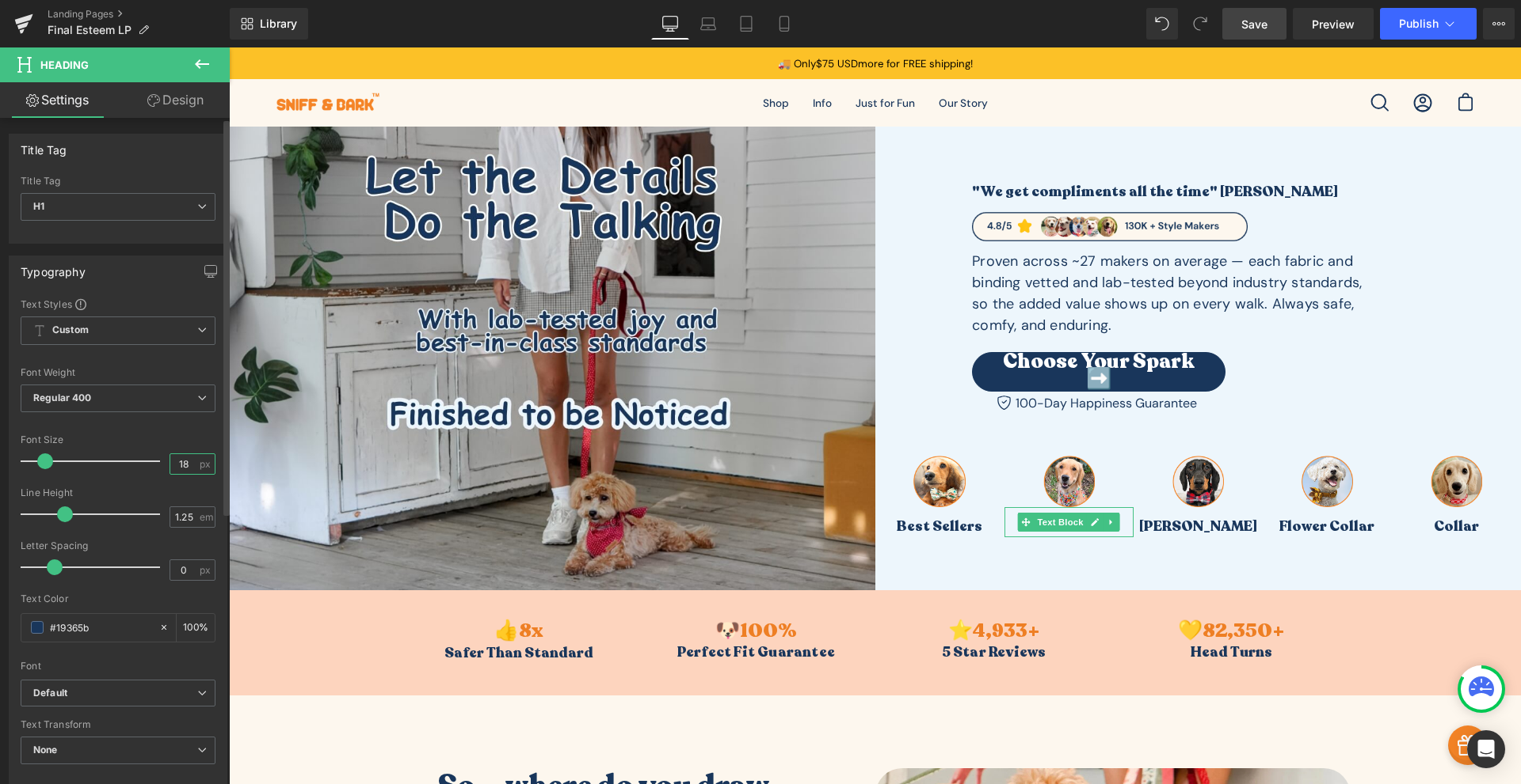
drag, startPoint x: 186, startPoint y: 462, endPoint x: 153, endPoint y: 462, distance: 33.0
click at [158, 459] on div "Font Size 18 px" at bounding box center [118, 460] width 194 height 53
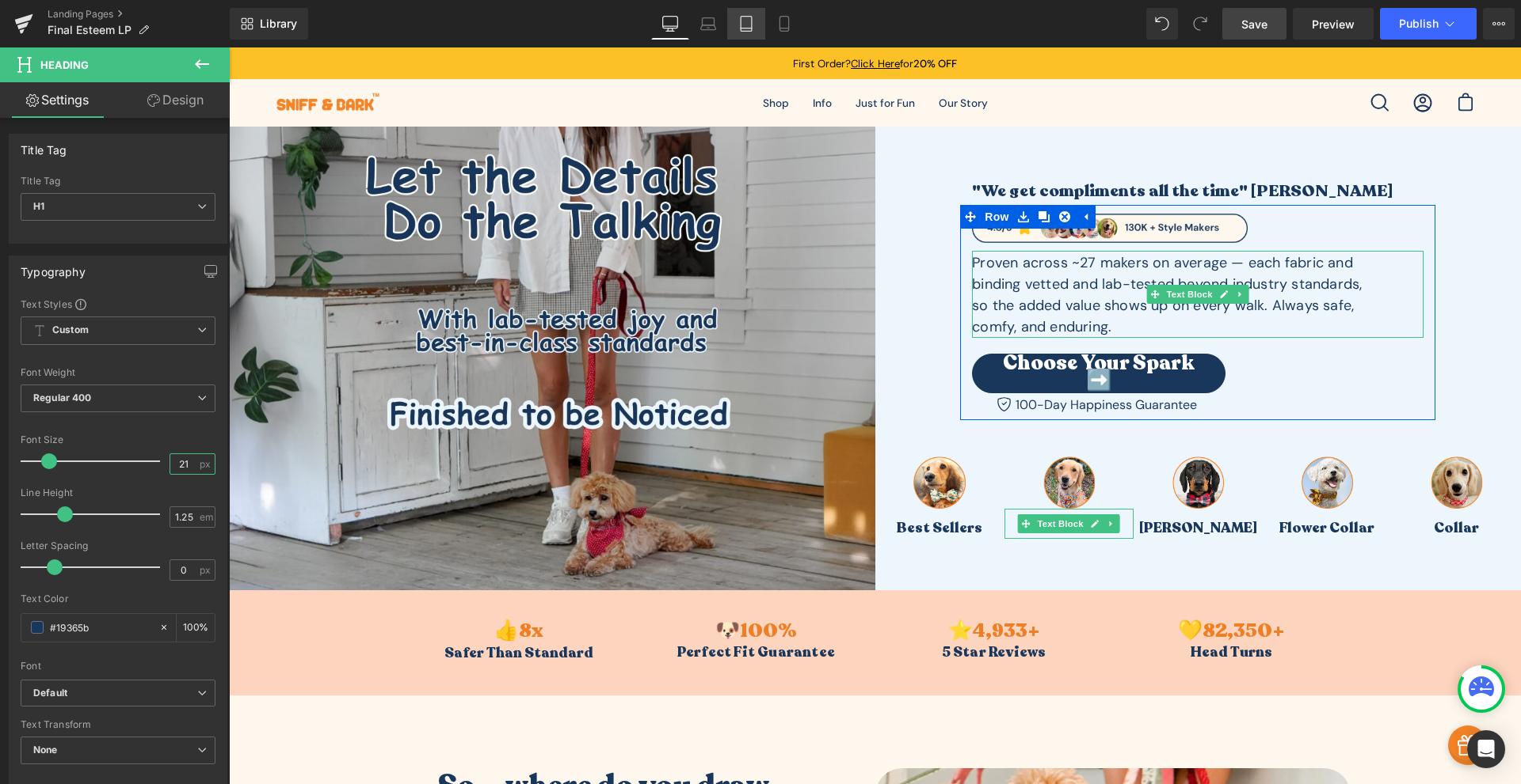
type input "21"
click at [751, 30] on icon at bounding box center [746, 24] width 16 height 16
type input "100"
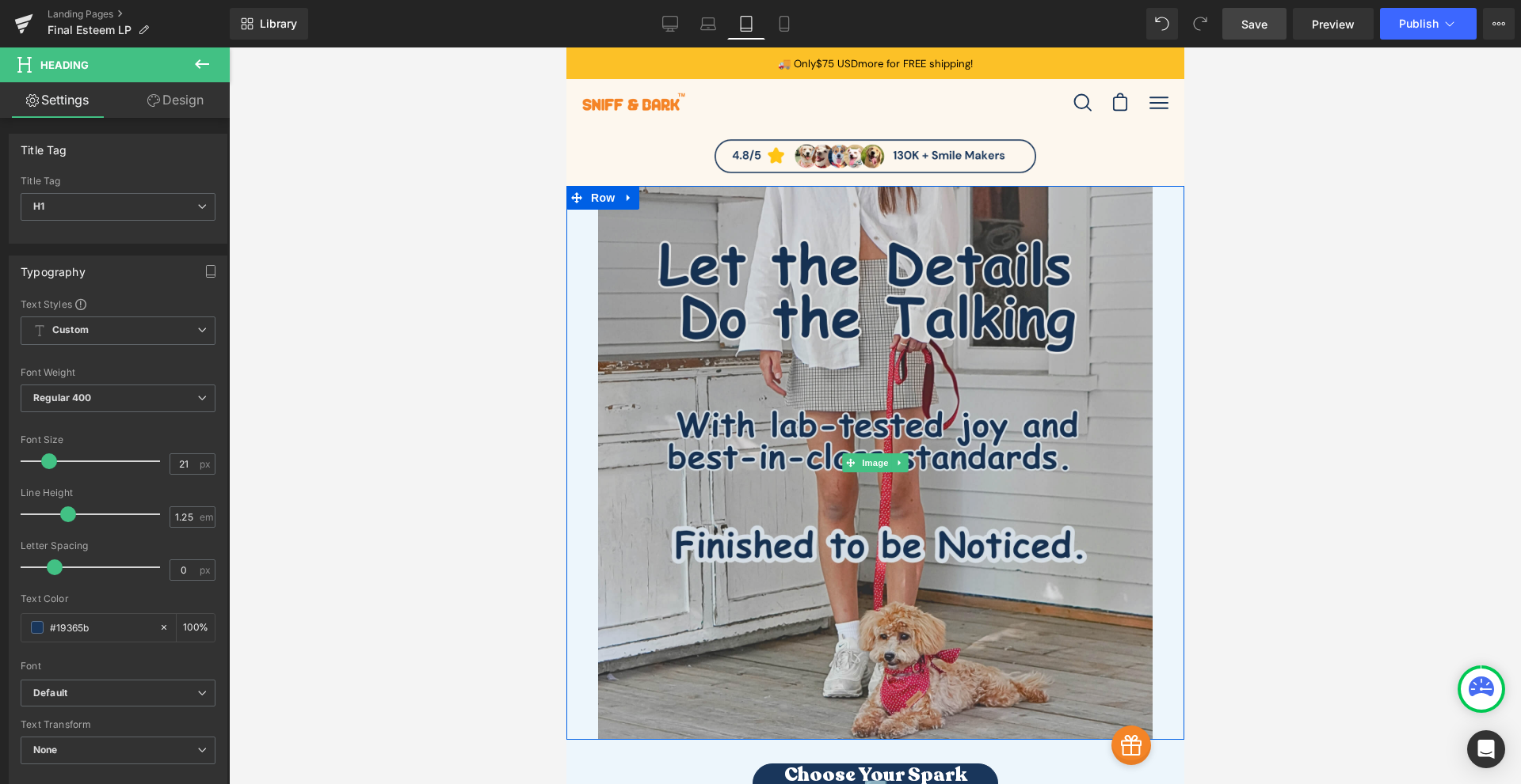
scroll to position [370, 0]
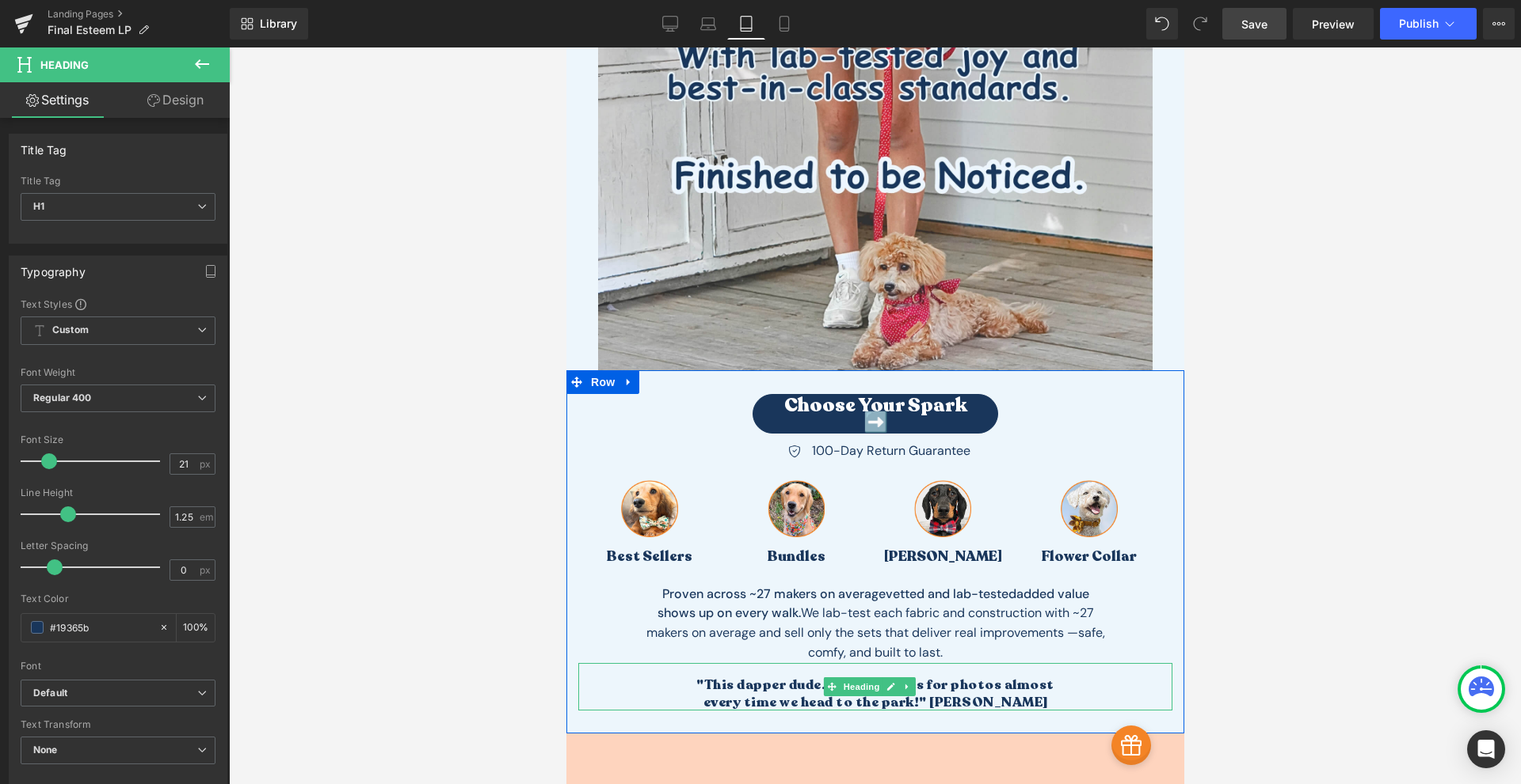
click at [897, 697] on h4 "every time we head to the park!" [PERSON_NAME]" at bounding box center [874, 702] width 594 height 16
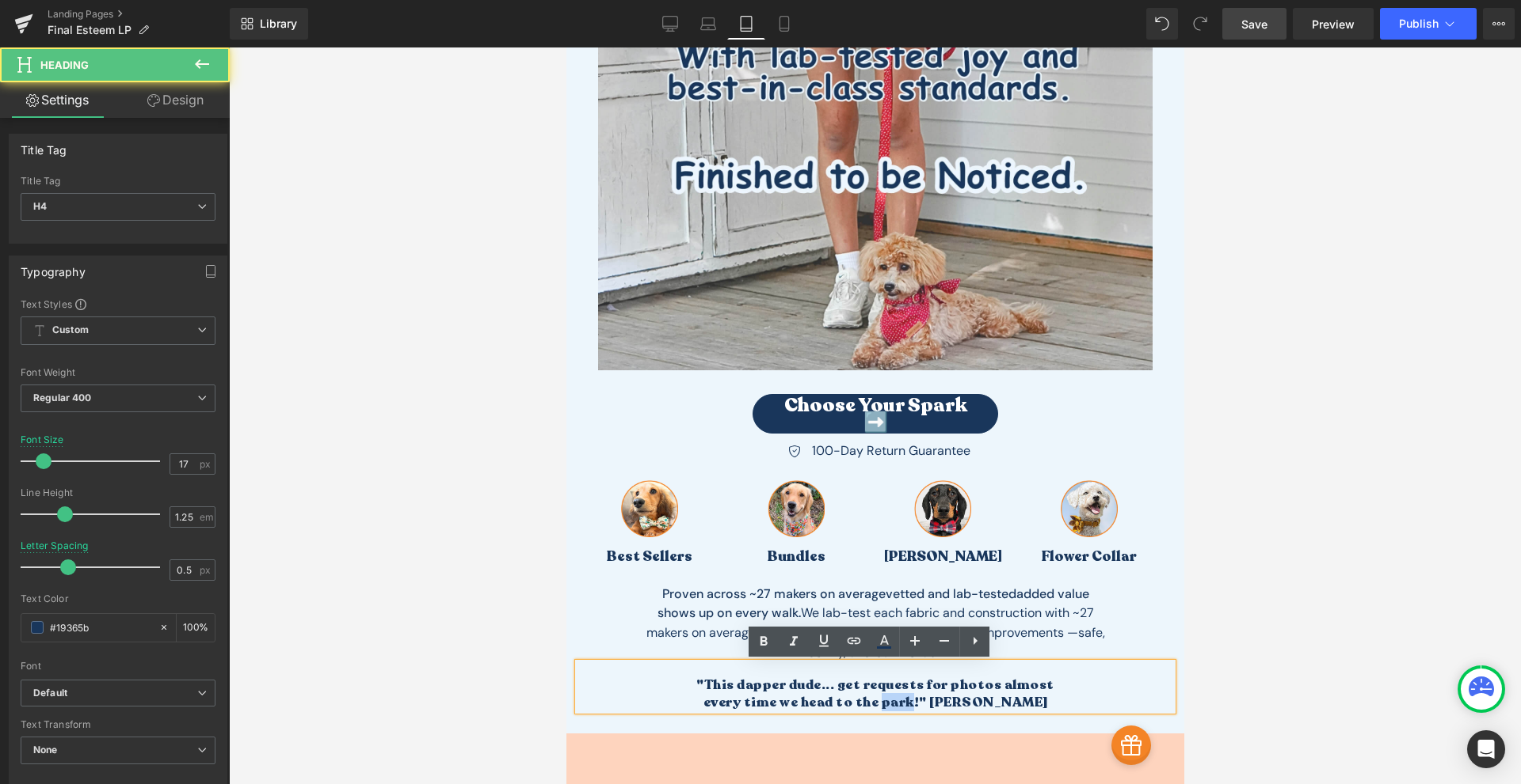
click at [897, 697] on h4 "every time we head to the park!" [PERSON_NAME]" at bounding box center [874, 702] width 594 height 16
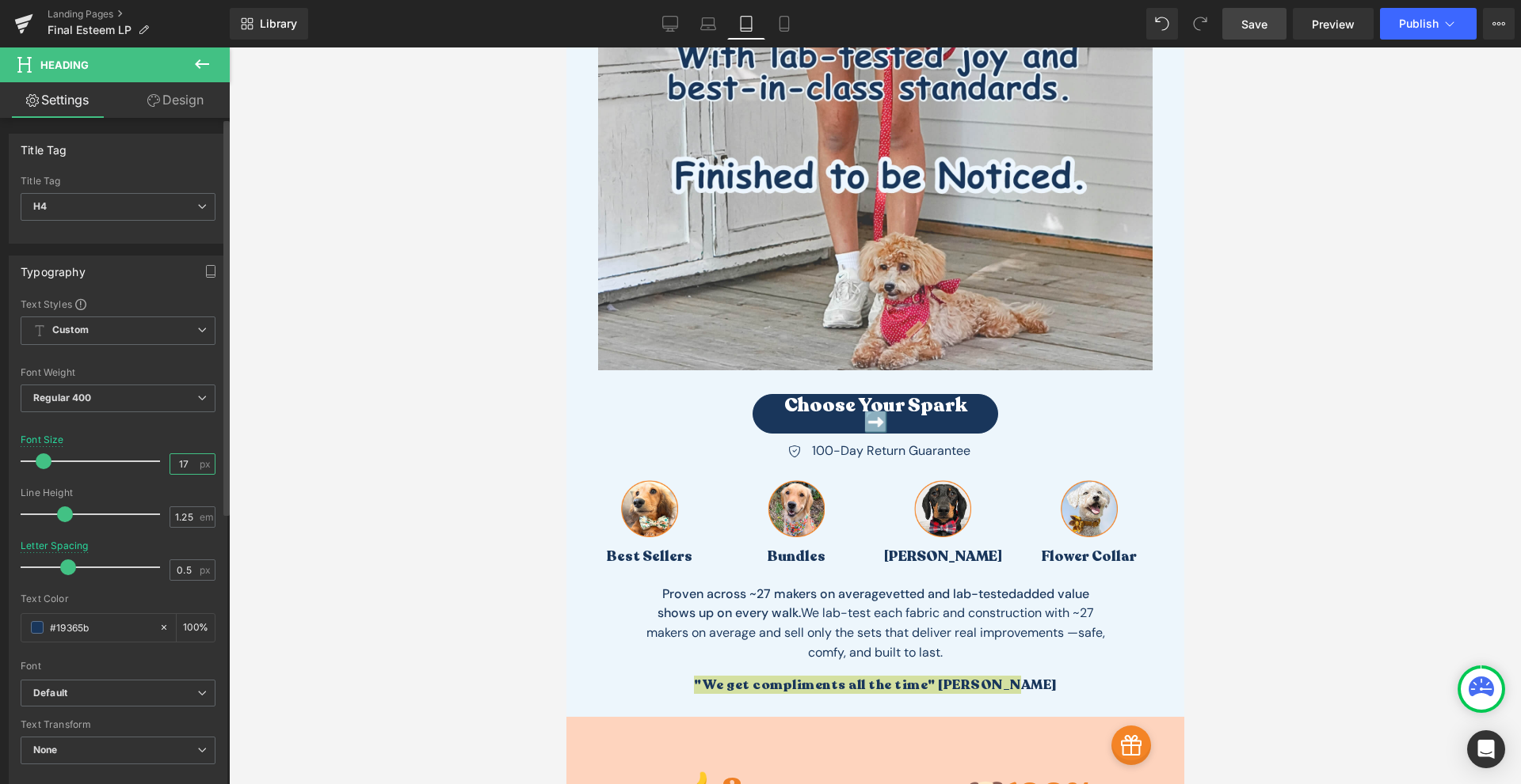
drag, startPoint x: 190, startPoint y: 463, endPoint x: 110, endPoint y: 464, distance: 80.0
click at [110, 464] on div "Font Size 17 px" at bounding box center [118, 460] width 194 height 53
drag, startPoint x: 784, startPoint y: 21, endPoint x: 118, endPoint y: 36, distance: 666.2
click at [784, 21] on icon at bounding box center [783, 24] width 16 height 16
type input "15.85"
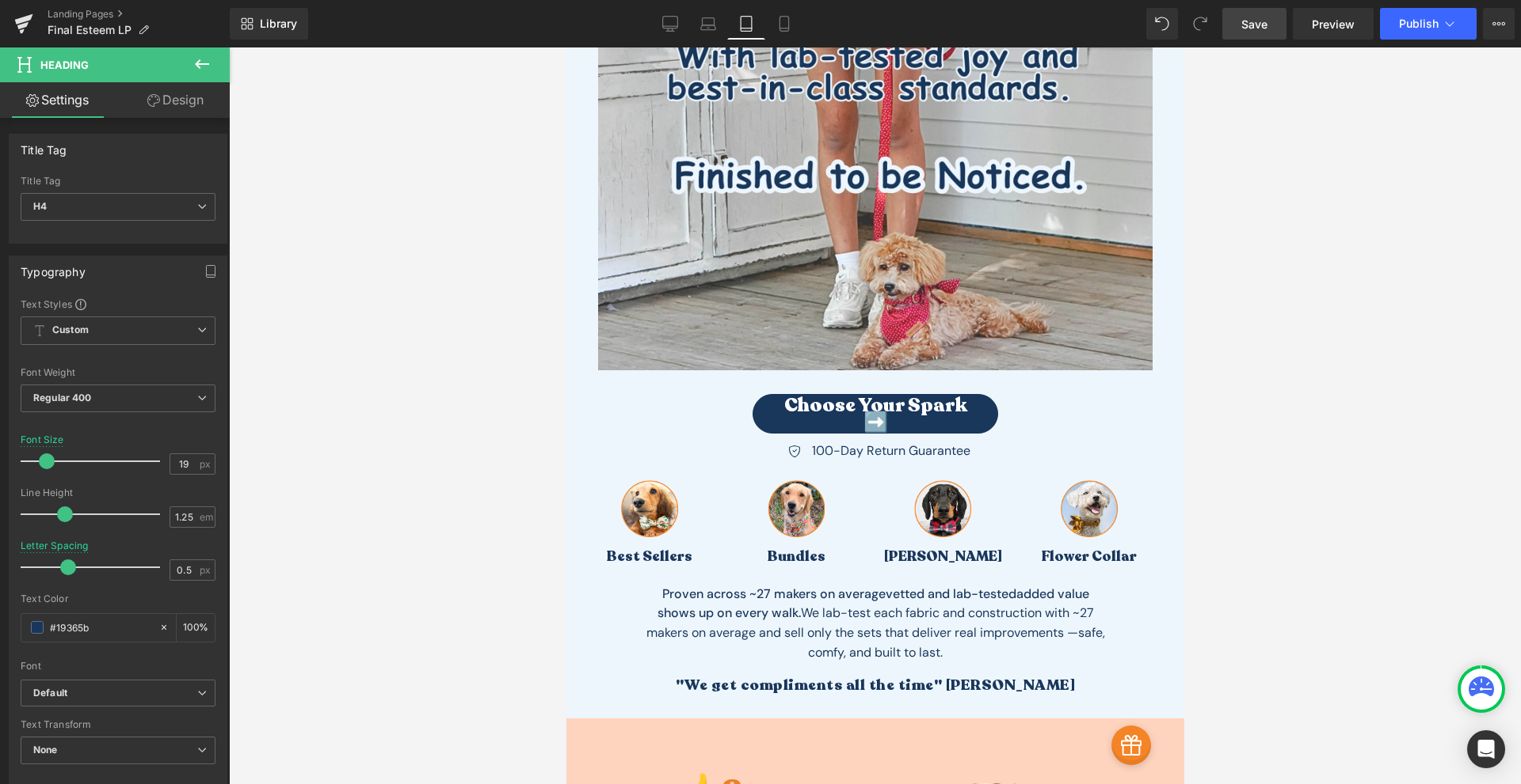
type input "0"
type input "100"
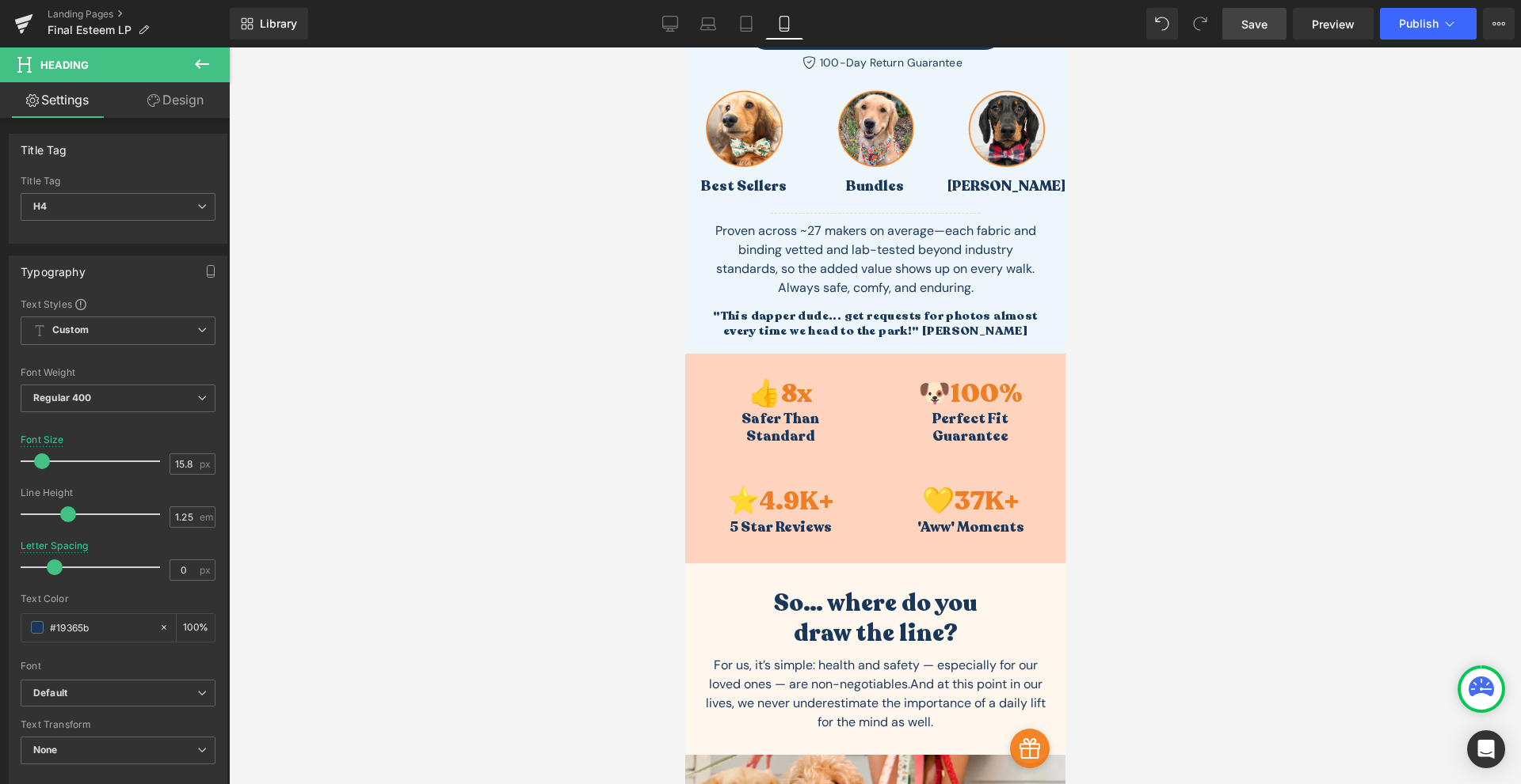
scroll to position [369, 0]
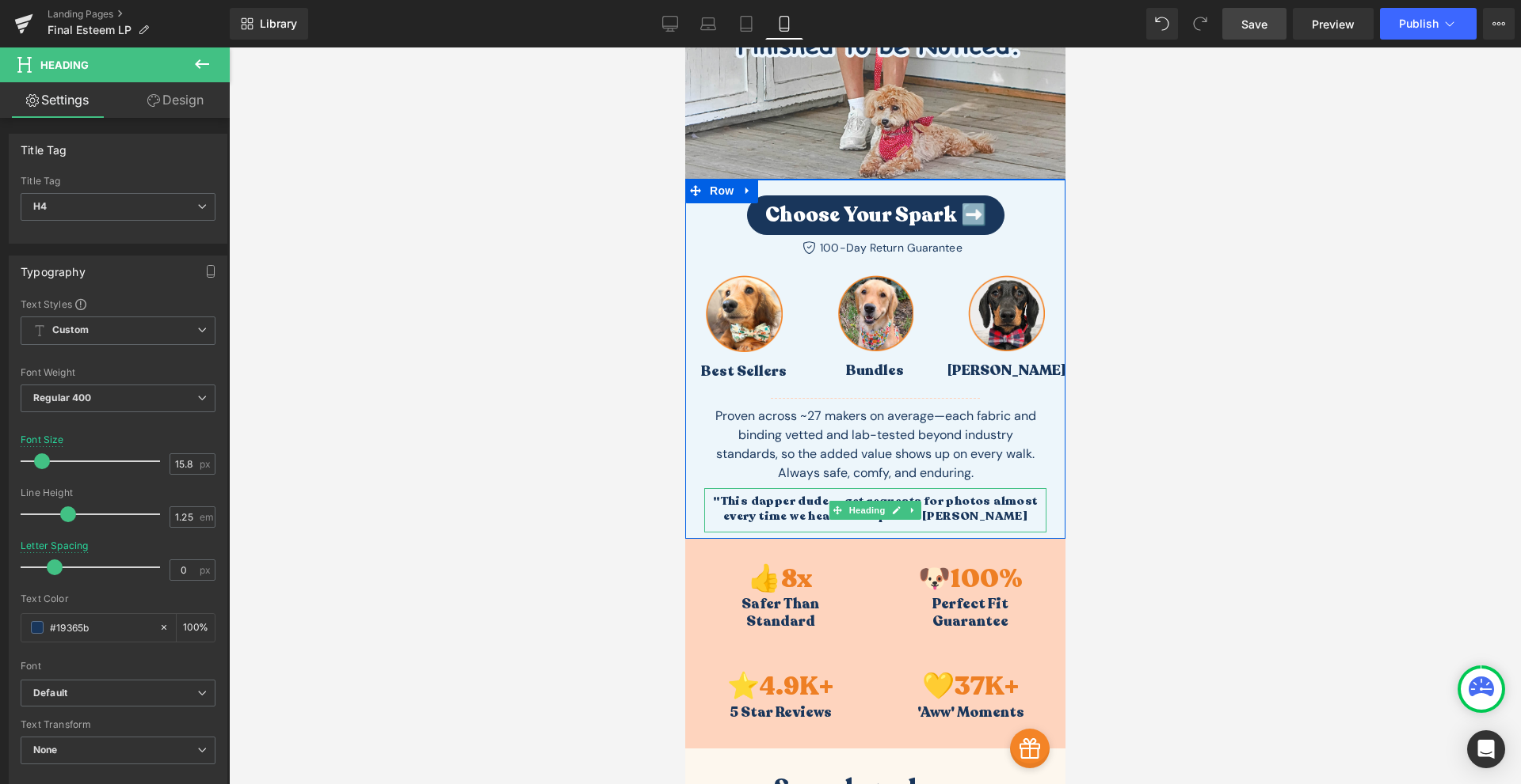
click at [942, 505] on b ""This dapper dude... get requests for photos almost" at bounding box center [874, 501] width 324 height 16
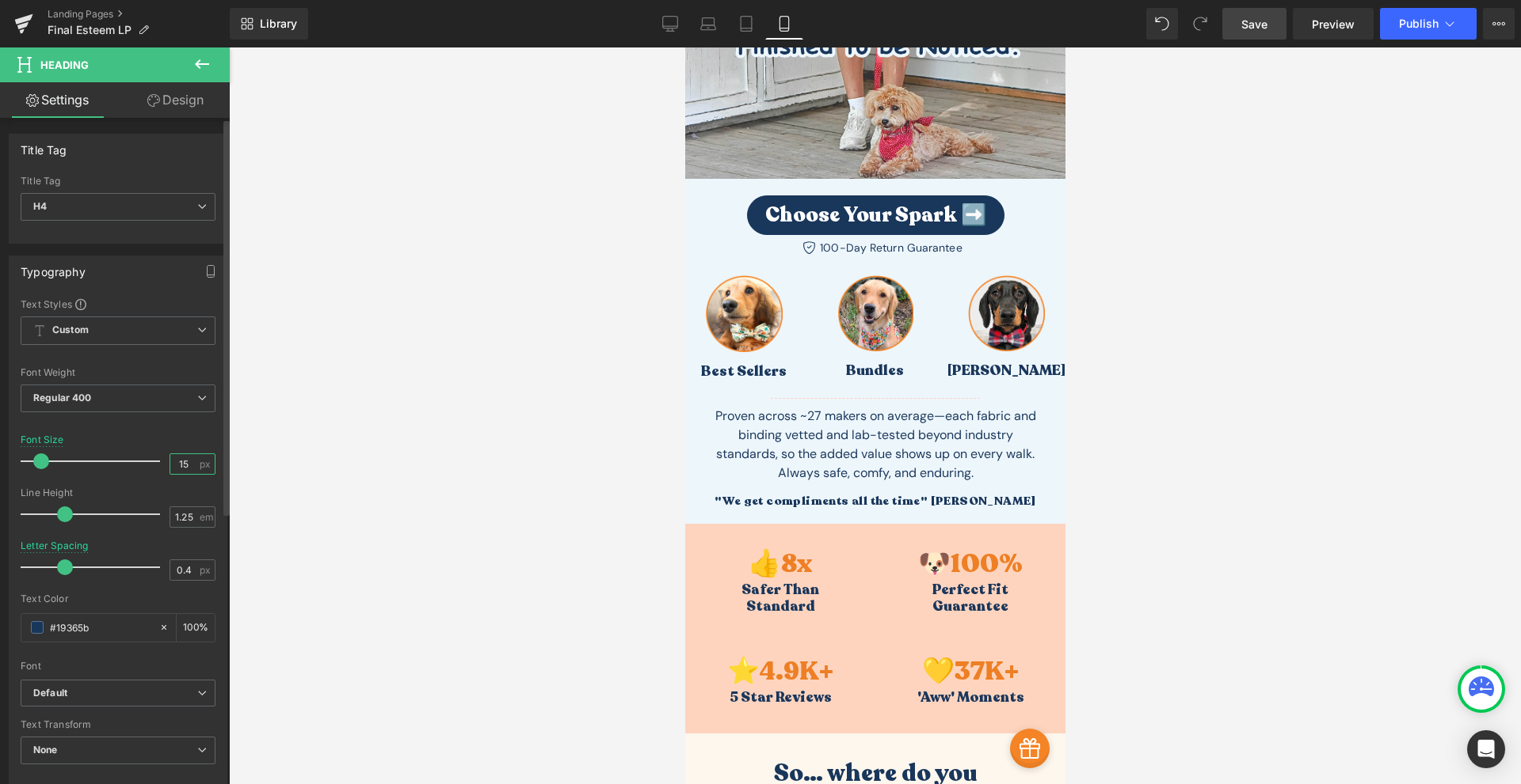
drag, startPoint x: 186, startPoint y: 461, endPoint x: 112, endPoint y: 459, distance: 74.0
click at [112, 459] on div "Font Size 15 px" at bounding box center [118, 460] width 194 height 53
type input "18"
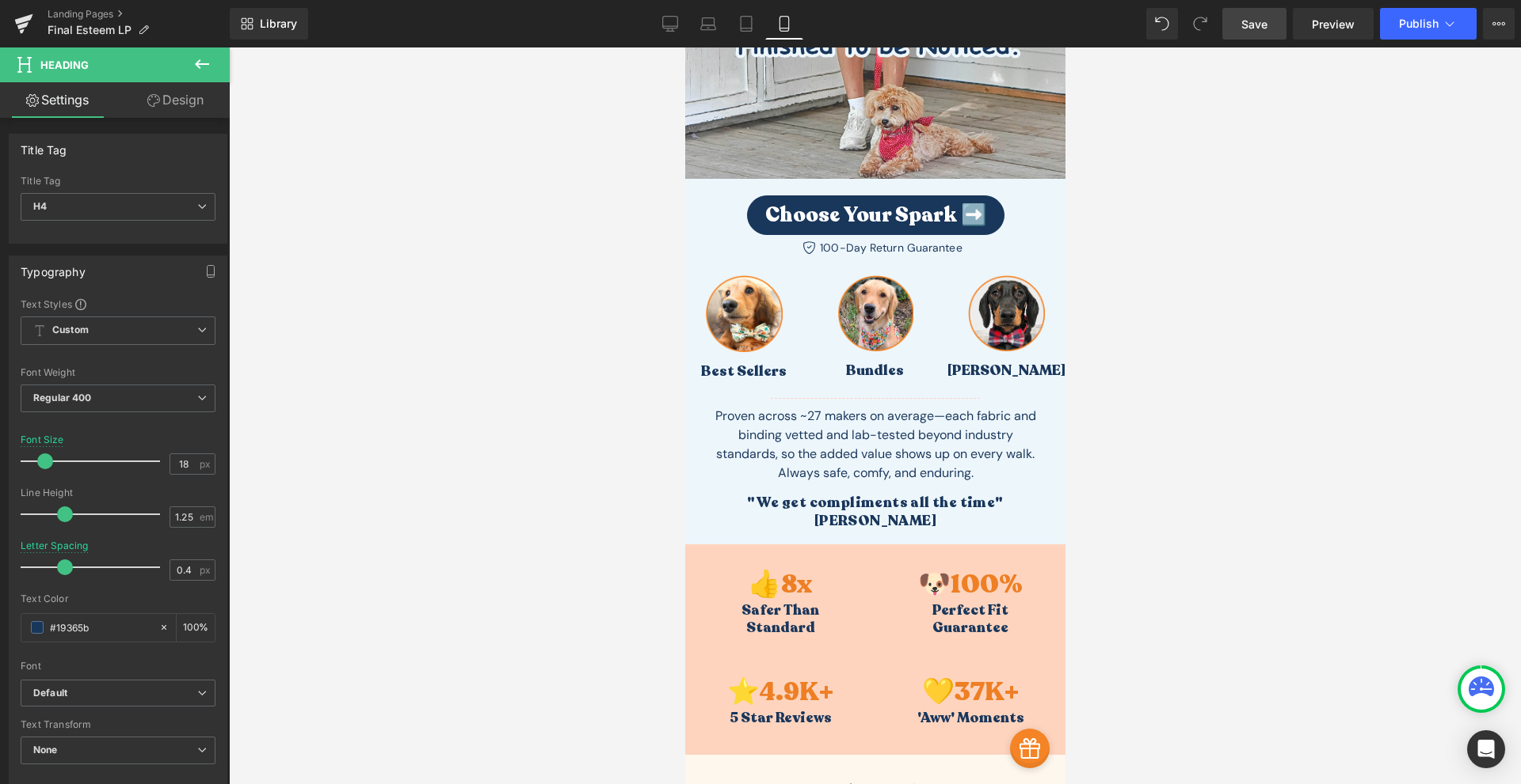
click at [1248, 28] on span "Save" at bounding box center [1254, 24] width 26 height 16
drag, startPoint x: 1263, startPoint y: 16, endPoint x: 1273, endPoint y: 16, distance: 10.0
click at [1263, 16] on span "Save" at bounding box center [1254, 24] width 26 height 16
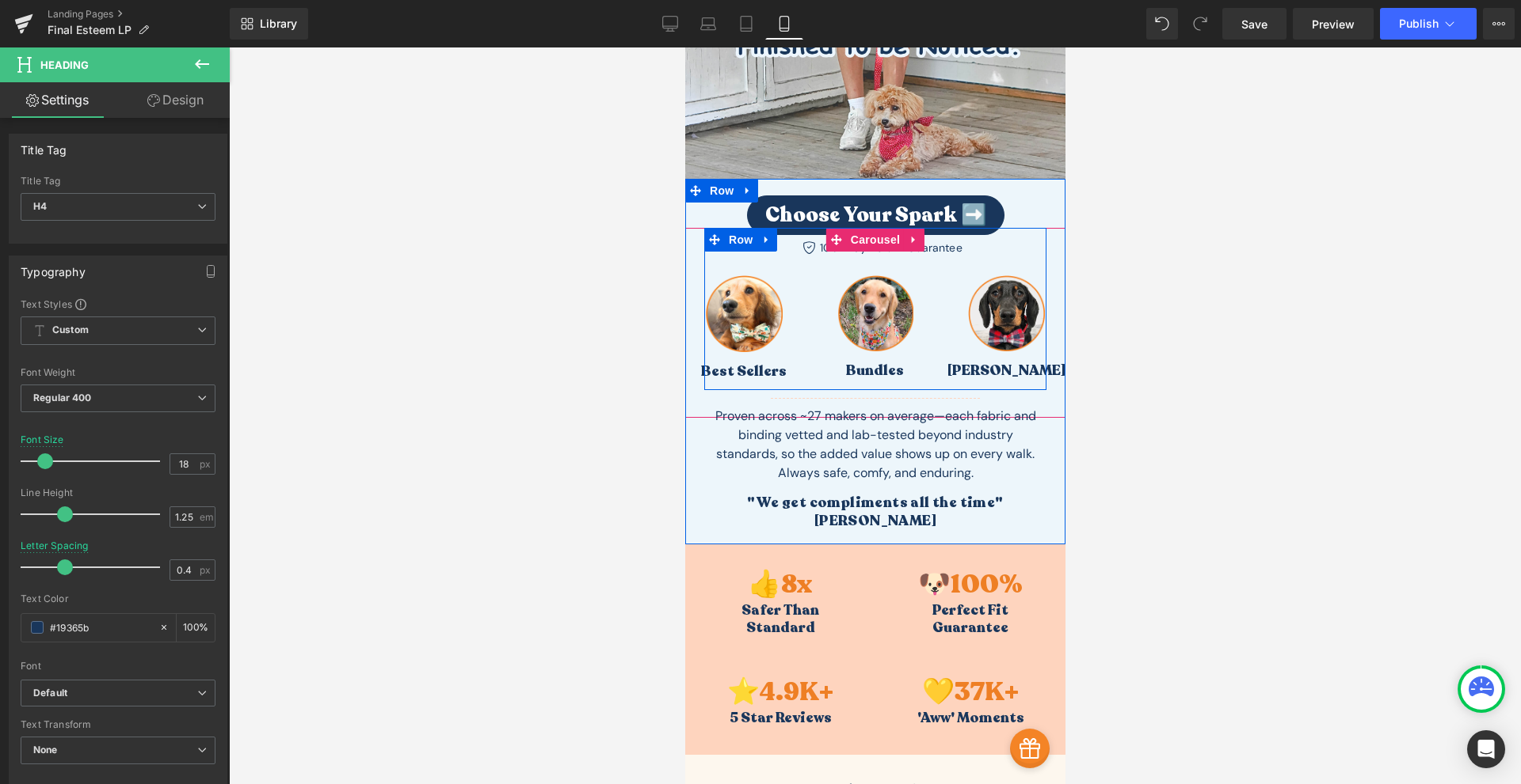
scroll to position [554, 0]
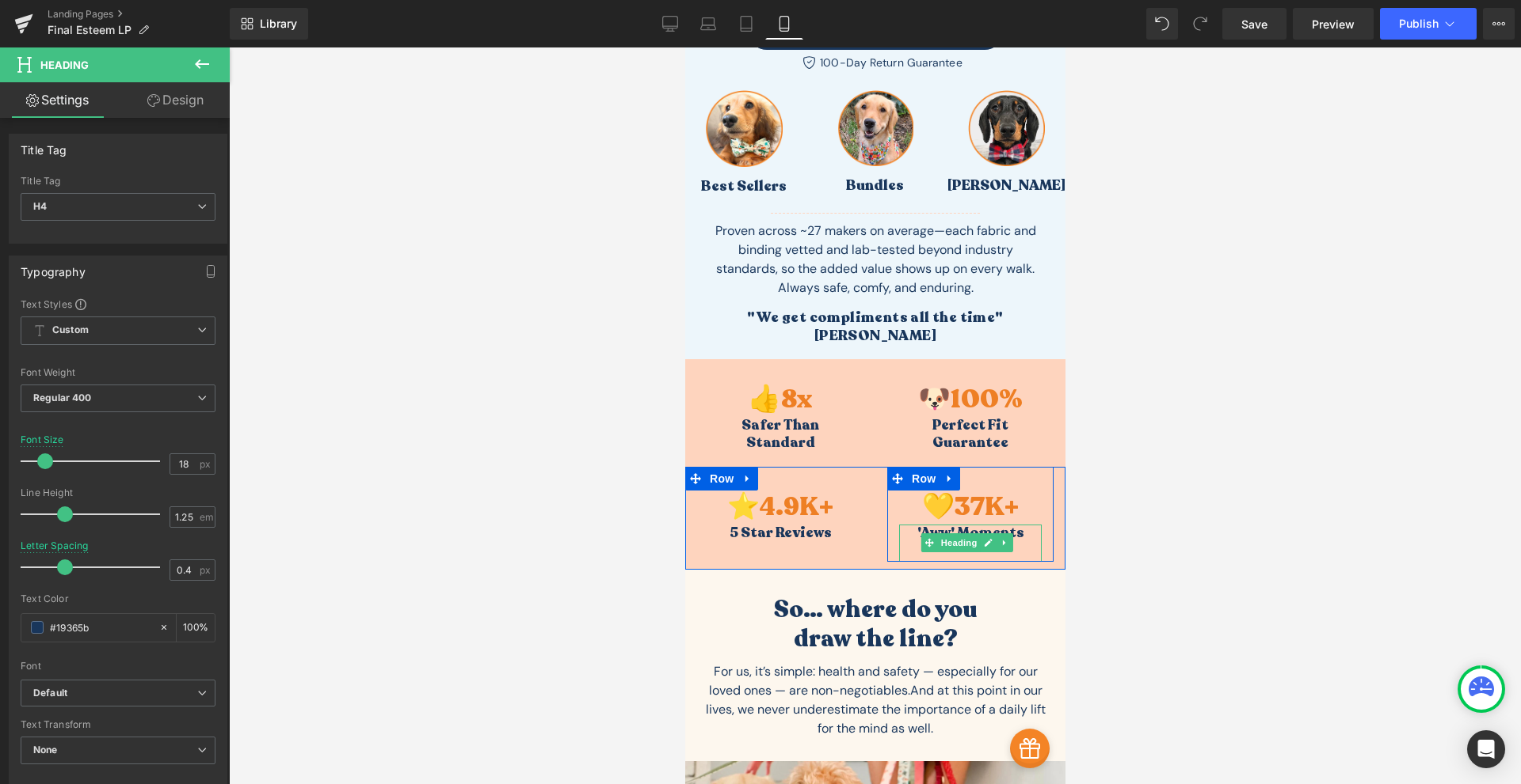
click at [1008, 525] on h3 "'Aww' Moments" at bounding box center [969, 533] width 143 height 17
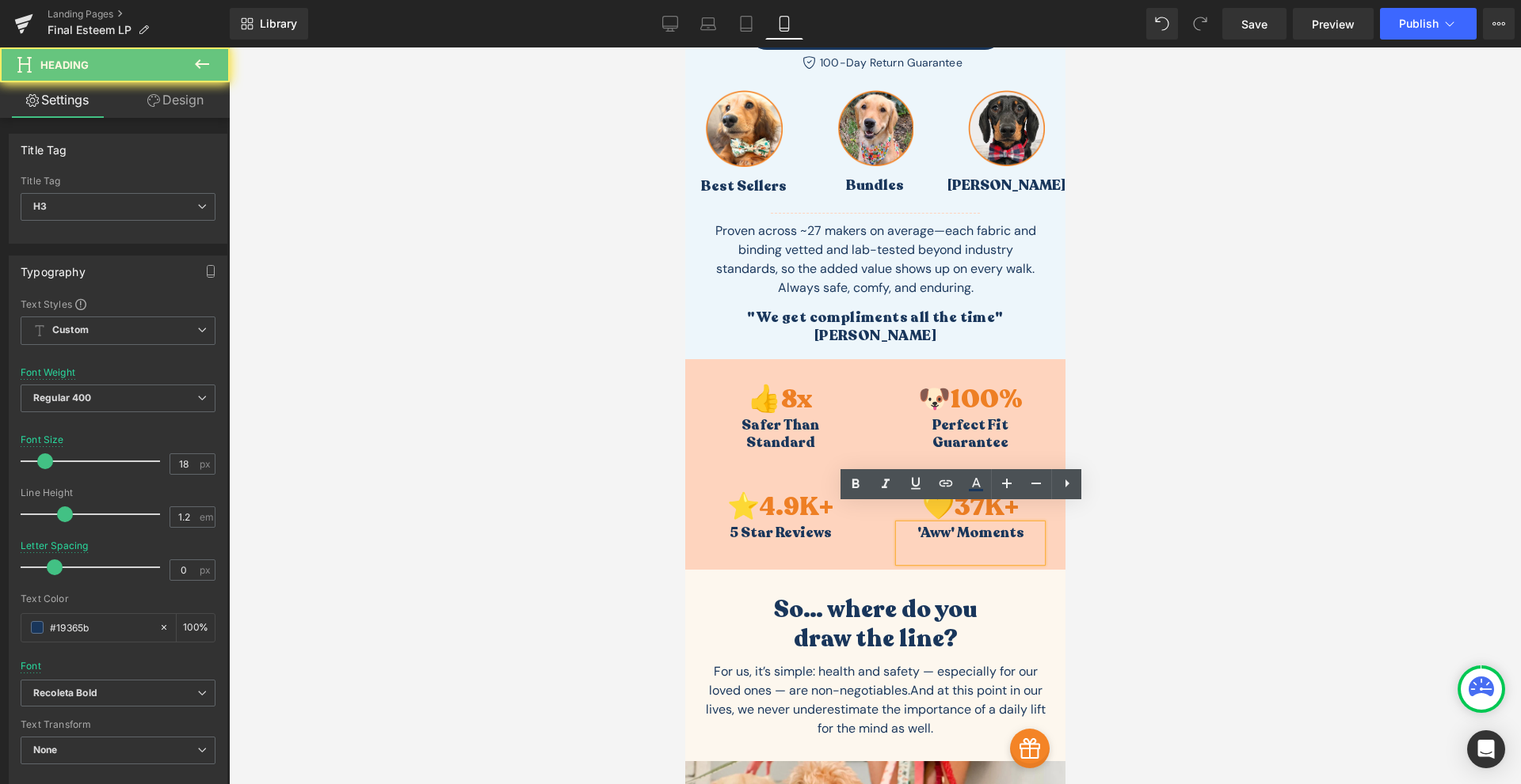
click at [1008, 525] on h3 "'Aww' Moments" at bounding box center [969, 533] width 143 height 17
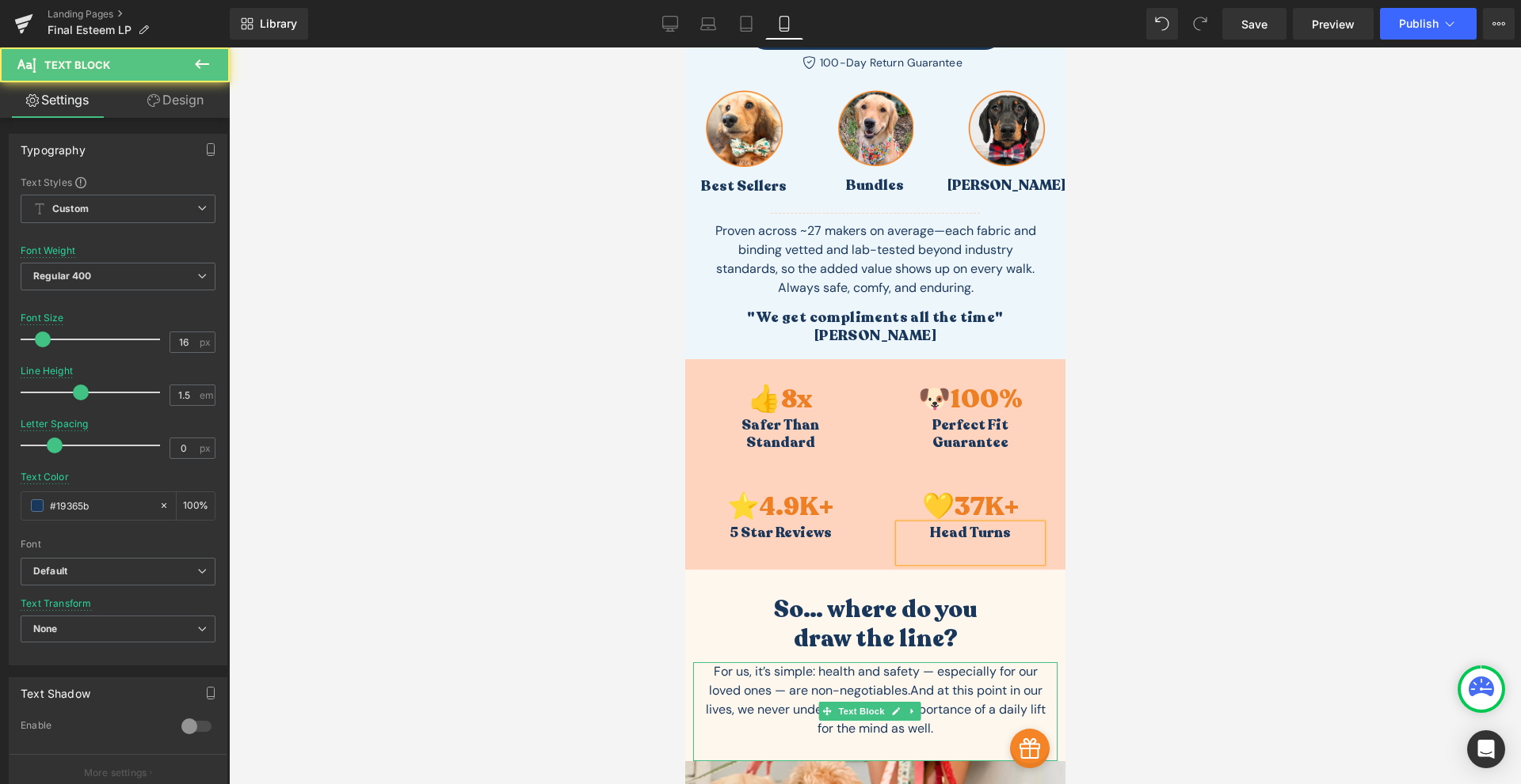
click at [1005, 683] on span "And at this point in our lives, we never underestimate the importance of a dail…" at bounding box center [874, 709] width 340 height 55
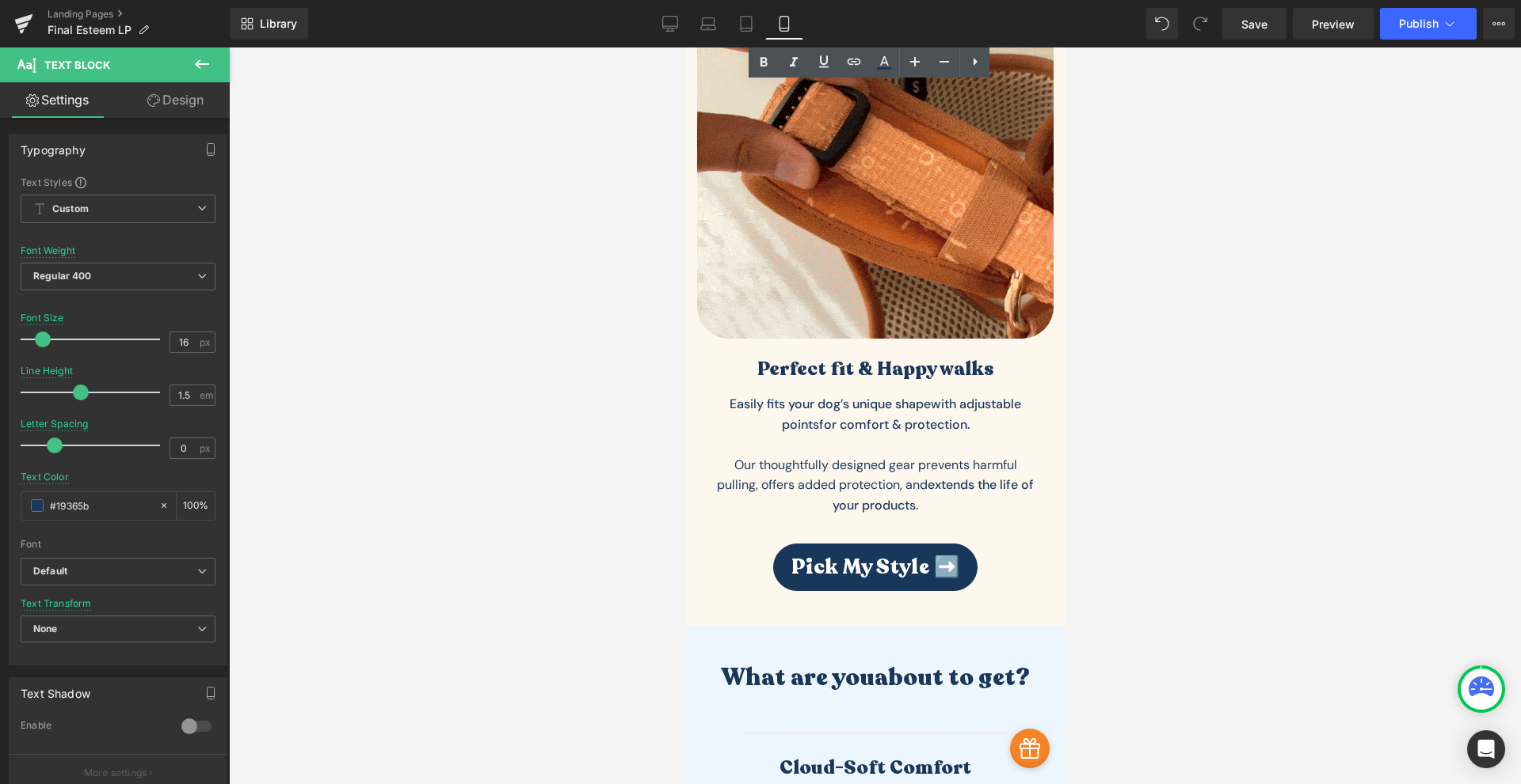
scroll to position [3509, 0]
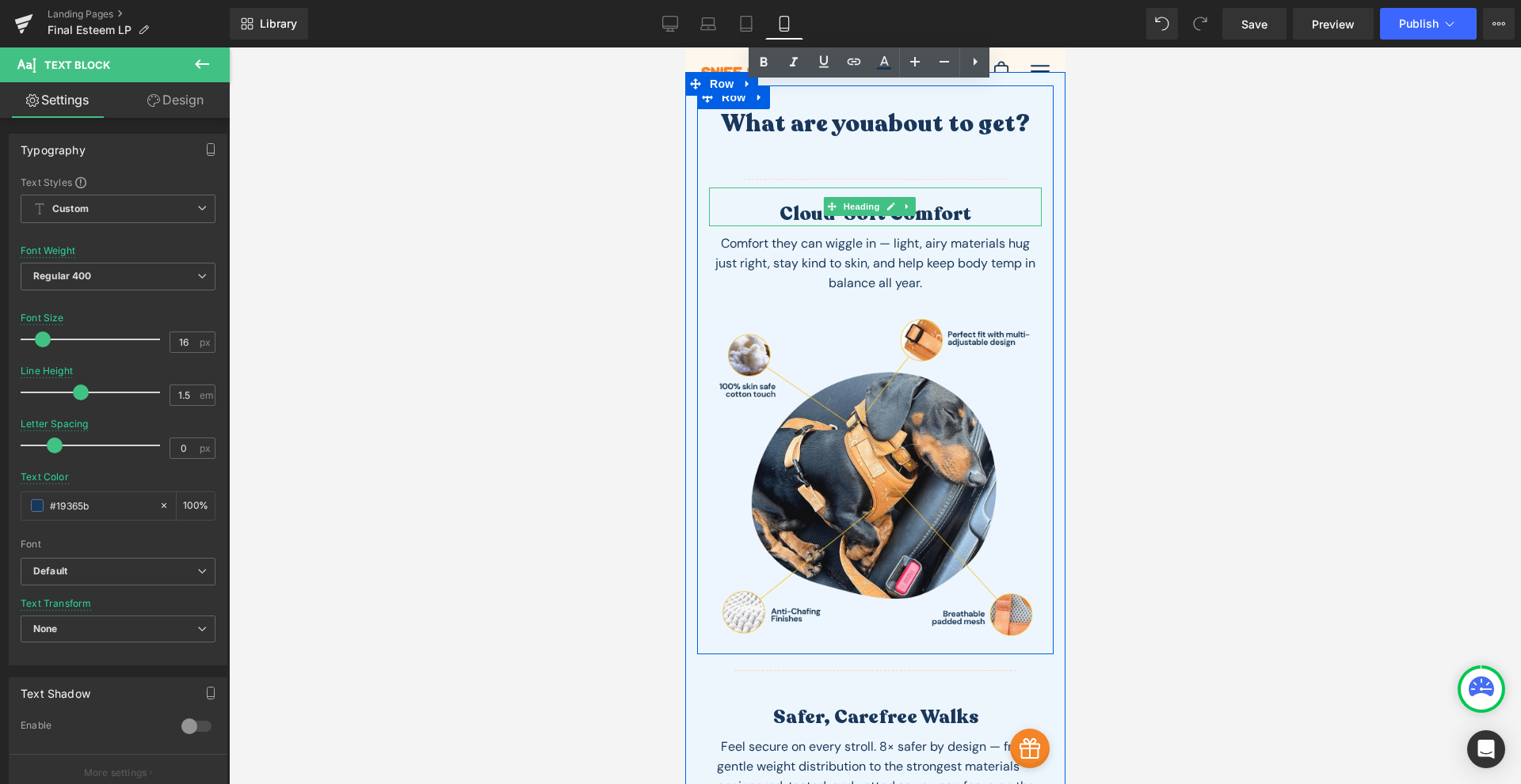
click at [821, 203] on h1 "Cloud-Soft Comfort" at bounding box center [874, 214] width 332 height 24
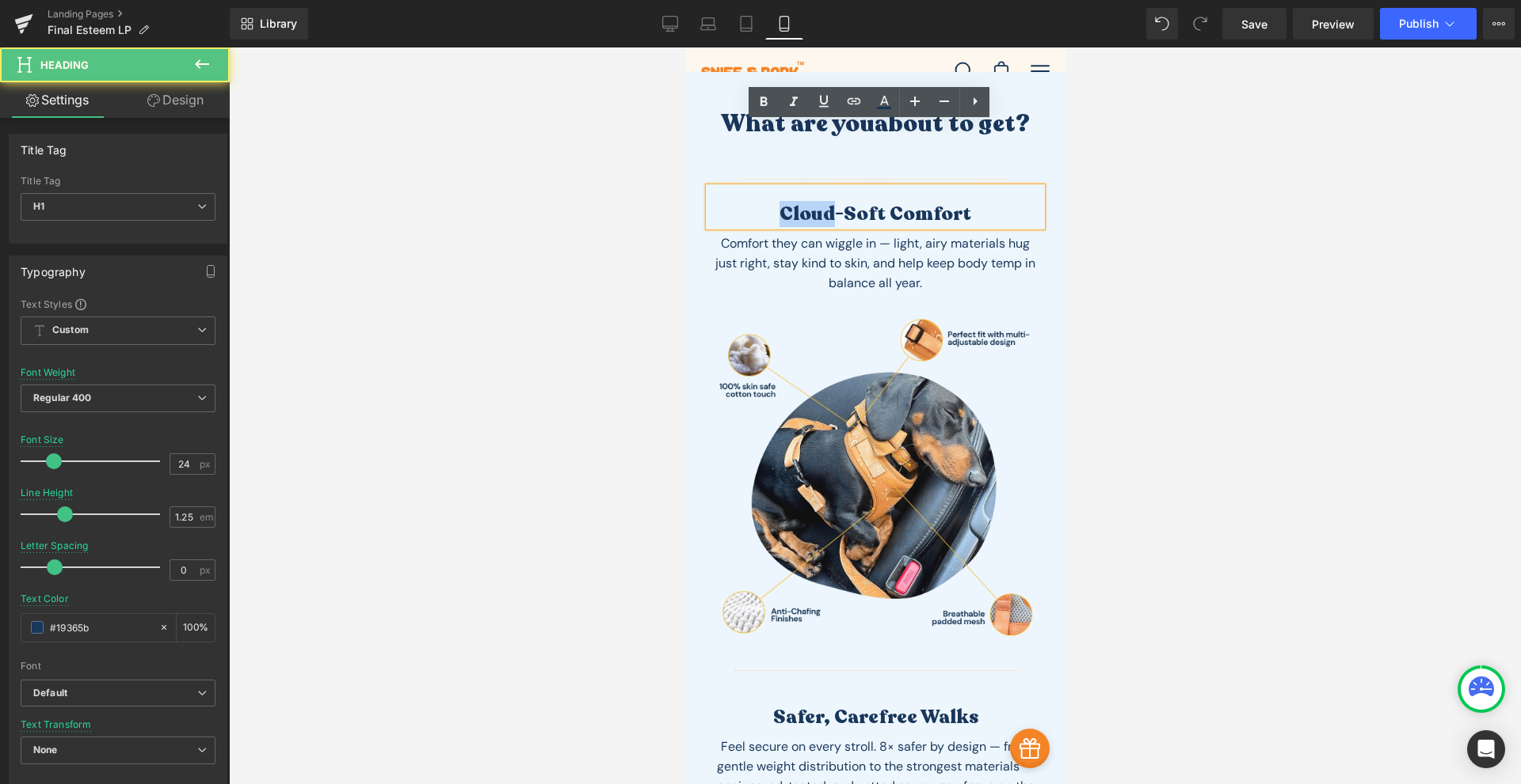
click at [821, 203] on h1 "Cloud-Soft Comfort" at bounding box center [874, 214] width 332 height 24
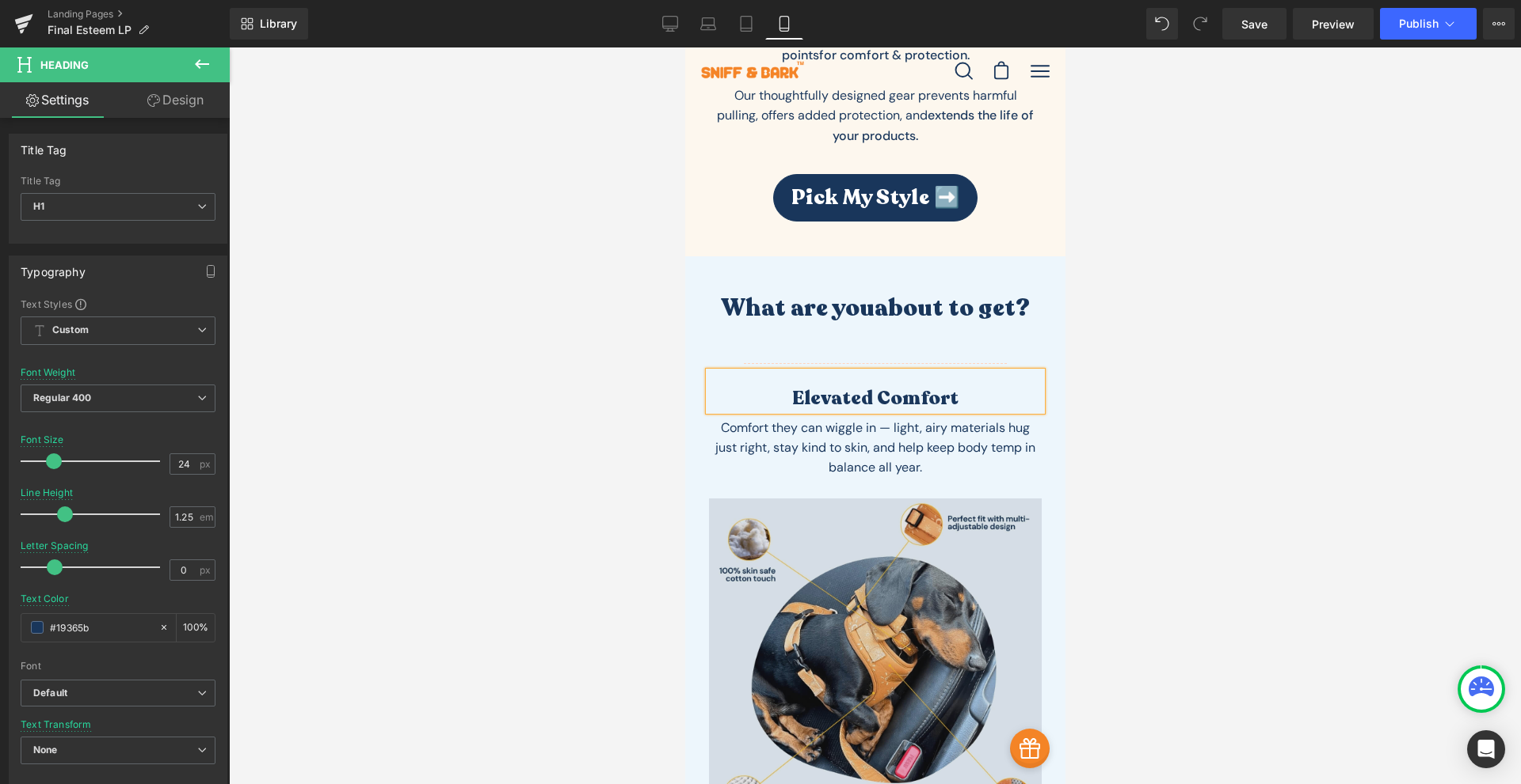
scroll to position [3694, 0]
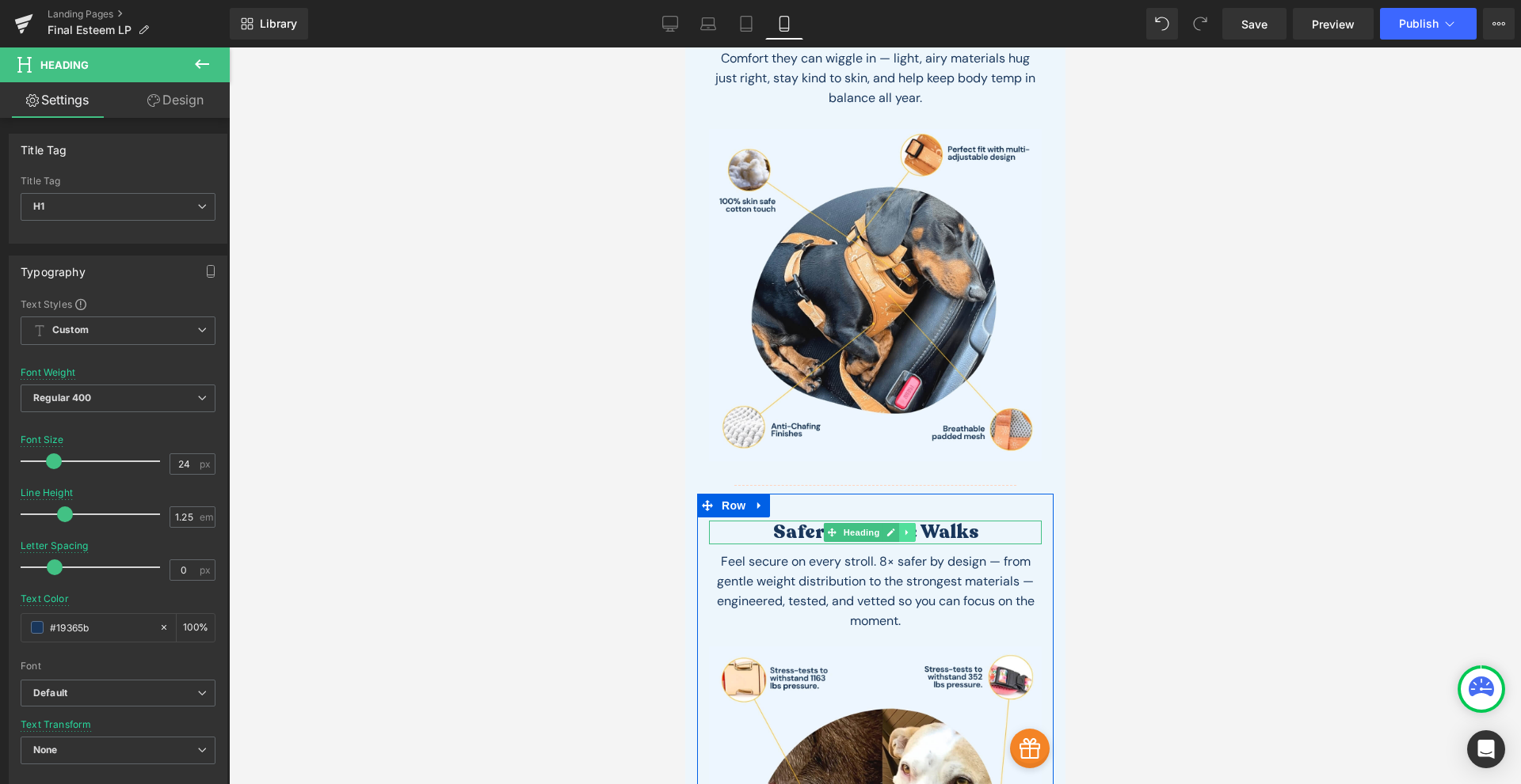
click at [901, 524] on link at bounding box center [906, 533] width 16 height 19
click at [967, 541] on div at bounding box center [874, 543] width 332 height 4
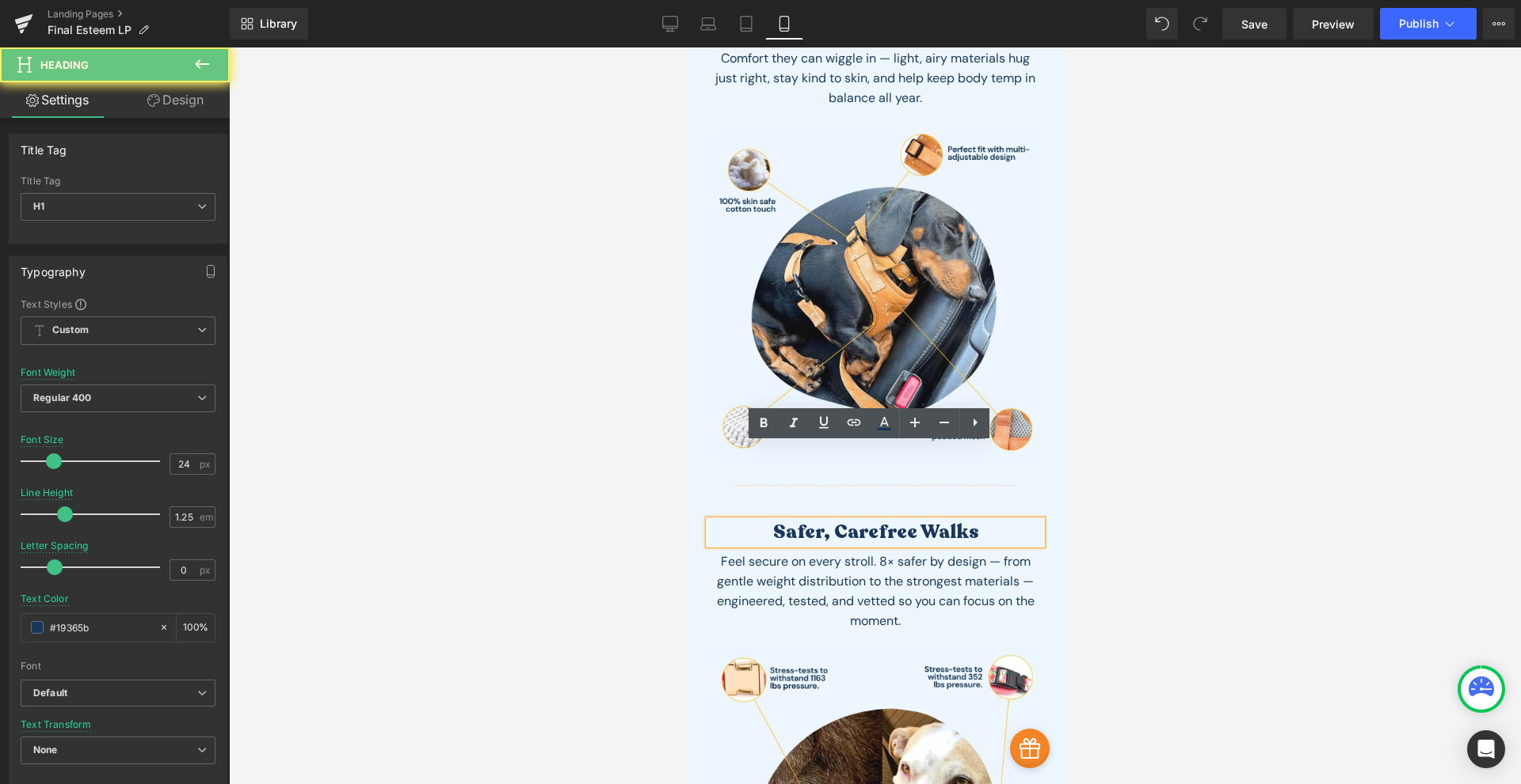
click at [967, 521] on h1 "Safer, Carefree Walks" at bounding box center [874, 532] width 332 height 24
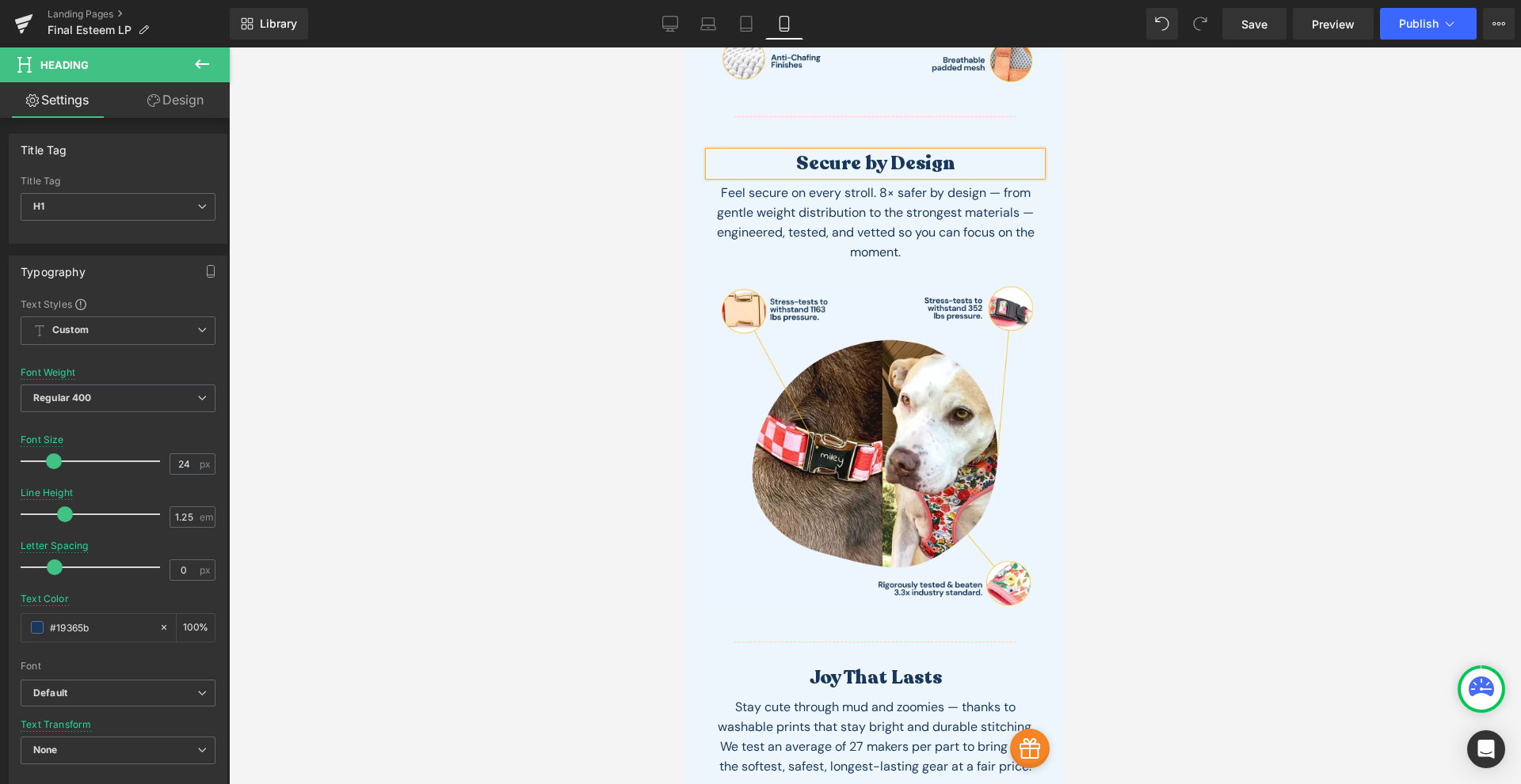
scroll to position [4248, 0]
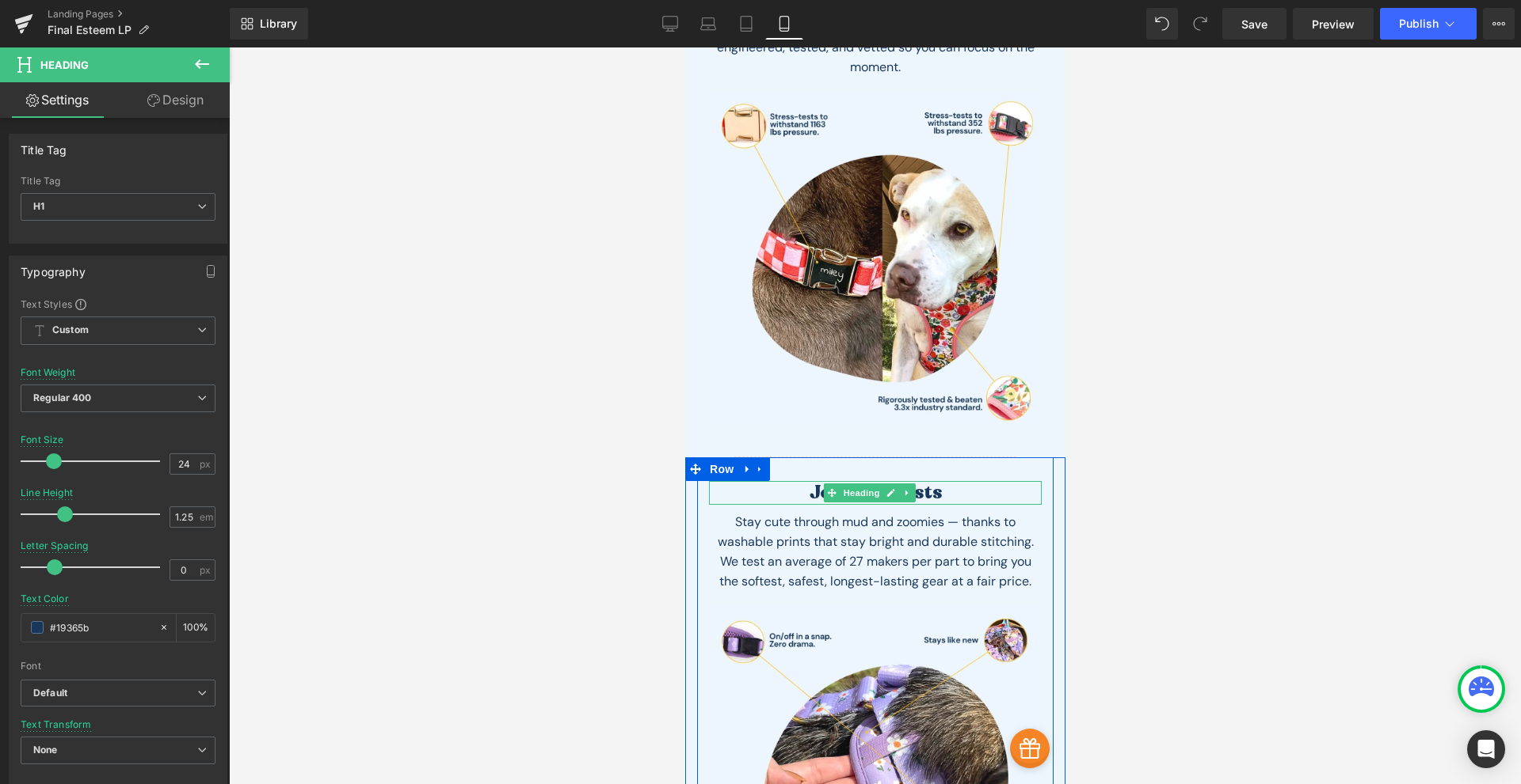
click at [815, 482] on h1 "Joy That Lasts" at bounding box center [874, 493] width 332 height 24
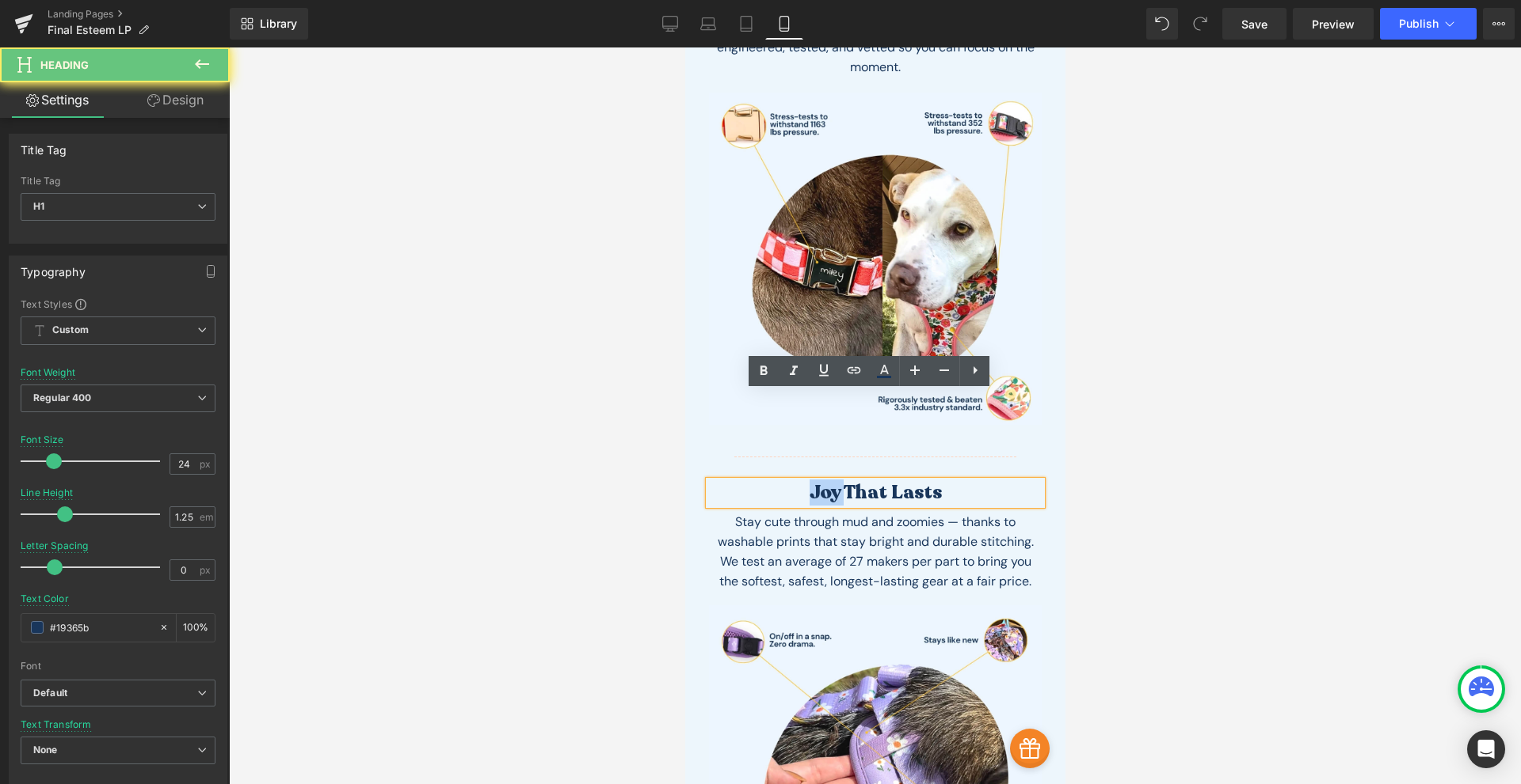
click at [815, 482] on h1 "Joy That Lasts" at bounding box center [874, 493] width 332 height 24
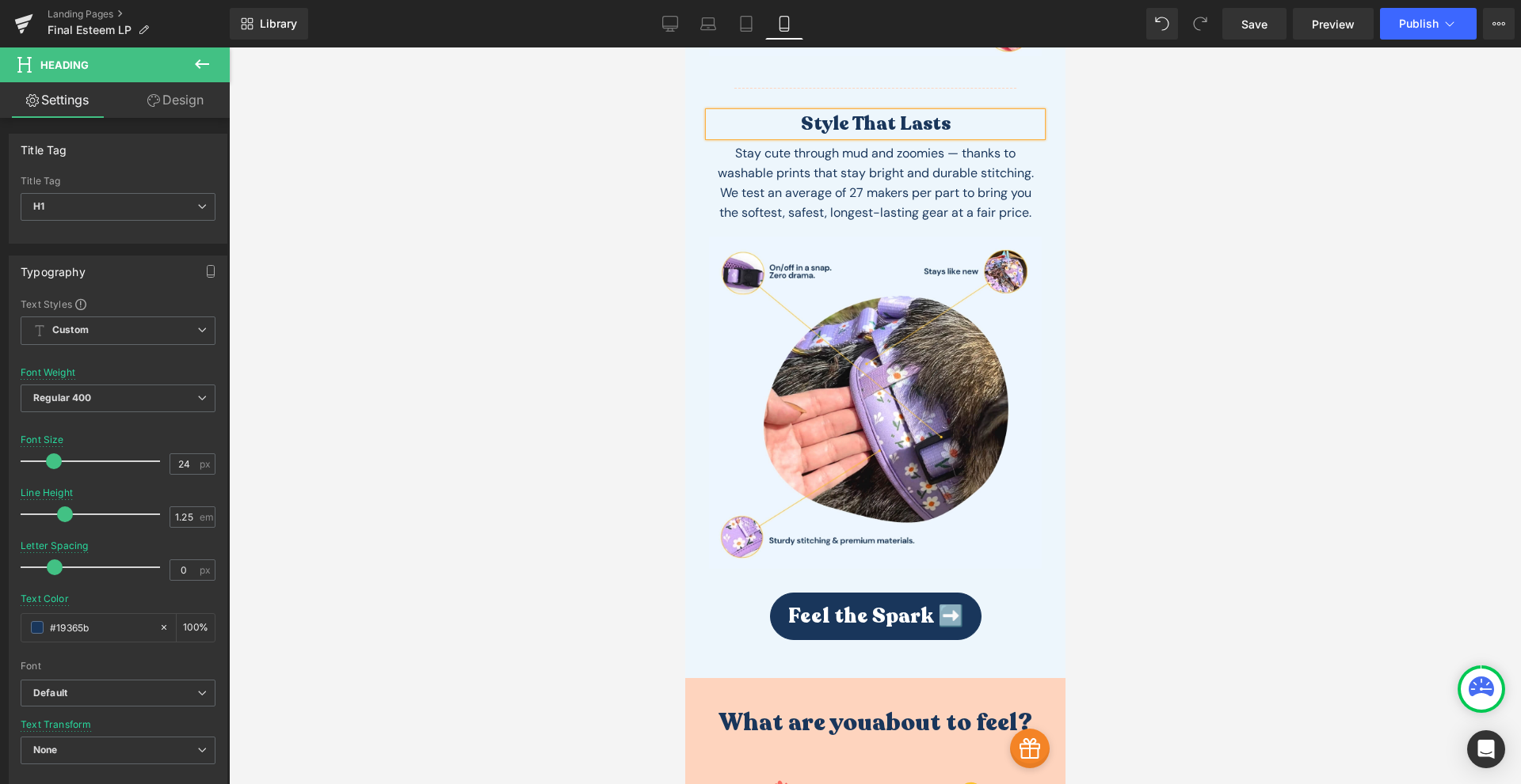
scroll to position [4803, 0]
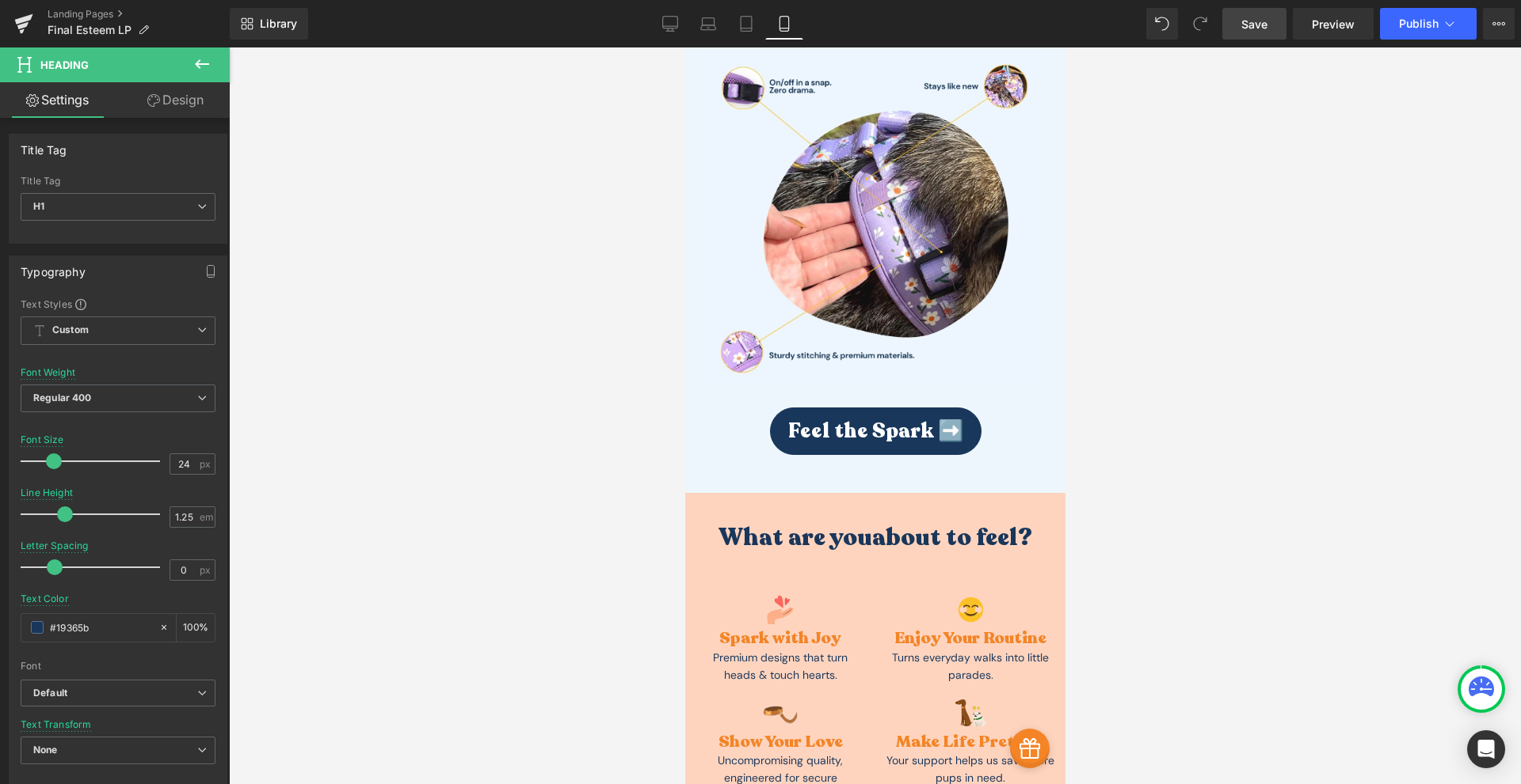
click at [1259, 33] on link "Save" at bounding box center [1254, 23] width 64 height 32
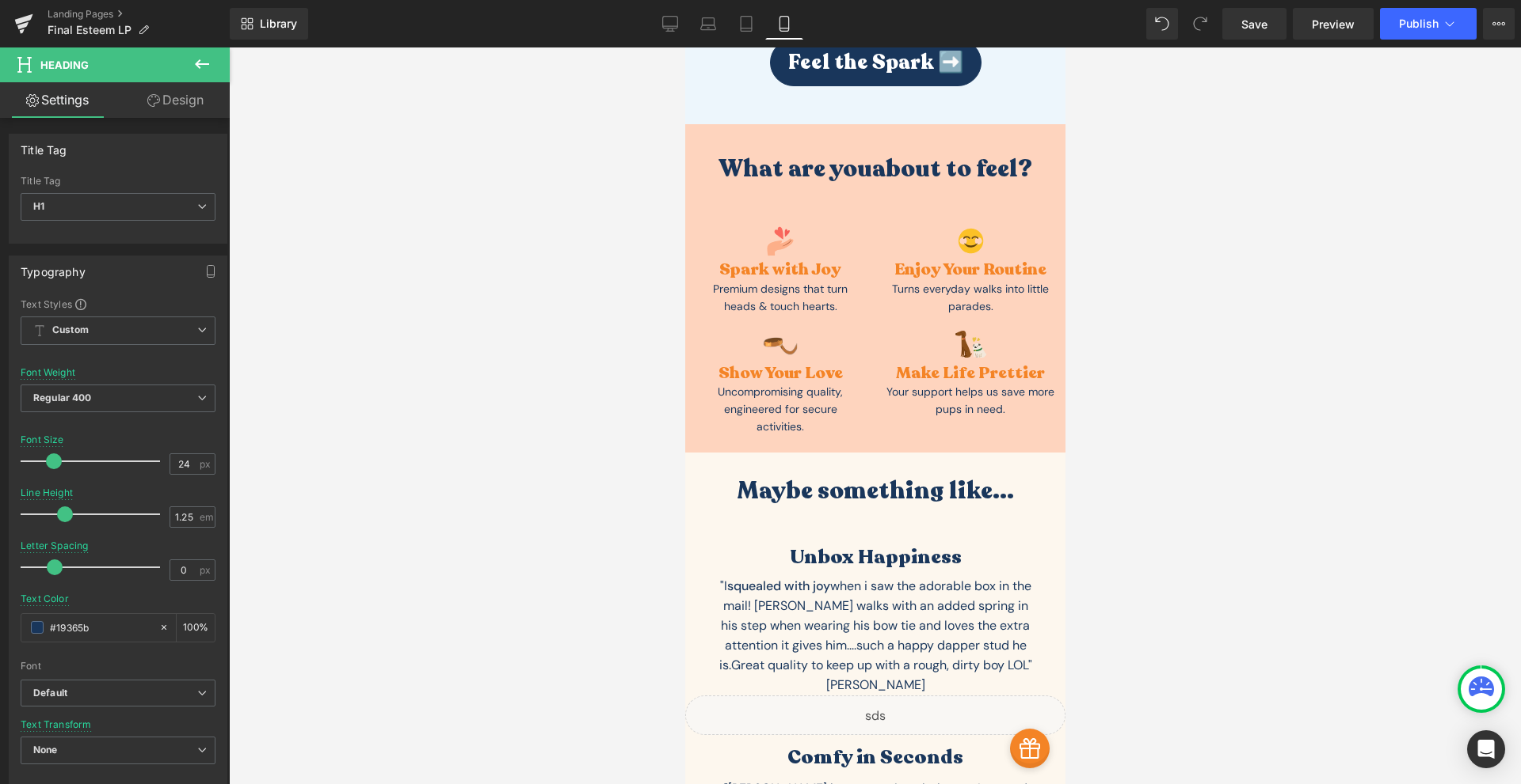
scroll to position [4987, 0]
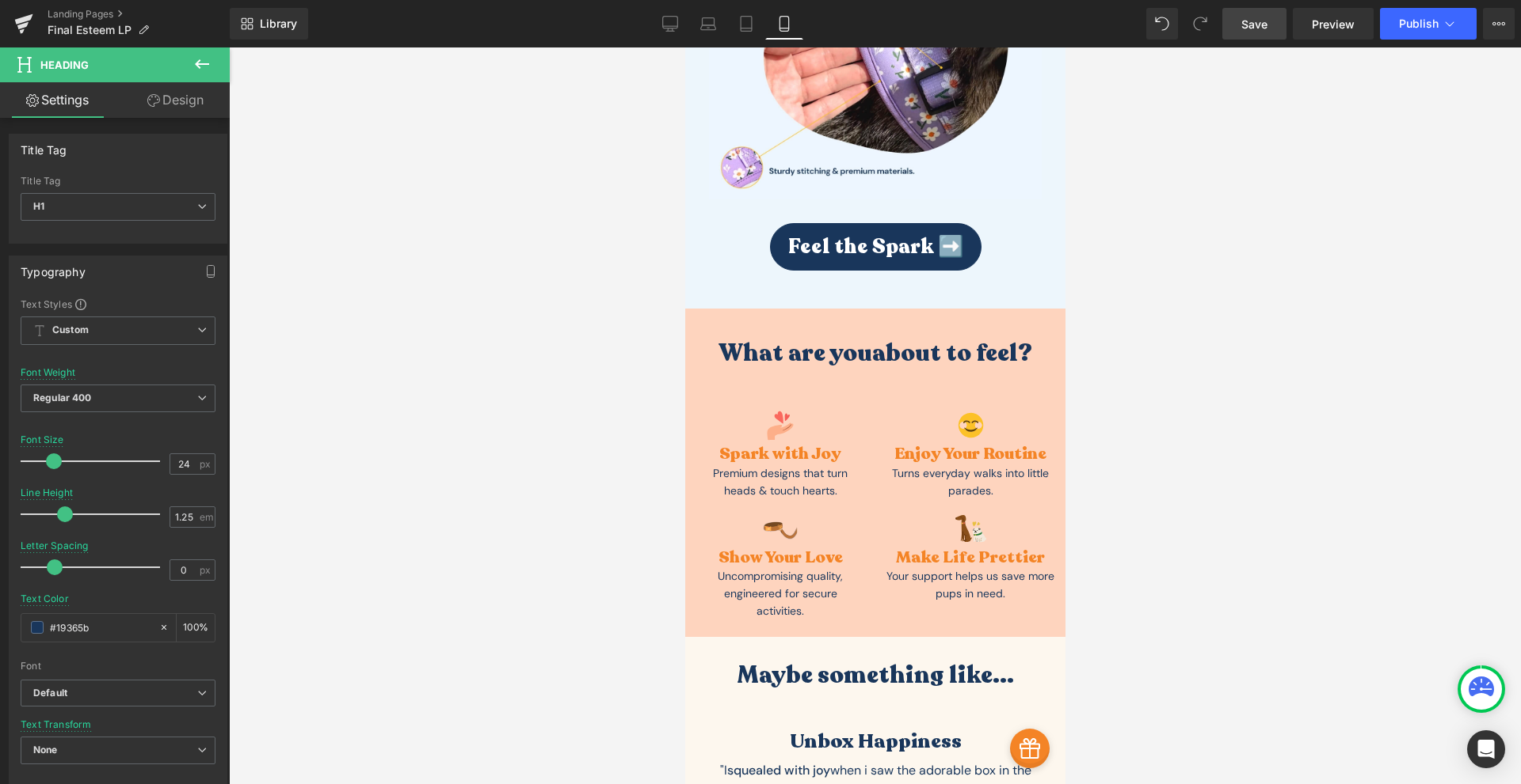
click at [1249, 20] on span "Save" at bounding box center [1254, 24] width 26 height 16
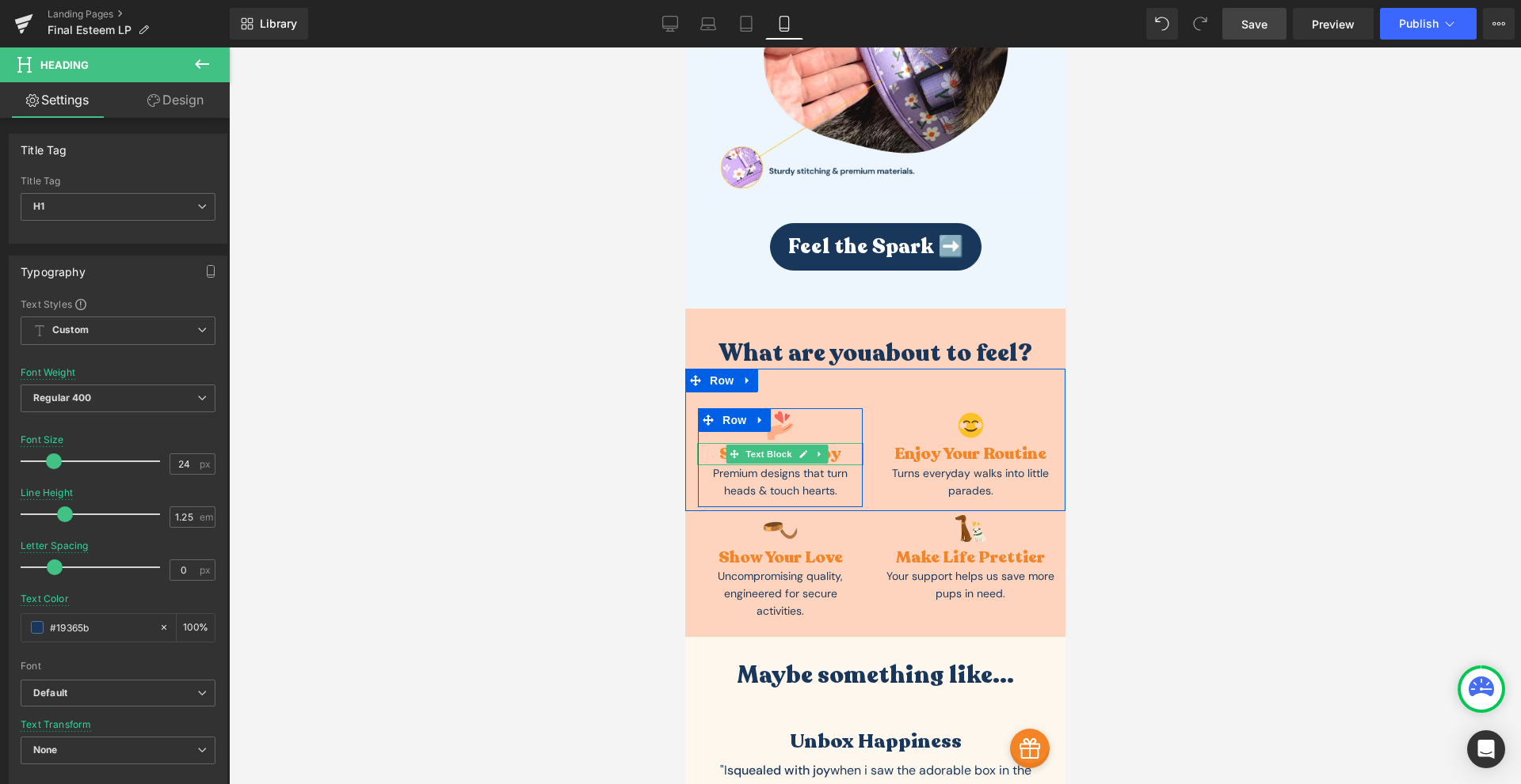
click at [833, 443] on div "Spark with Joy" at bounding box center [780, 454] width 167 height 21
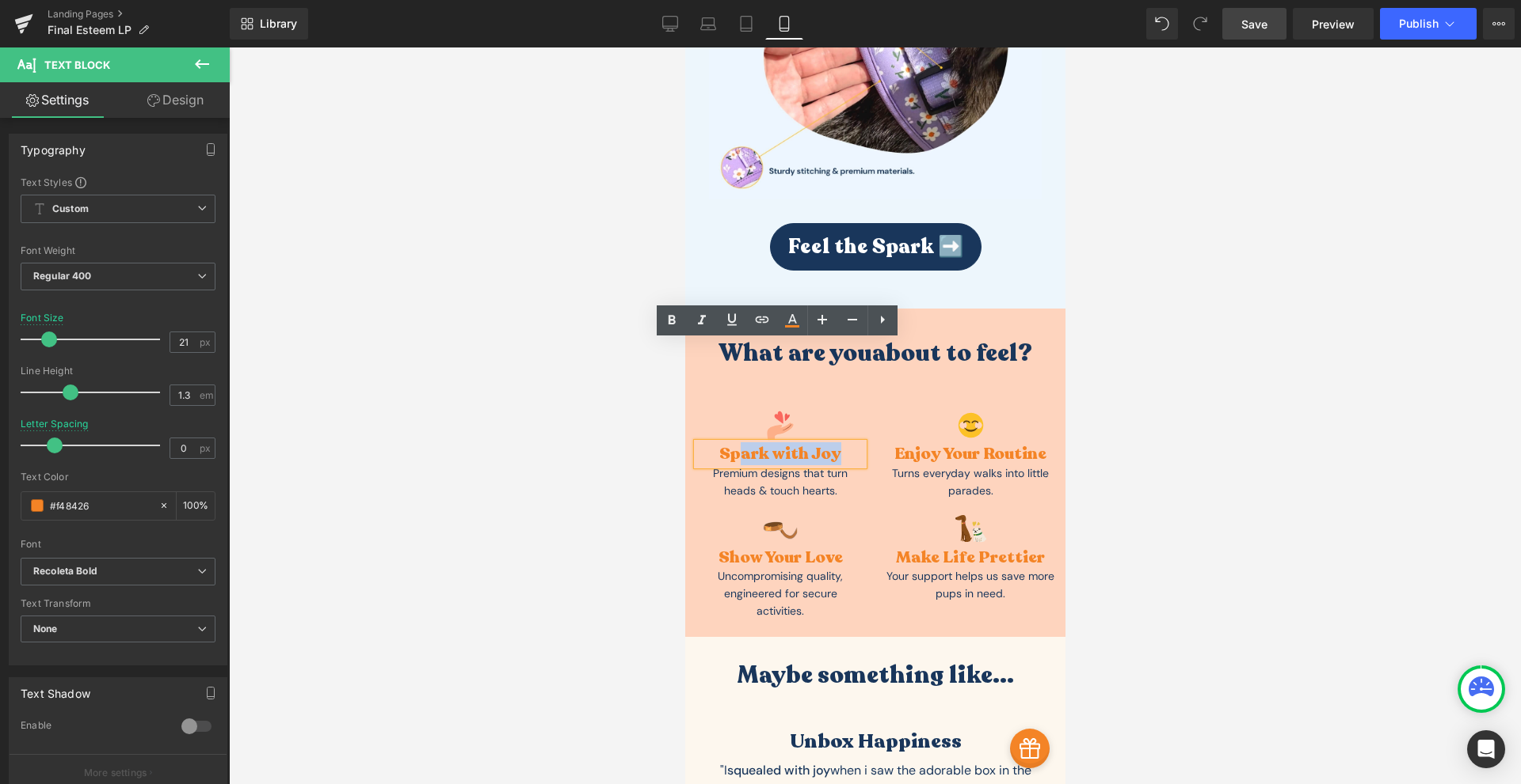
drag, startPoint x: 834, startPoint y: 354, endPoint x: 736, endPoint y: 362, distance: 98.3
click at [736, 443] on div "Spark with Joy" at bounding box center [780, 454] width 167 height 21
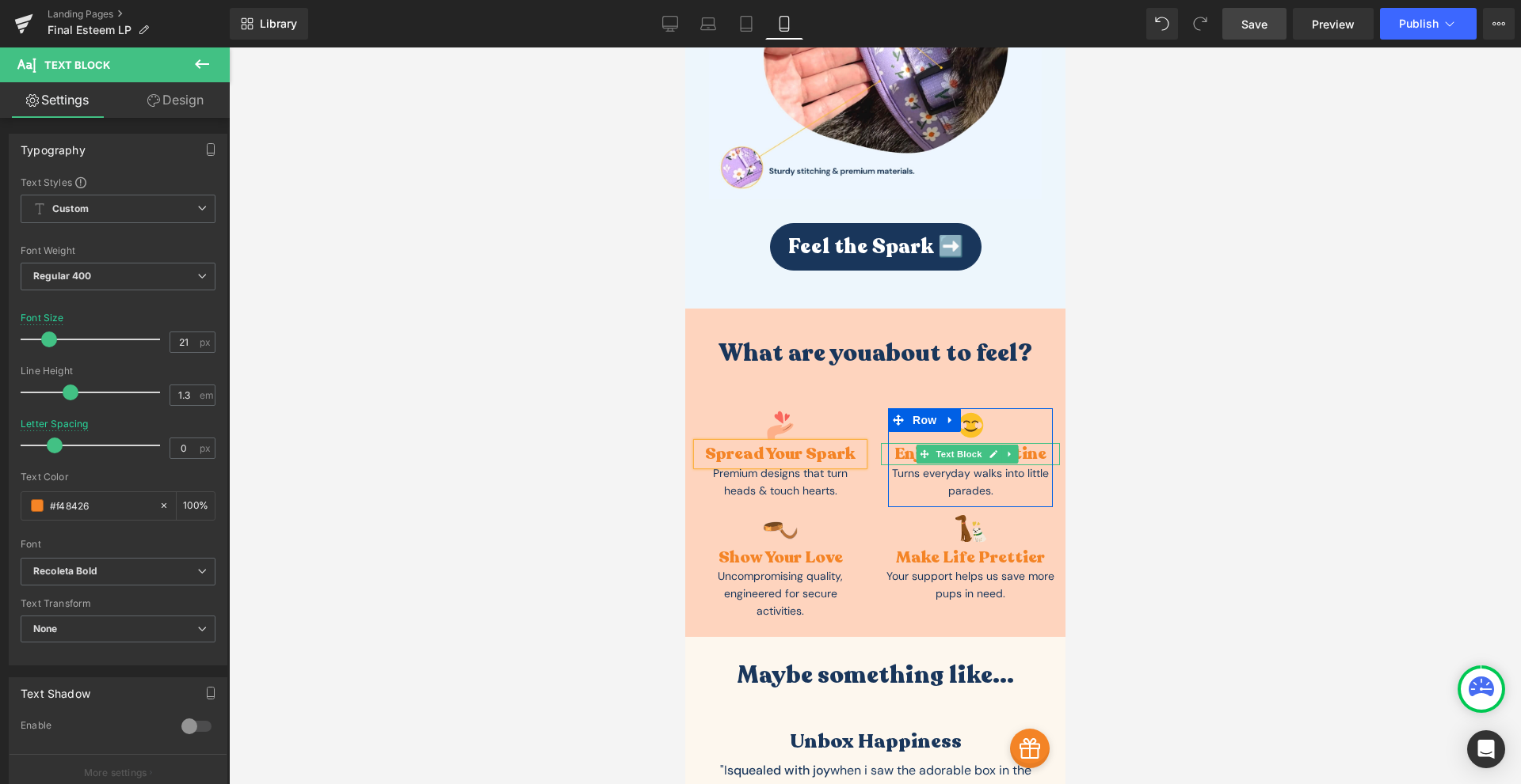
click at [1023, 443] on div "Enjoy Your Routine" at bounding box center [969, 454] width 179 height 21
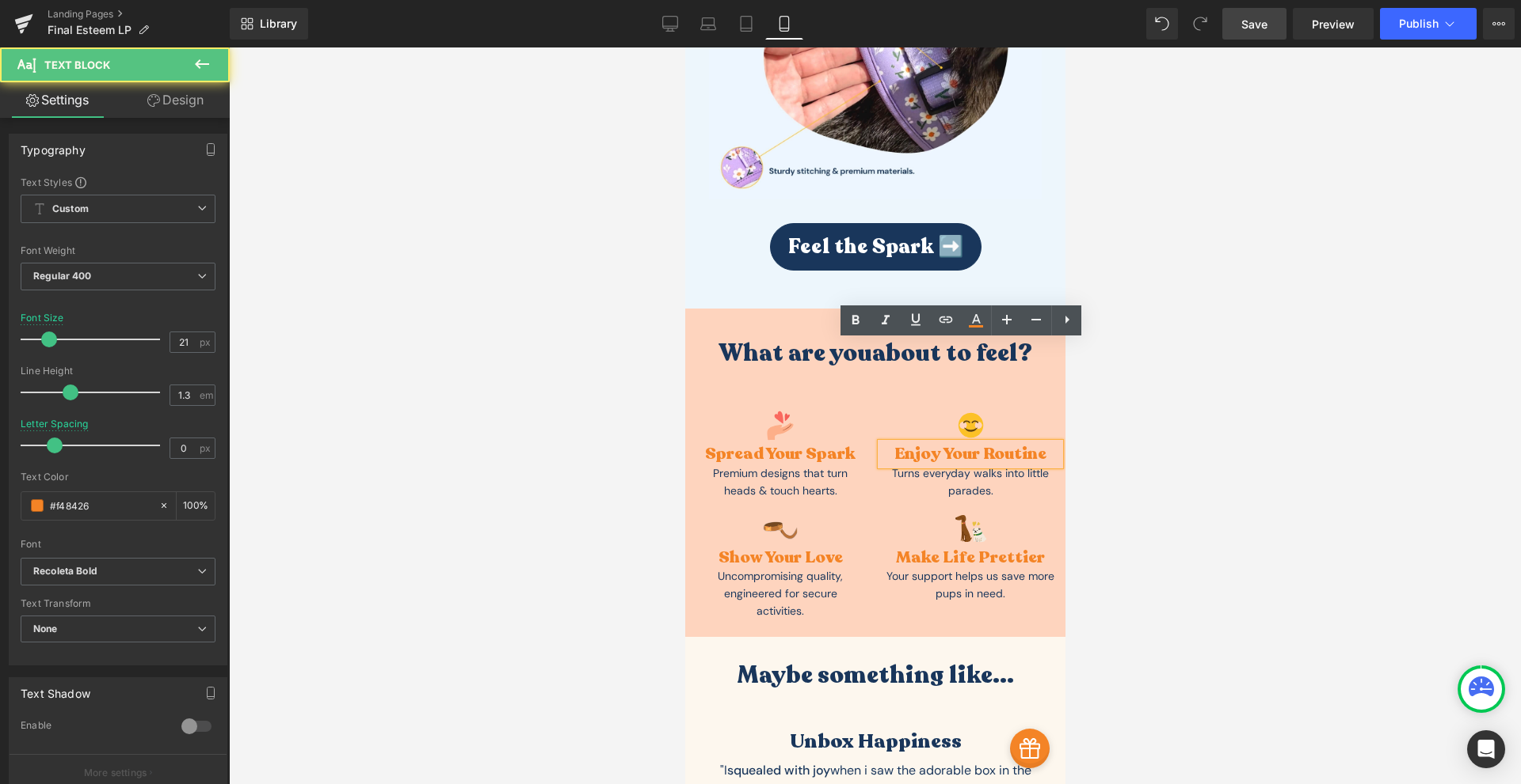
click at [1026, 443] on div "Enjoy Your Routine" at bounding box center [969, 454] width 179 height 21
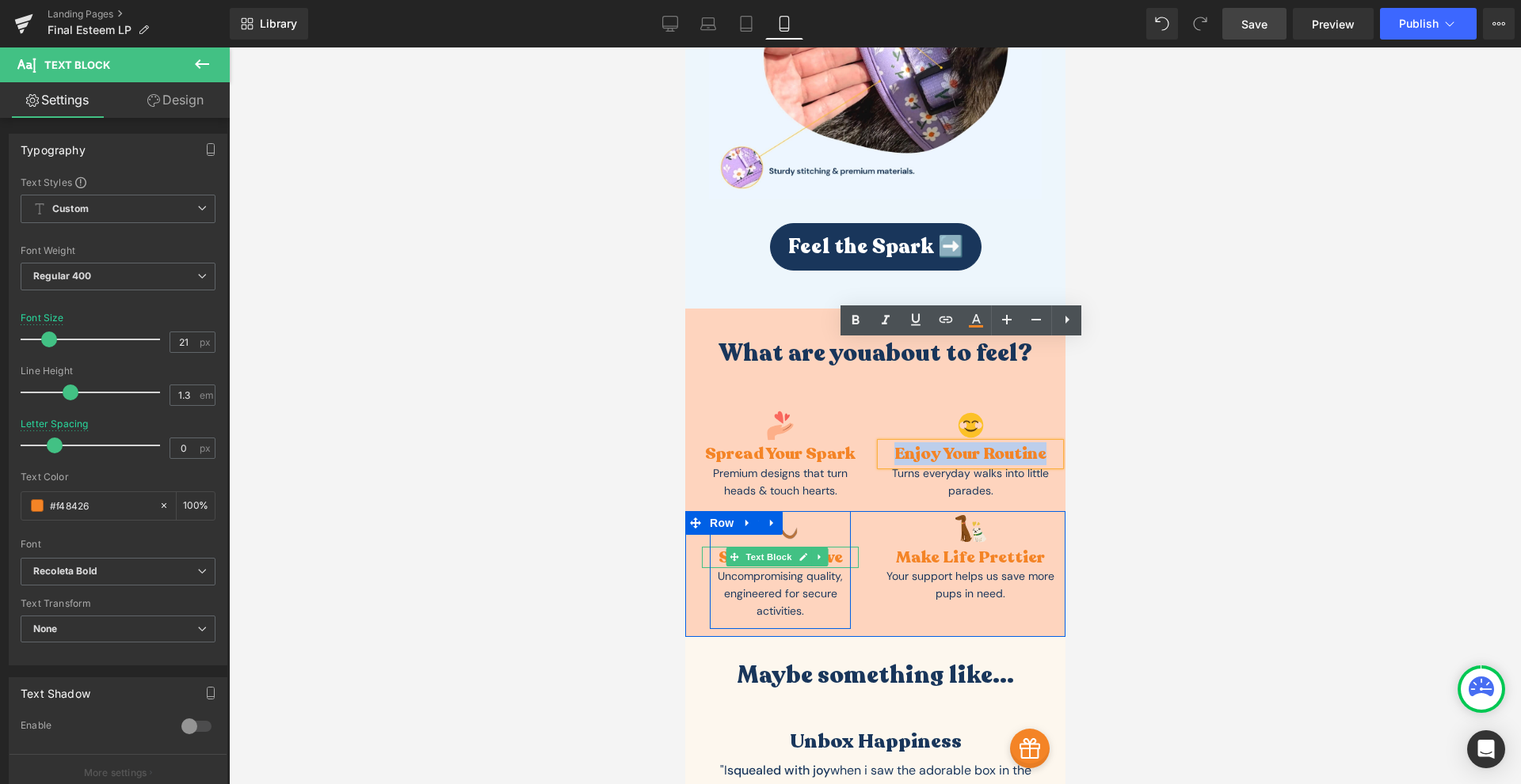
click at [832, 547] on div "Show Your Love" at bounding box center [780, 557] width 157 height 21
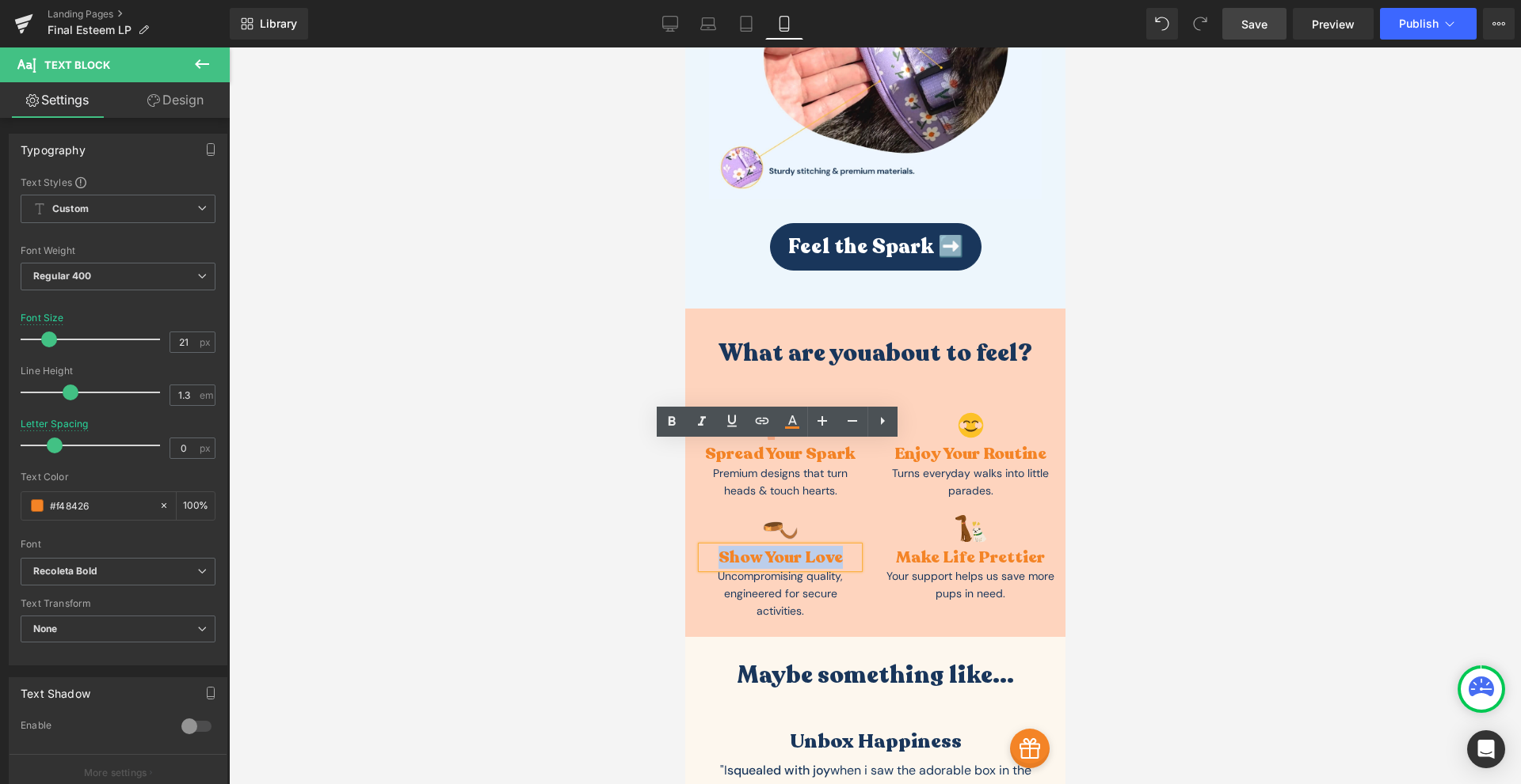
click at [832, 547] on div "Show Your Love" at bounding box center [780, 557] width 157 height 21
drag, startPoint x: 835, startPoint y: 452, endPoint x: 792, endPoint y: 459, distance: 43.6
click at [792, 547] on div "Show Your Love" at bounding box center [780, 557] width 157 height 21
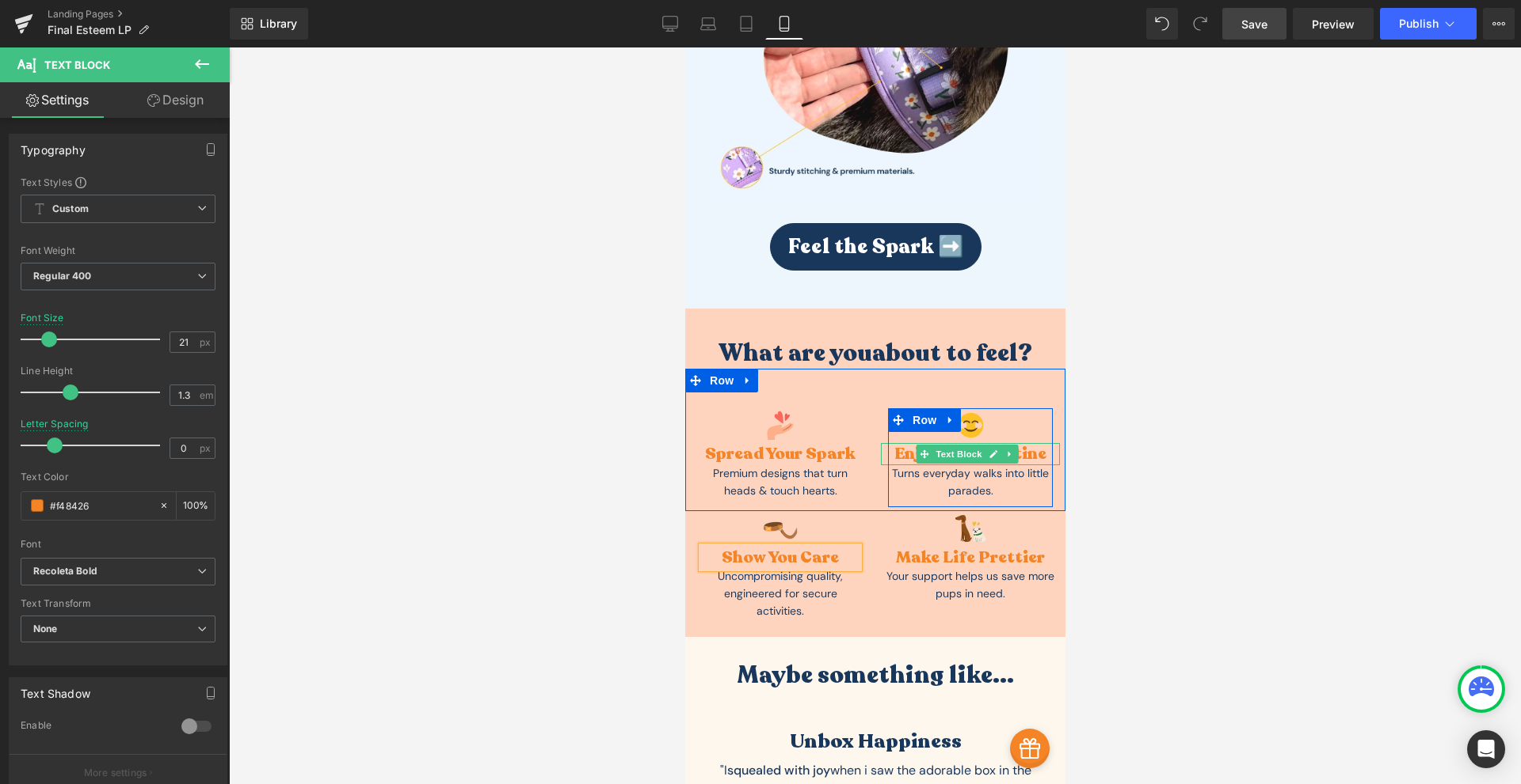
click at [1016, 443] on div "Enjoy Your Routine" at bounding box center [969, 454] width 179 height 21
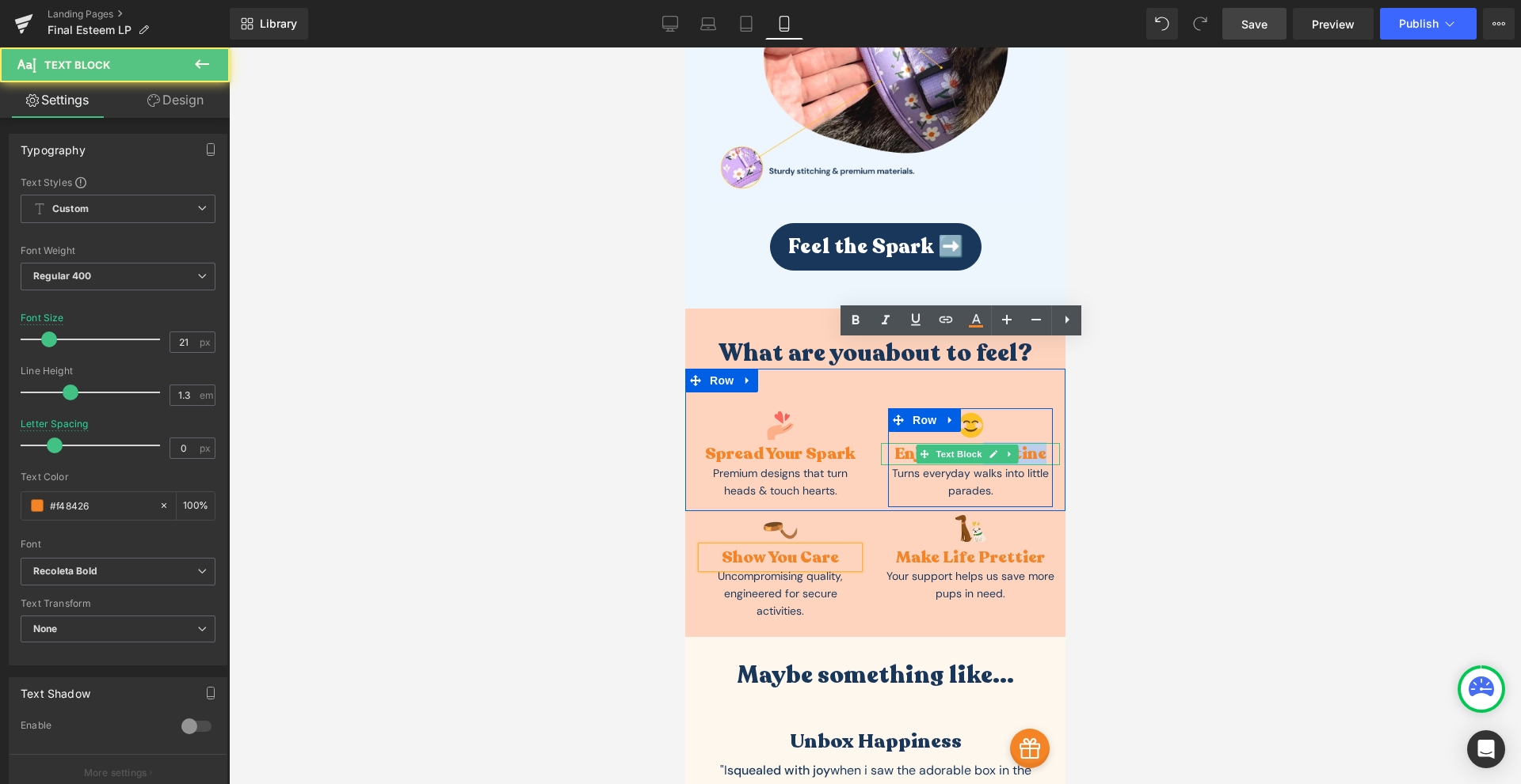
click at [1016, 443] on div "Enjoy Your Routine" at bounding box center [969, 454] width 179 height 21
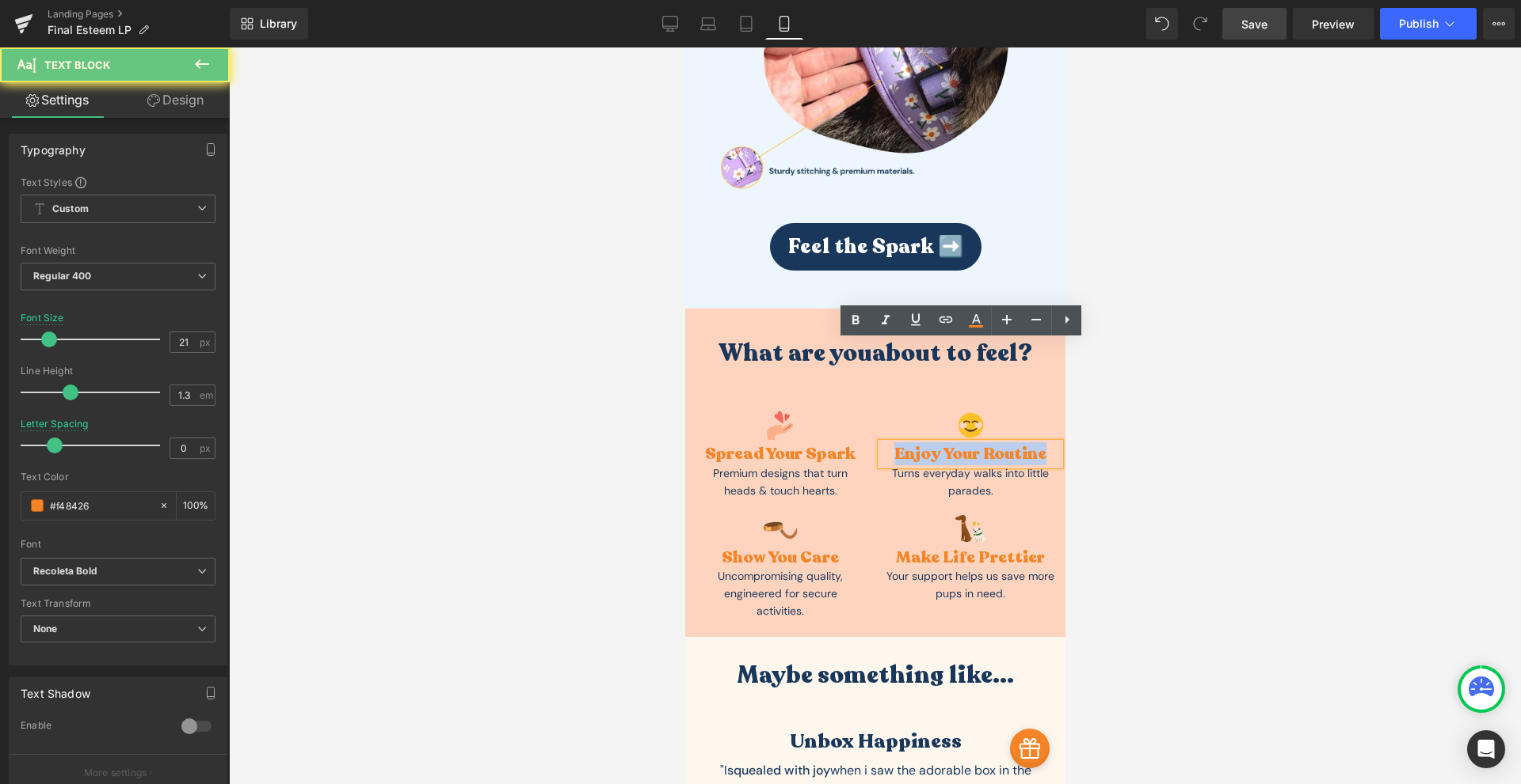
click at [1015, 443] on div "Enjoy Your Routine" at bounding box center [969, 454] width 179 height 21
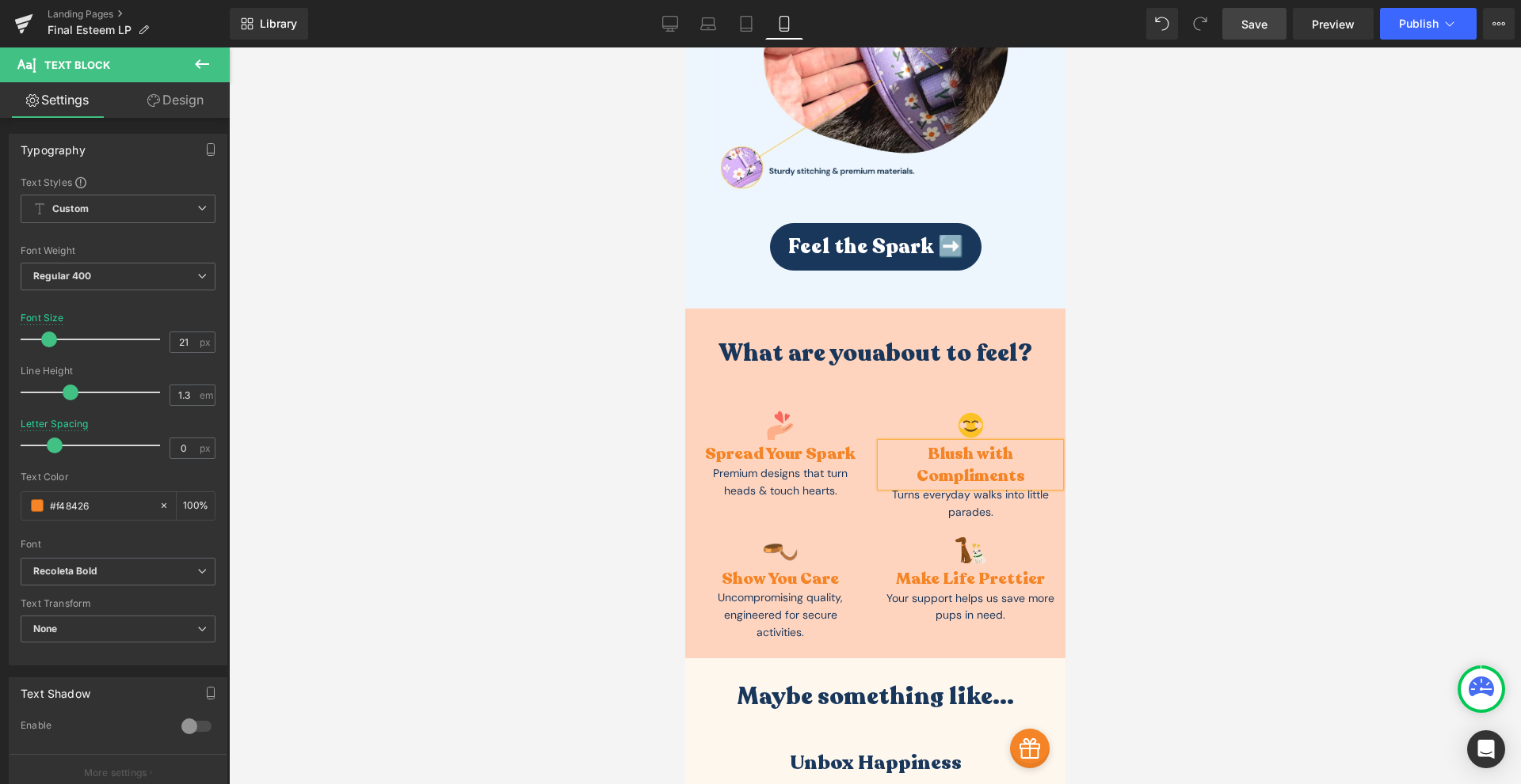
drag, startPoint x: 1262, startPoint y: 30, endPoint x: 192, endPoint y: 446, distance: 1148.0
click at [1262, 30] on span "Save" at bounding box center [1254, 24] width 26 height 16
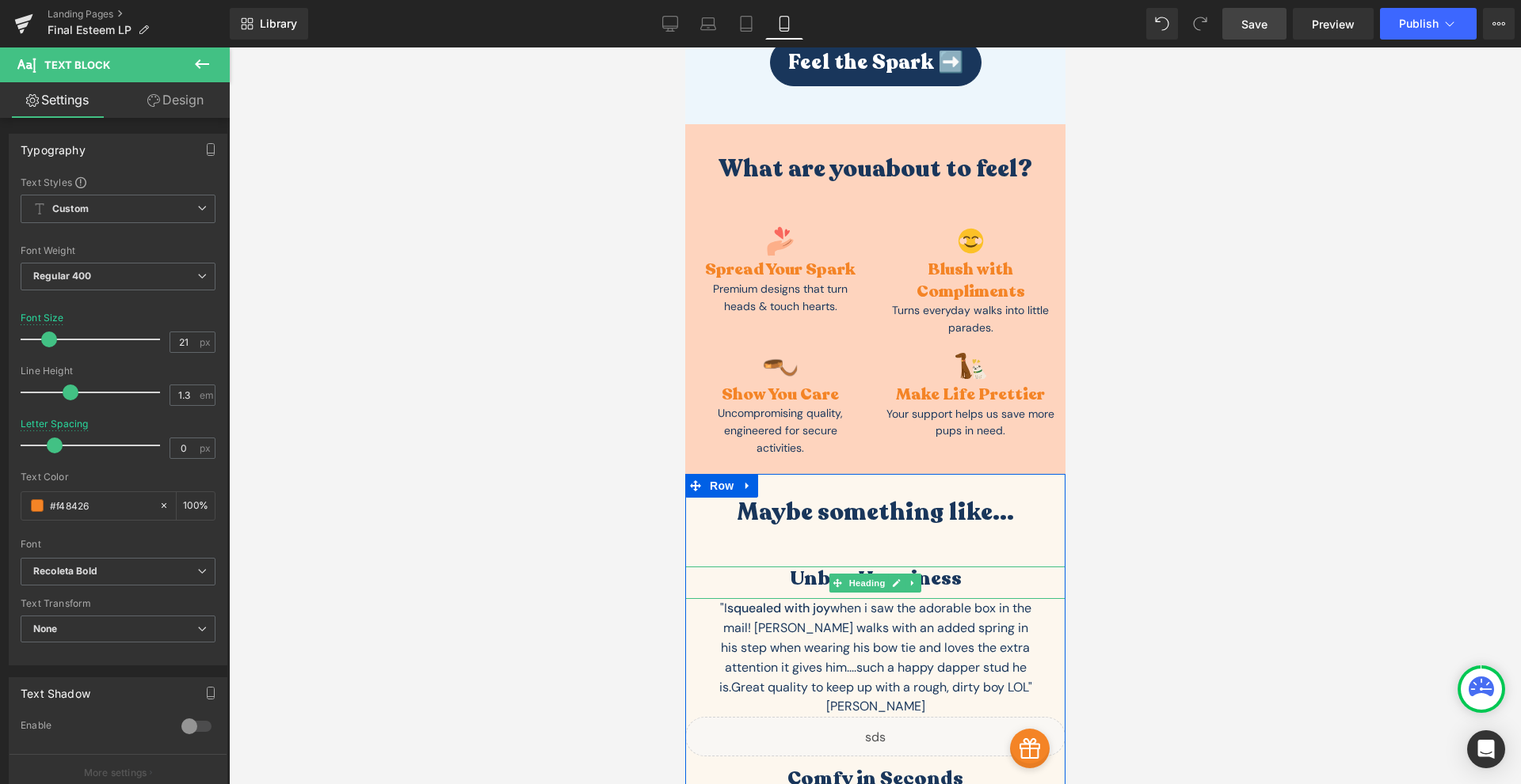
click at [943, 567] on h1 "Unbox Happiness" at bounding box center [874, 579] width 380 height 25
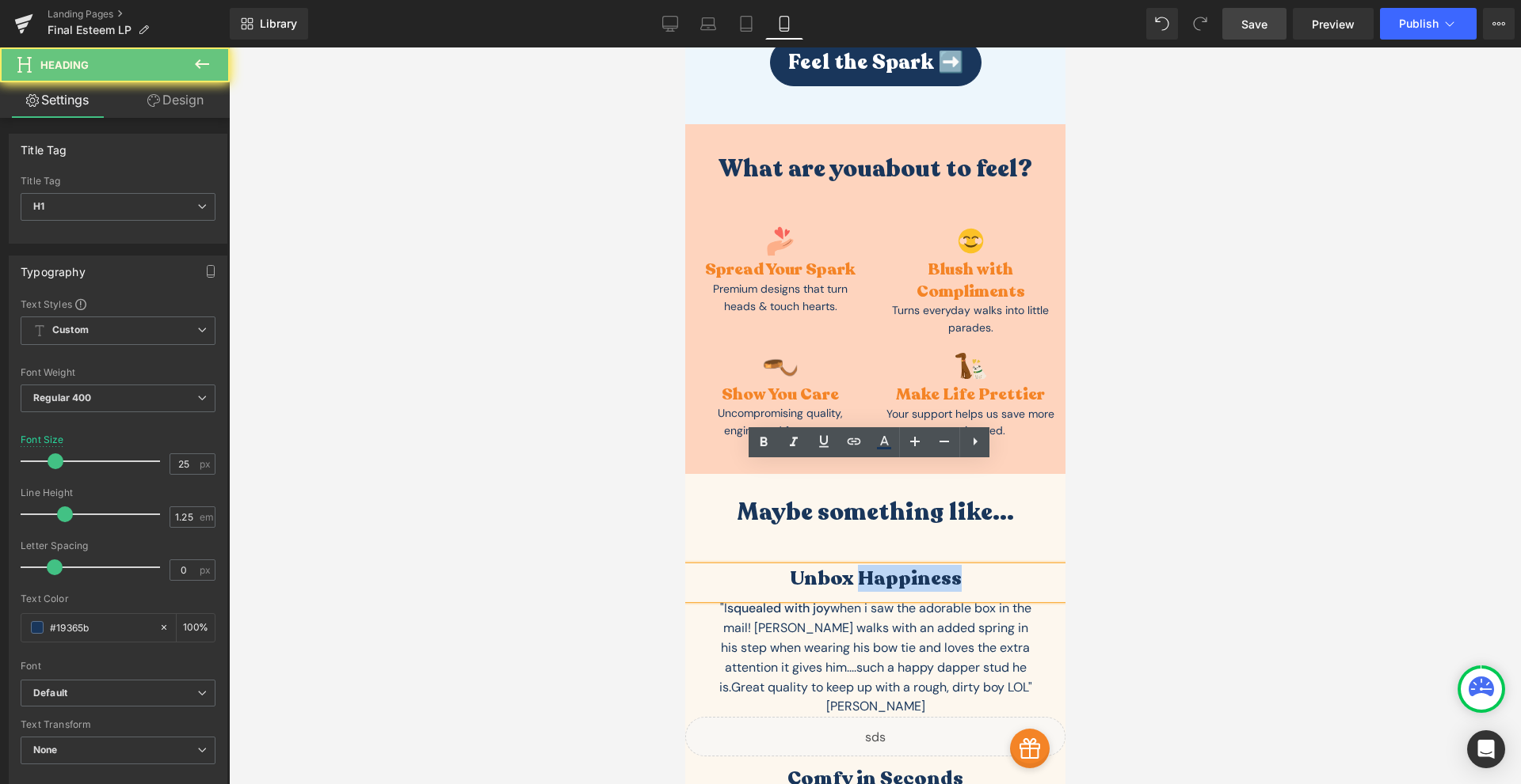
click at [943, 567] on h1 "Unbox Happiness" at bounding box center [874, 579] width 380 height 25
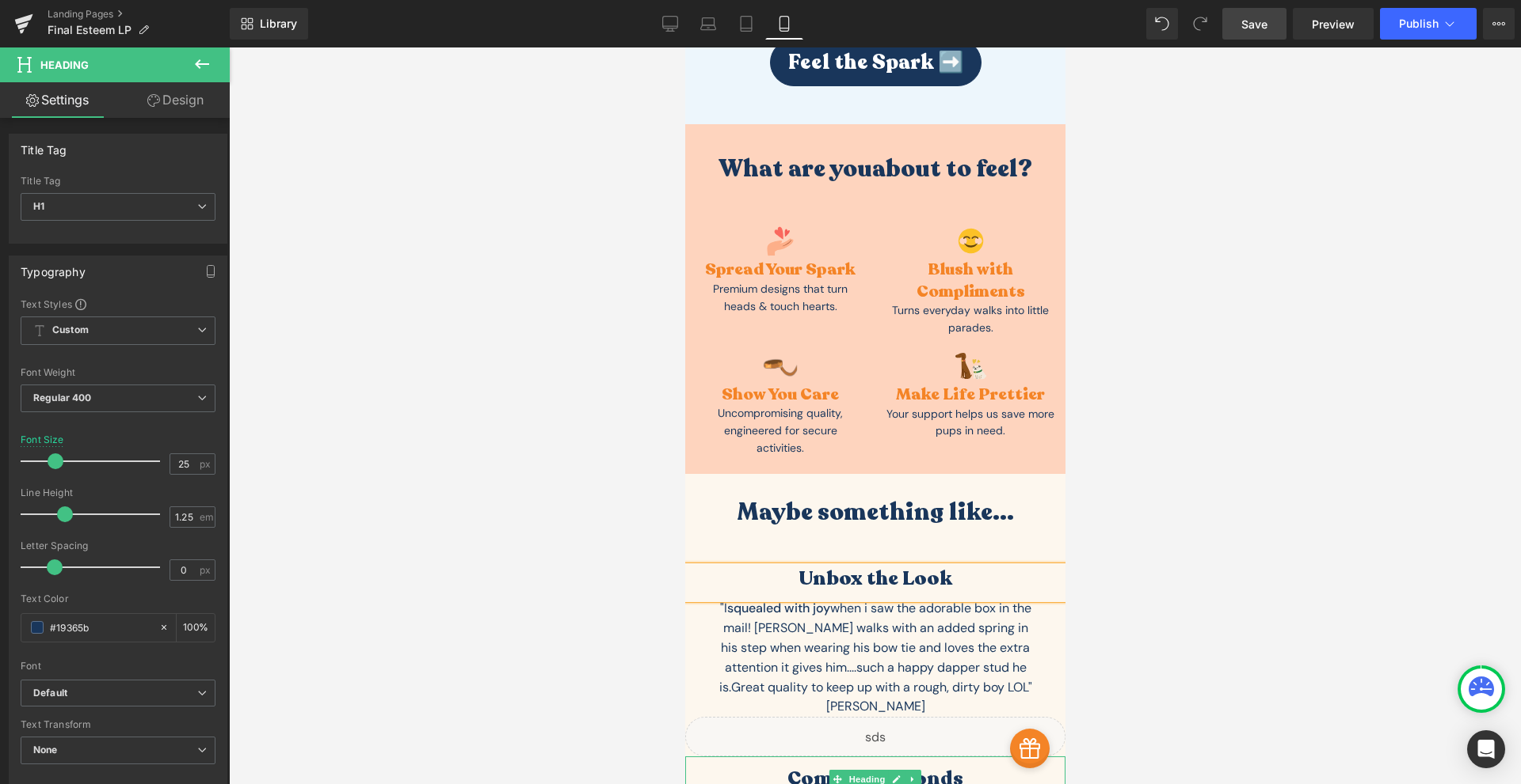
click at [807, 767] on h1 "Comfy in Seconds" at bounding box center [874, 779] width 380 height 25
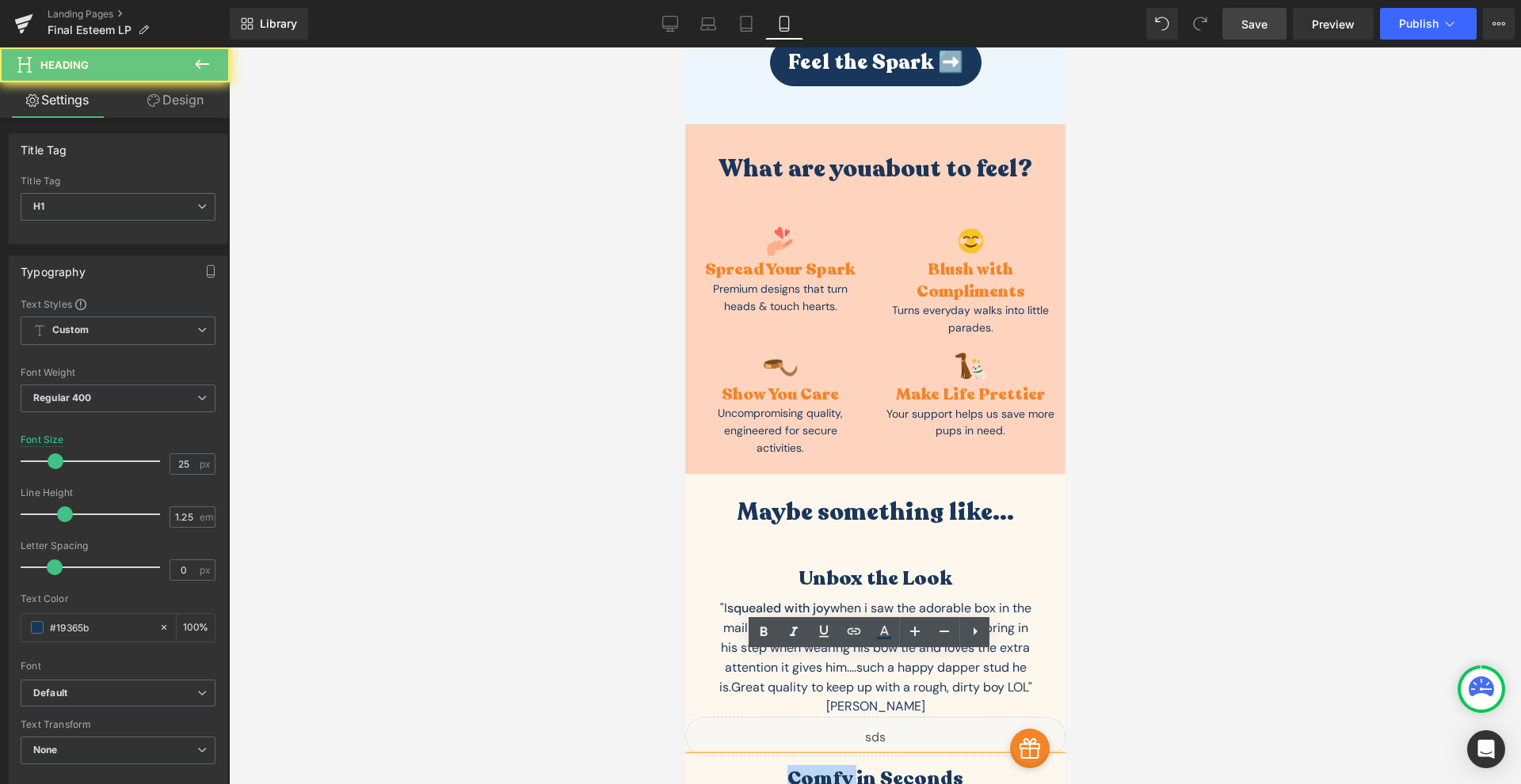
click at [807, 767] on h1 "Comfy in Seconds" at bounding box center [874, 779] width 380 height 25
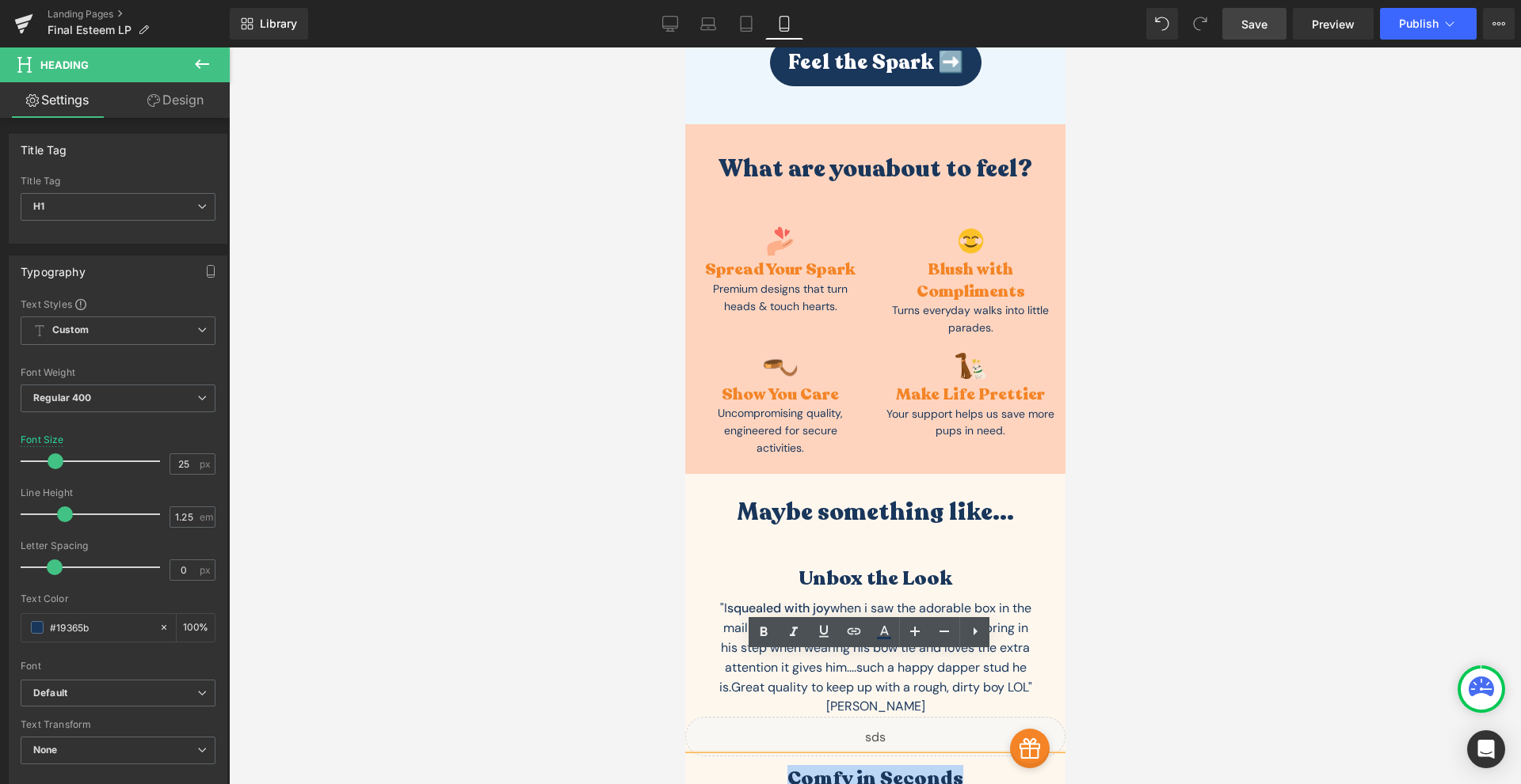
click at [817, 767] on h1 "Comfy in Seconds" at bounding box center [874, 779] width 380 height 25
click at [832, 767] on h1 "Comfy in Seconds" at bounding box center [874, 779] width 380 height 25
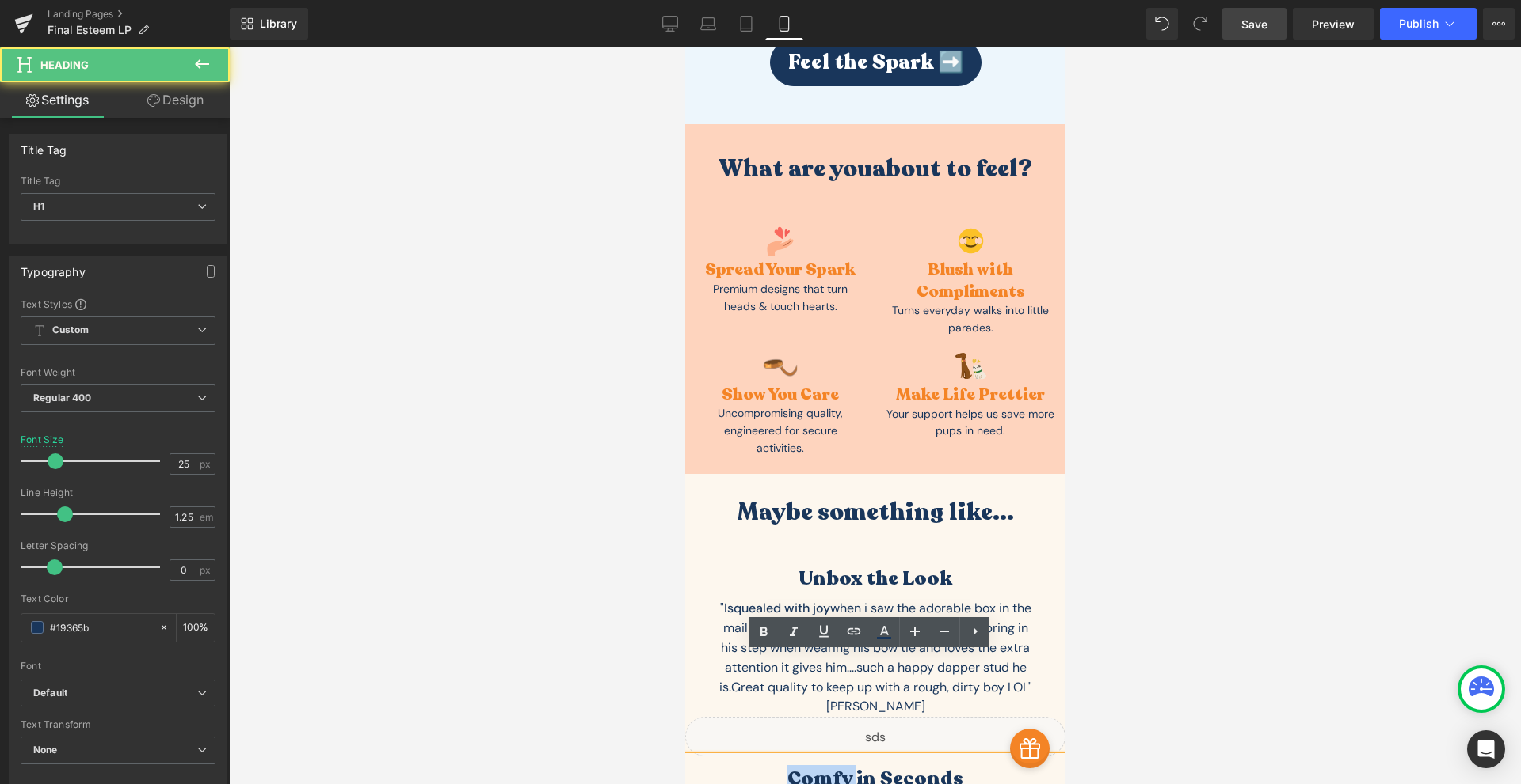
click at [832, 767] on h1 "Comfy in Seconds" at bounding box center [874, 779] width 380 height 25
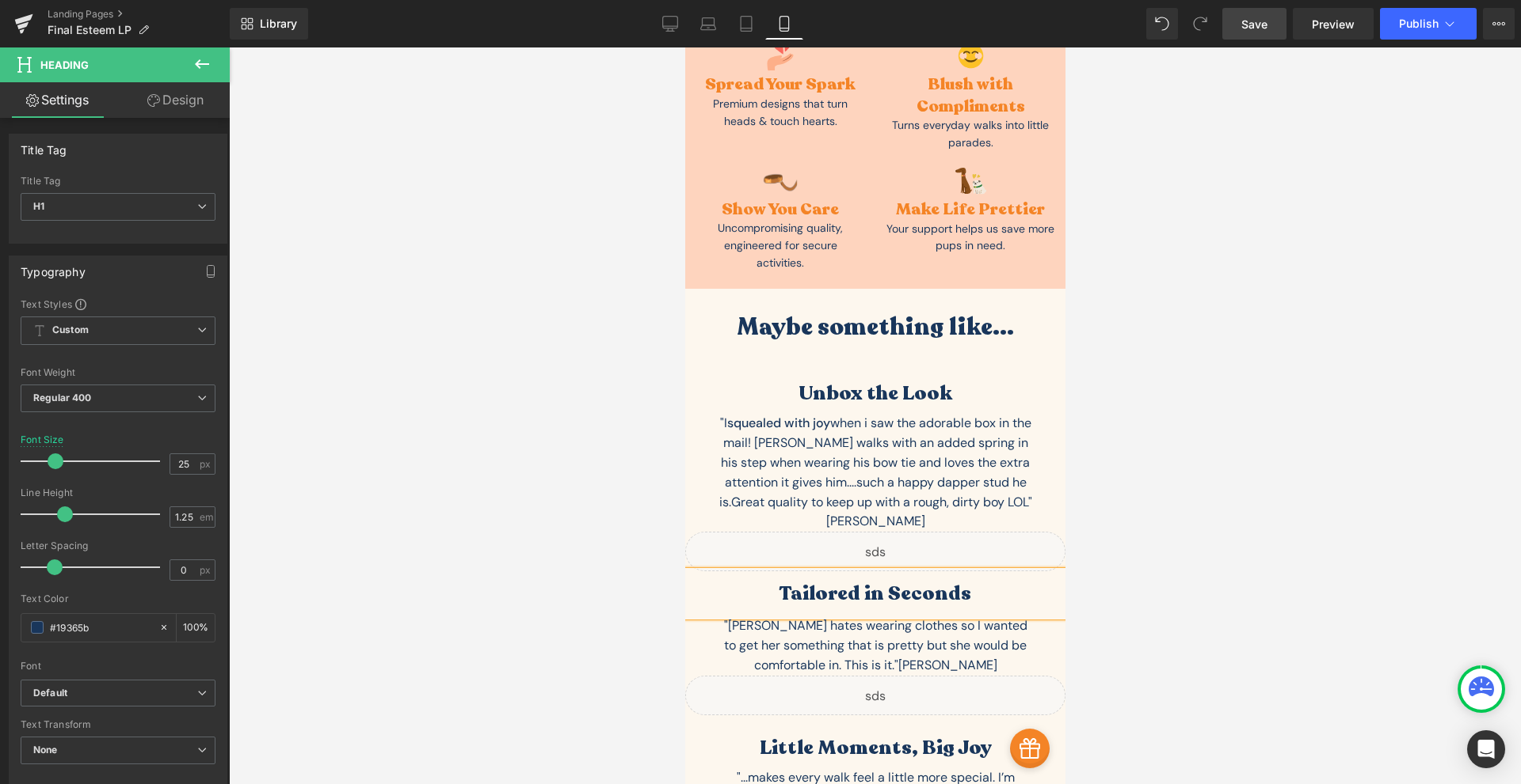
scroll to position [5542, 0]
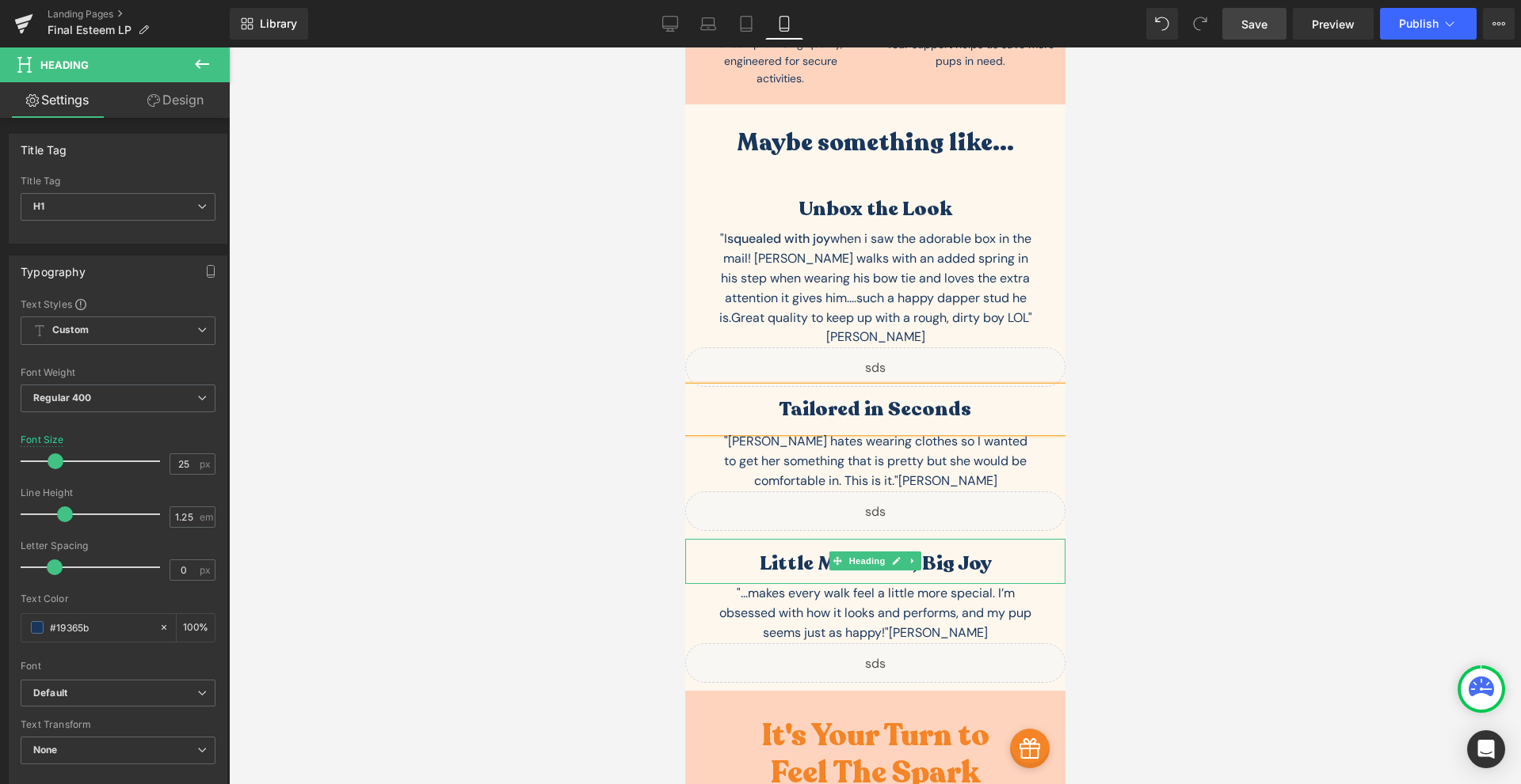
click at [941, 551] on h1 "Little Moments, Big Joy" at bounding box center [874, 564] width 380 height 25
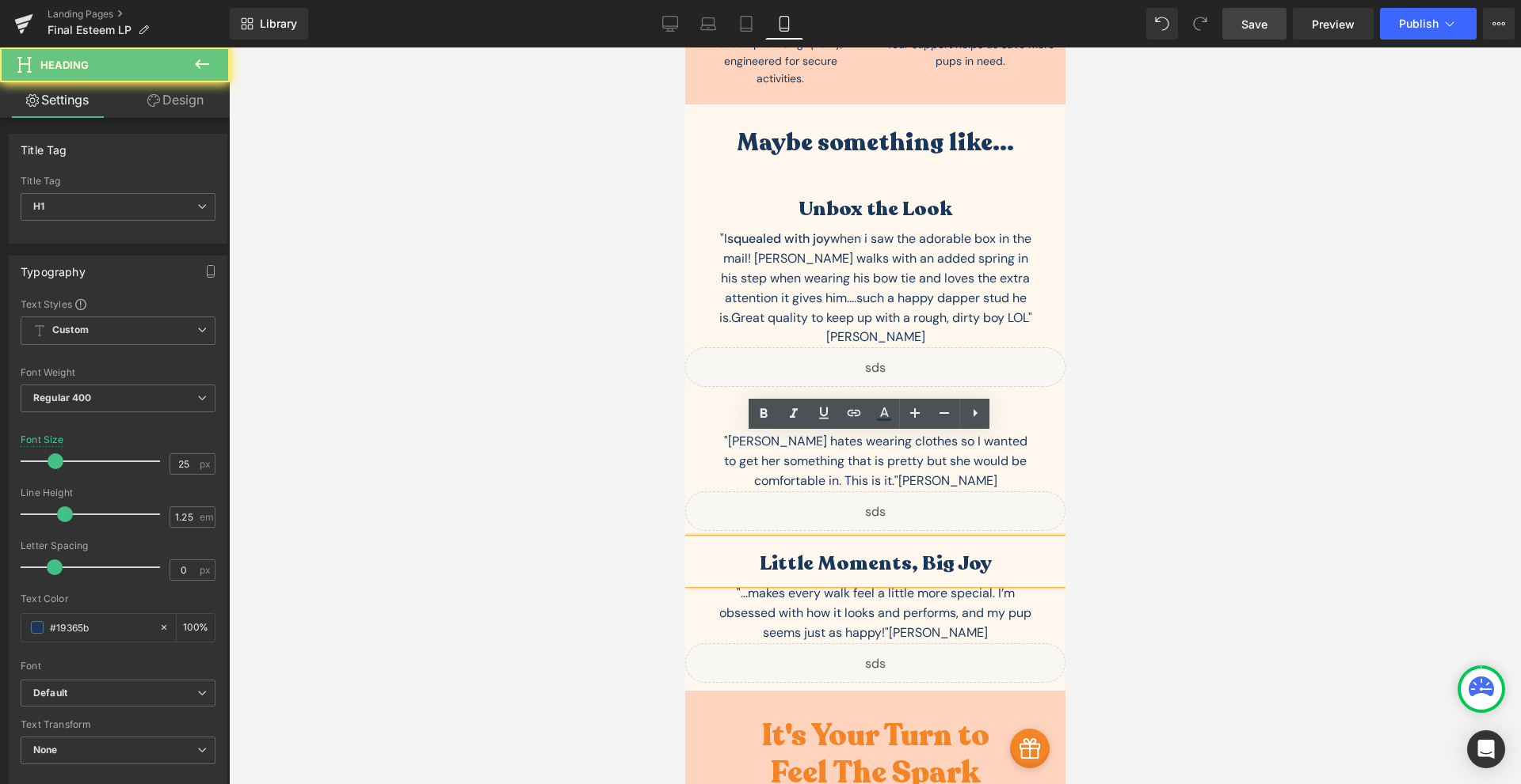
click at [941, 551] on h1 "Little Moments, Big Joy" at bounding box center [874, 564] width 380 height 25
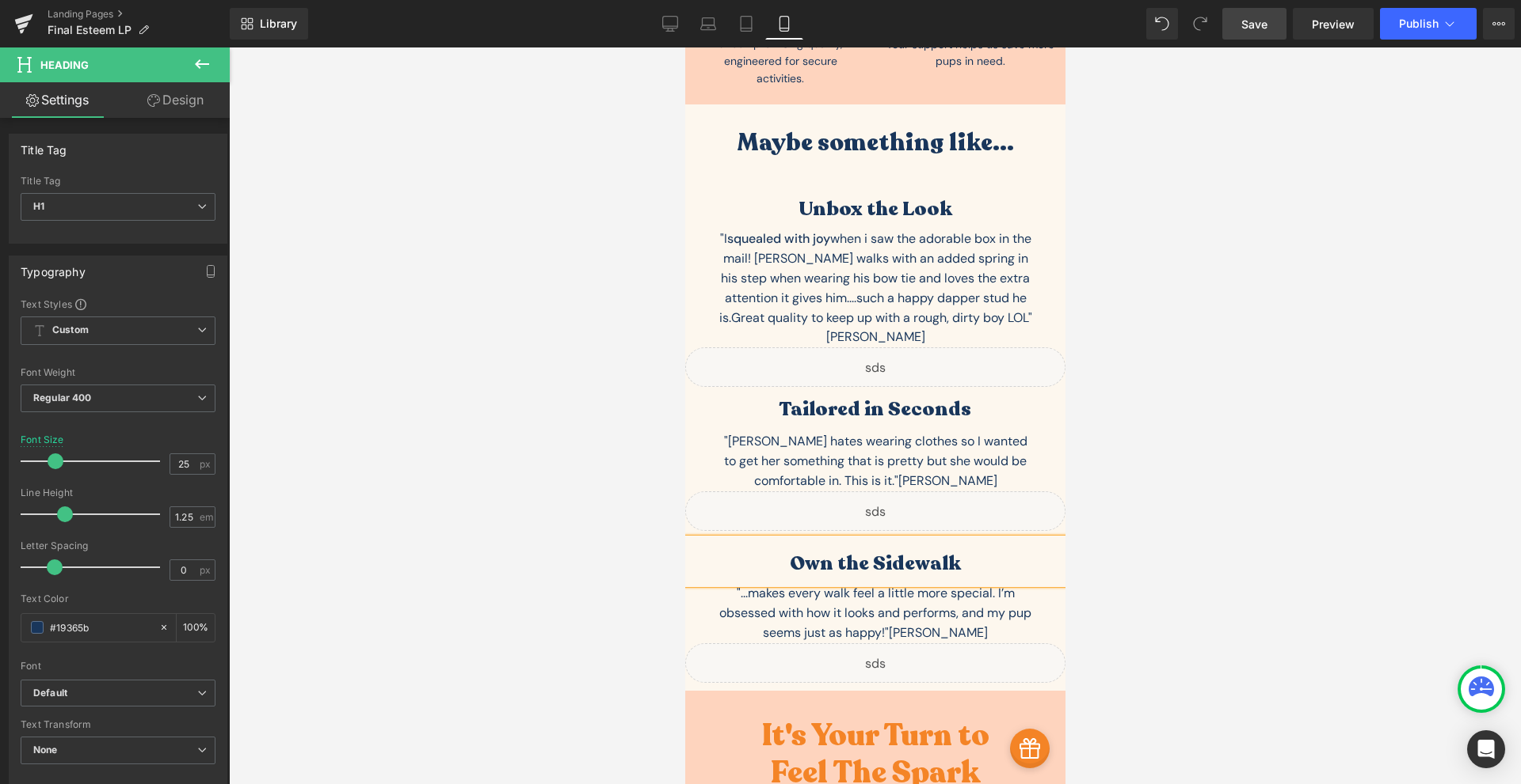
scroll to position [5911, 0]
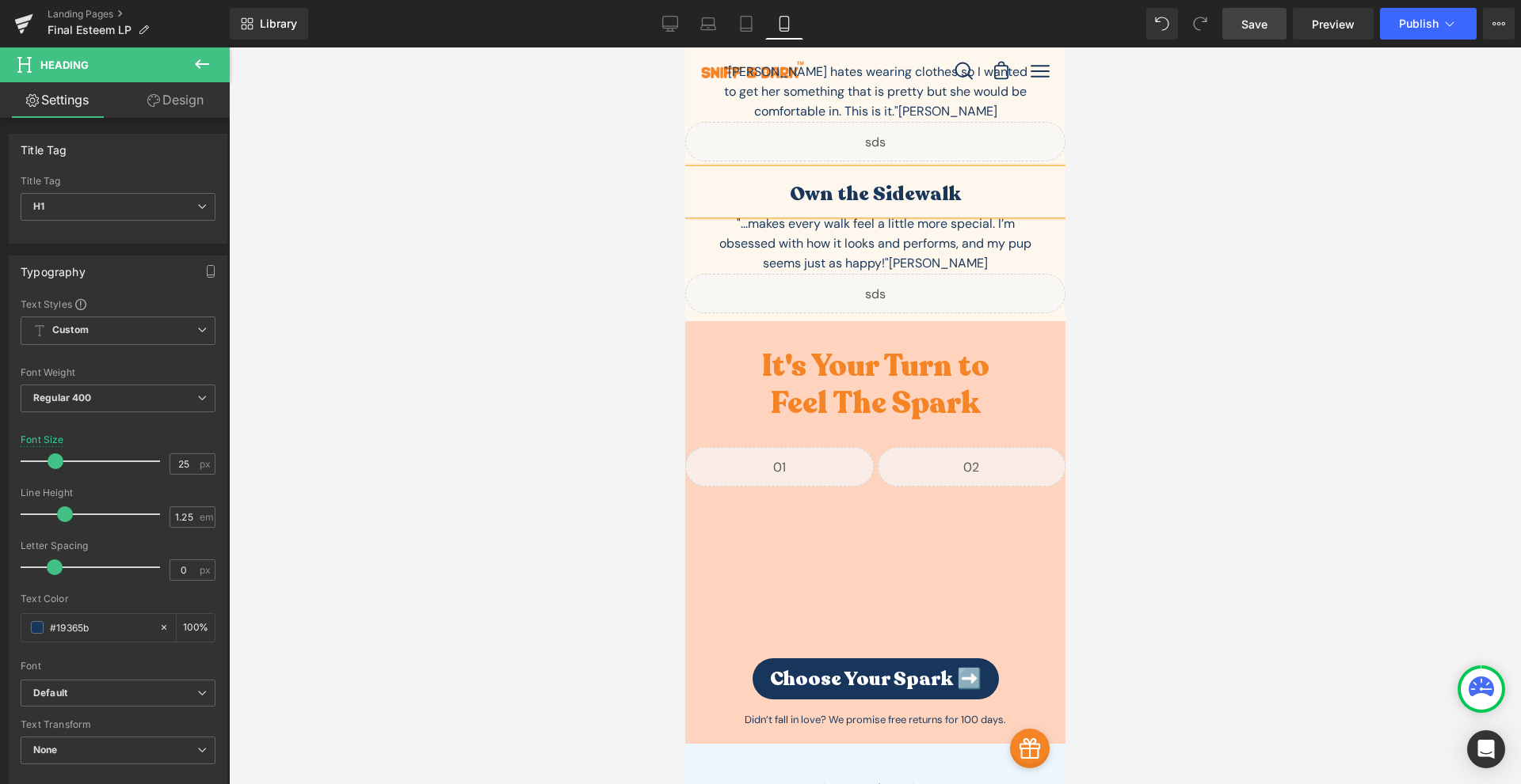
click at [1252, 20] on span "Save" at bounding box center [1254, 24] width 26 height 16
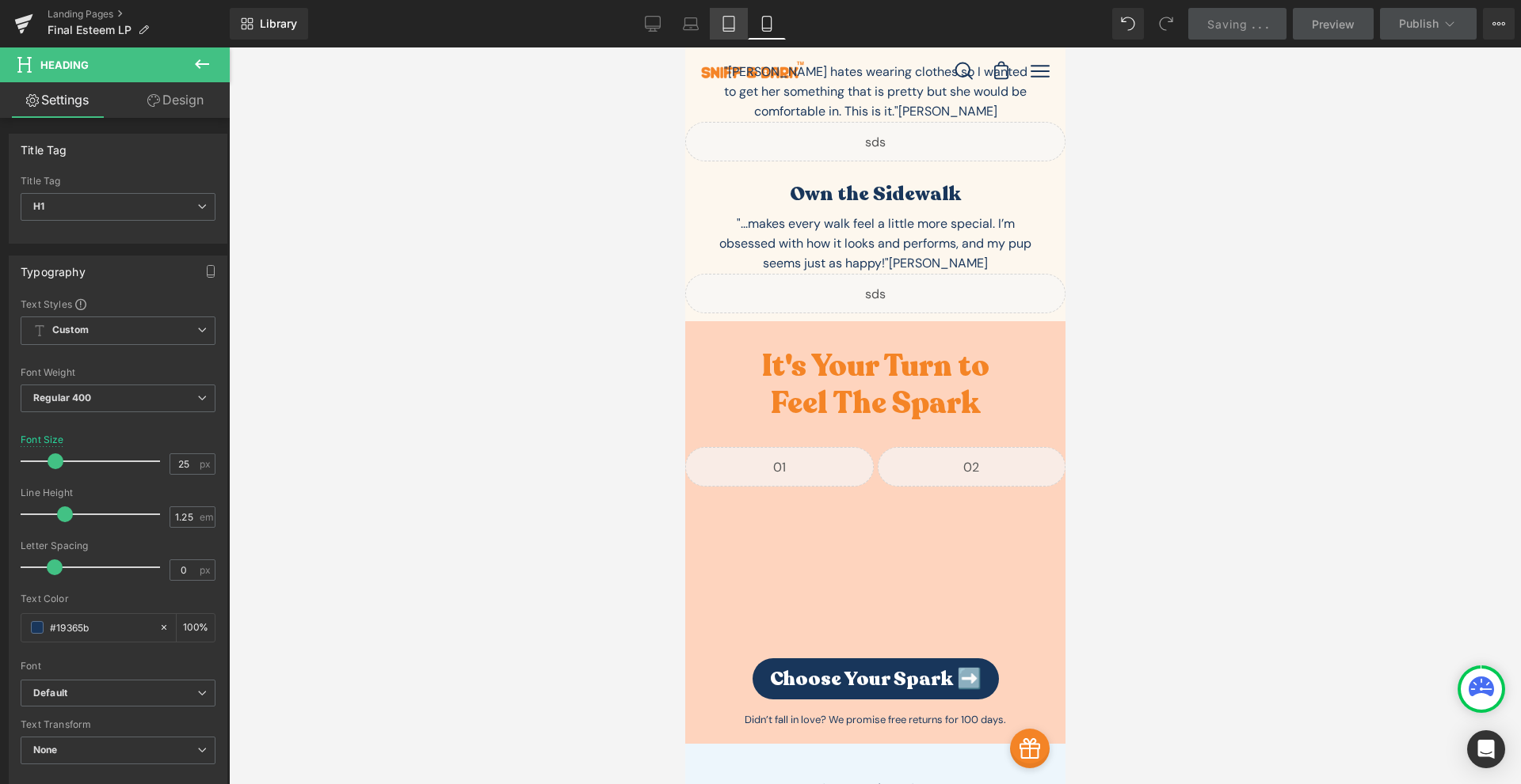
click at [721, 22] on icon at bounding box center [729, 24] width 16 height 16
type input "34"
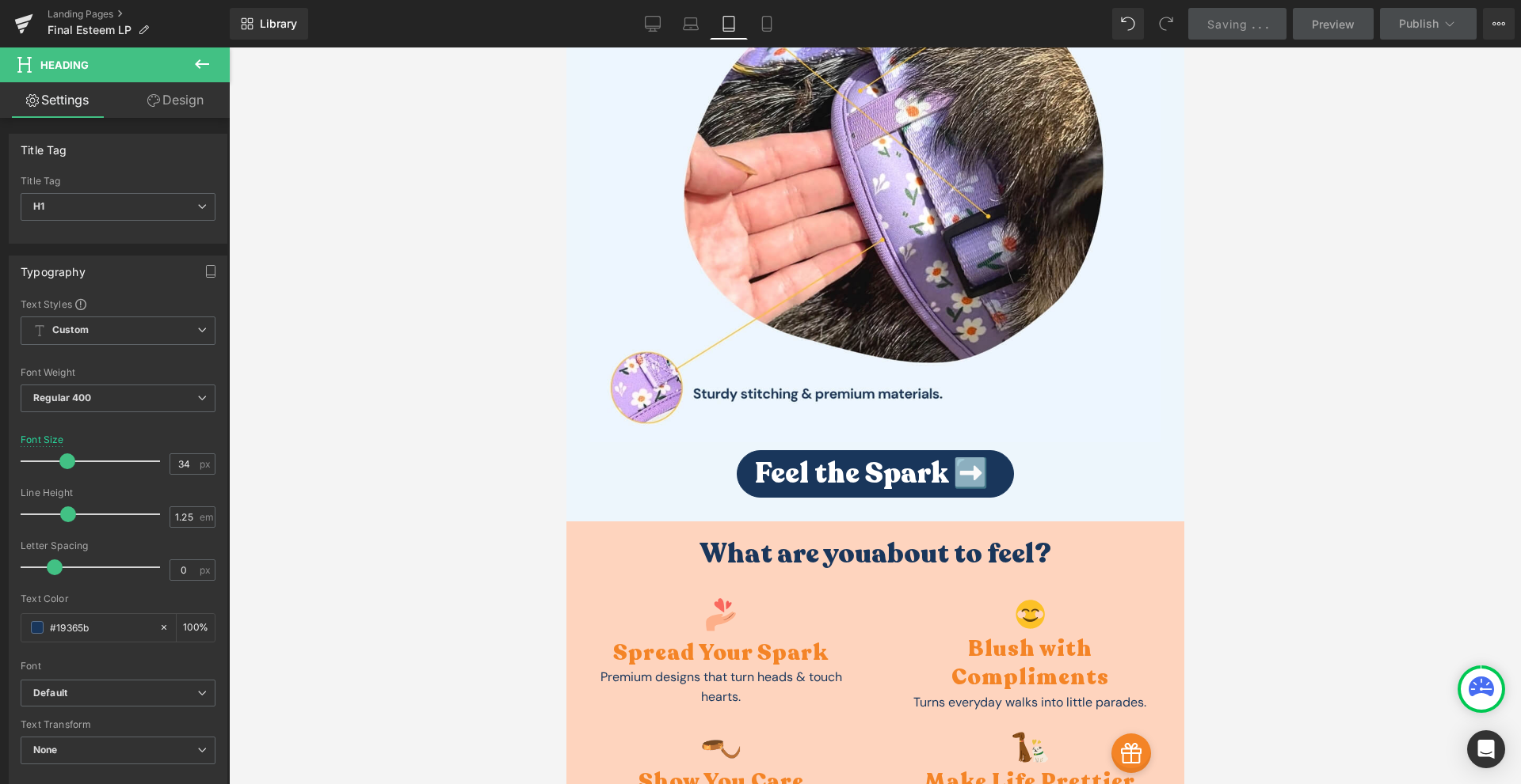
scroll to position [7018, 0]
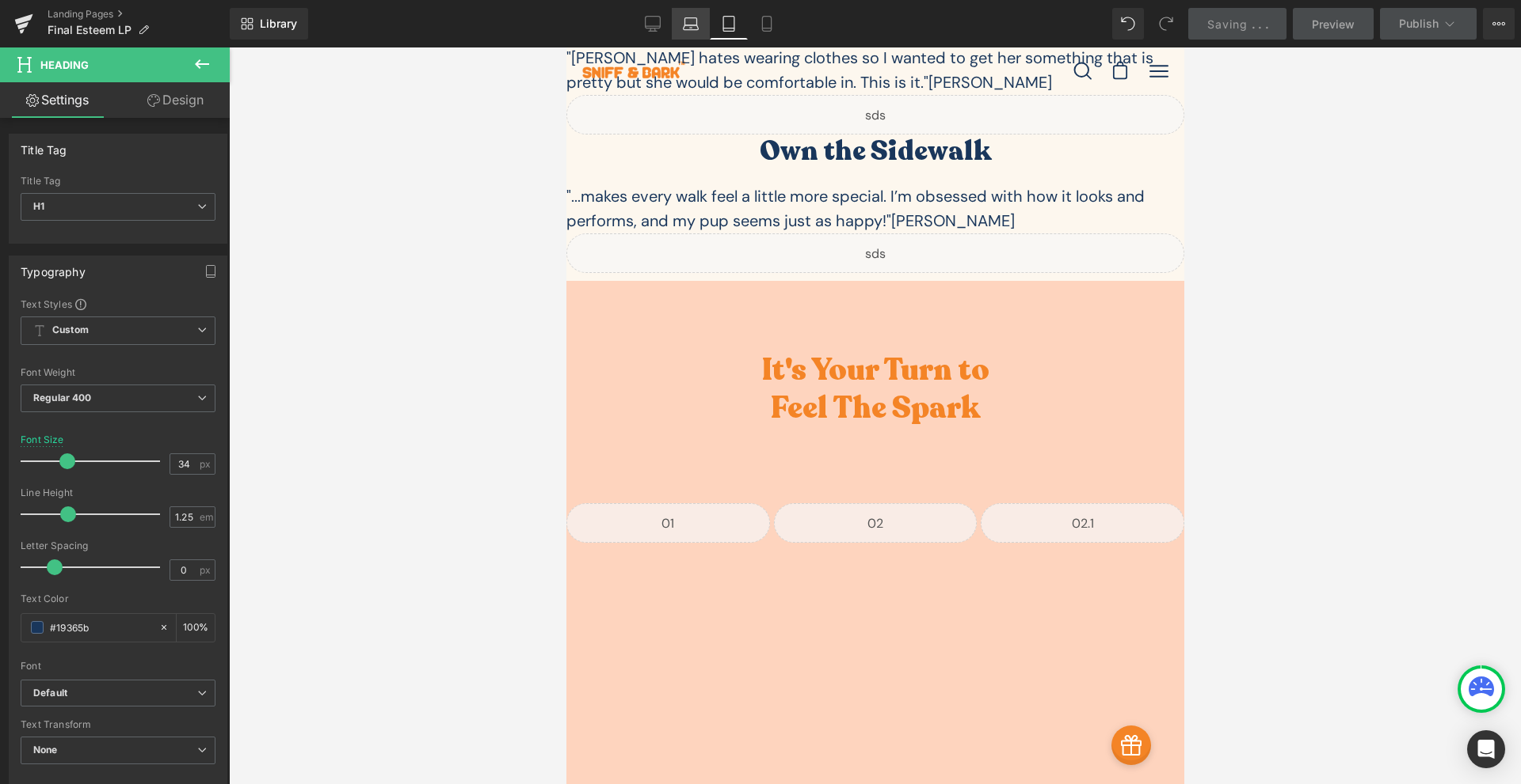
click at [700, 22] on link "Laptop" at bounding box center [691, 23] width 38 height 32
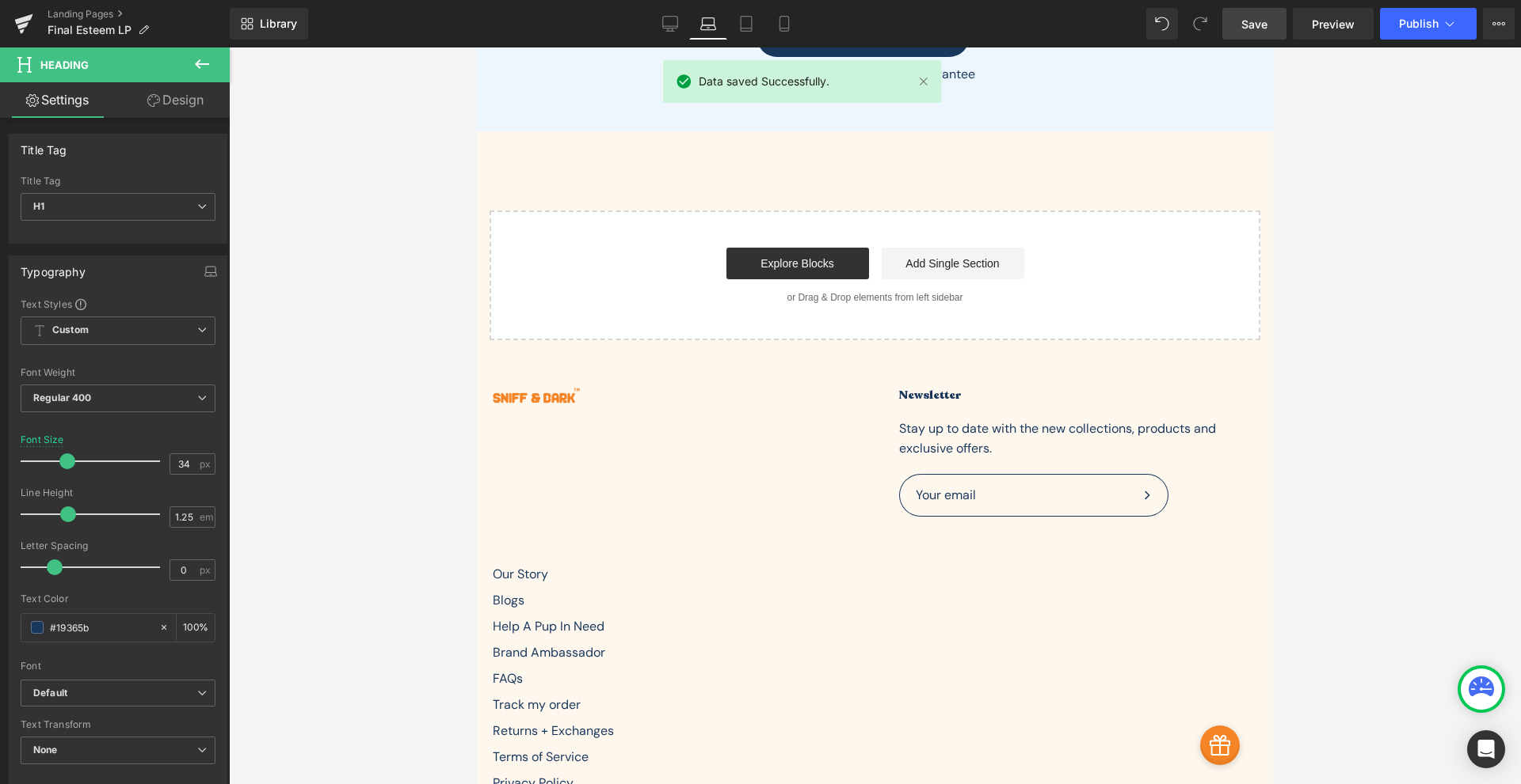
scroll to position [0, 0]
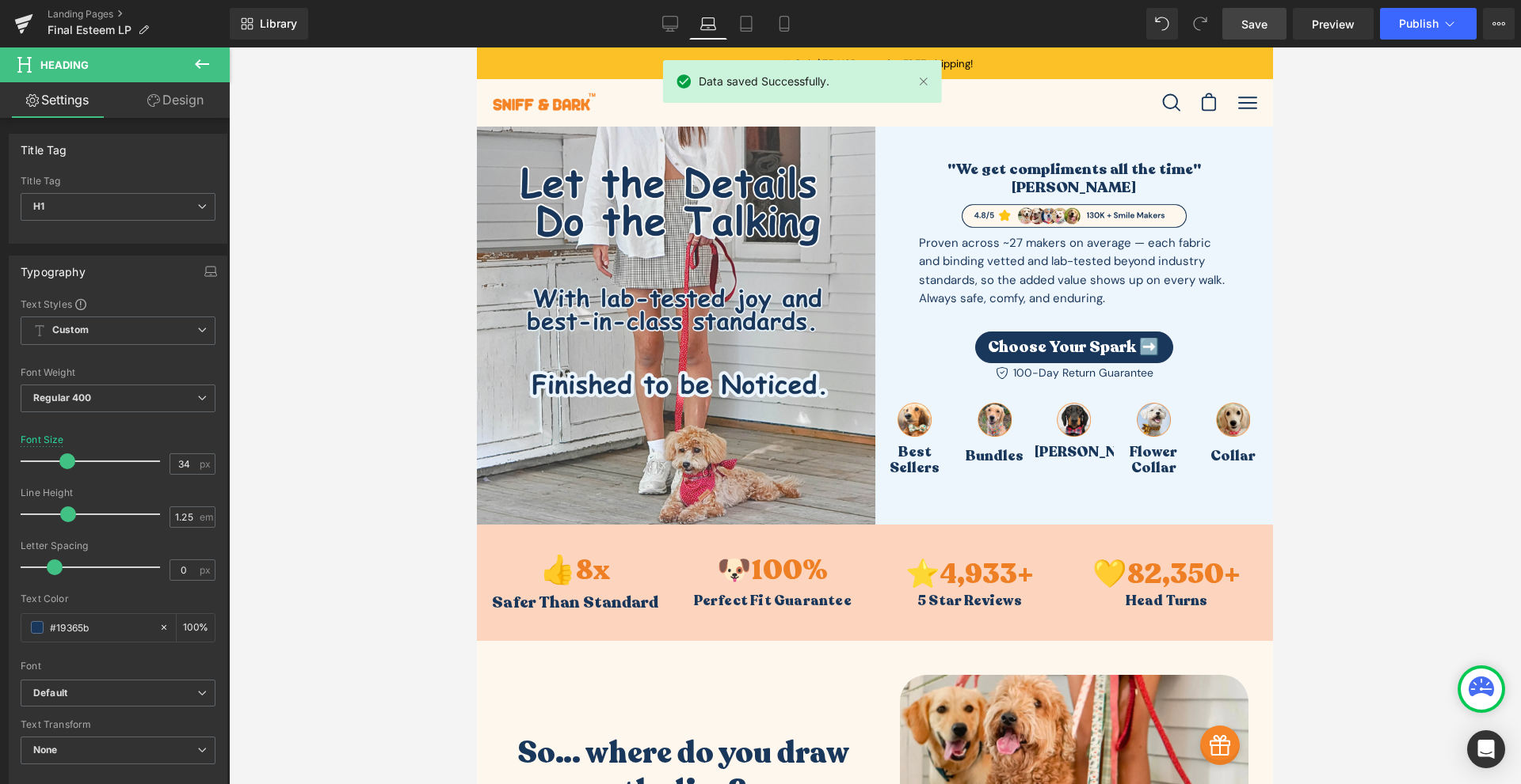
click at [711, 19] on icon at bounding box center [708, 24] width 16 height 16
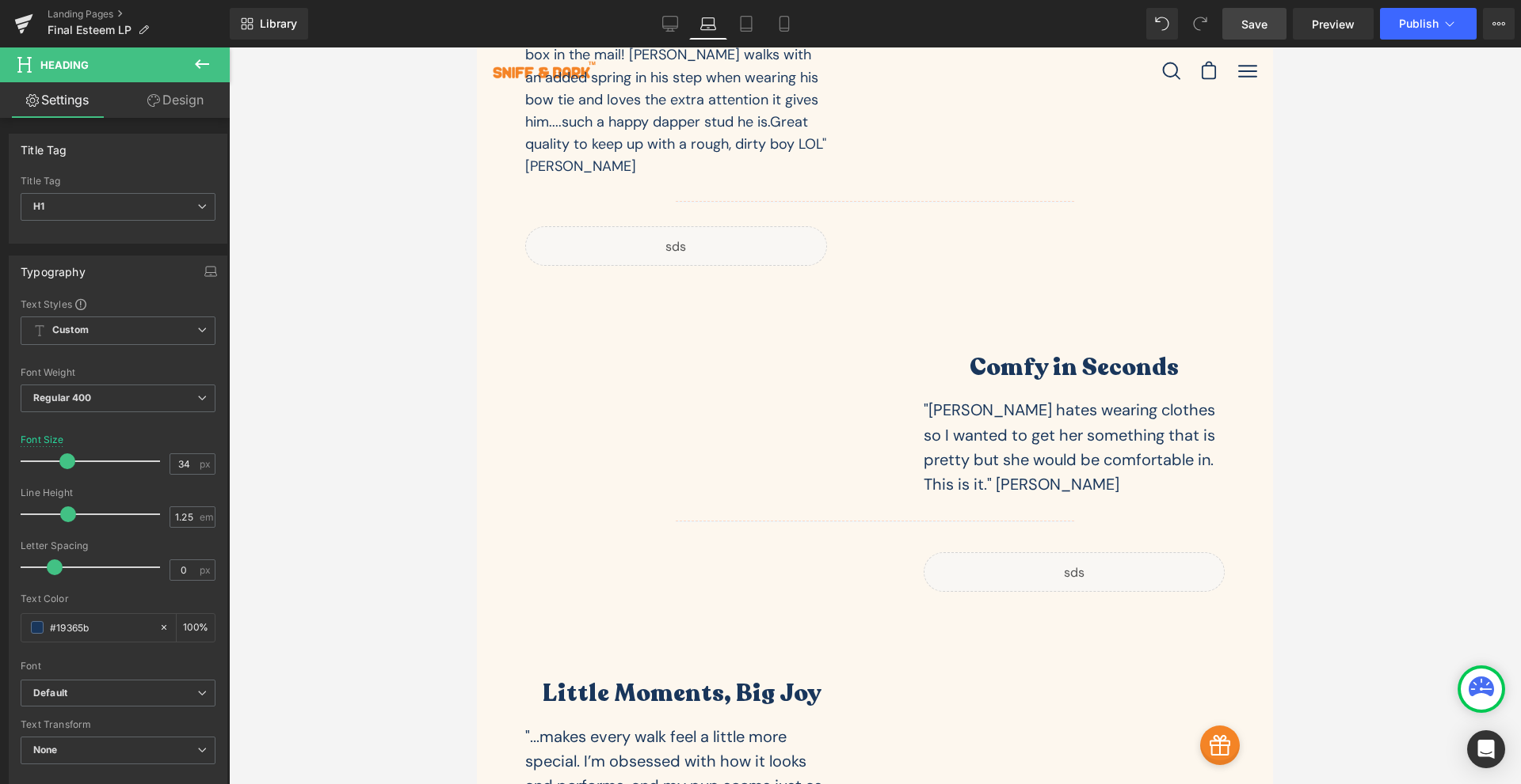
scroll to position [3325, 0]
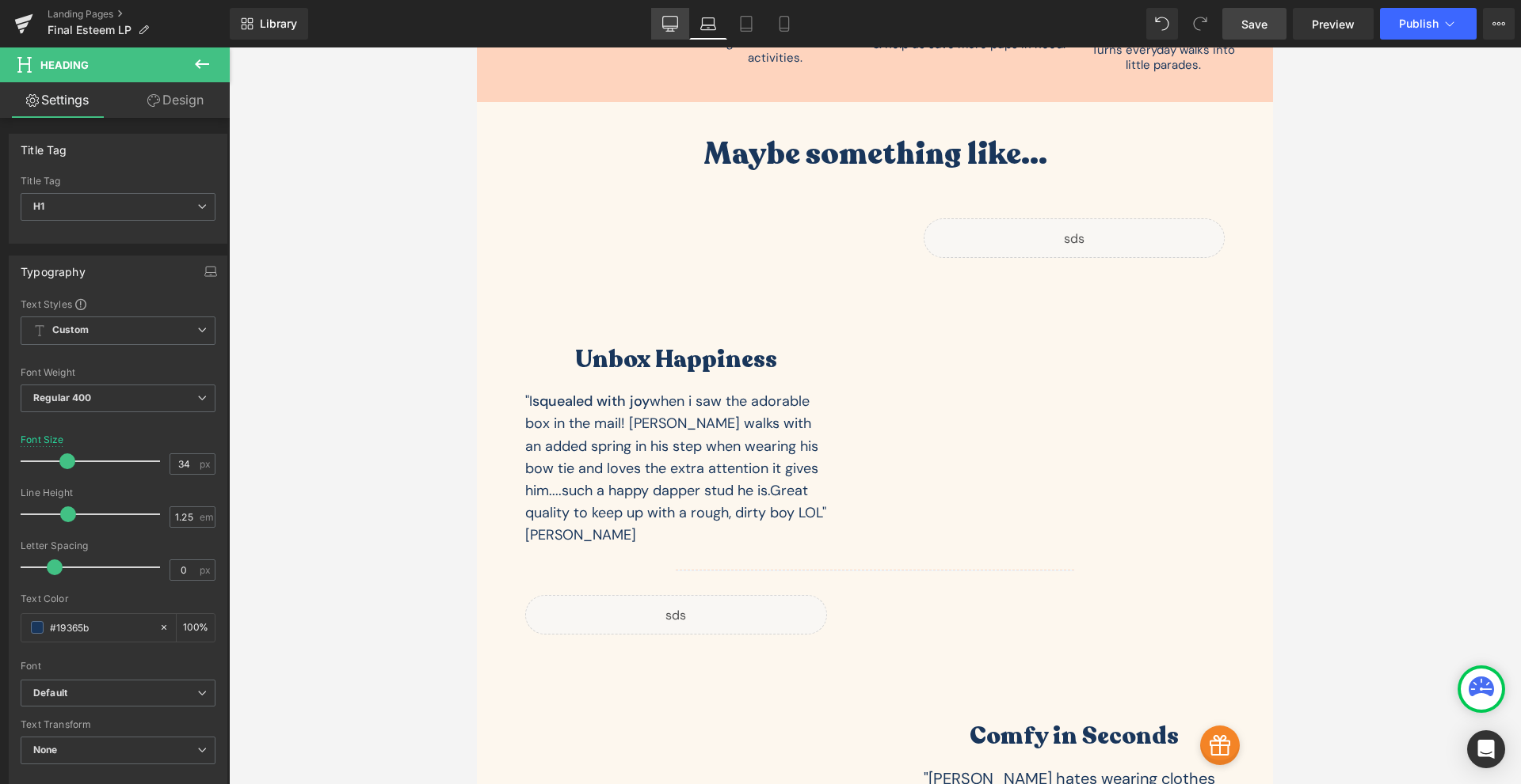
drag, startPoint x: 667, startPoint y: 36, endPoint x: 488, endPoint y: 122, distance: 198.6
click at [667, 36] on link "Desktop" at bounding box center [670, 23] width 38 height 32
type input "100"
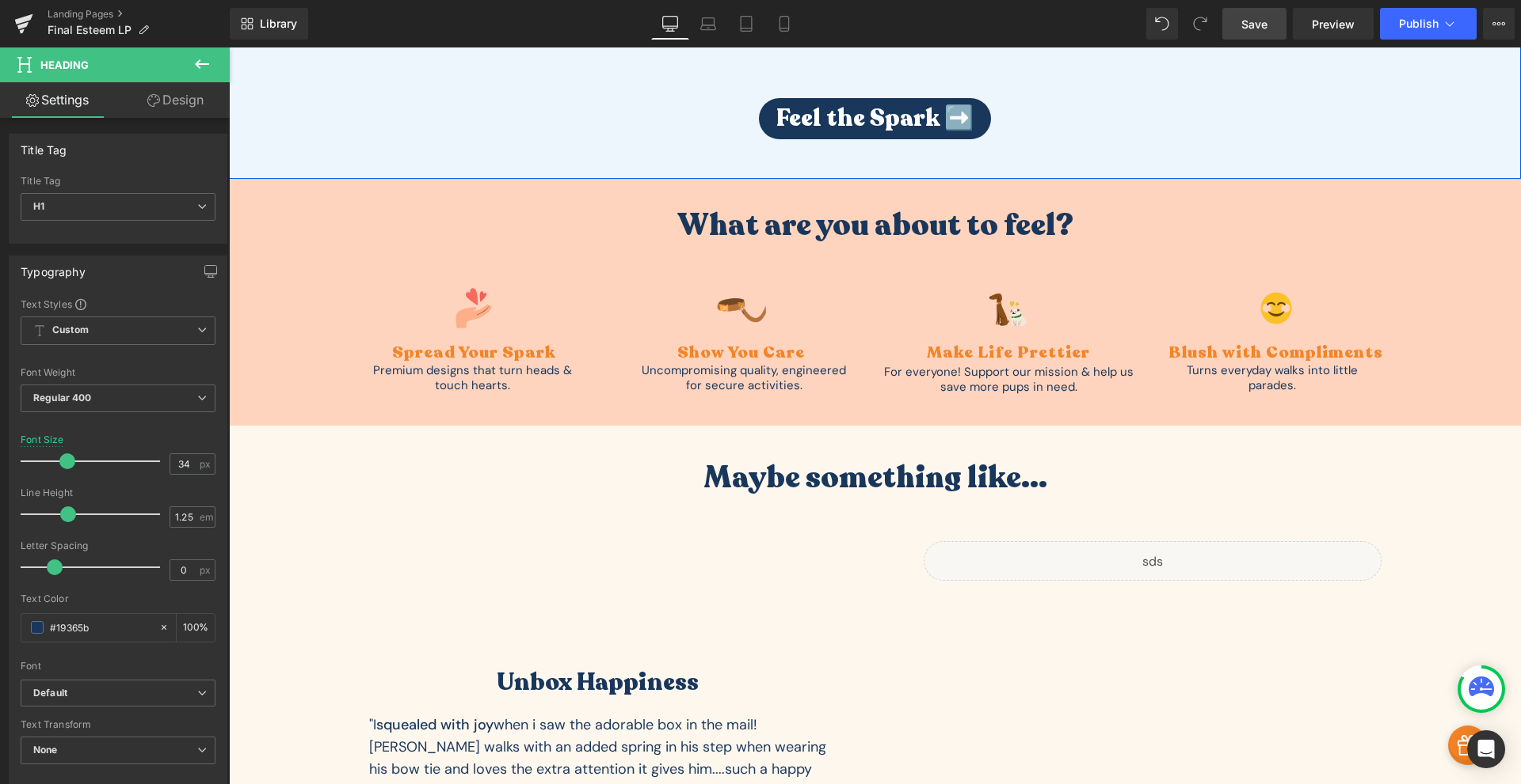
scroll to position [3879, 0]
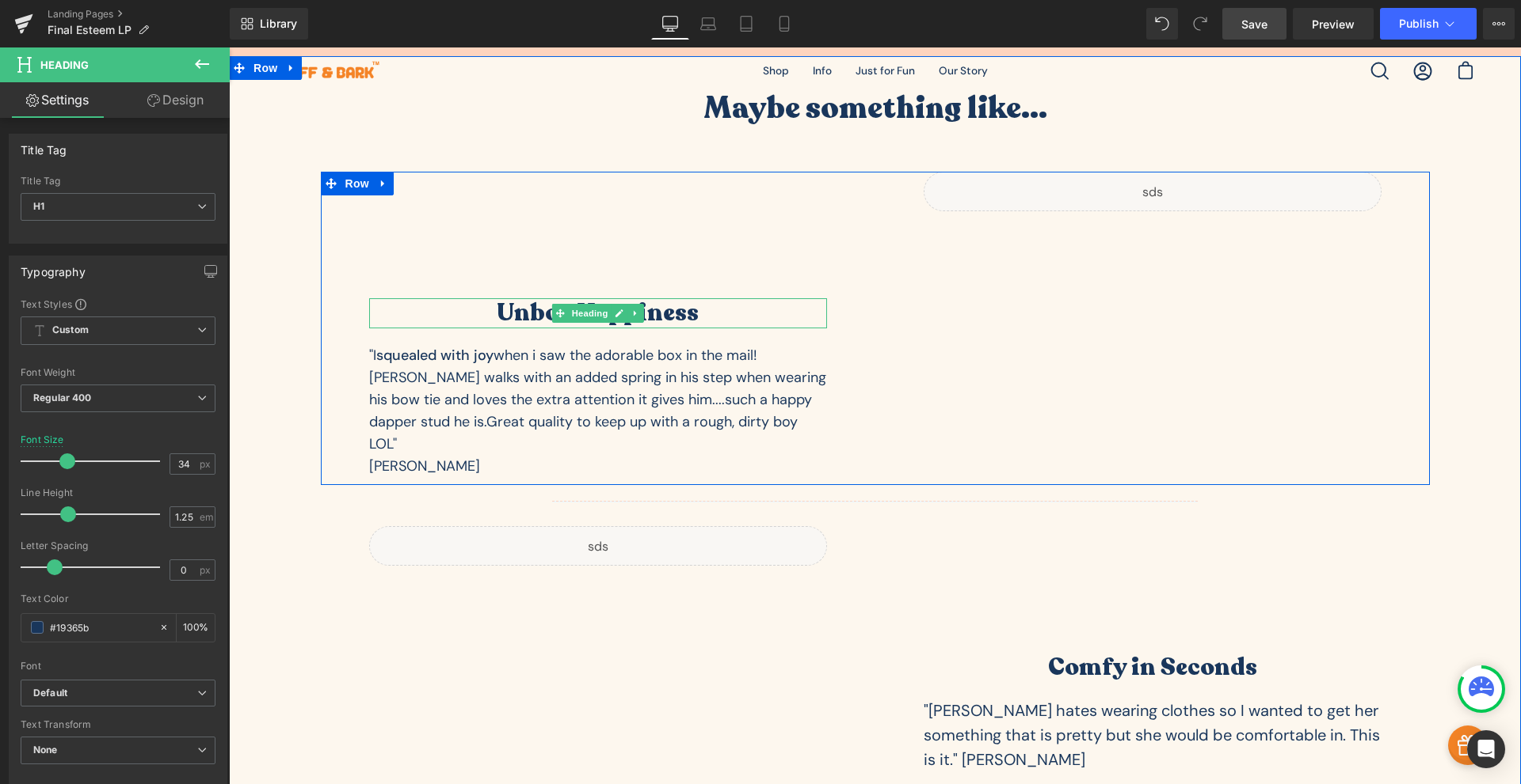
click at [666, 322] on h1 "Unbox Happiness" at bounding box center [598, 313] width 458 height 30
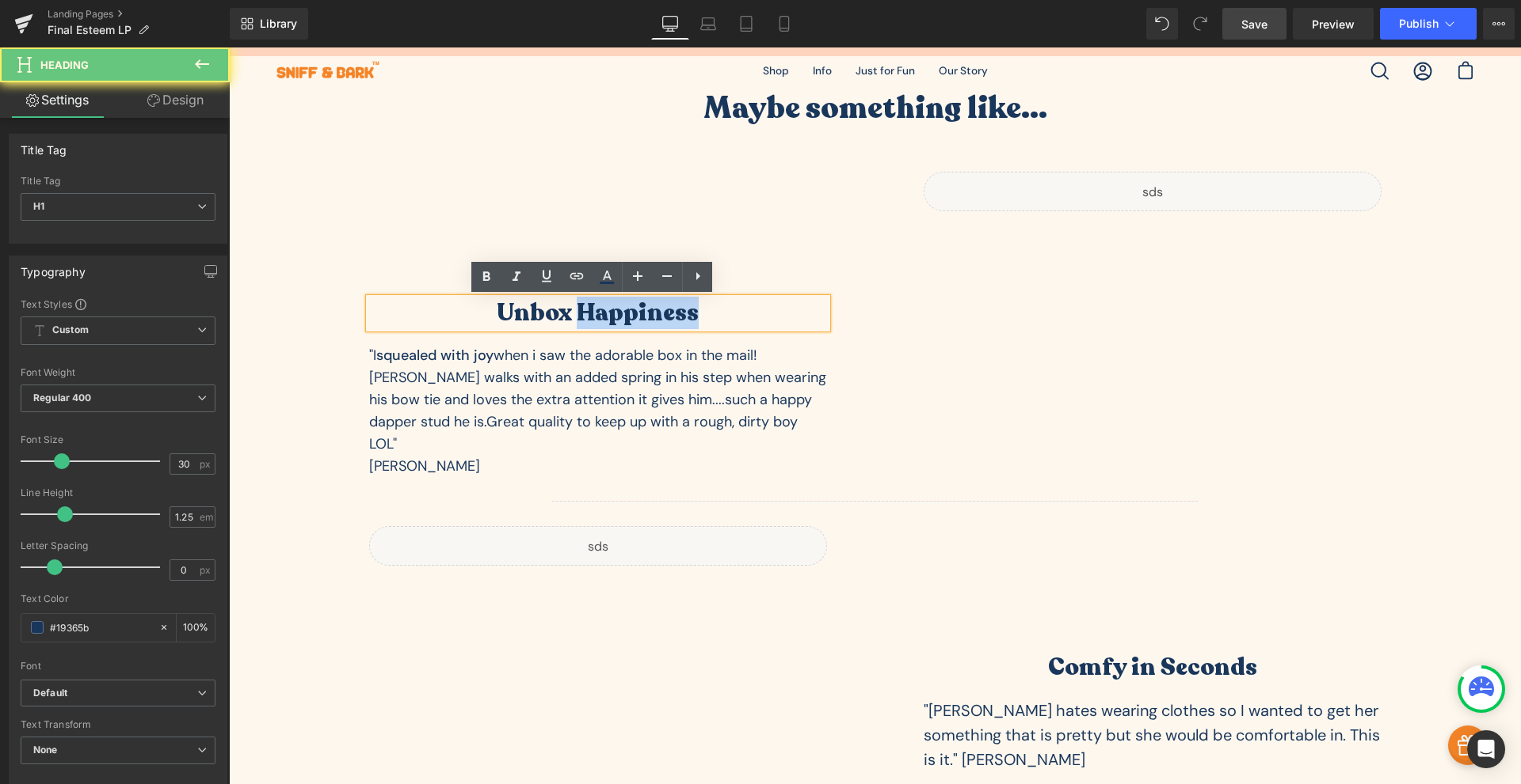
click at [667, 322] on h1 "Unbox Happiness" at bounding box center [598, 313] width 458 height 30
click at [674, 313] on h1 "Unbox Happiness" at bounding box center [598, 313] width 458 height 30
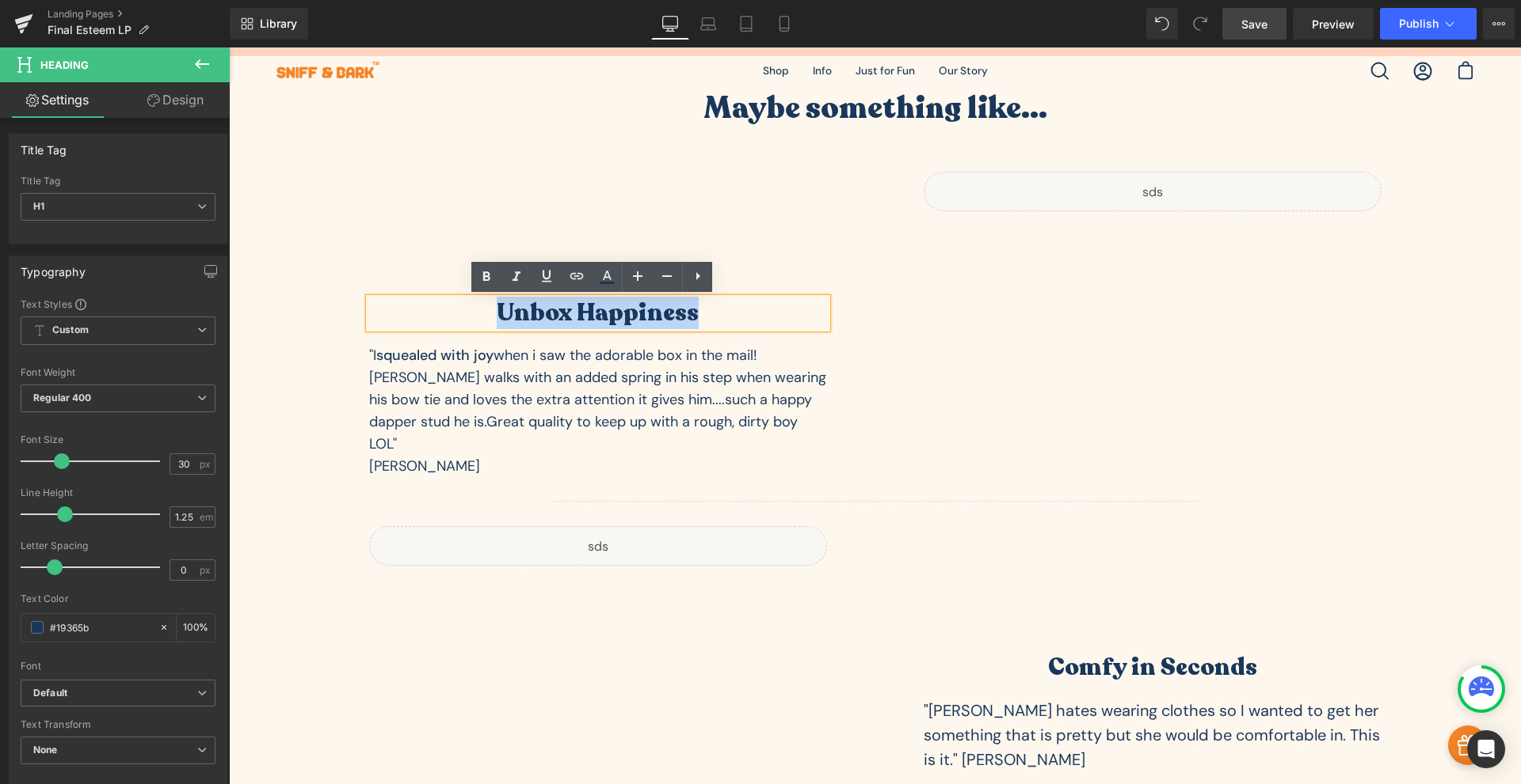
click at [674, 313] on h1 "Unbox Happiness" at bounding box center [598, 313] width 458 height 30
click at [689, 316] on h1 "Unbox Happiness" at bounding box center [598, 313] width 458 height 30
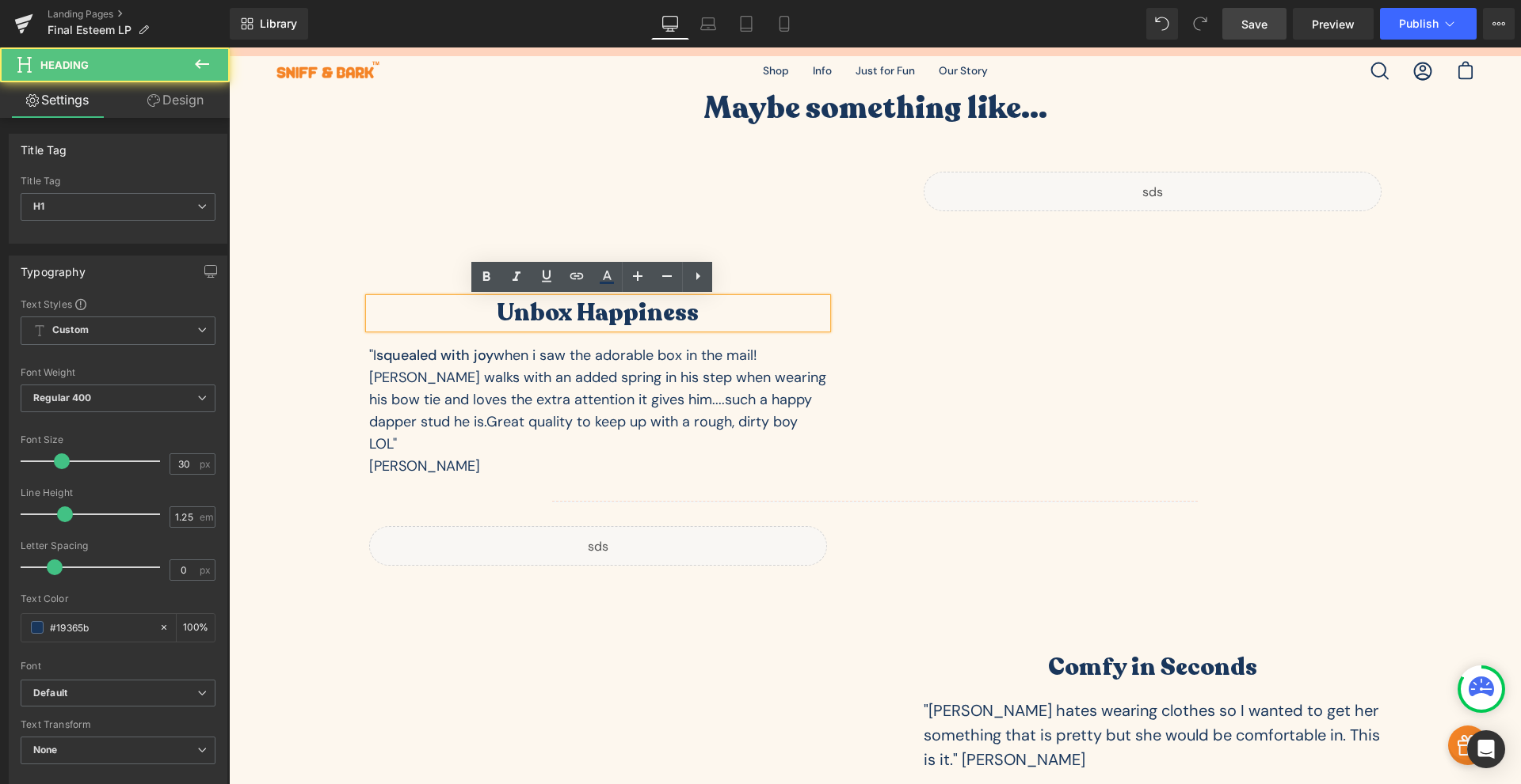
click at [641, 317] on h1 "Unbox Happiness" at bounding box center [598, 313] width 458 height 30
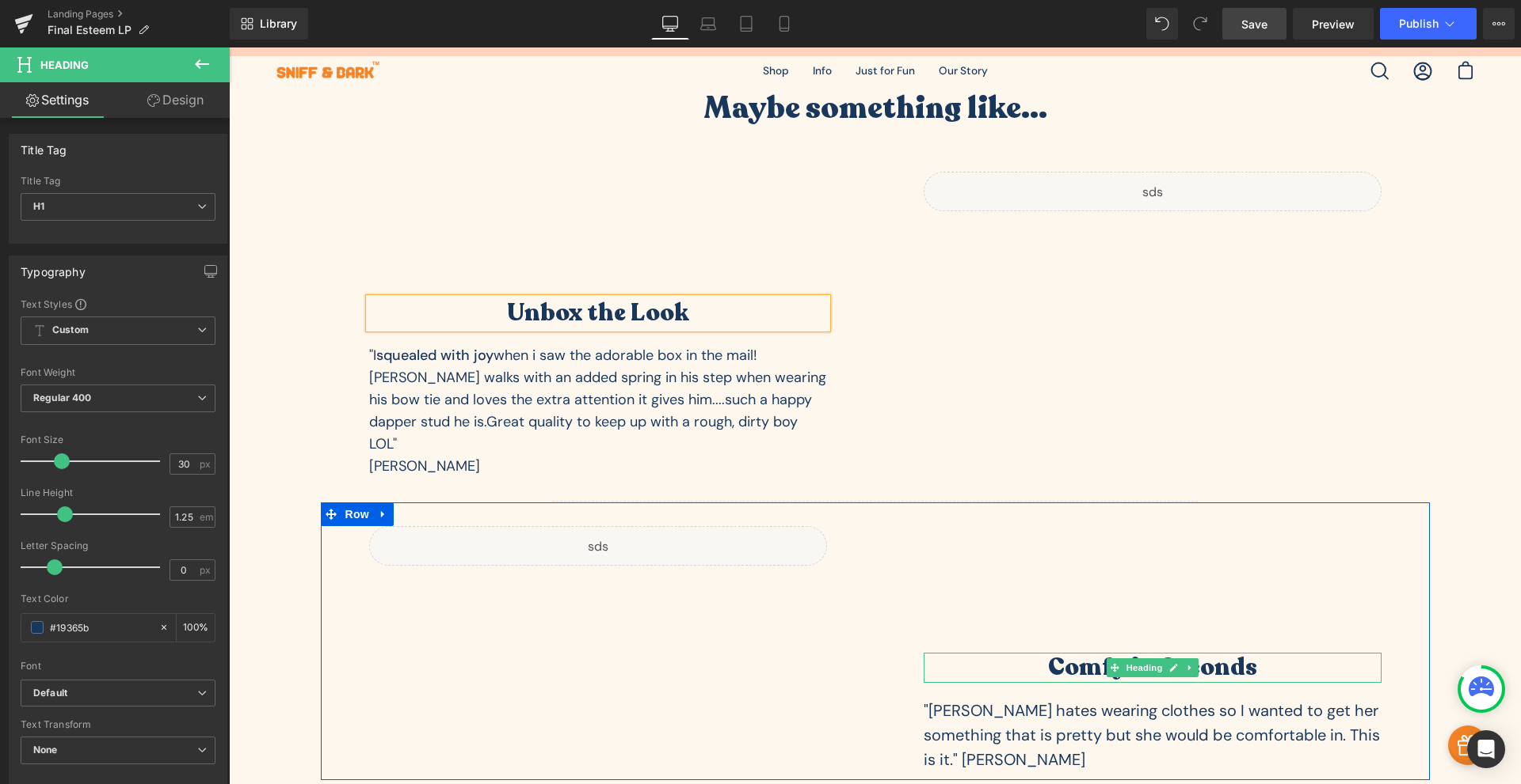
click at [1079, 653] on h1 "Comfy in Seconds" at bounding box center [1152, 667] width 458 height 30
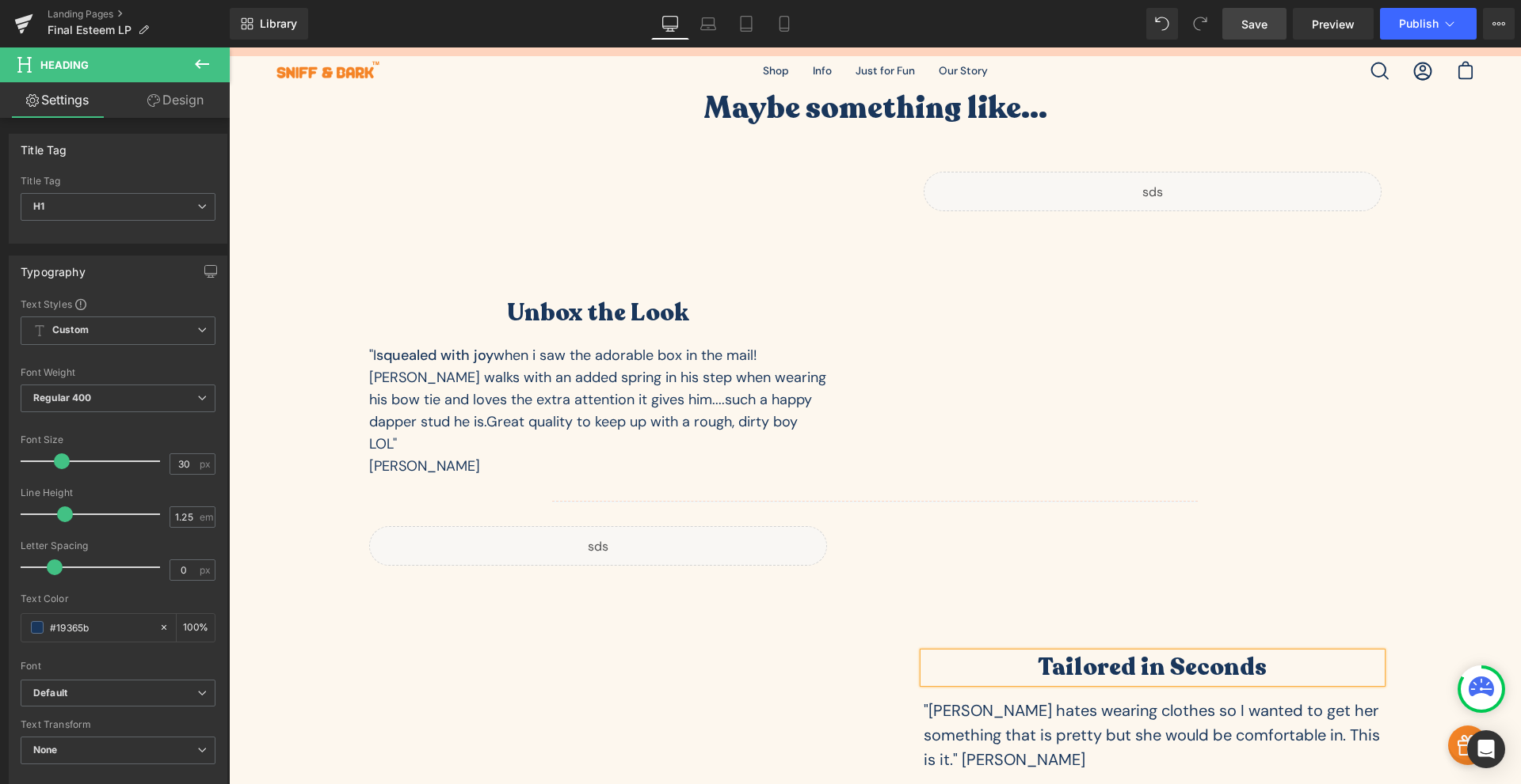
scroll to position [4433, 0]
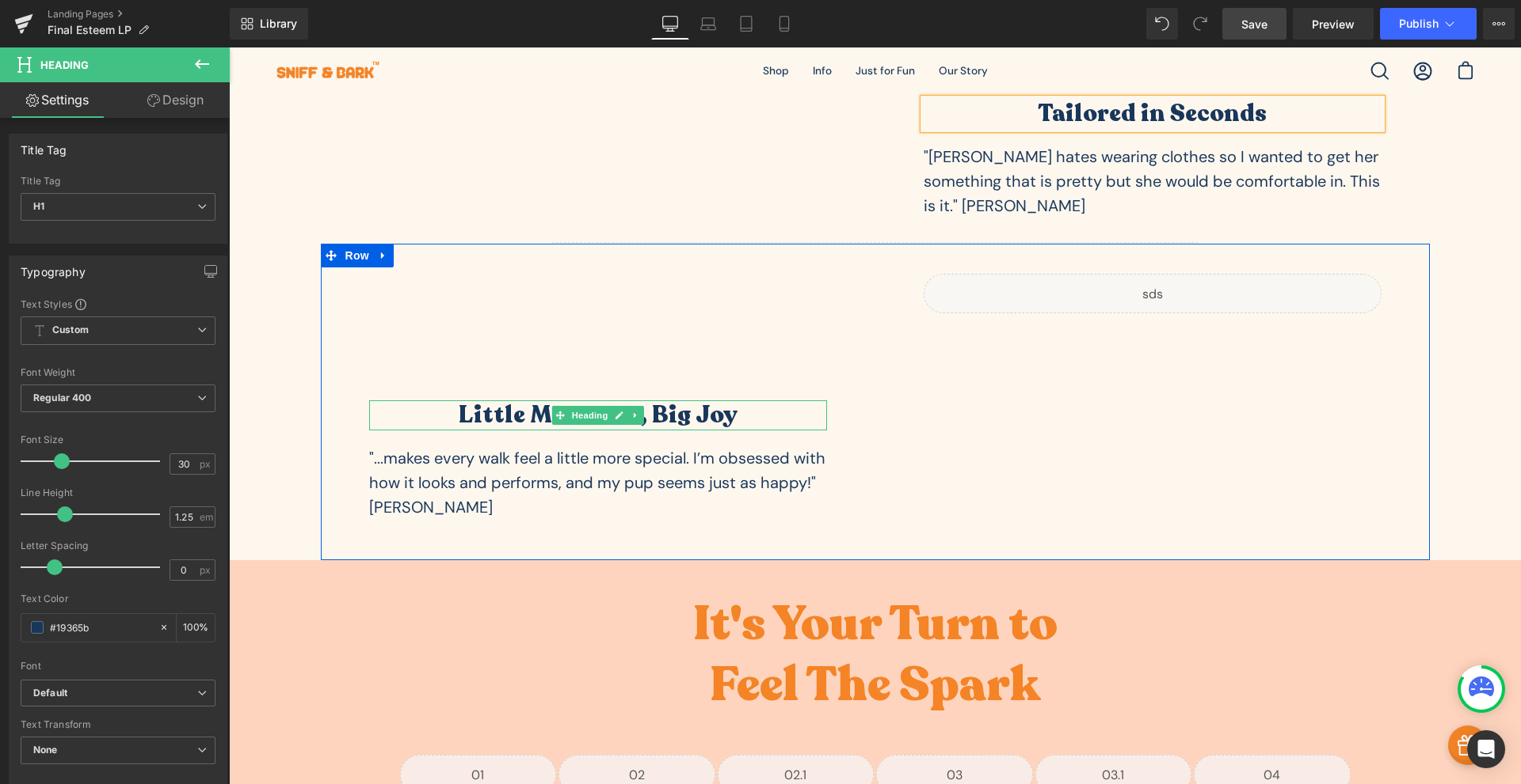
click at [499, 400] on h1 "Little Moments, Big Joy" at bounding box center [598, 414] width 458 height 30
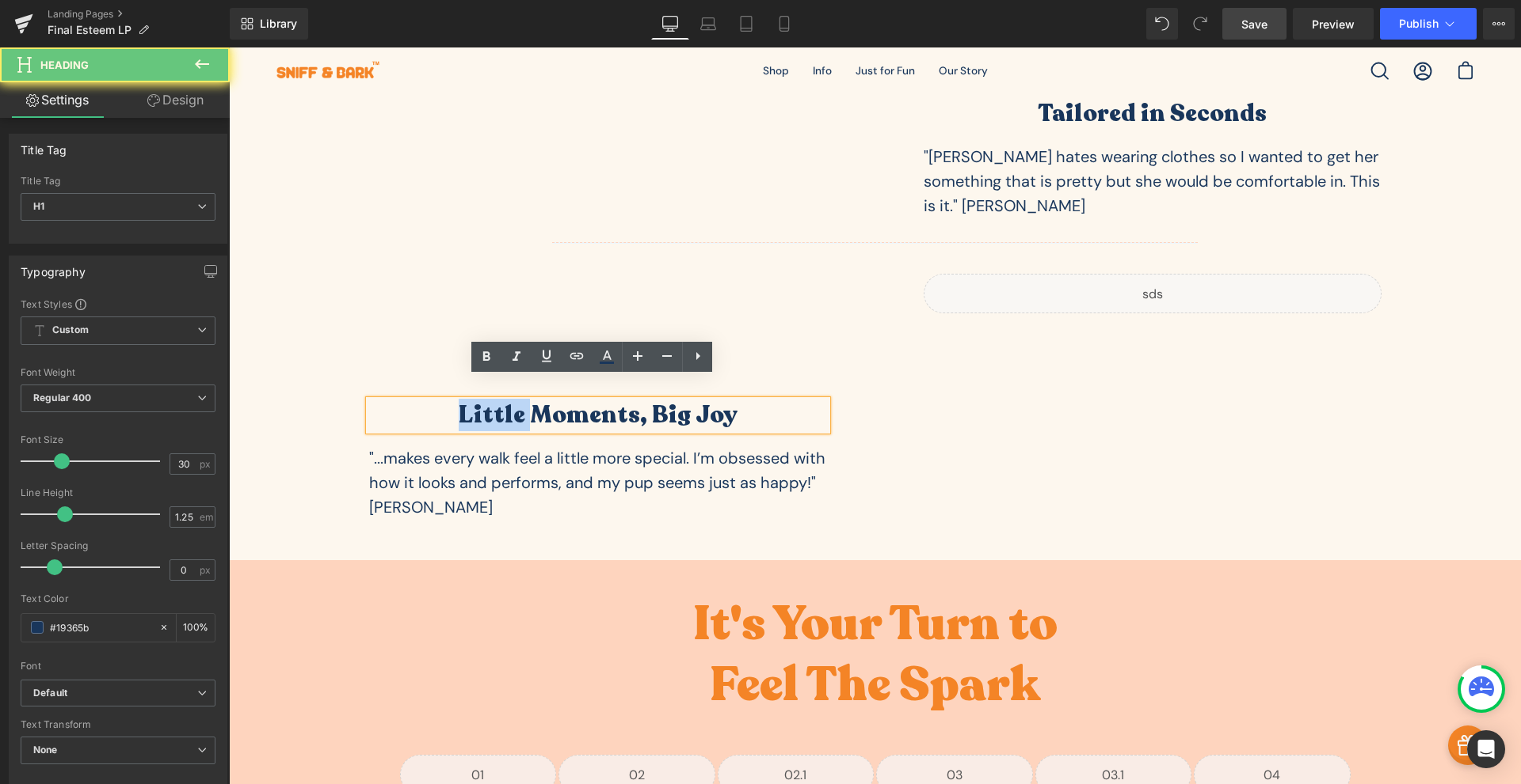
click at [499, 400] on h1 "Little Moments, Big Joy" at bounding box center [598, 414] width 458 height 30
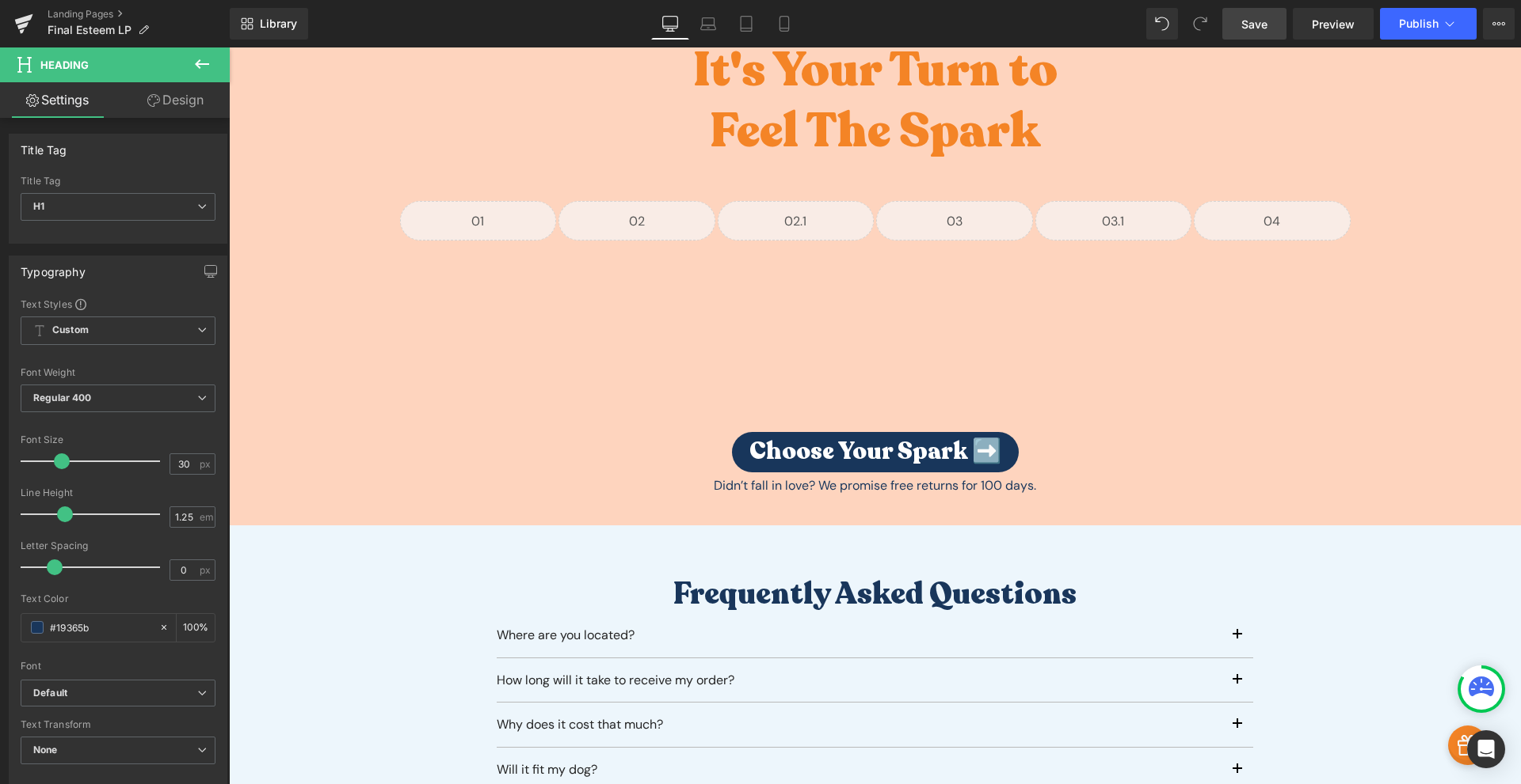
scroll to position [5171, 0]
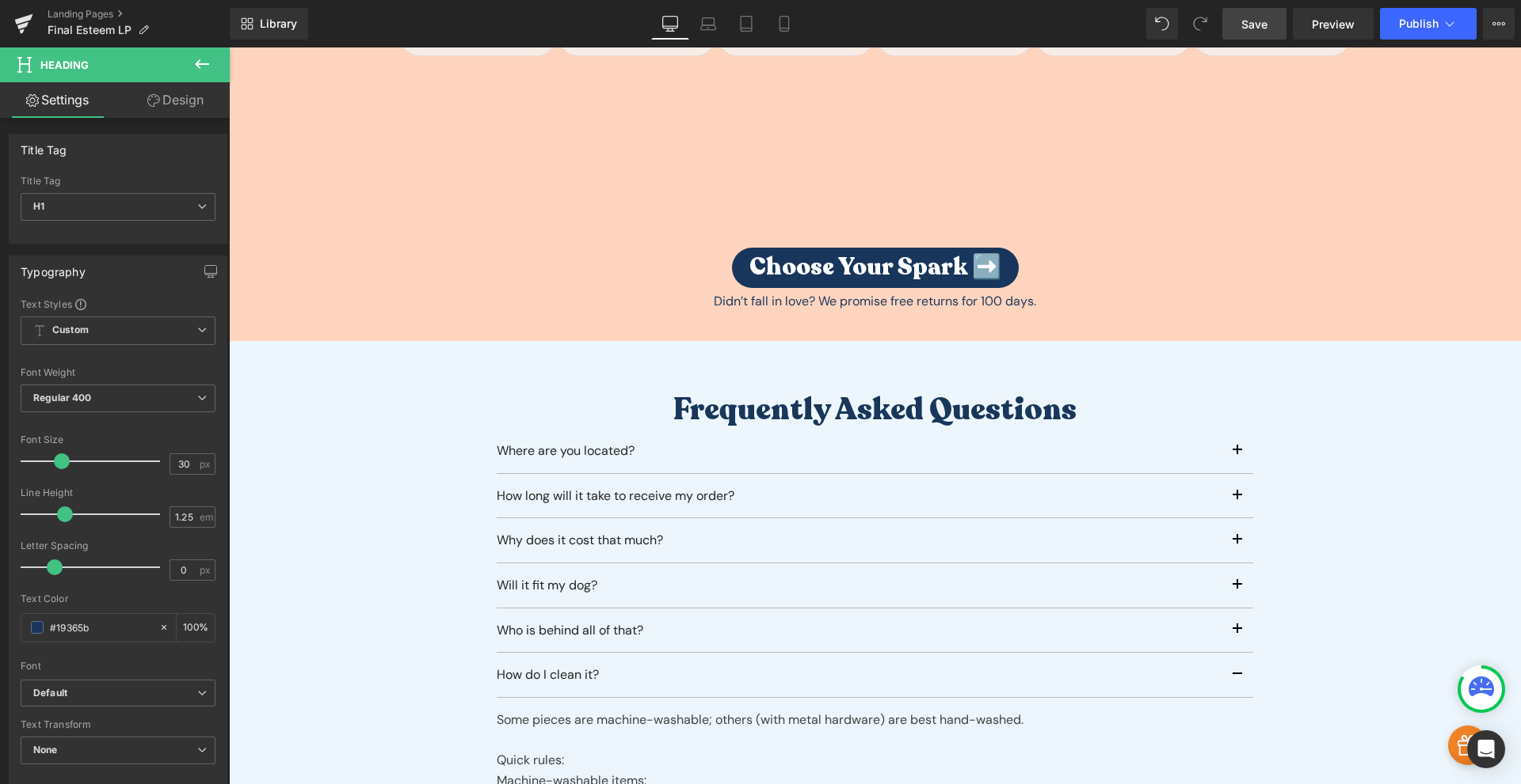
click at [1269, 22] on link "Save" at bounding box center [1254, 23] width 64 height 32
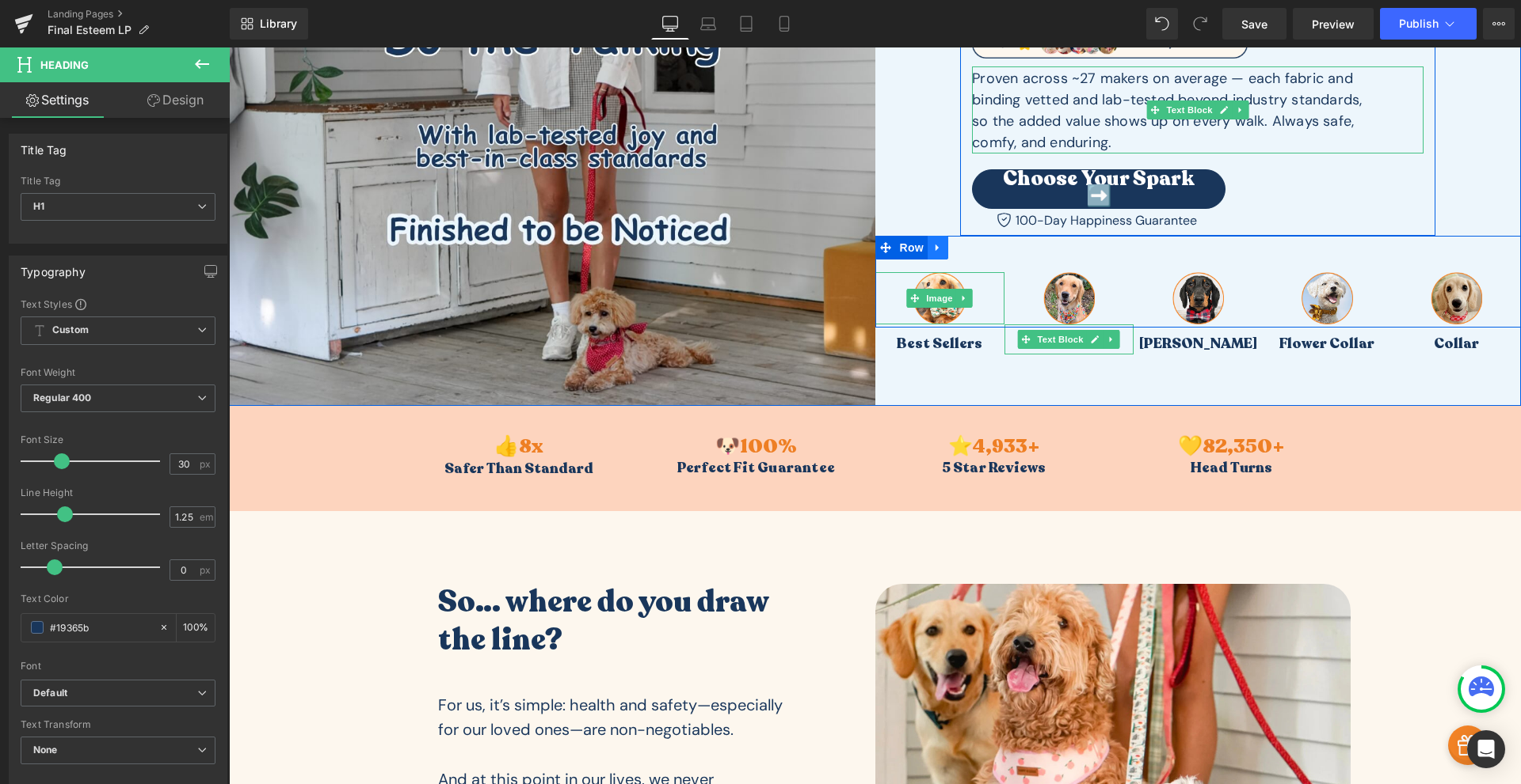
scroll to position [370, 0]
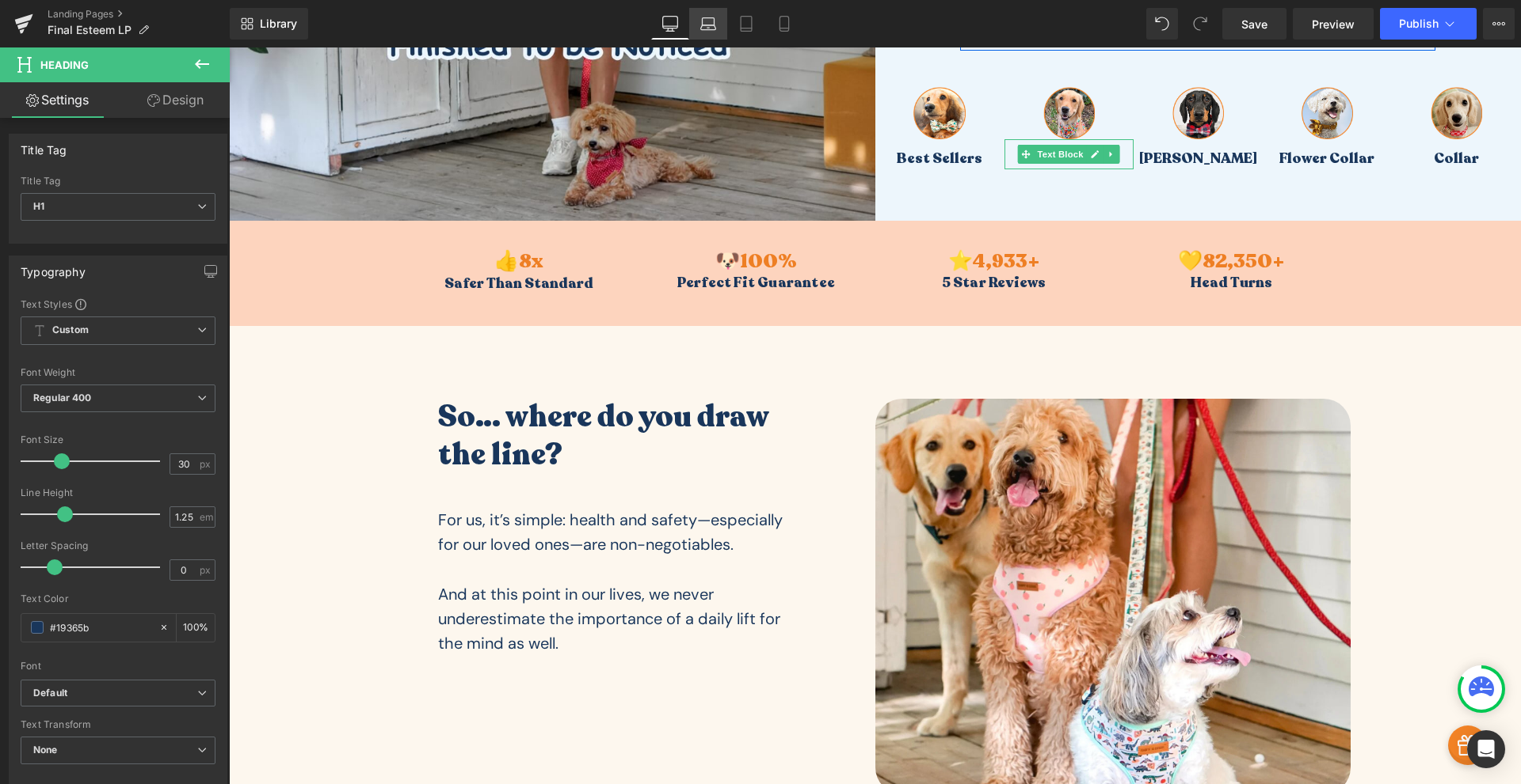
click at [702, 14] on link "Laptop" at bounding box center [708, 23] width 38 height 32
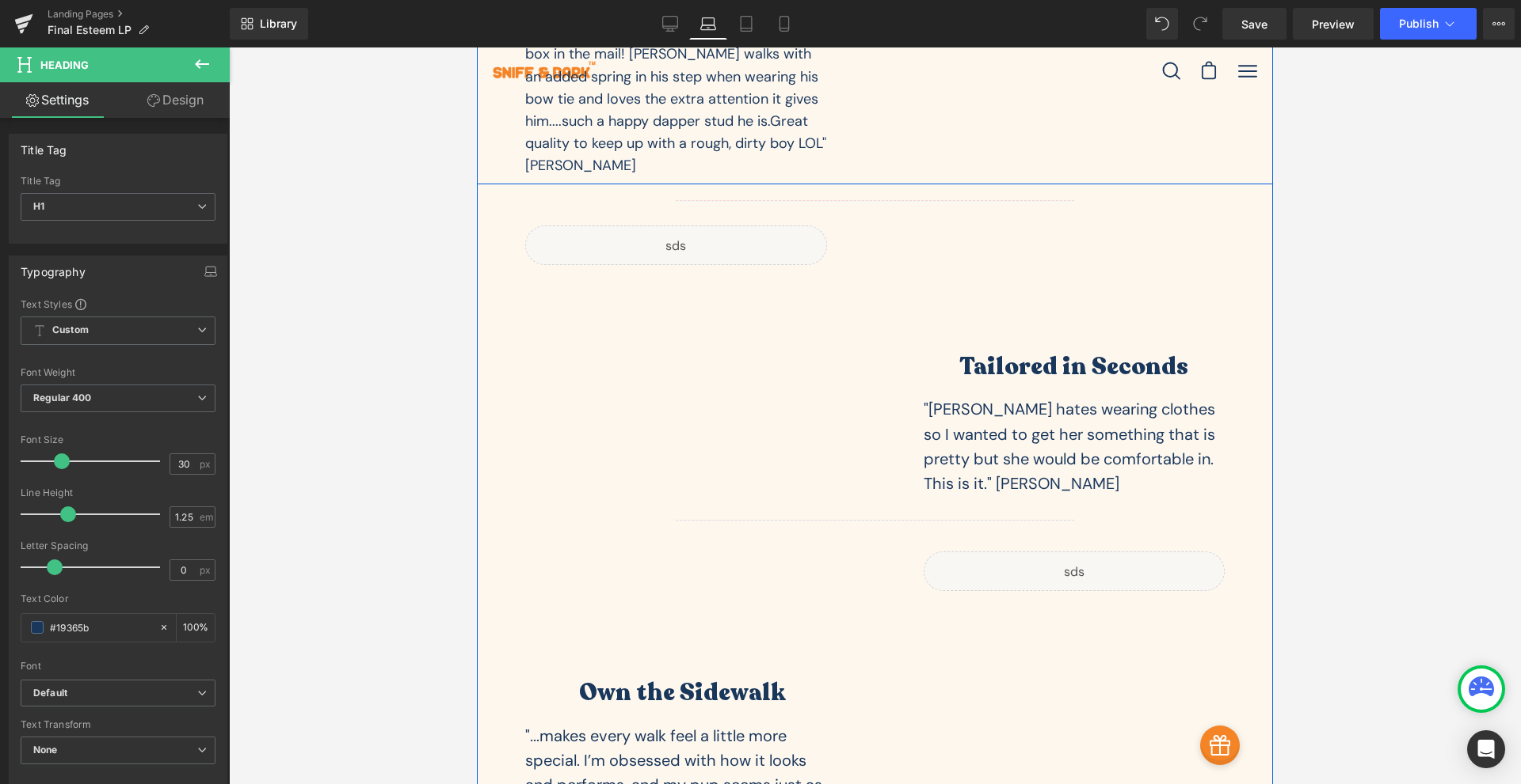
scroll to position [4248, 0]
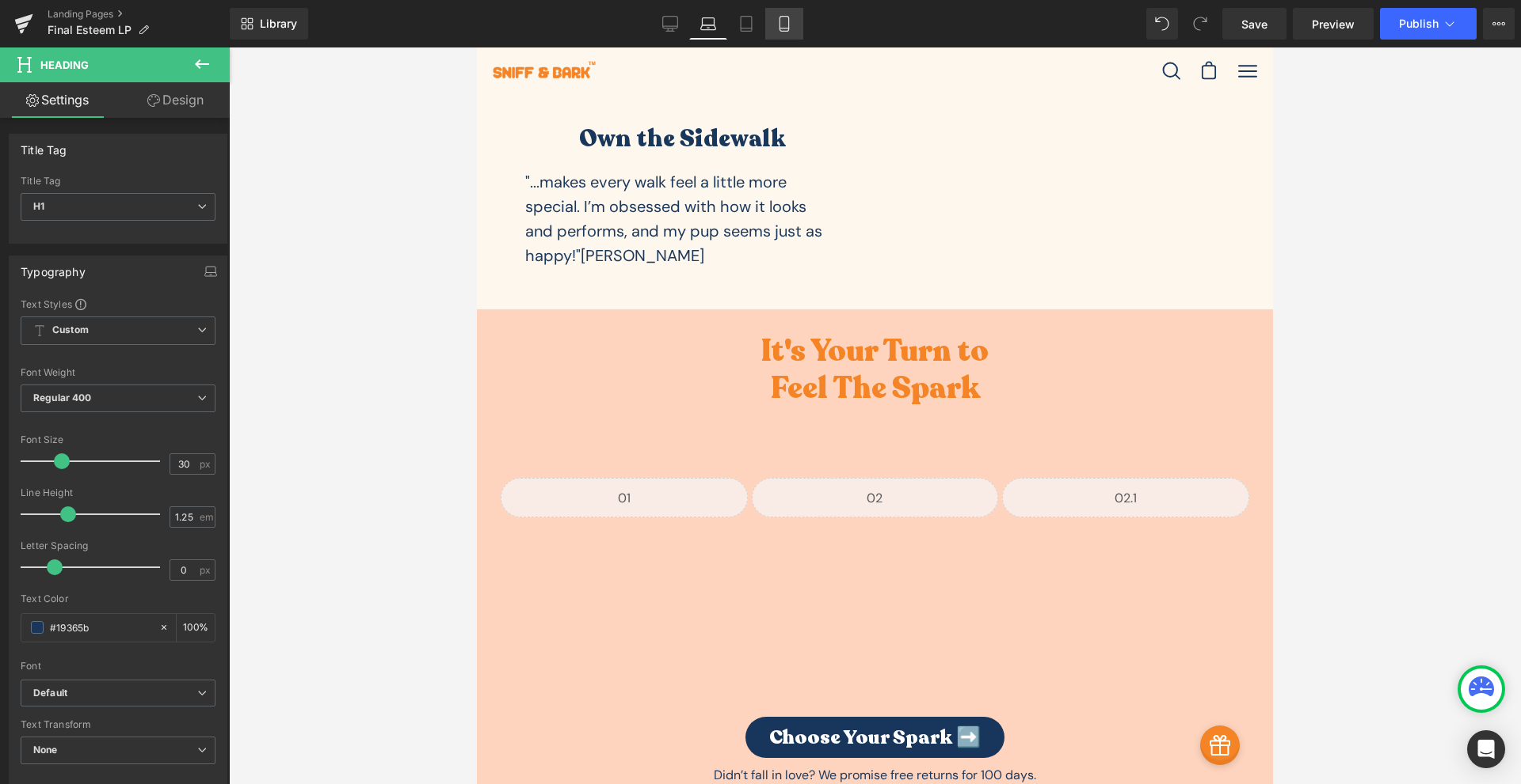
click at [780, 25] on icon at bounding box center [783, 24] width 9 height 15
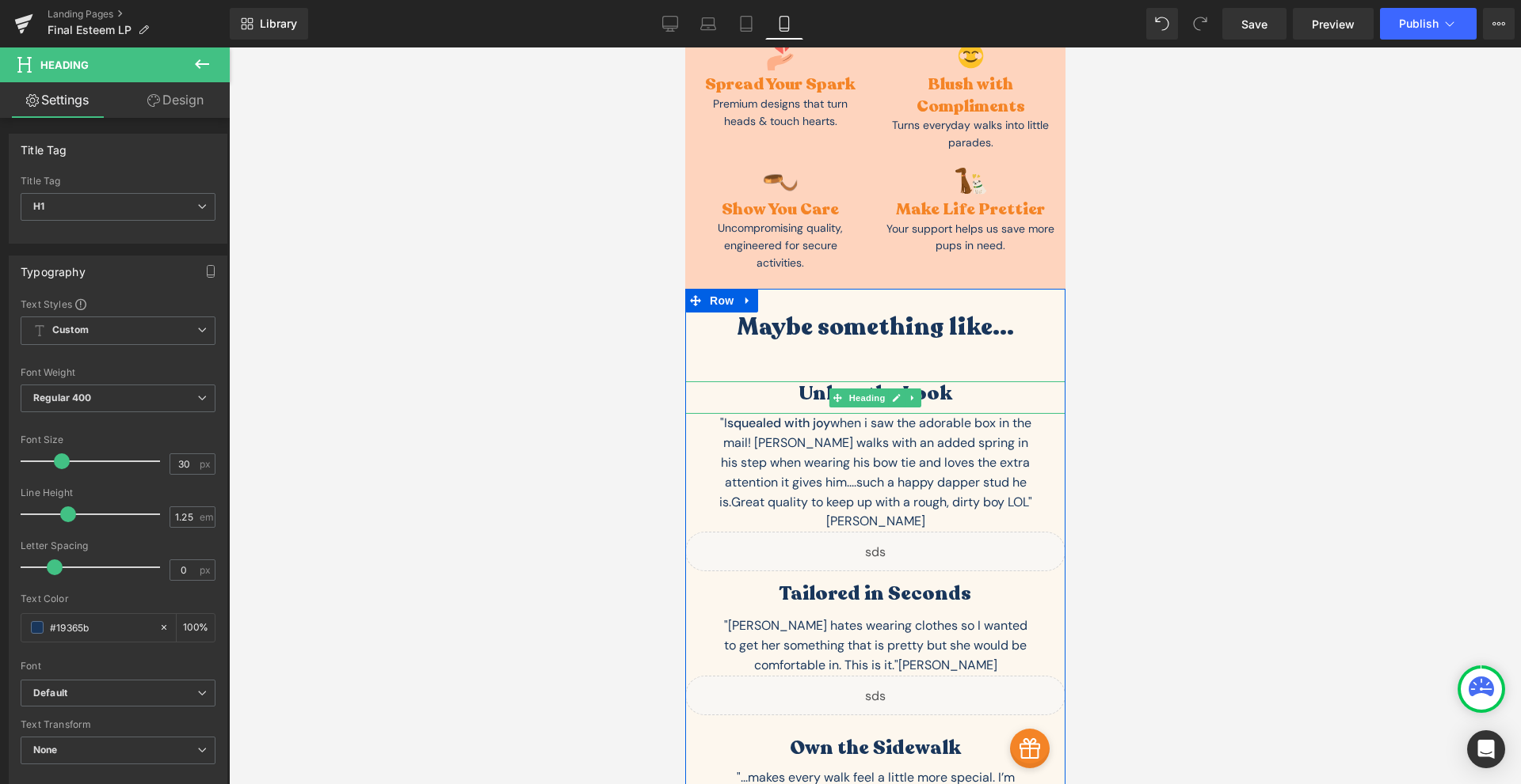
scroll to position [5171, 0]
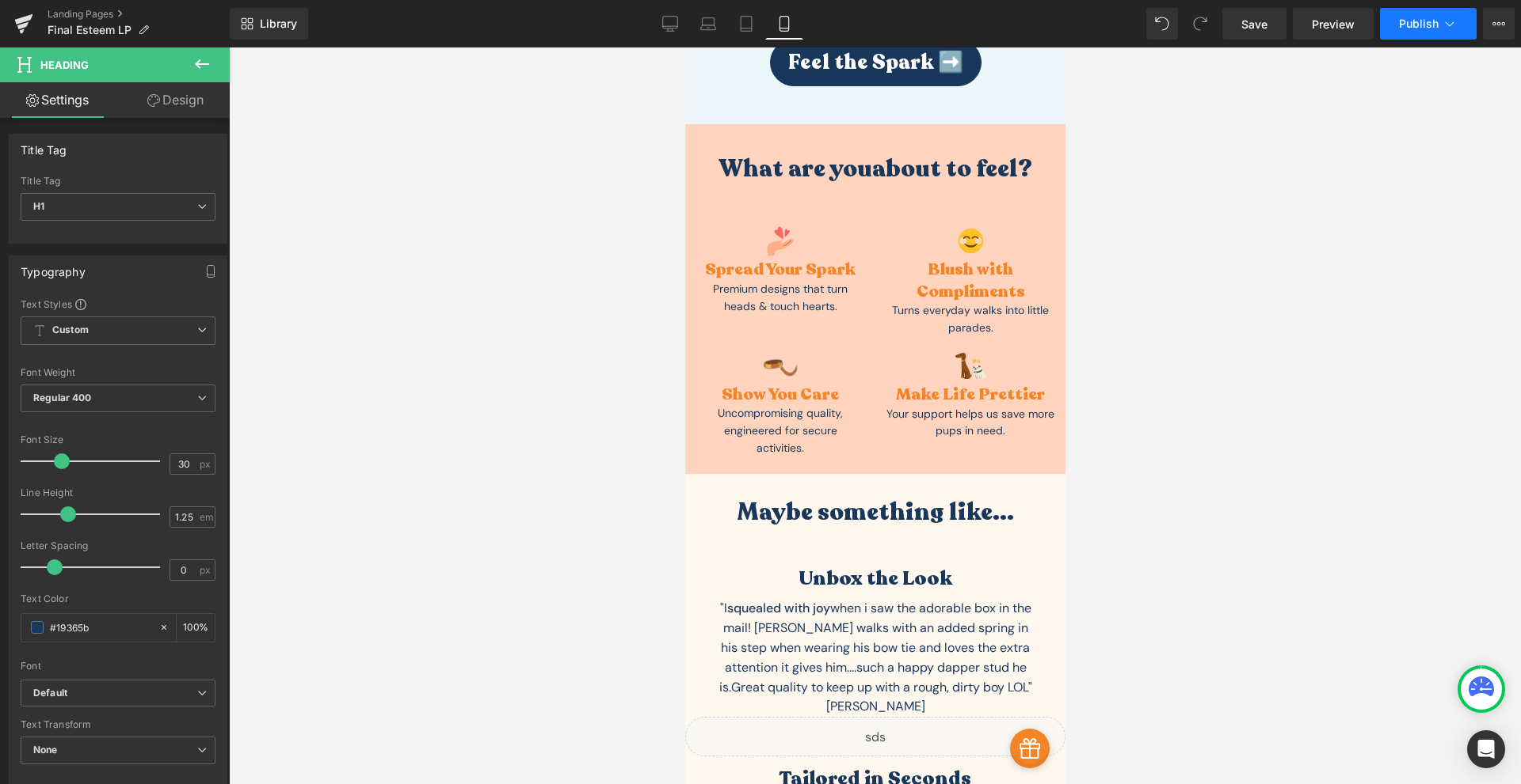
click at [1412, 27] on span "Publish" at bounding box center [1418, 23] width 39 height 12
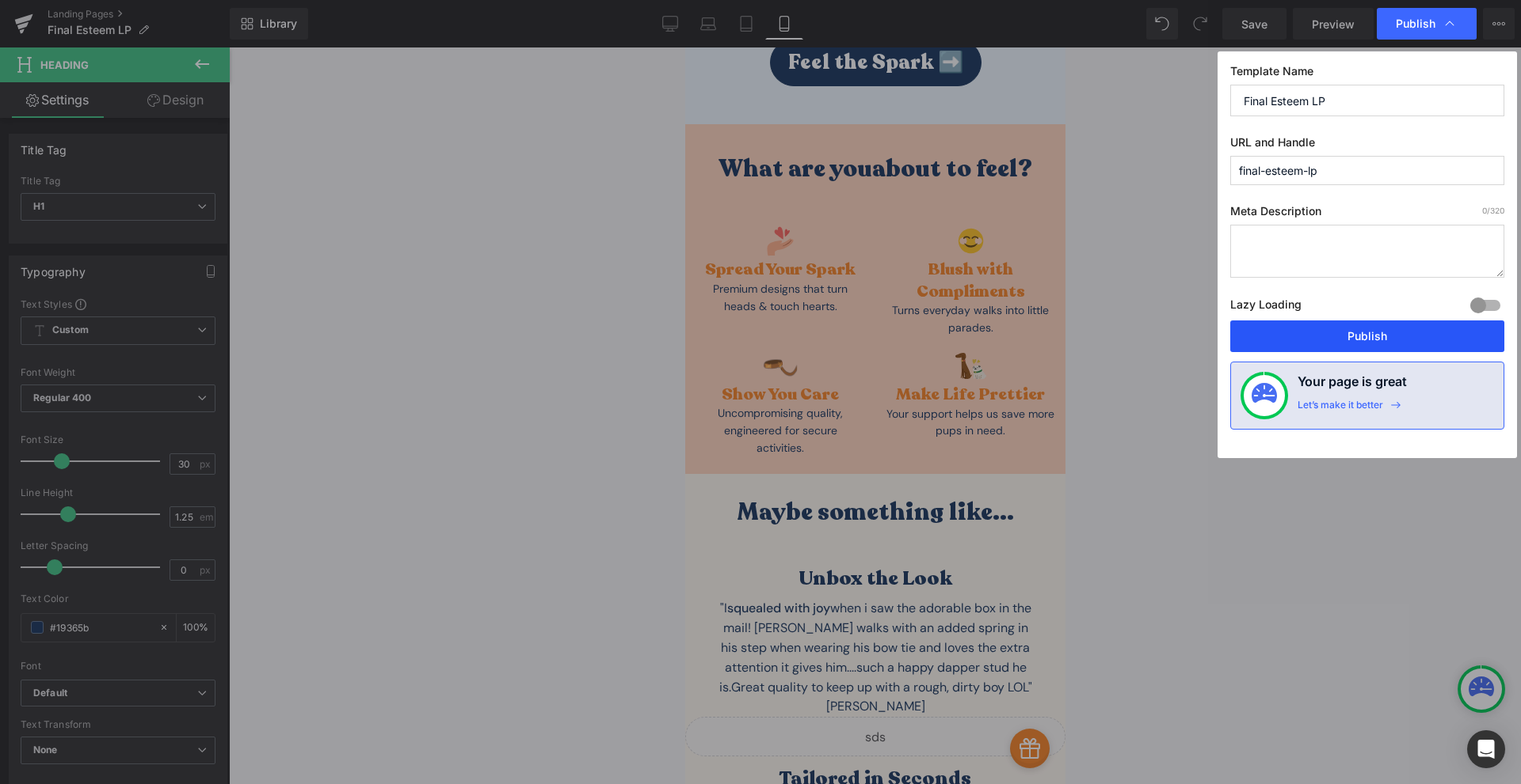
click at [1314, 339] on button "Publish" at bounding box center [1367, 336] width 274 height 32
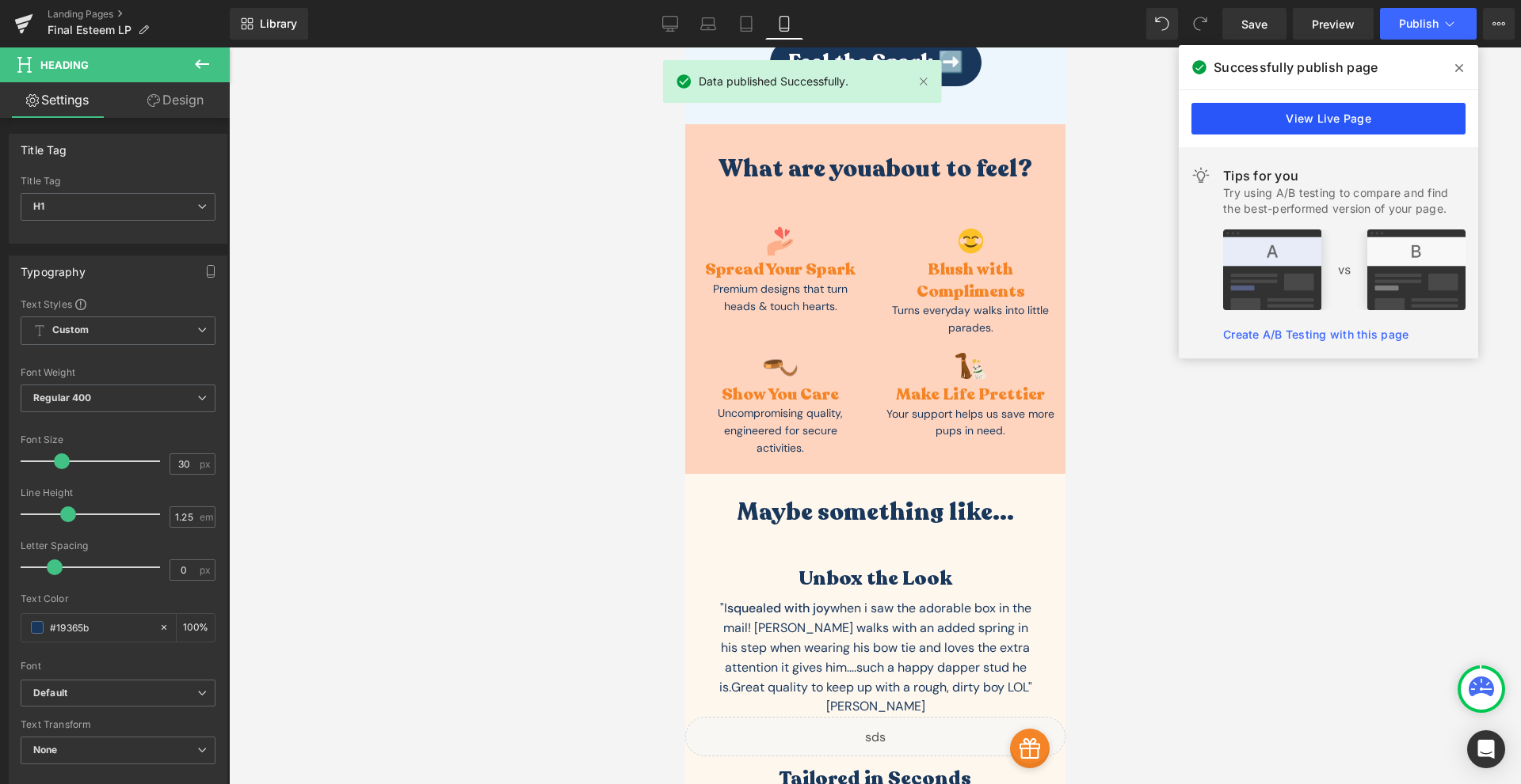
click at [1343, 116] on link "View Live Page" at bounding box center [1328, 119] width 274 height 32
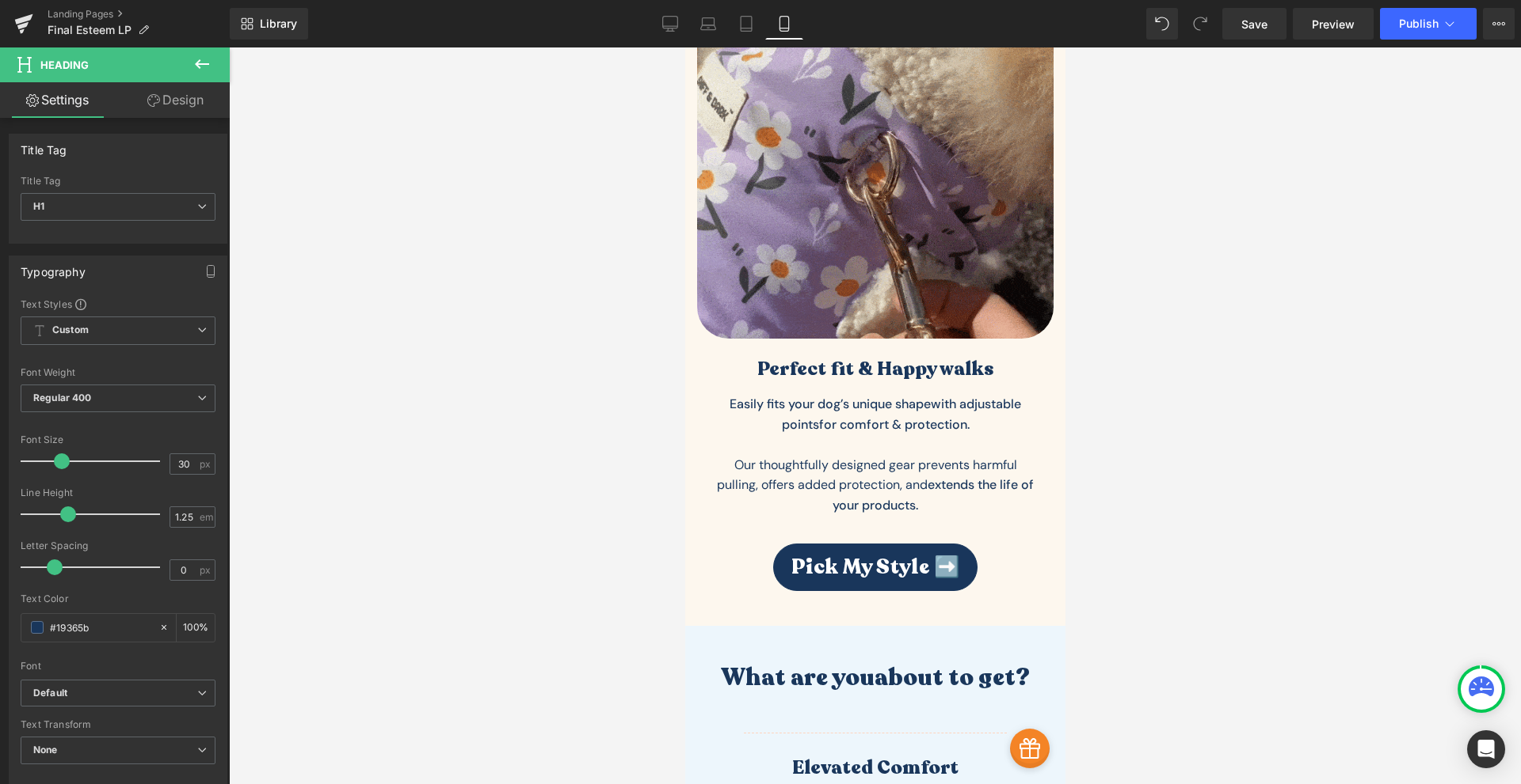
scroll to position [2770, 0]
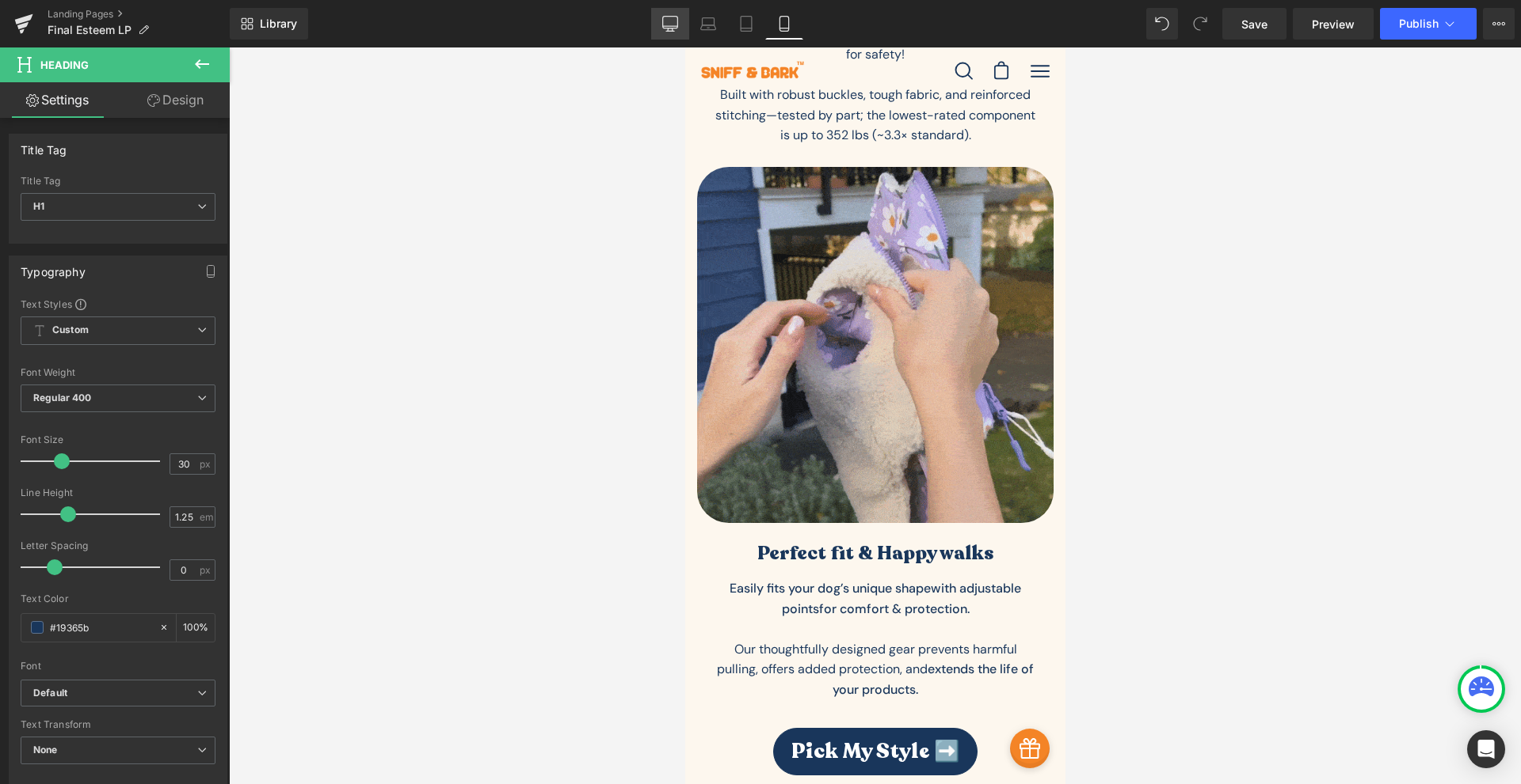
drag, startPoint x: 666, startPoint y: 12, endPoint x: 455, endPoint y: 11, distance: 211.0
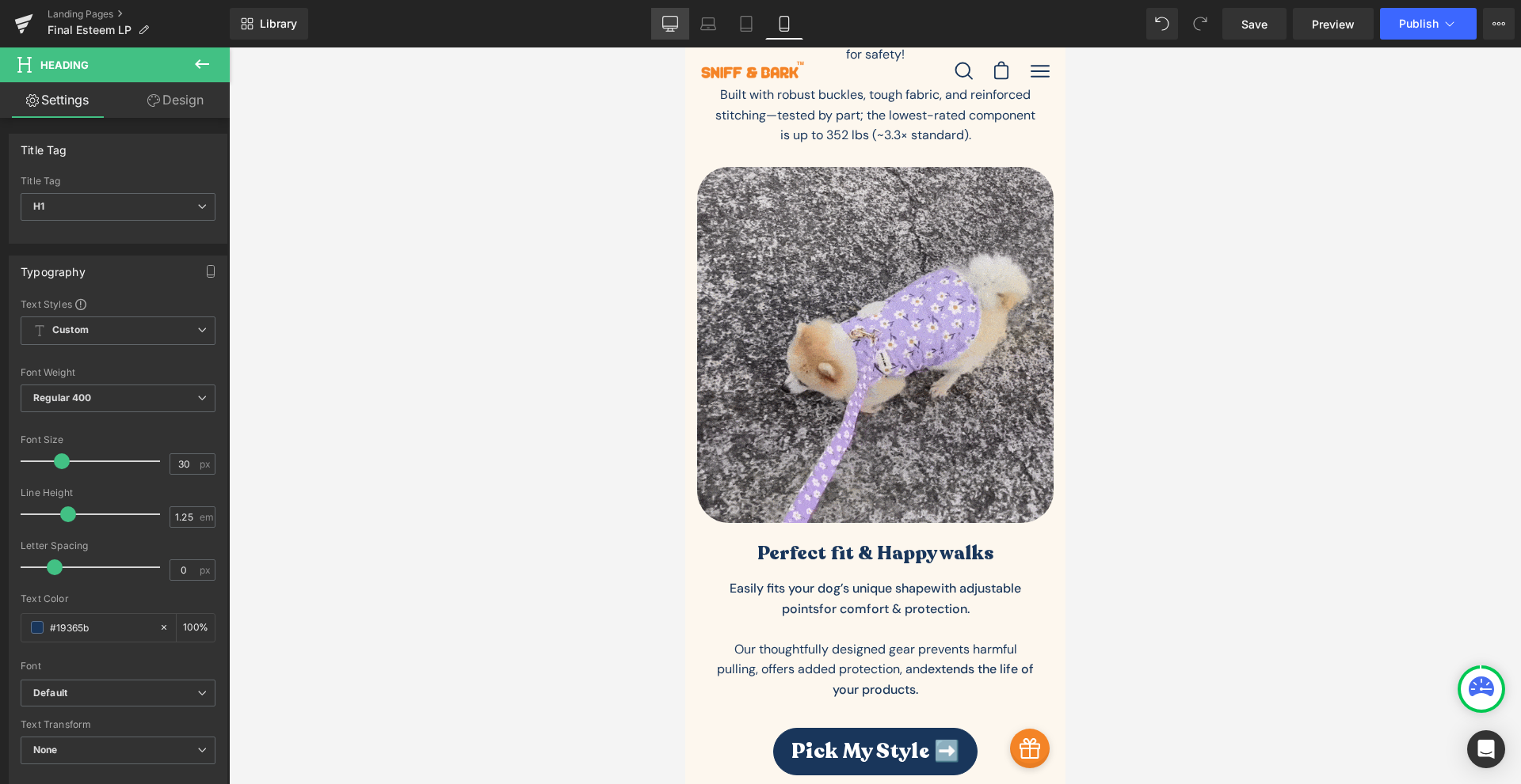
click at [666, 12] on link "Desktop" at bounding box center [670, 23] width 38 height 32
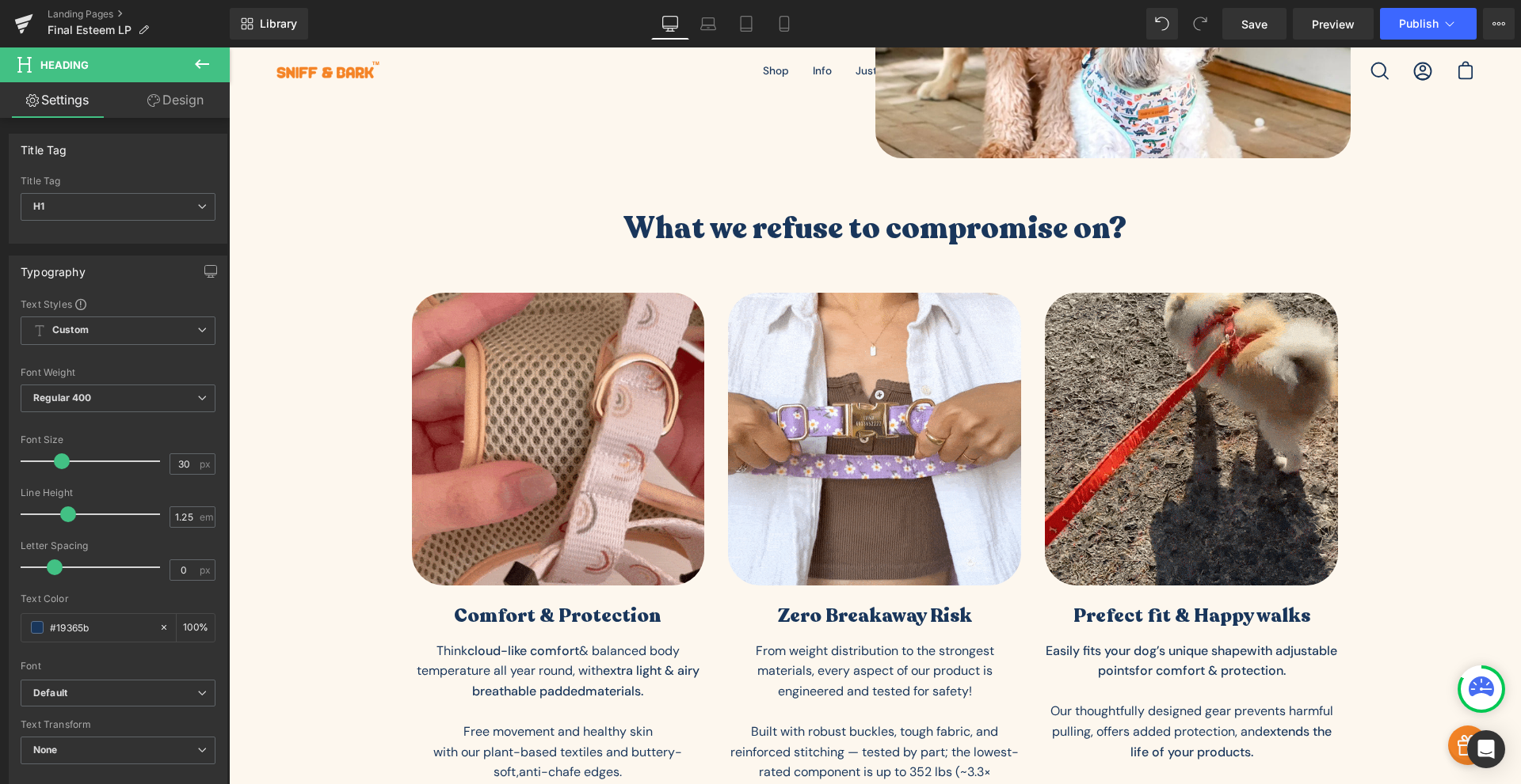
scroll to position [0, 0]
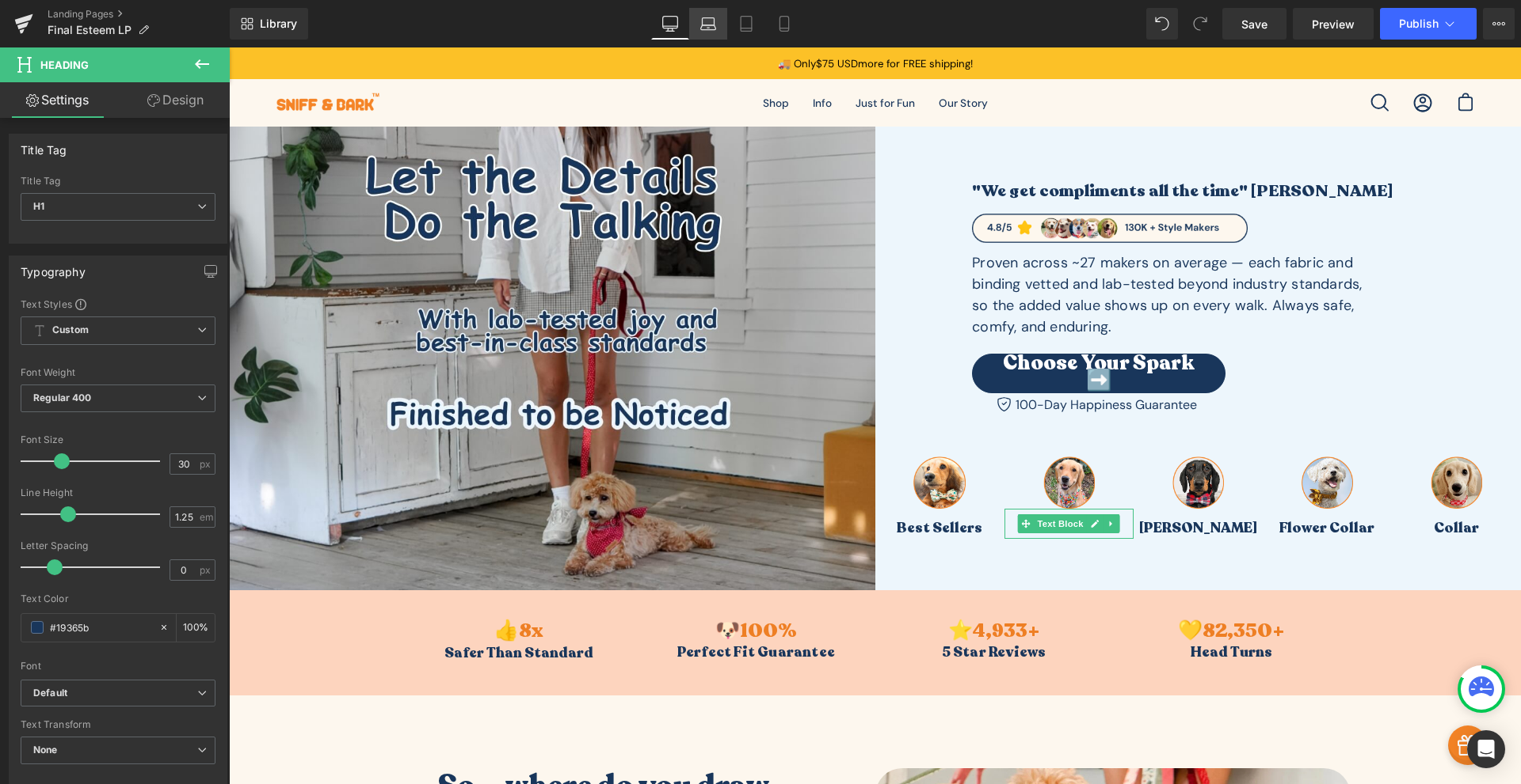
click at [710, 26] on icon at bounding box center [708, 24] width 16 height 16
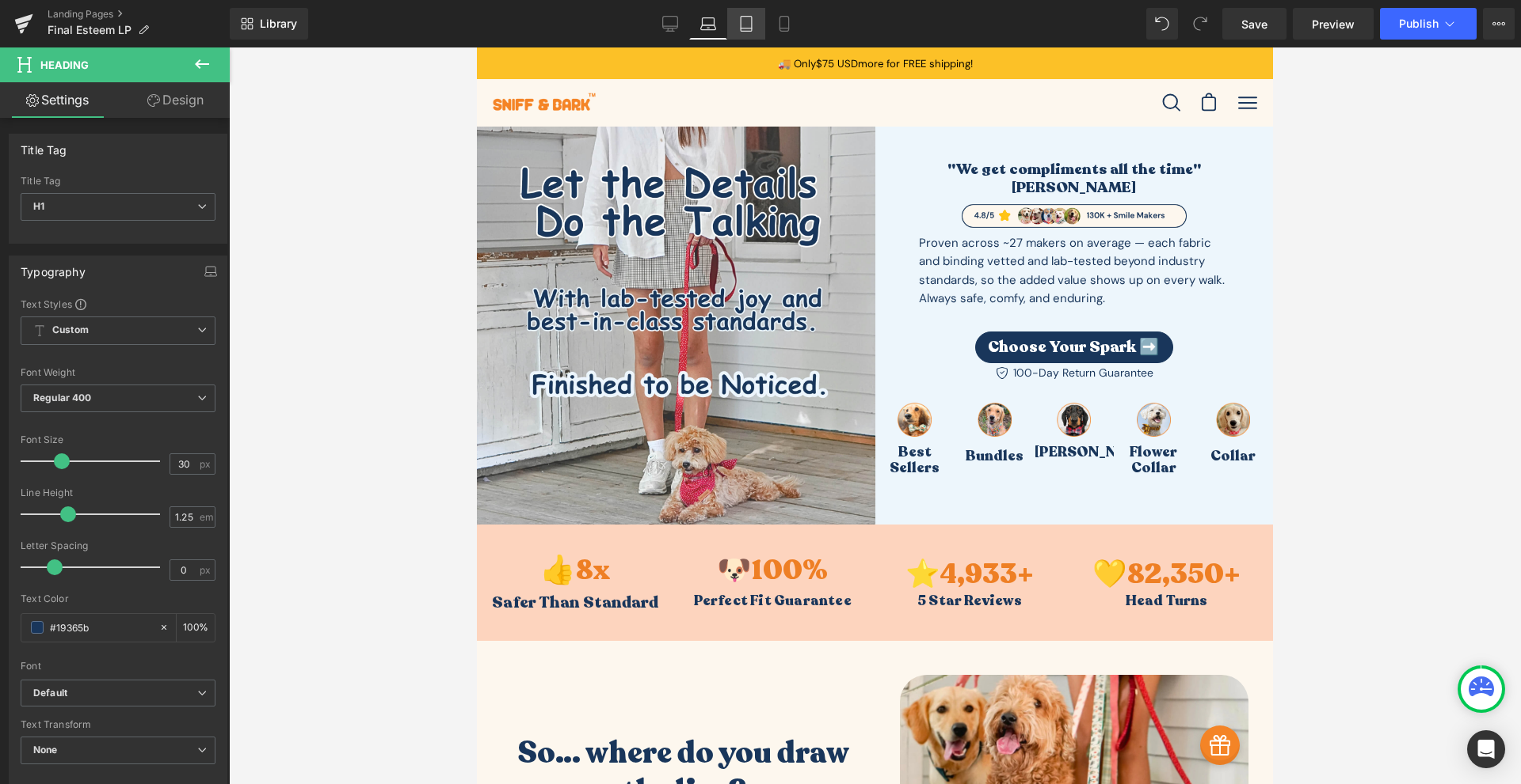
click at [750, 21] on icon at bounding box center [746, 24] width 16 height 16
type input "100"
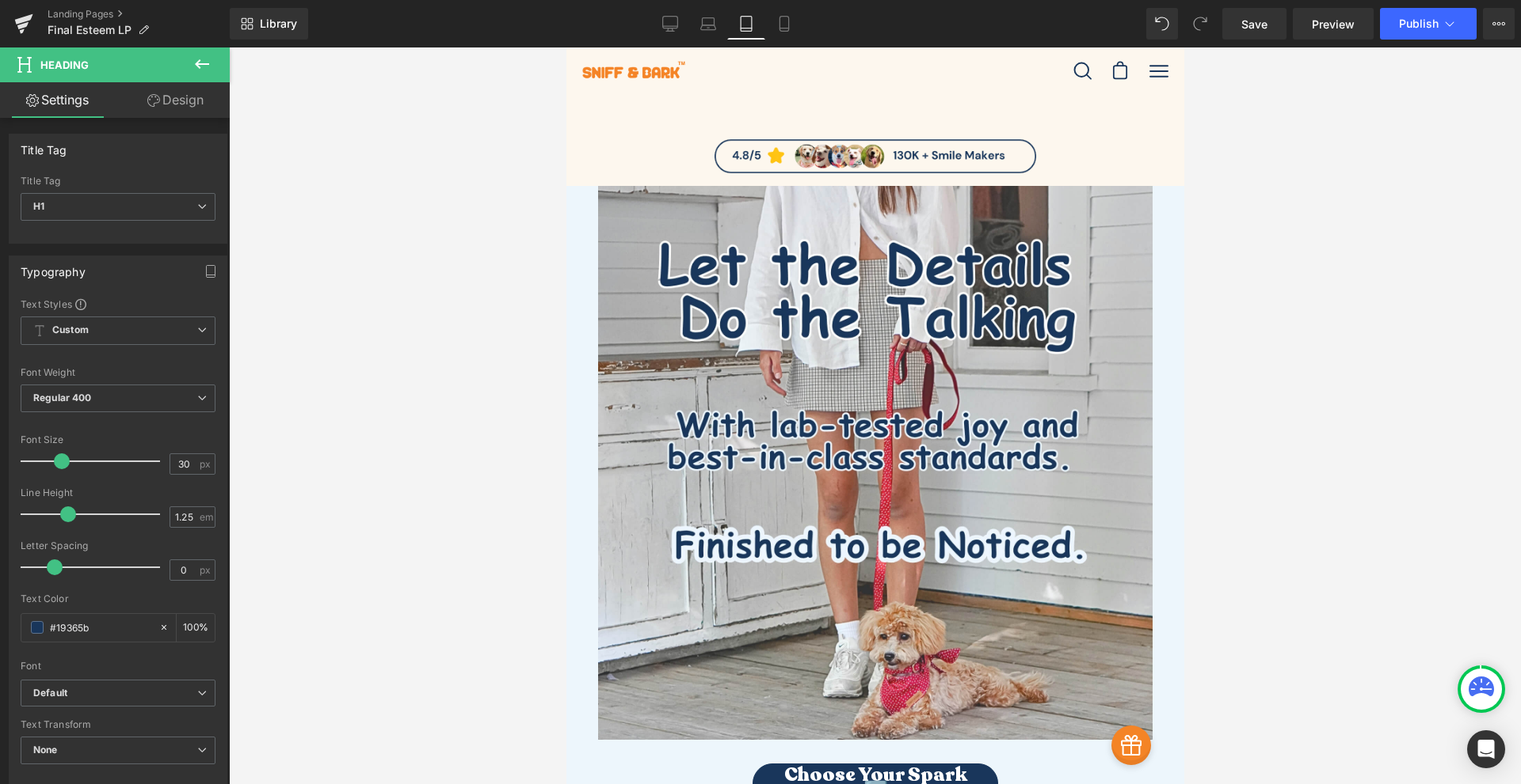
scroll to position [924, 0]
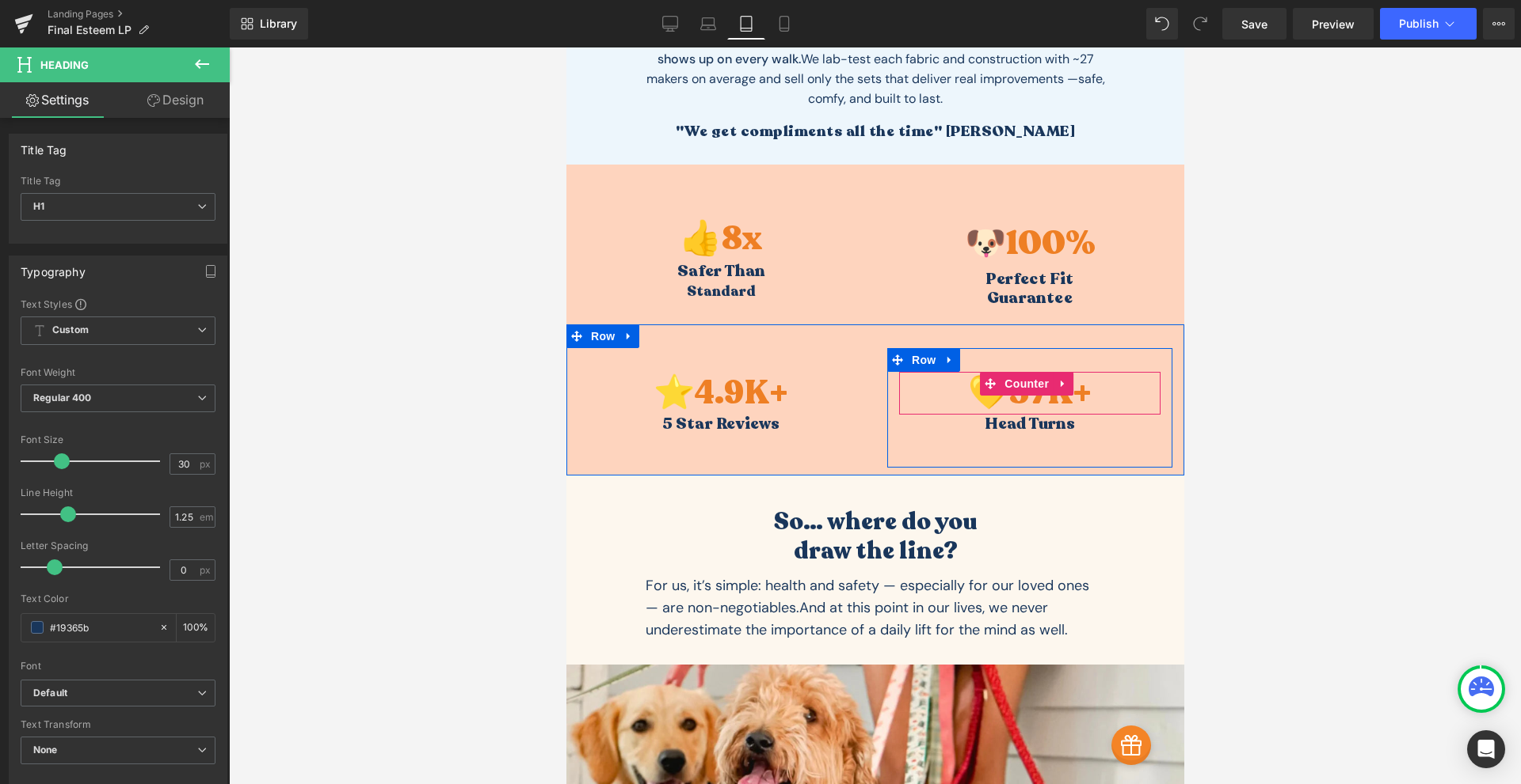
click at [1057, 403] on span "K+" at bounding box center [1068, 392] width 45 height 45
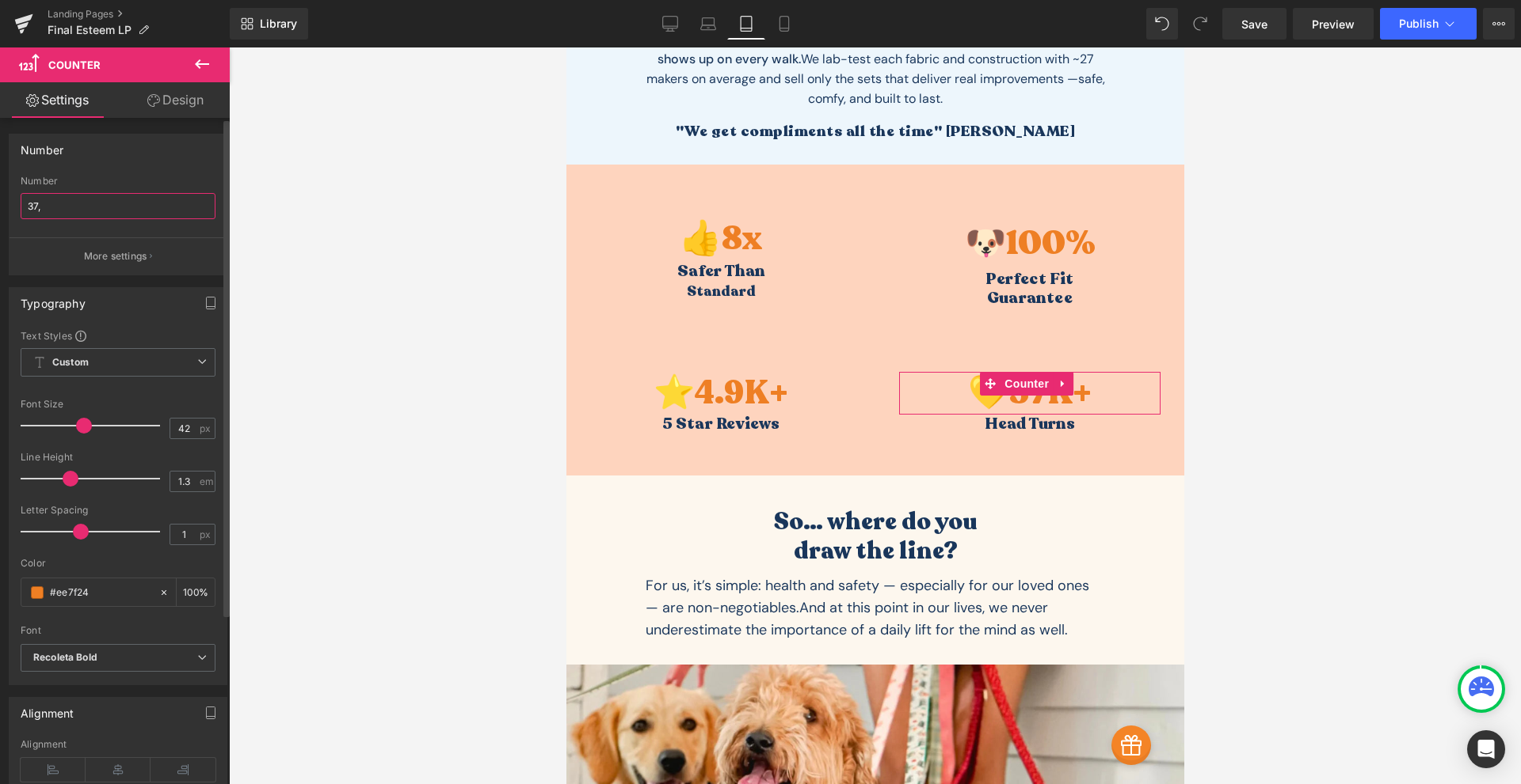
click at [71, 205] on input "37," at bounding box center [118, 206] width 194 height 26
click at [70, 205] on input "37," at bounding box center [118, 206] width 194 height 26
drag, startPoint x: 64, startPoint y: 207, endPoint x: 37, endPoint y: 215, distance: 28.2
click at [37, 215] on input "82,350" at bounding box center [118, 206] width 194 height 26
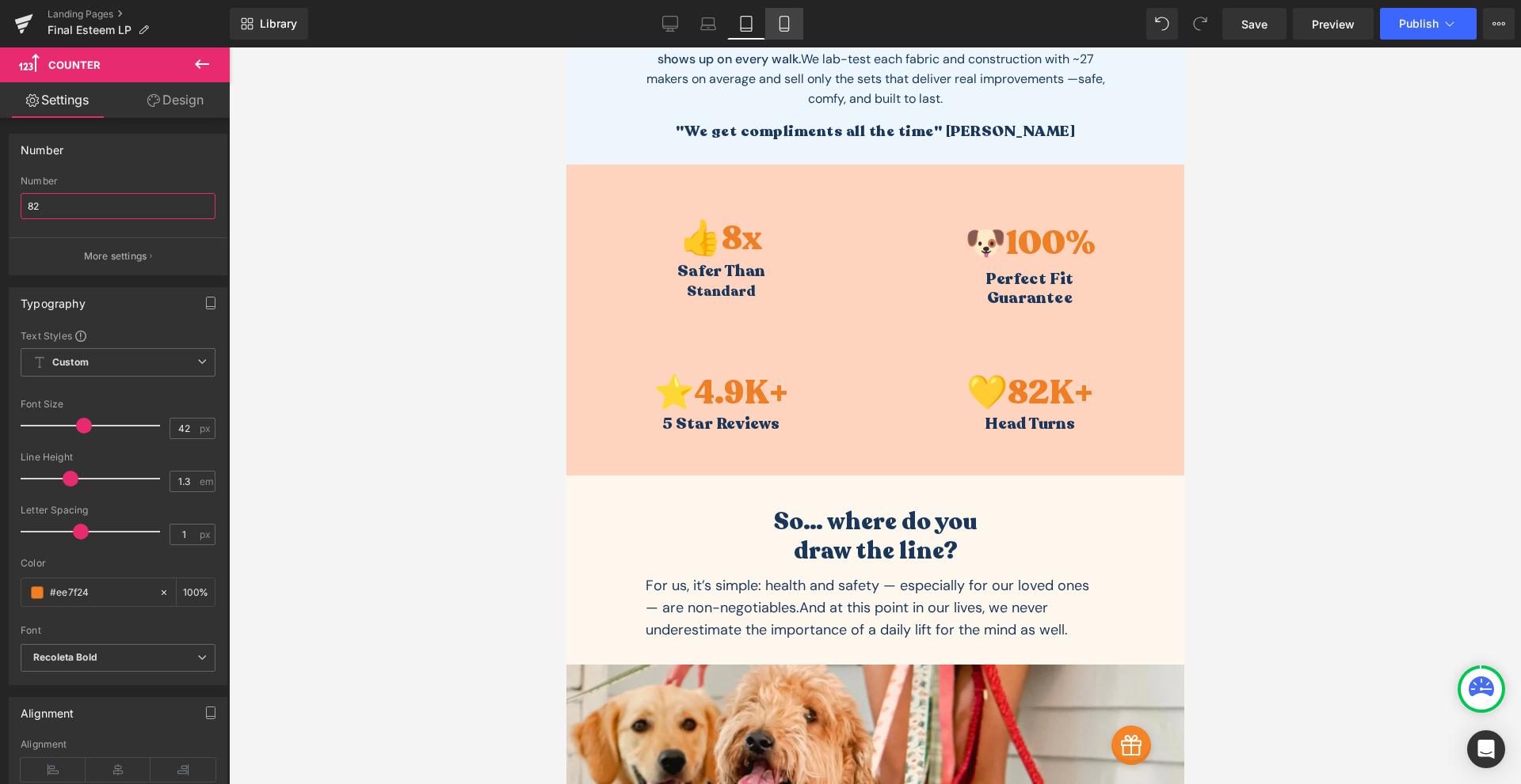
type input "82"
click at [785, 30] on icon at bounding box center [783, 24] width 16 height 16
type input "33"
type input "100"
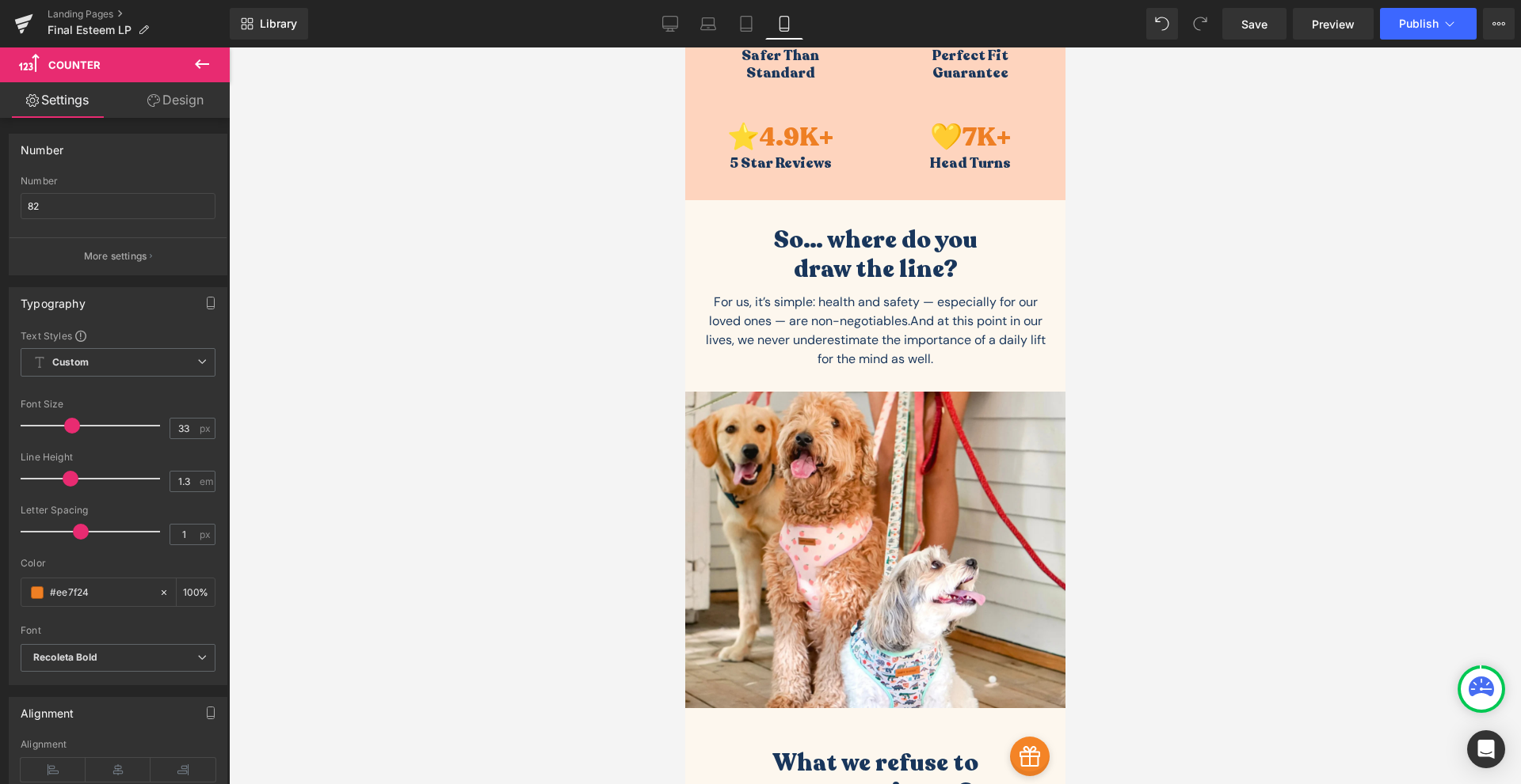
scroll to position [655, 0]
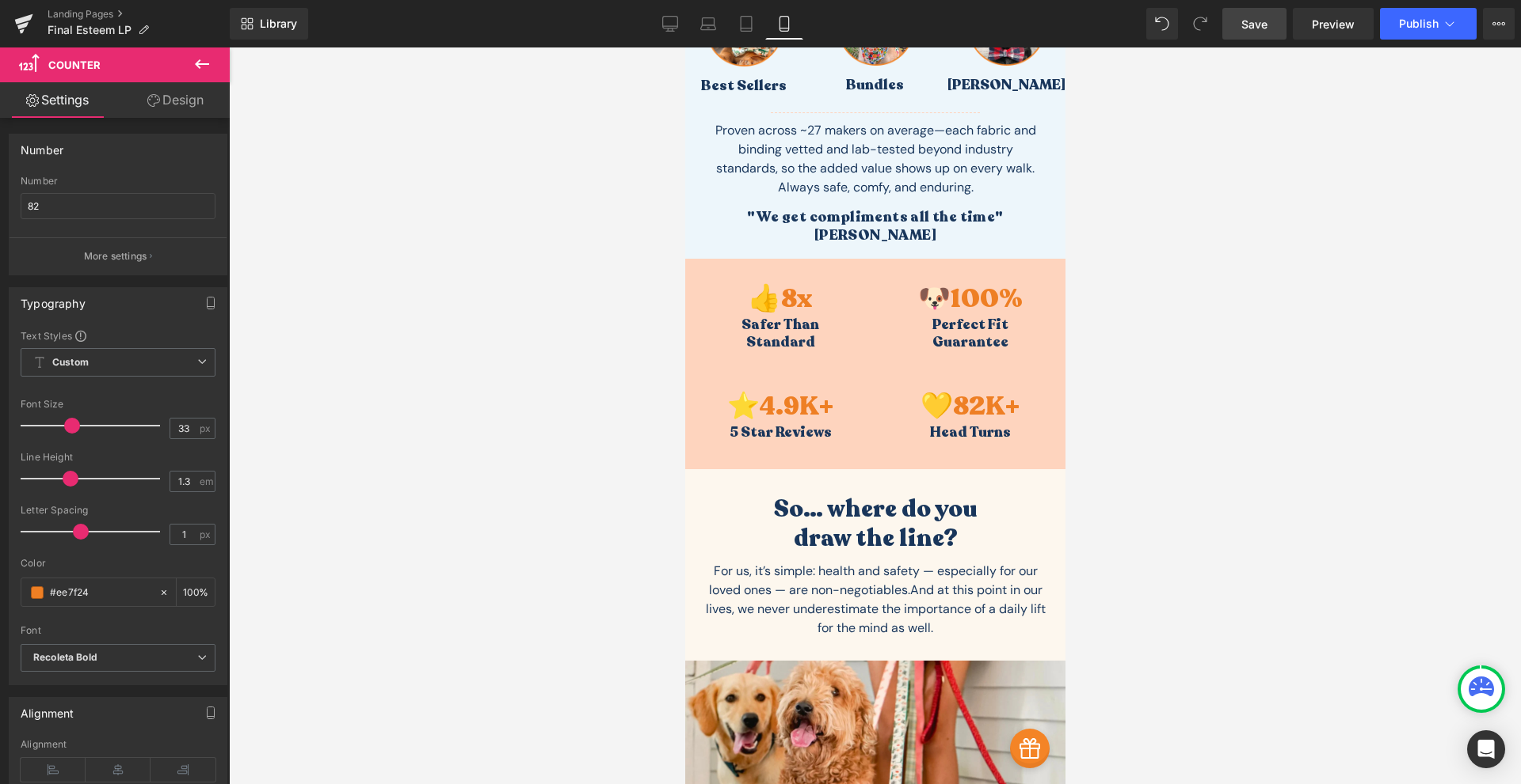
click at [1260, 30] on span "Save" at bounding box center [1254, 24] width 26 height 16
click at [1406, 21] on span "Publish" at bounding box center [1418, 23] width 39 height 12
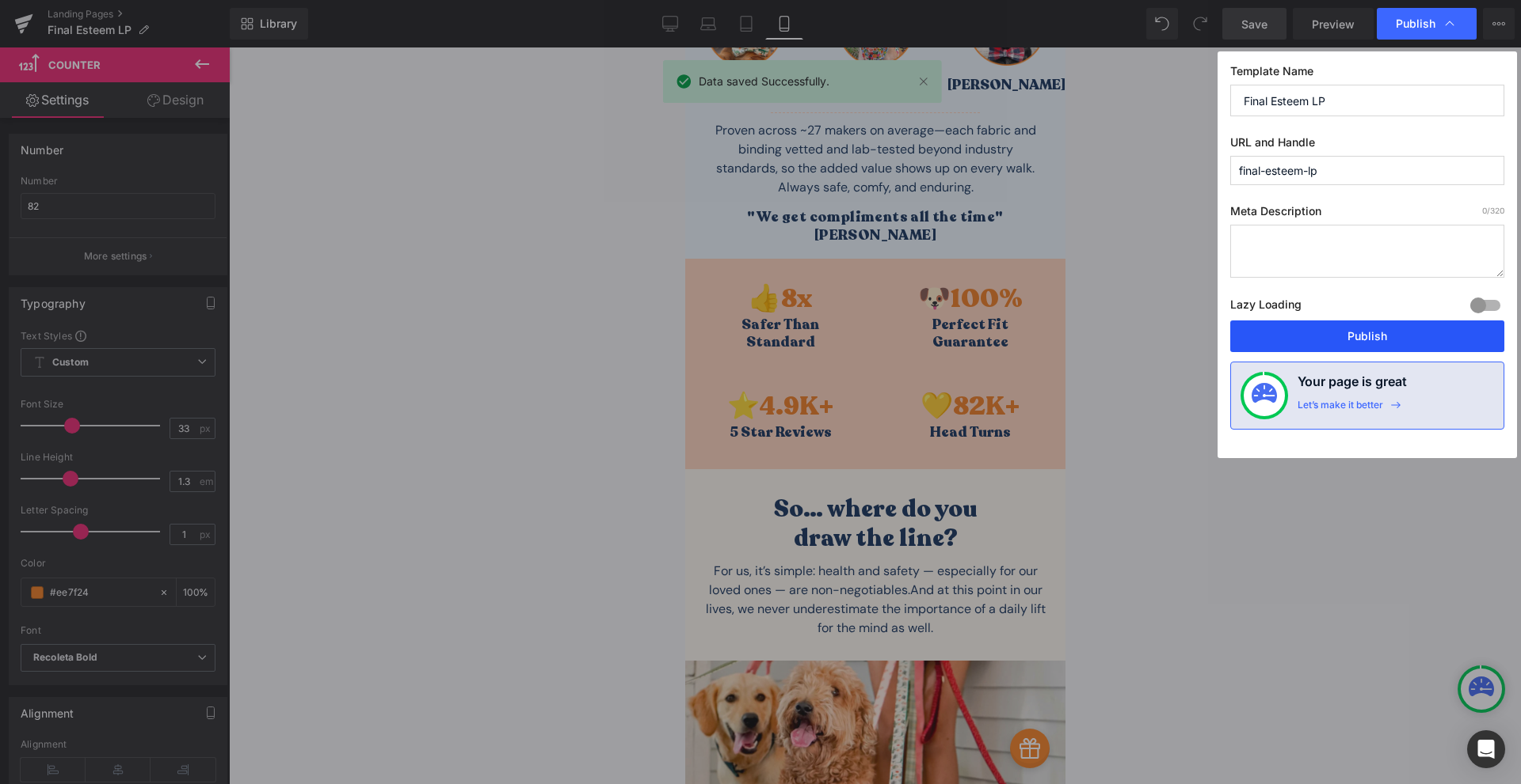
click at [1408, 335] on button "Publish" at bounding box center [1367, 336] width 274 height 32
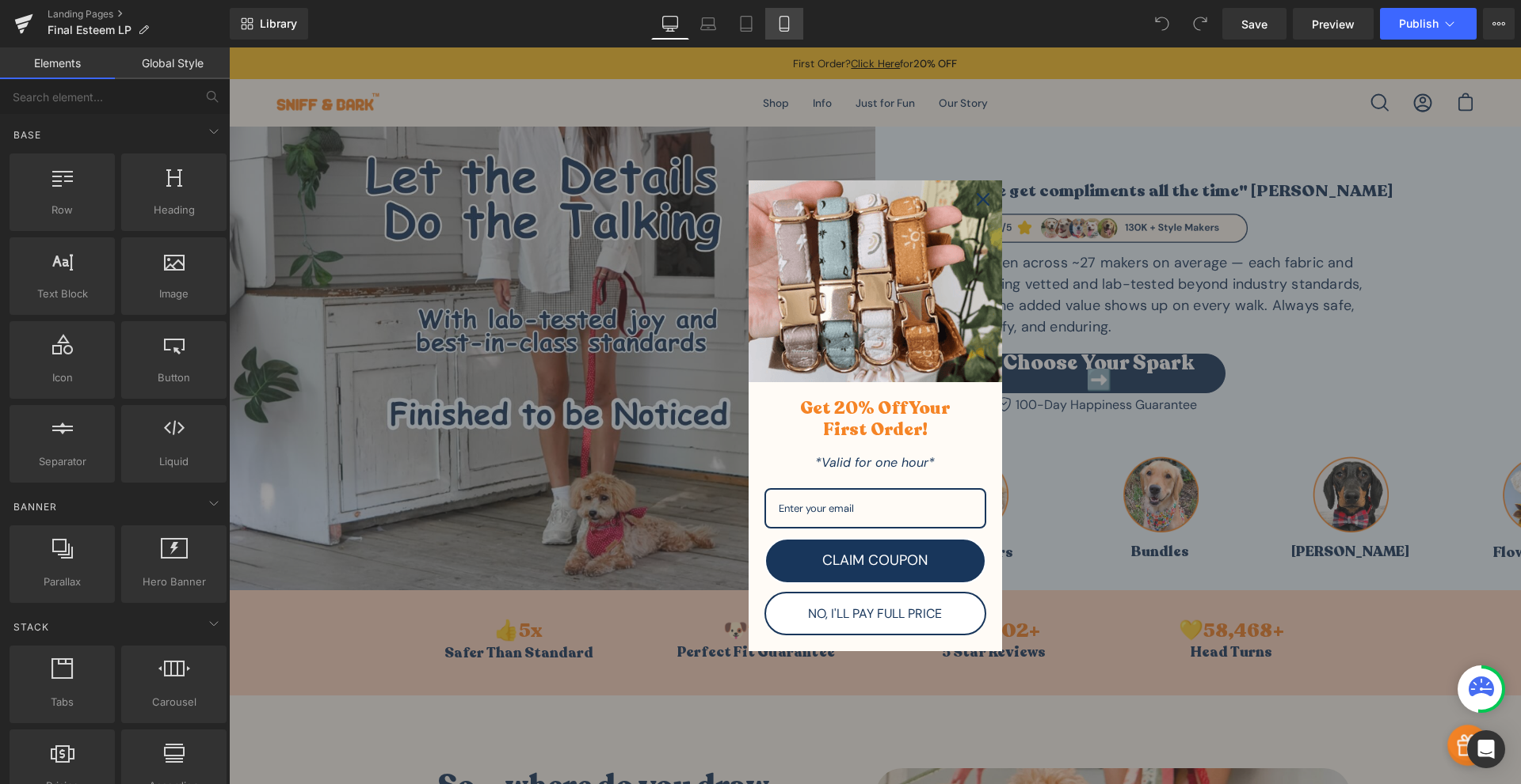
click at [784, 24] on icon at bounding box center [783, 24] width 16 height 16
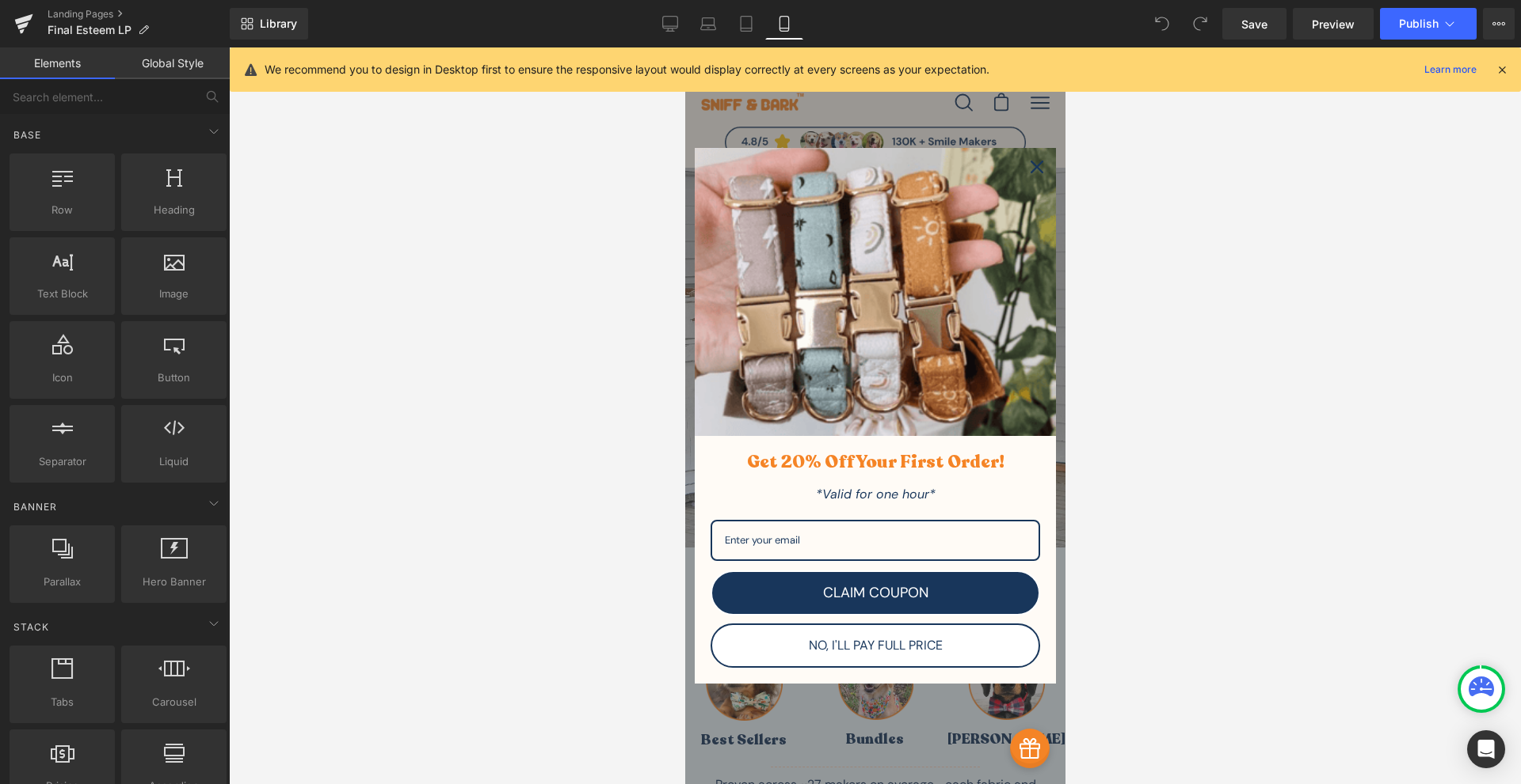
click at [1030, 172] on icon "close icon" at bounding box center [1035, 167] width 12 height 12
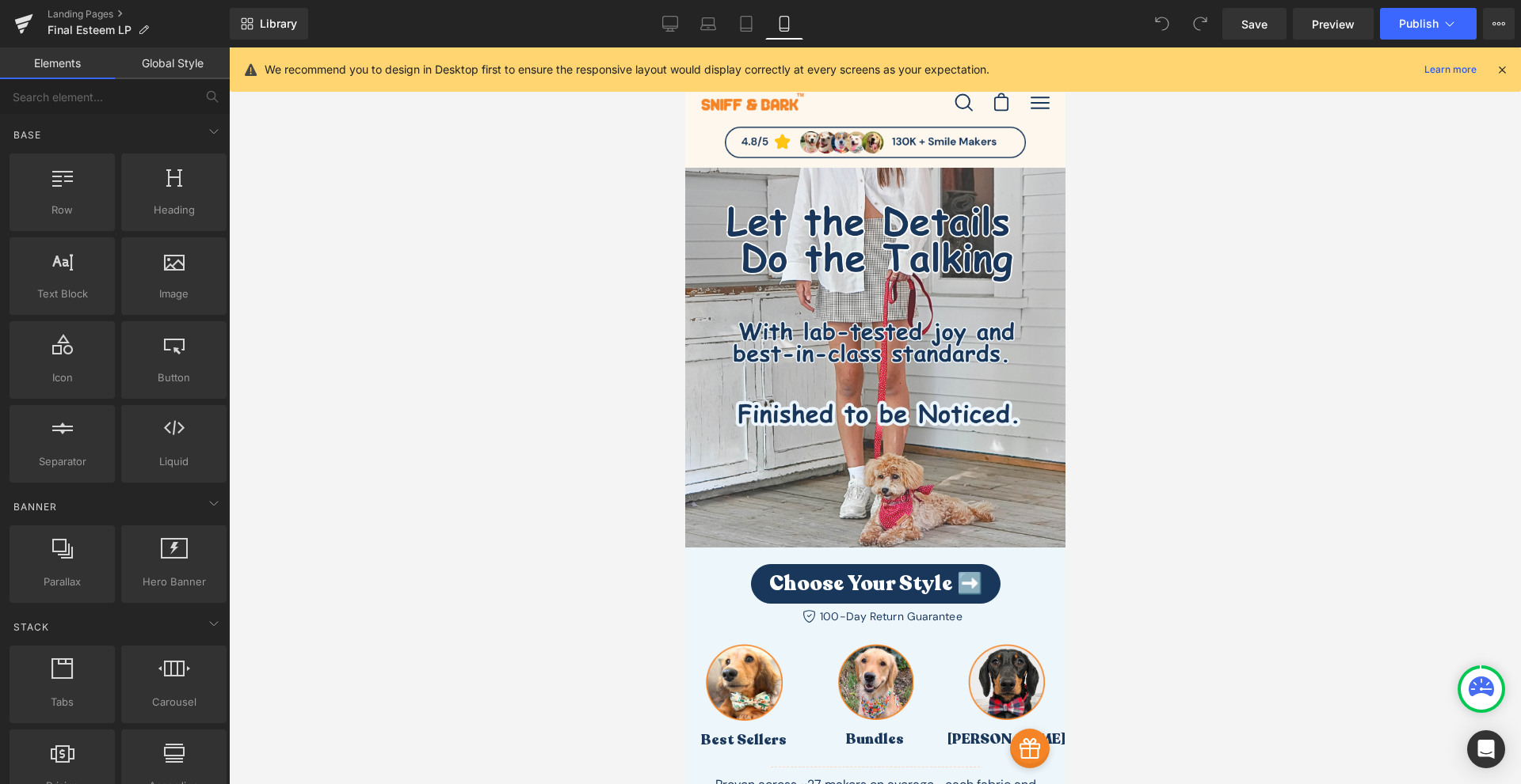
click at [1504, 70] on icon at bounding box center [1501, 69] width 14 height 14
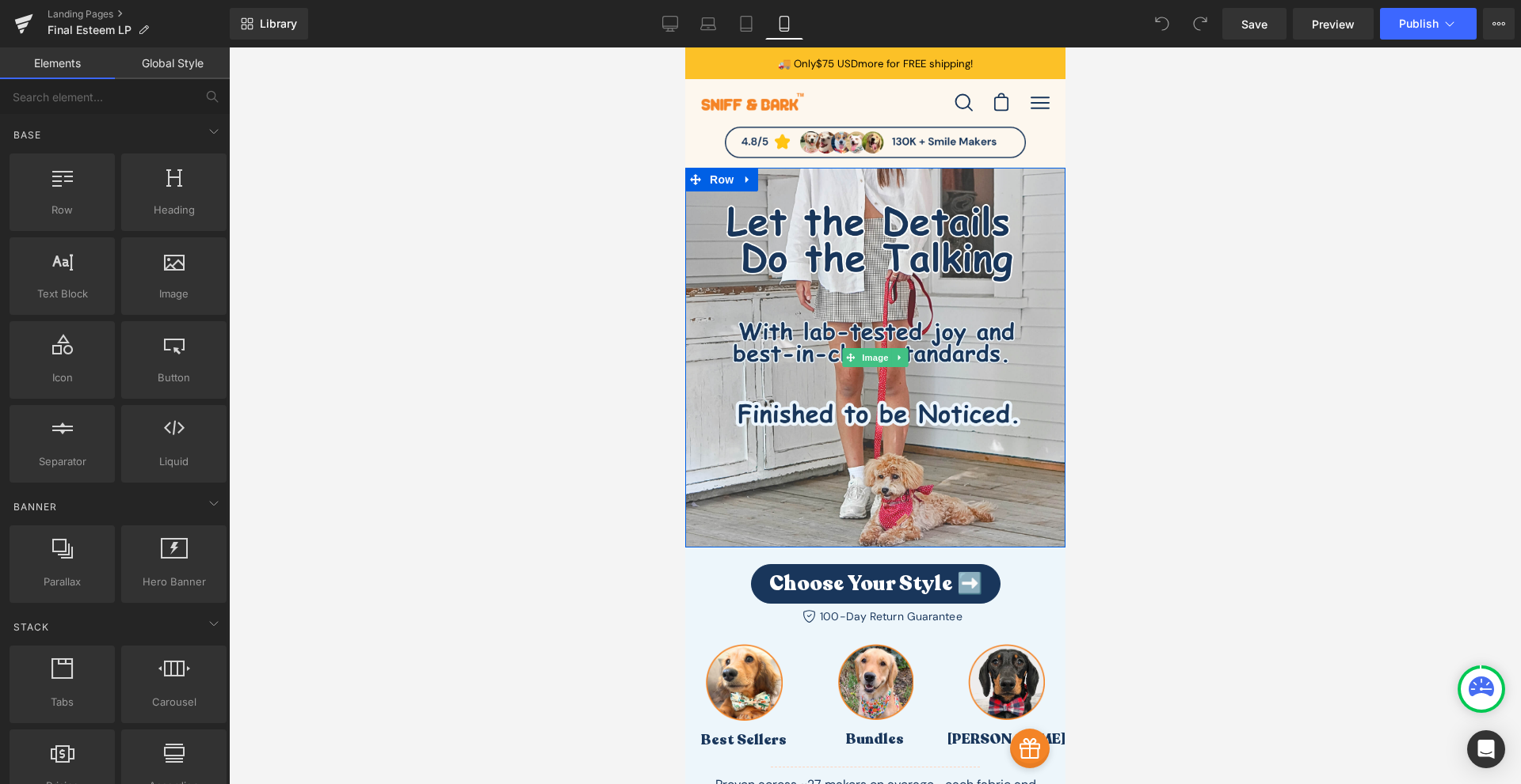
scroll to position [739, 0]
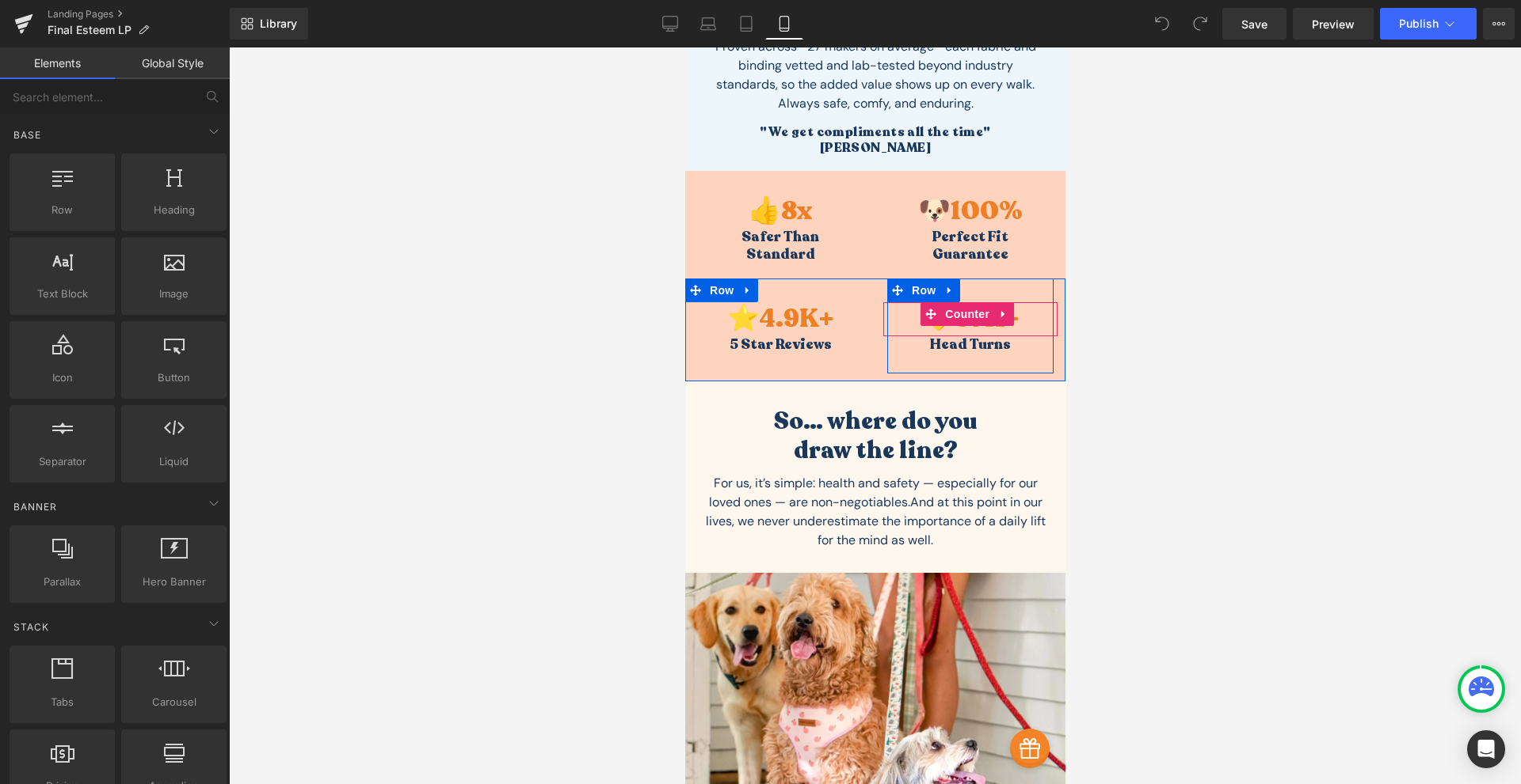
click at [1021, 308] on div "💛 37 K+" at bounding box center [969, 320] width 174 height 34
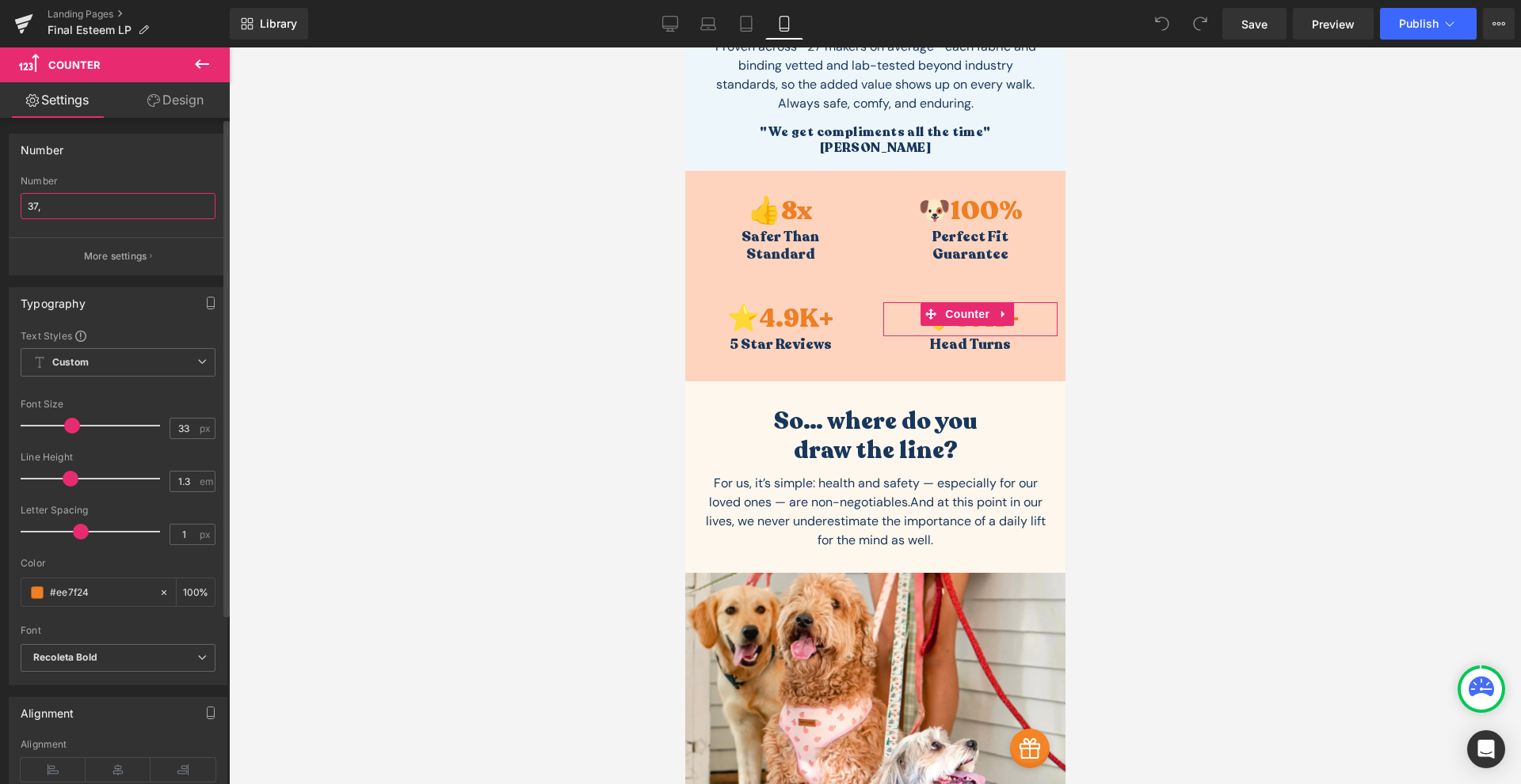
drag, startPoint x: 94, startPoint y: 207, endPoint x: 1, endPoint y: 195, distance: 93.8
click at [1, 195] on div "Number 37, Number 37, More settings" at bounding box center [118, 198] width 237 height 153
type input "82"
click at [1253, 28] on span "Save" at bounding box center [1254, 24] width 26 height 16
click at [1410, 25] on span "Publish" at bounding box center [1418, 23] width 39 height 12
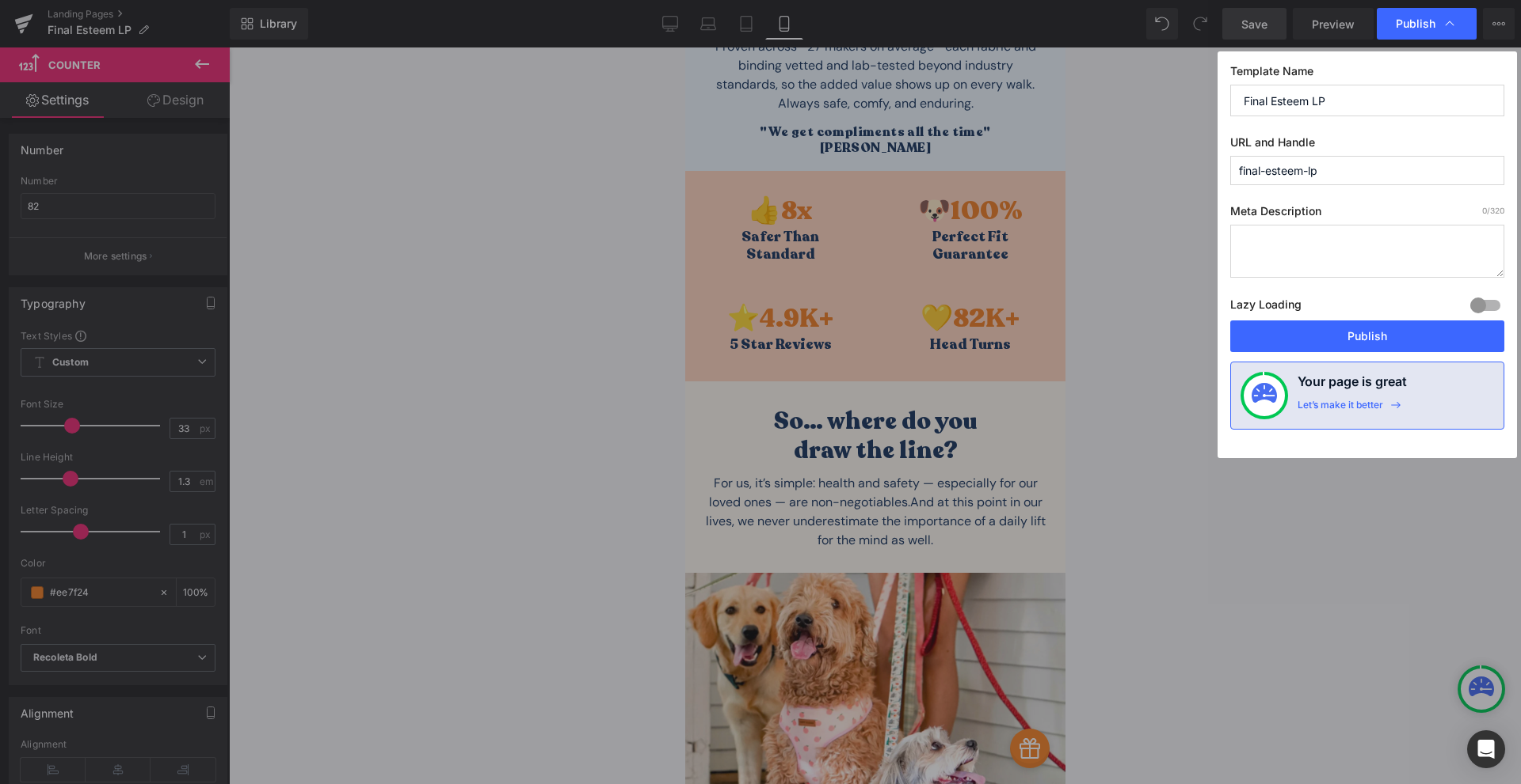
click at [1352, 341] on button "Publish" at bounding box center [1367, 336] width 274 height 32
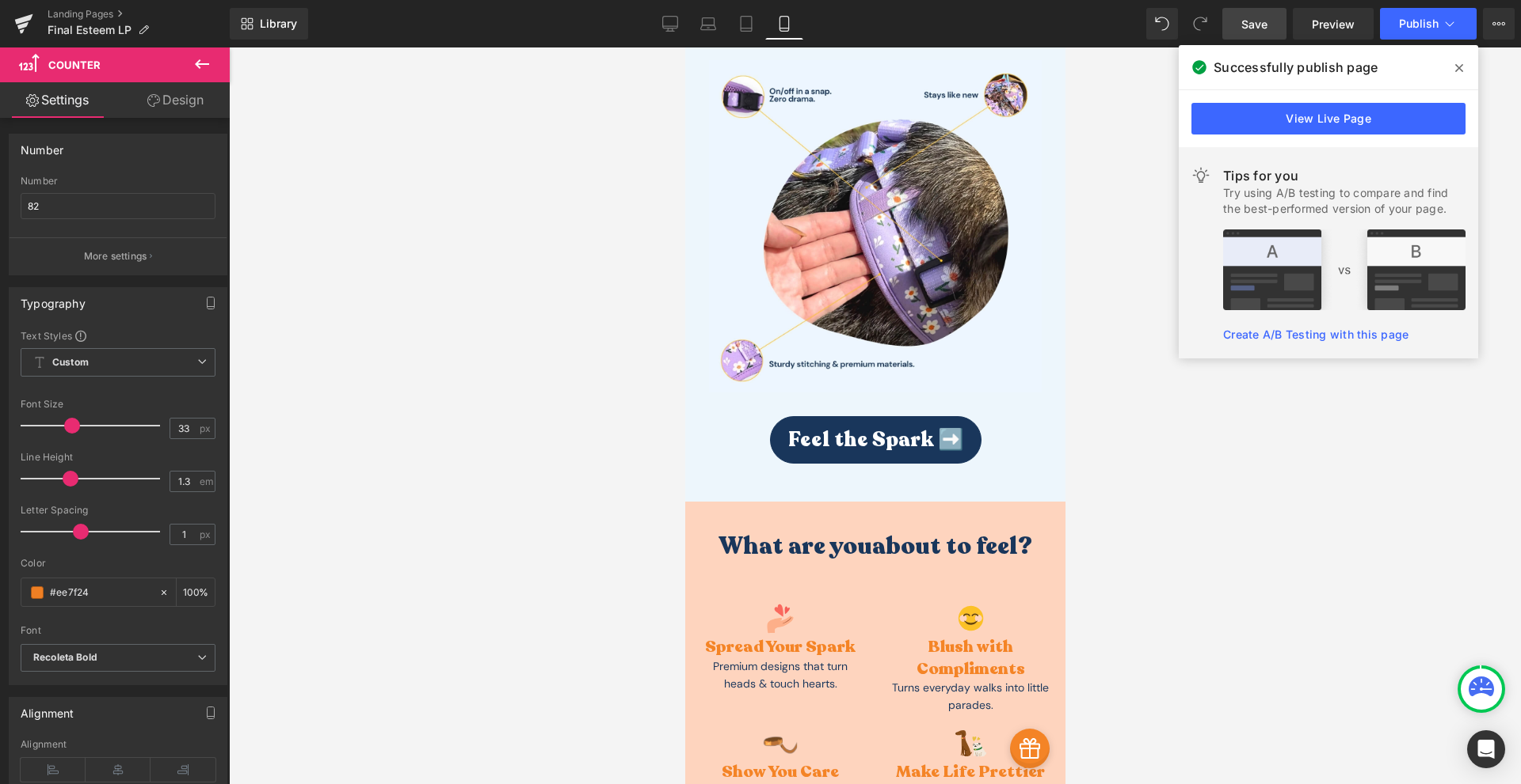
scroll to position [5171, 0]
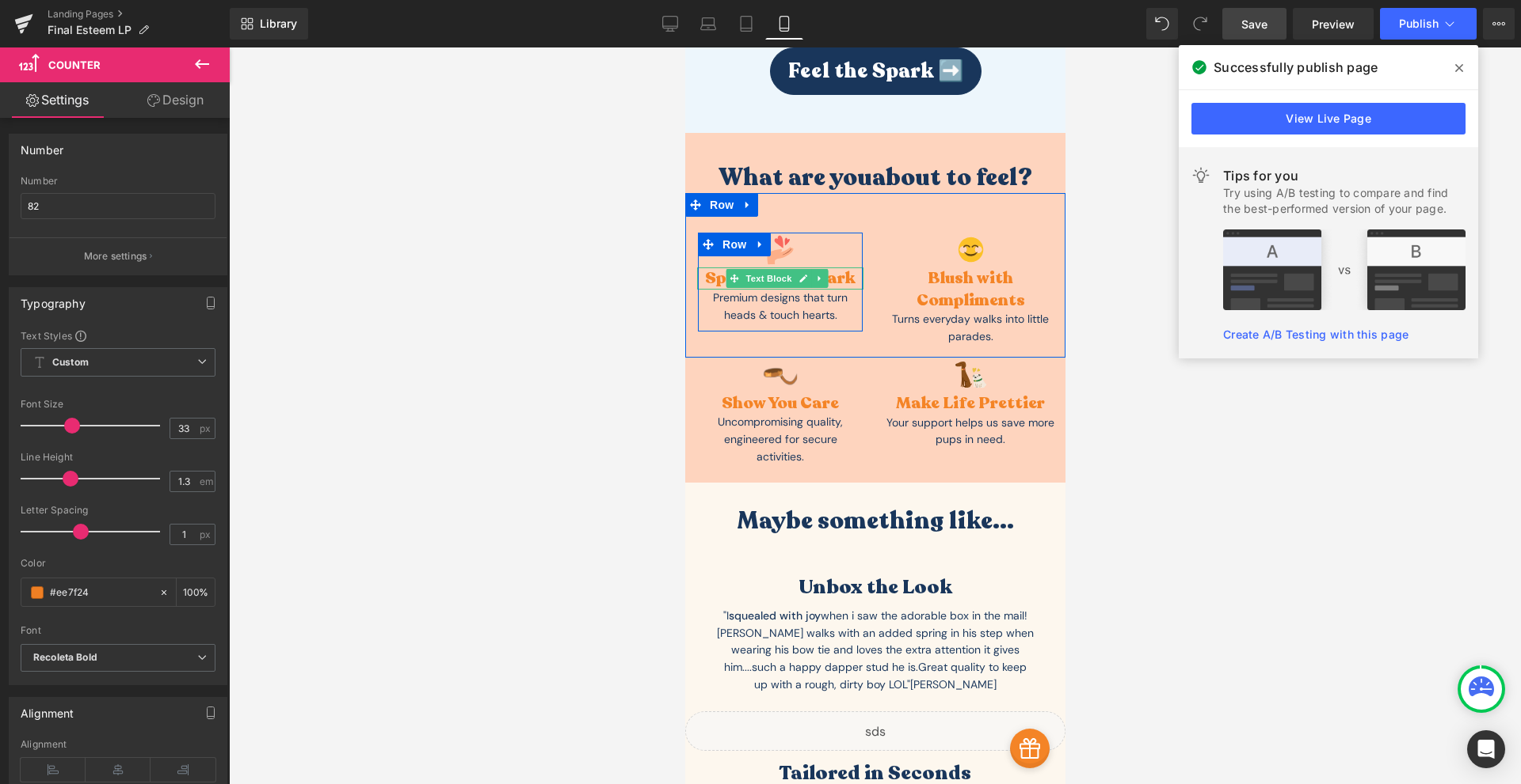
click at [838, 268] on div "Spread Your Spark" at bounding box center [780, 279] width 167 height 21
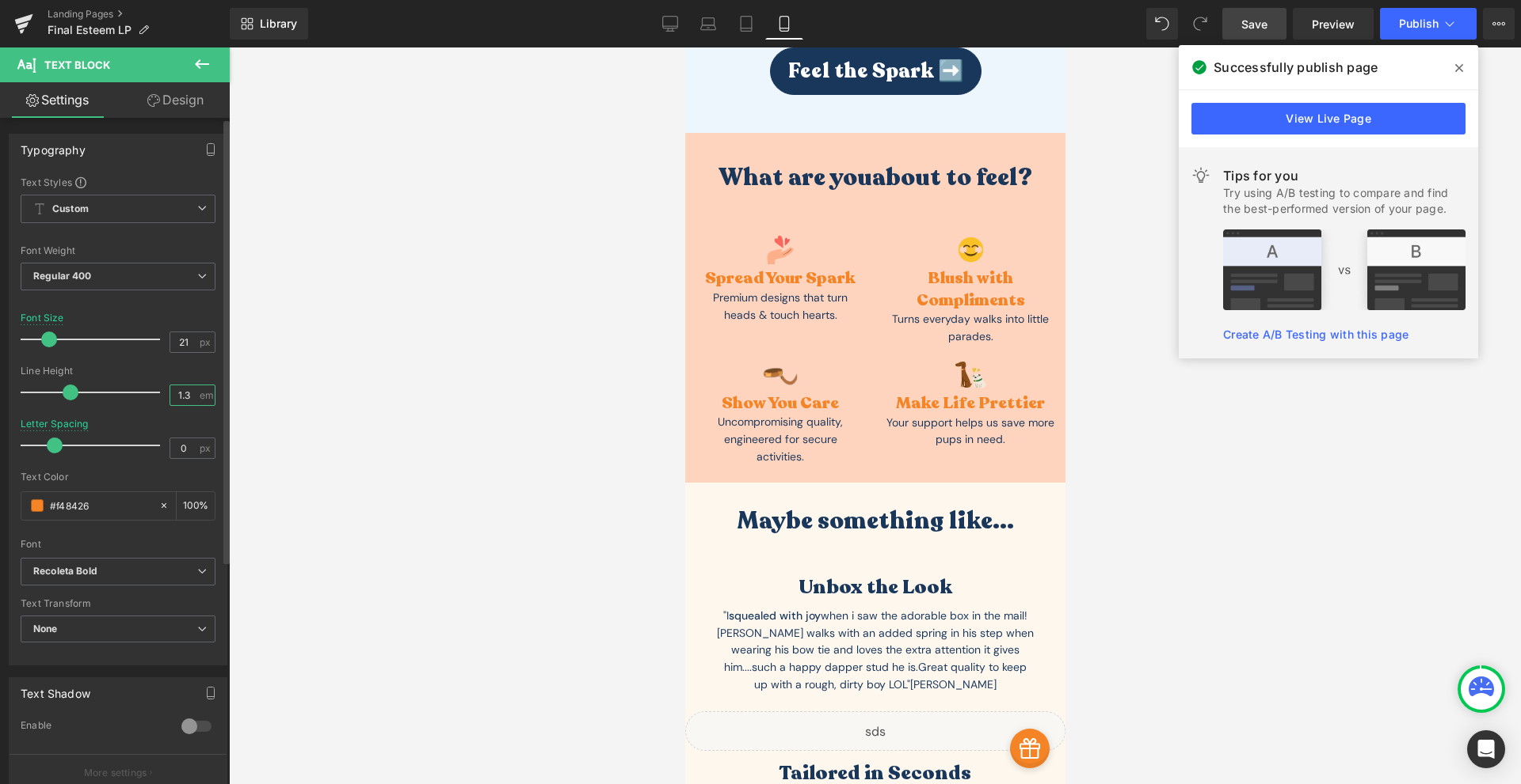
drag, startPoint x: 190, startPoint y: 399, endPoint x: 136, endPoint y: 402, distance: 54.1
click at [136, 402] on div "Line Height 1.3 em" at bounding box center [118, 392] width 194 height 53
type input "1.1"
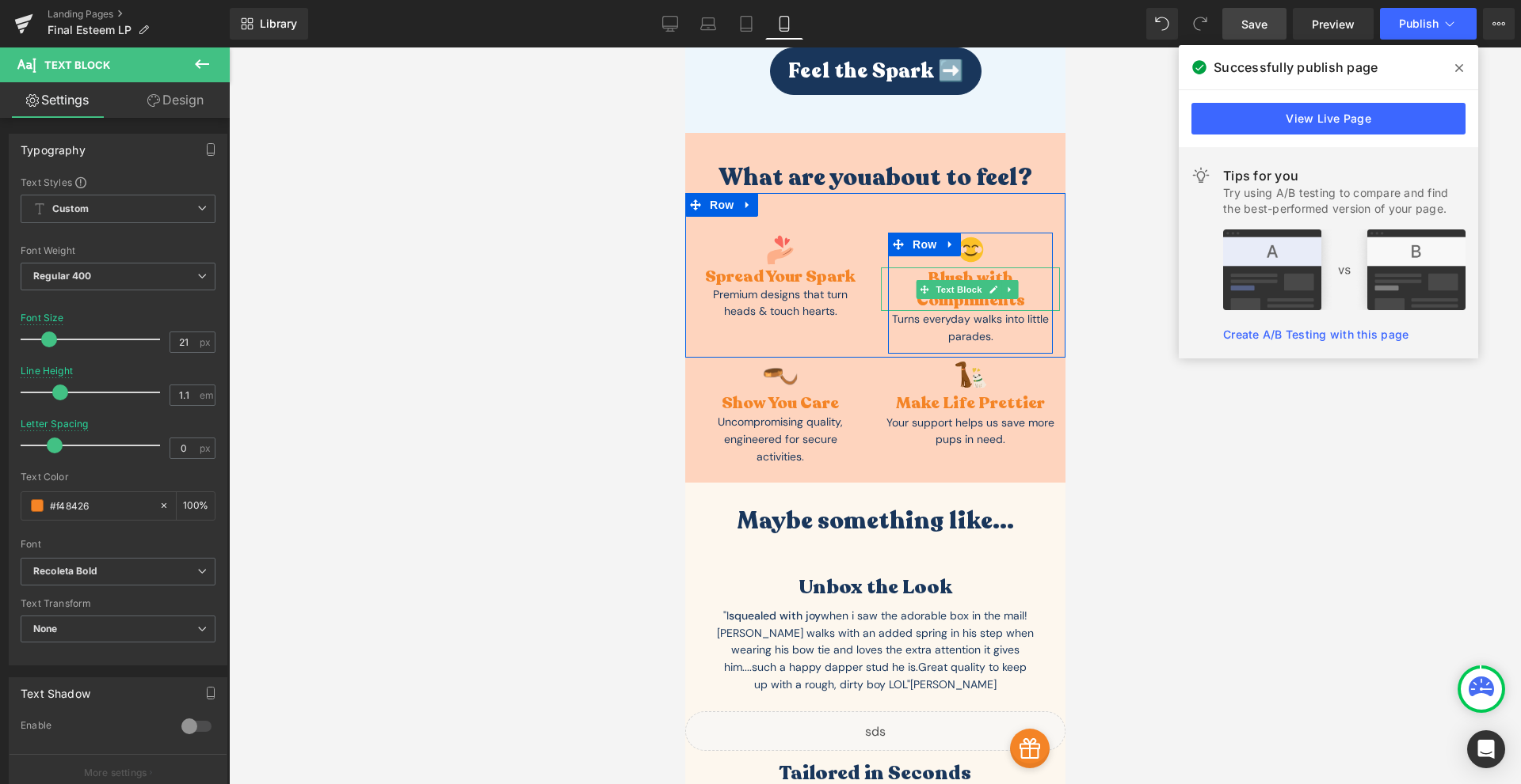
click at [978, 268] on div "Blush with Compliments" at bounding box center [969, 289] width 179 height 43
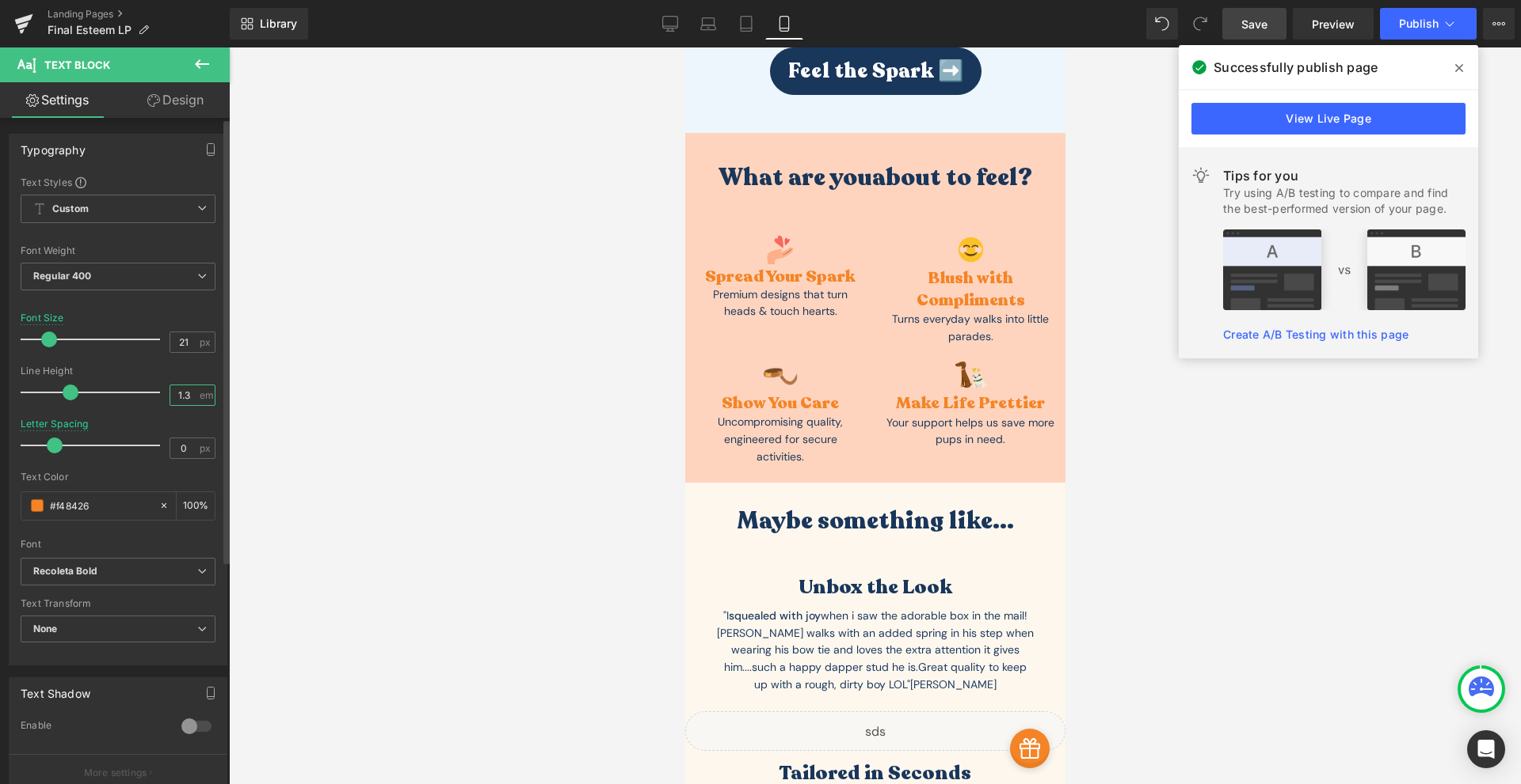
drag, startPoint x: 189, startPoint y: 400, endPoint x: 122, endPoint y: 388, distance: 68.1
click at [122, 388] on div "Line Height 1.3 em" at bounding box center [118, 392] width 194 height 53
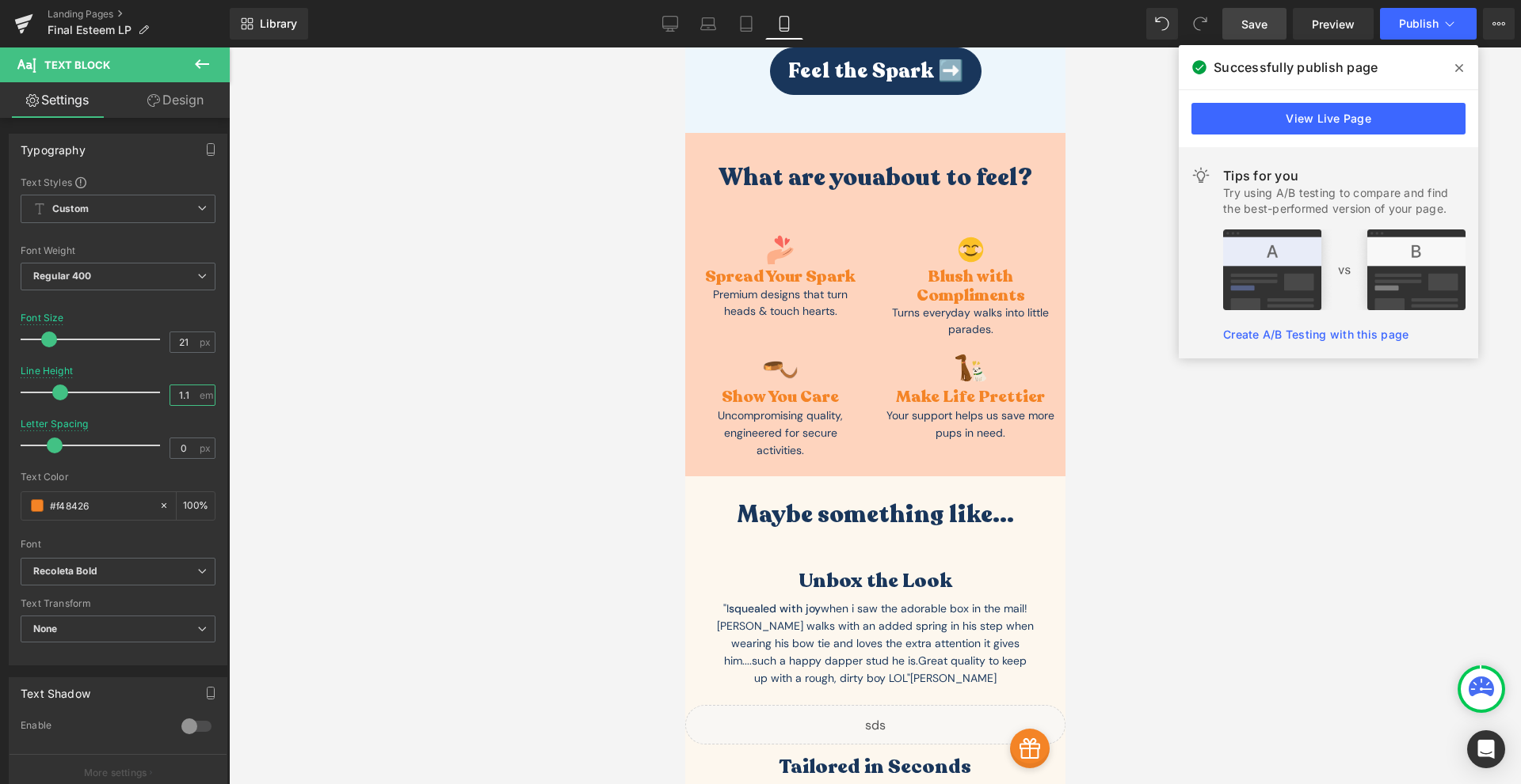
type input "1.1"
click at [1260, 28] on span "Save" at bounding box center [1254, 24] width 26 height 16
click at [1401, 33] on button "Publish" at bounding box center [1428, 23] width 97 height 32
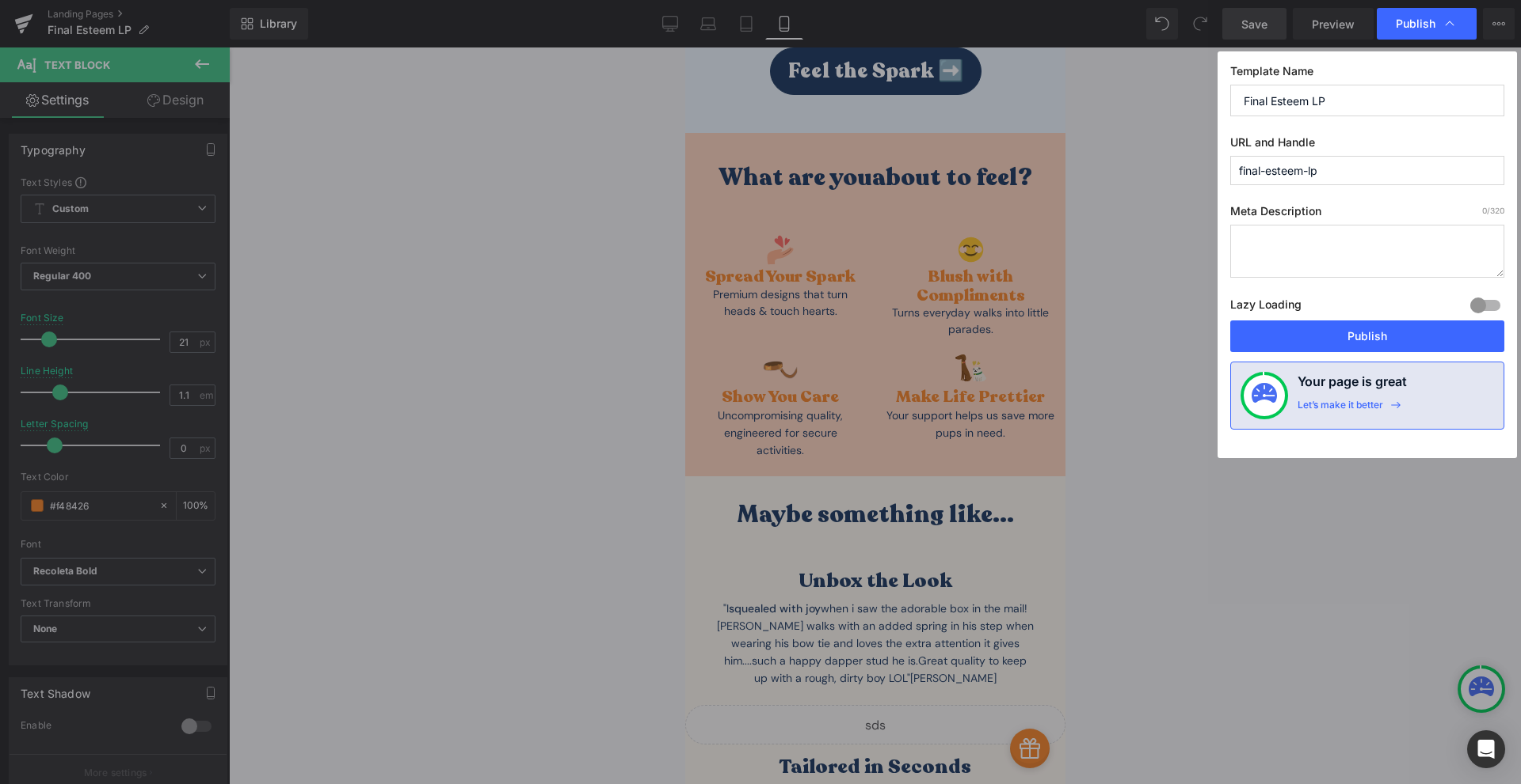
click at [1314, 336] on button "Publish" at bounding box center [1367, 336] width 274 height 32
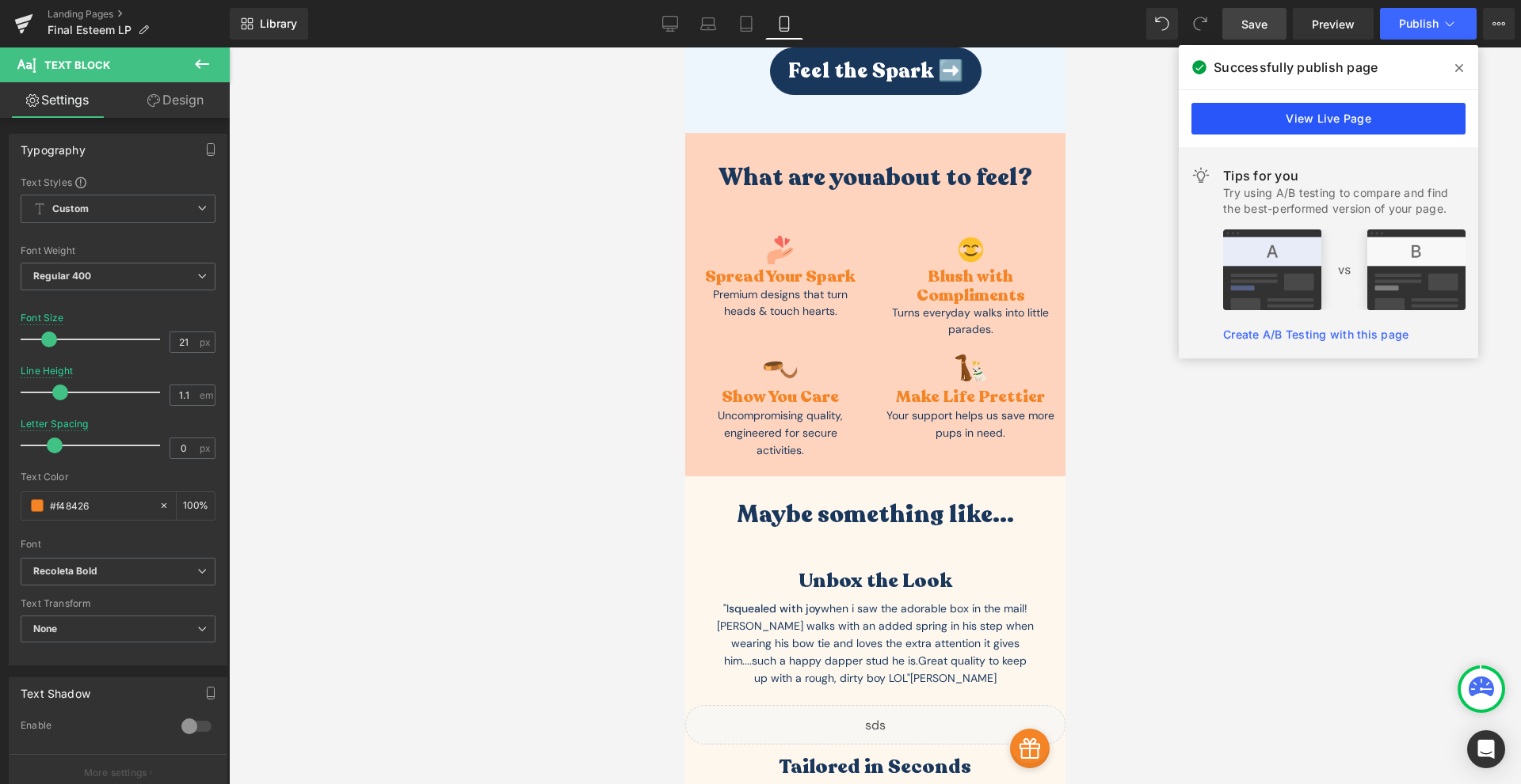
click at [1381, 130] on link "View Live Page" at bounding box center [1328, 119] width 274 height 32
